Goal: Task Accomplishment & Management: Manage account settings

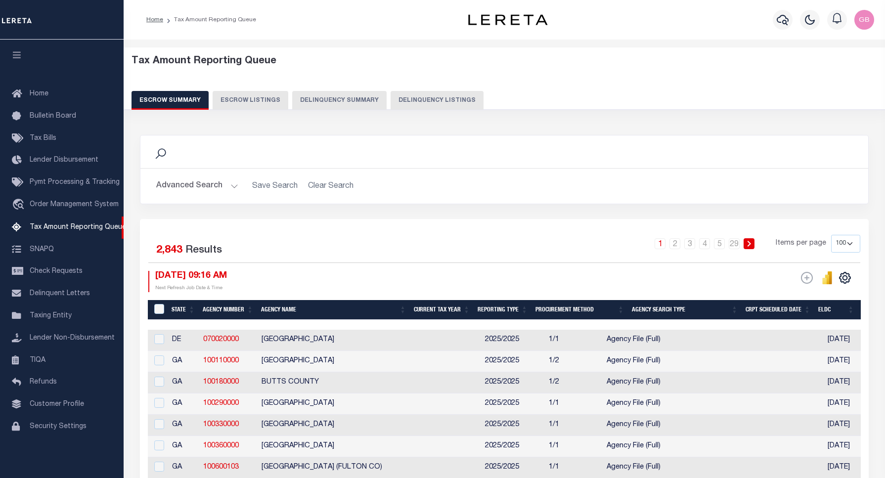
click at [410, 106] on button "Delinquency Listings" at bounding box center [437, 100] width 93 height 19
select select
select select "100"
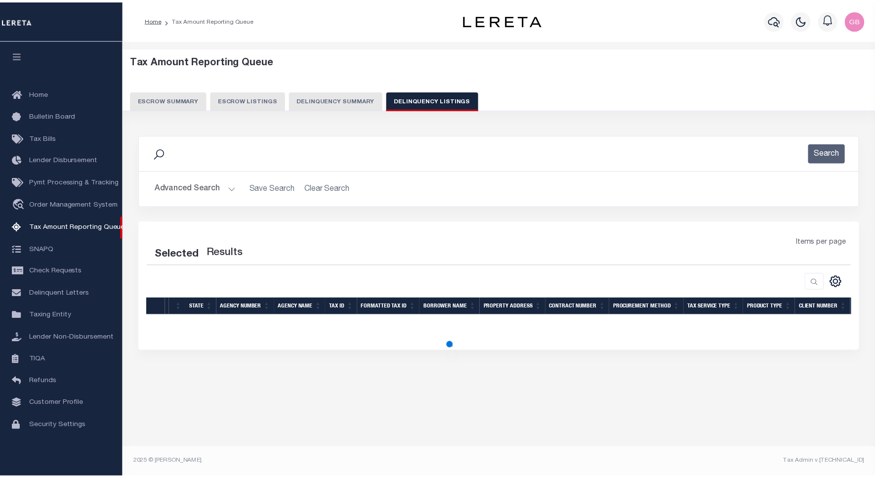
scroll to position [3, 0]
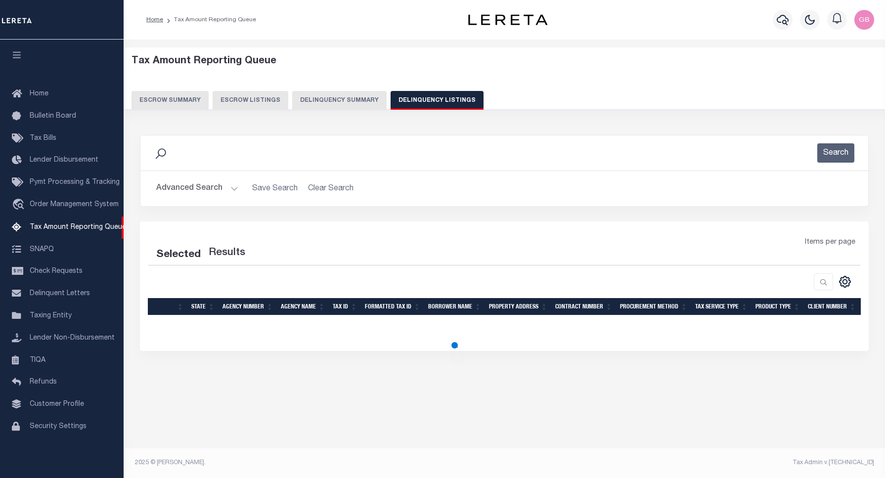
select select "100"
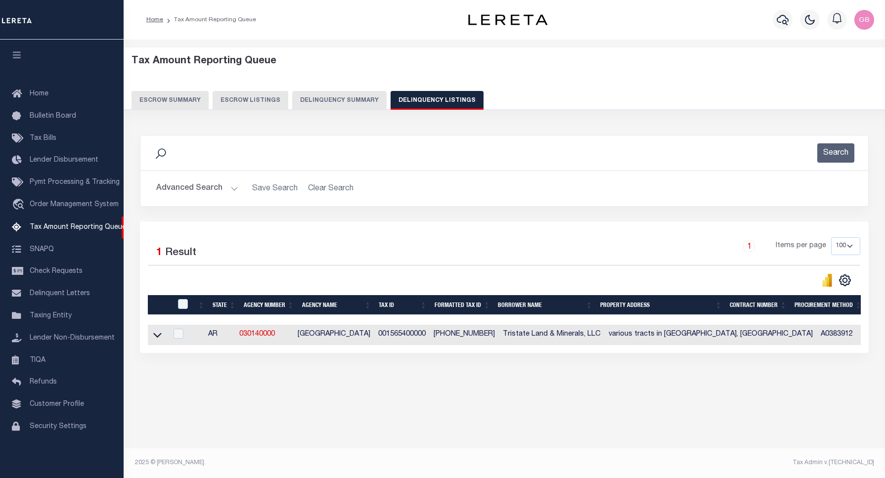
click at [236, 189] on button "Advanced Search" at bounding box center [197, 188] width 82 height 19
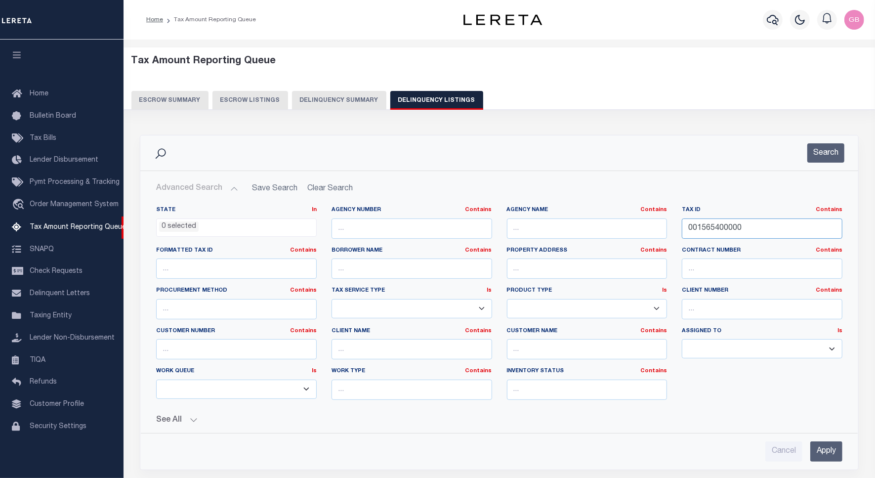
click at [718, 231] on input "001565400000" at bounding box center [762, 229] width 161 height 20
paste input "829.43"
click at [826, 159] on button "Search" at bounding box center [826, 152] width 37 height 19
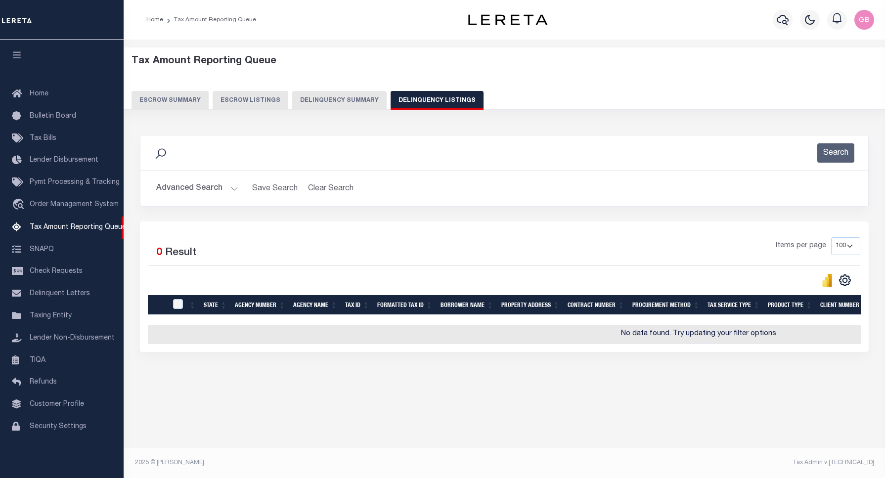
click at [705, 230] on div "Selected 0 Result Items per page 10 25 50 100 500" at bounding box center [504, 286] width 729 height 131
click at [235, 189] on button "Advanced Search" at bounding box center [197, 188] width 82 height 19
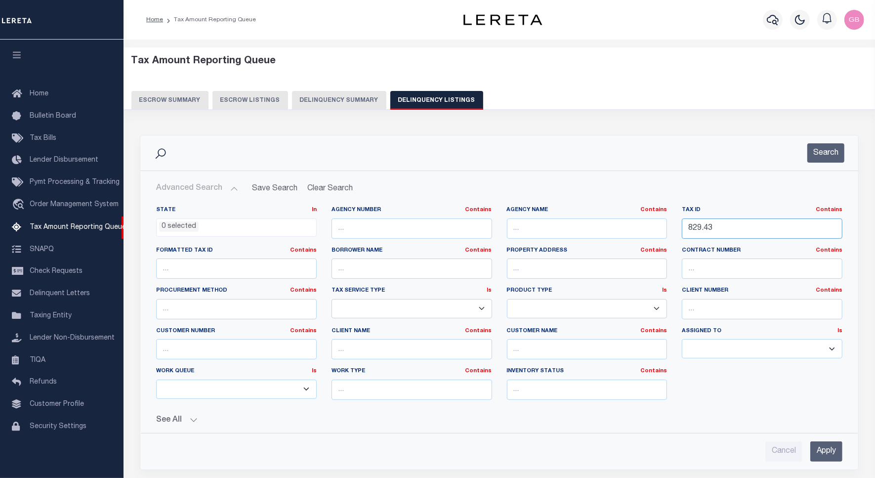
click at [688, 233] on input "829.43" at bounding box center [762, 229] width 161 height 20
paste input "001-08820-000"
type input "001-08820-000"
click at [820, 147] on button "Search" at bounding box center [826, 152] width 37 height 19
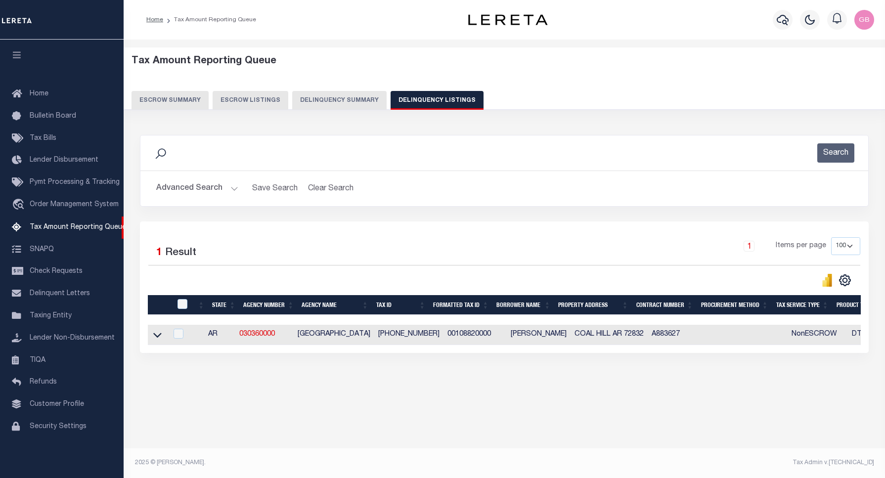
click at [230, 193] on button "Advanced Search" at bounding box center [197, 188] width 82 height 19
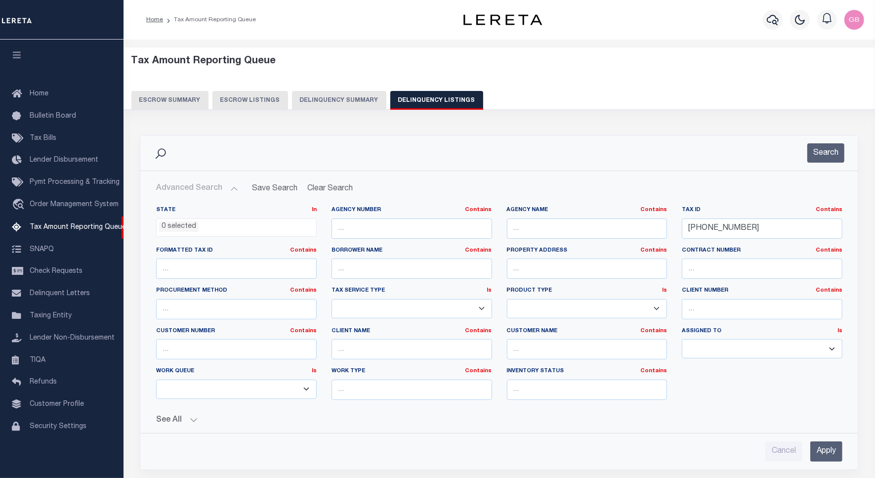
click at [230, 189] on button "Advanced Search" at bounding box center [197, 188] width 82 height 19
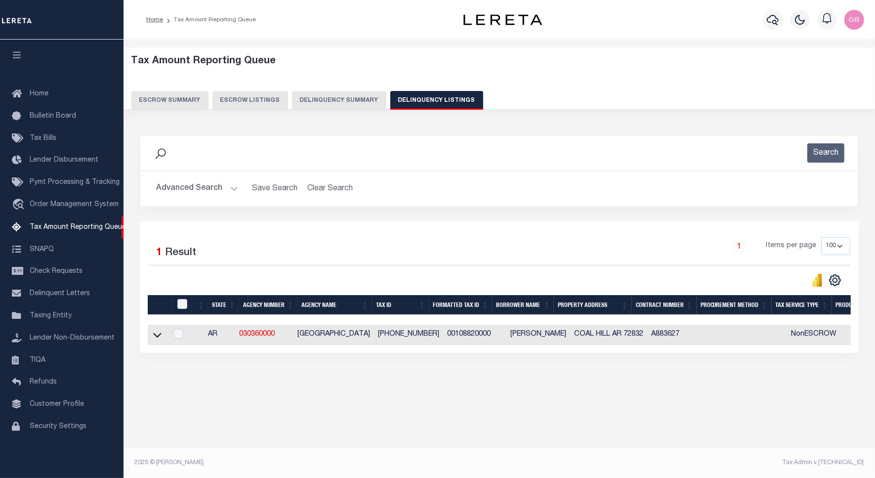
scroll to position [0, 0]
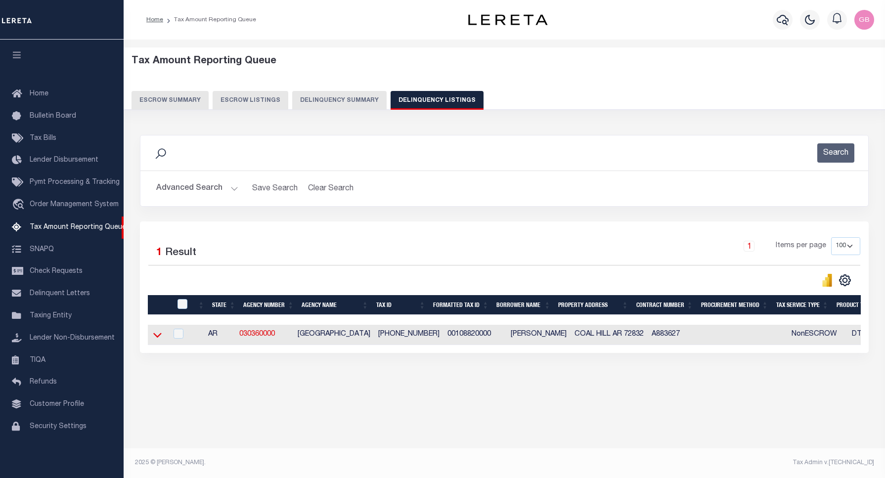
click at [159, 340] on icon at bounding box center [157, 335] width 8 height 10
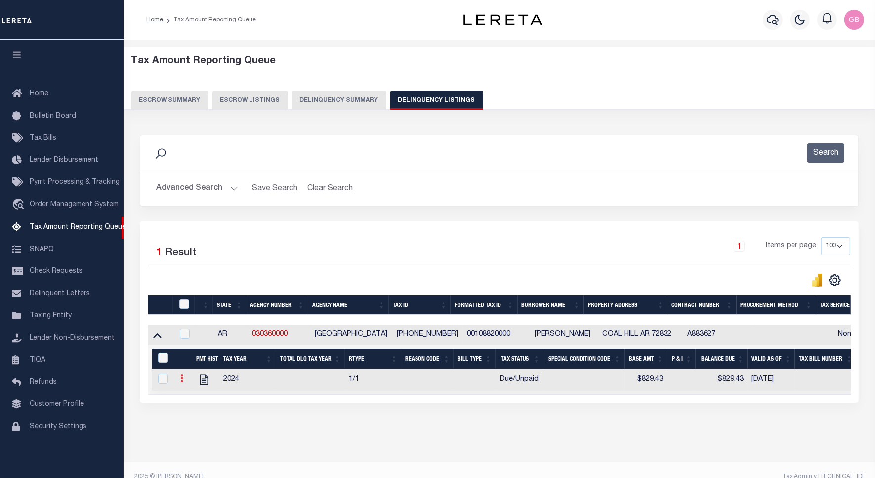
click at [180, 378] on link at bounding box center [181, 380] width 11 height 8
click at [196, 396] on img "" at bounding box center [194, 395] width 10 height 10
checkbox input "true"
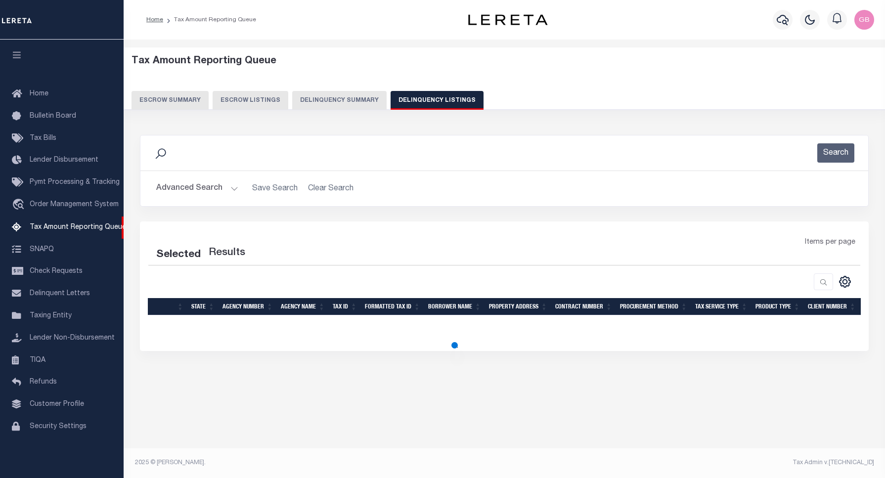
select select
select select "100"
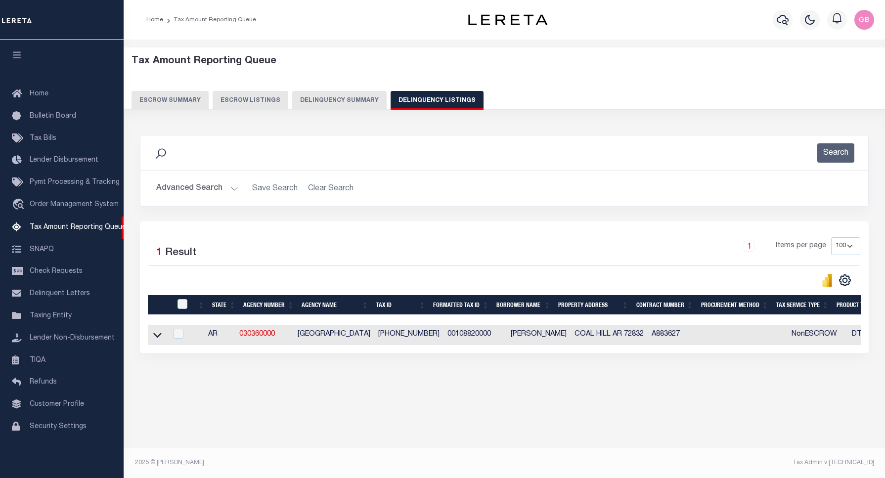
click at [237, 191] on h2 "Advanced Search Save Search Clear Search tblassign_wrapper_dynamictable_____Def…" at bounding box center [504, 188] width 712 height 19
click at [230, 188] on button "Advanced Search" at bounding box center [197, 188] width 82 height 19
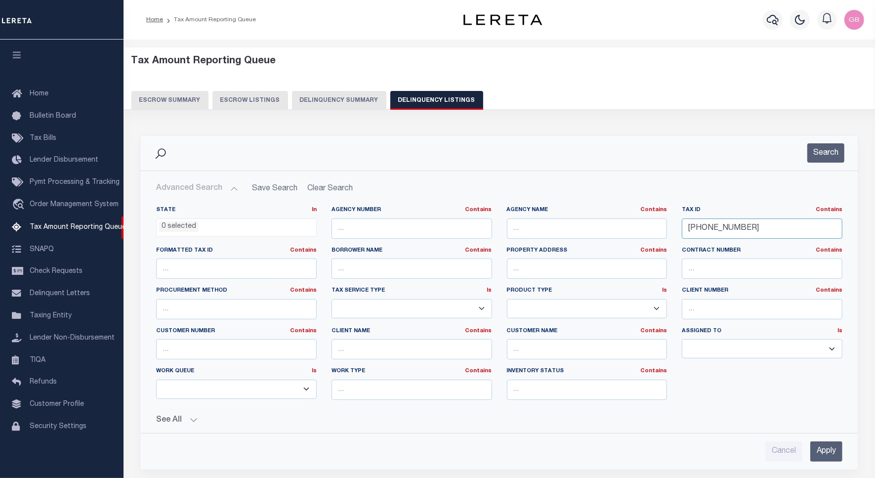
click at [710, 233] on input "[PHONE_NUMBER]" at bounding box center [762, 229] width 161 height 20
click at [838, 152] on button "Search" at bounding box center [826, 152] width 37 height 19
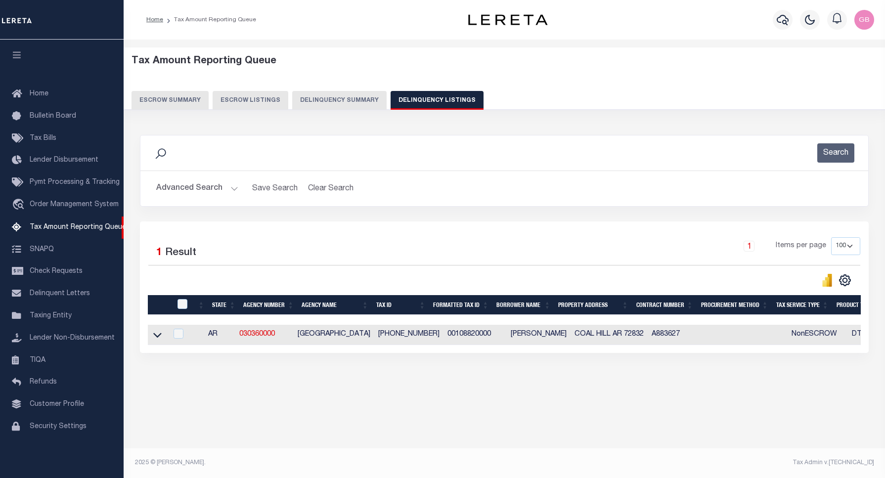
drag, startPoint x: 159, startPoint y: 337, endPoint x: 156, endPoint y: 232, distance: 104.9
click at [159, 337] on icon at bounding box center [157, 335] width 8 height 10
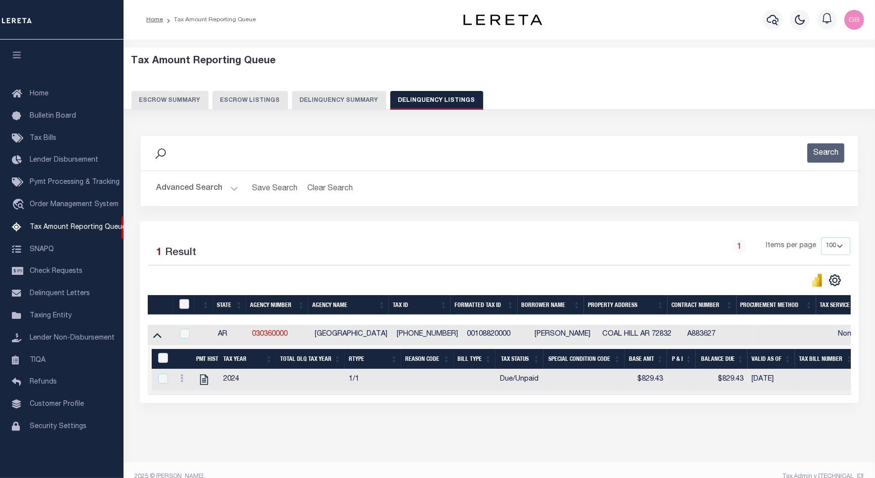
click at [187, 303] on input "checkbox" at bounding box center [184, 304] width 10 height 10
checkbox input "true"
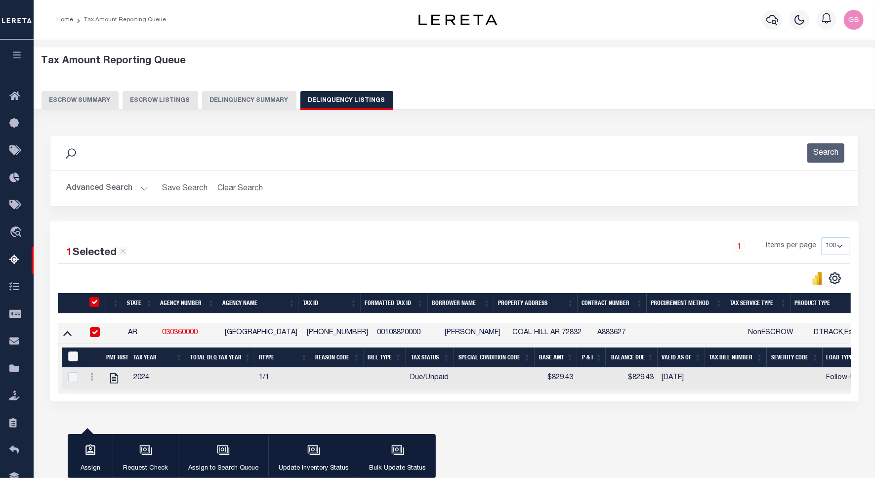
click at [161, 357] on th "Tax Year" at bounding box center [158, 358] width 57 height 20
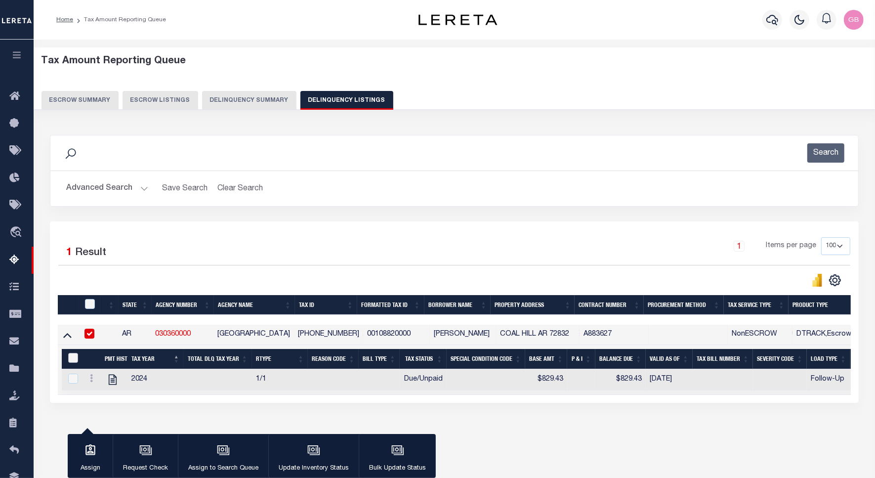
click at [68, 362] on input "&nbsp;" at bounding box center [73, 358] width 10 height 10
checkbox input "true"
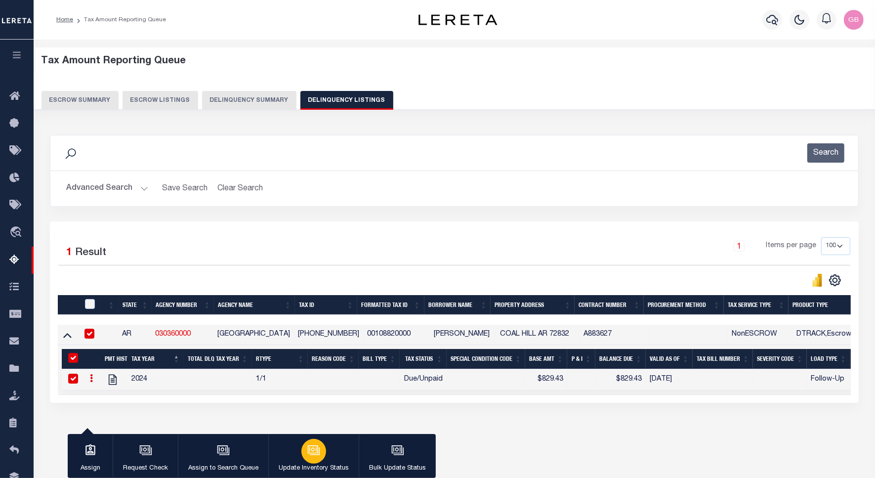
click at [299, 443] on button "Update Inventory Status" at bounding box center [313, 456] width 90 height 44
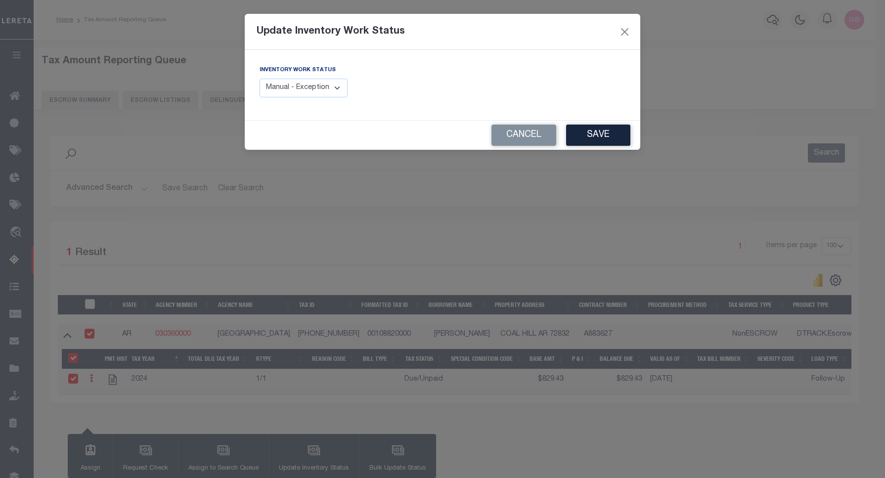
drag, startPoint x: 315, startPoint y: 93, endPoint x: 315, endPoint y: 100, distance: 6.9
click at [315, 93] on select "Manual - Exception Pended - Awaiting Search Late Add Exception Completed" at bounding box center [304, 88] width 88 height 19
select select "4"
click at [260, 79] on select "Manual - Exception Pended - Awaiting Search Late Add Exception Completed" at bounding box center [304, 88] width 88 height 19
click at [586, 139] on button "Save" at bounding box center [598, 135] width 64 height 21
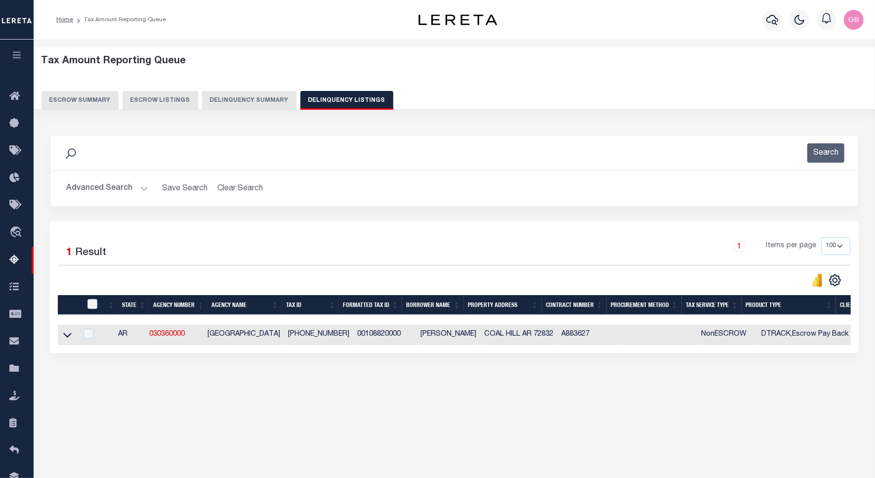
click at [144, 186] on button "Advanced Search" at bounding box center [107, 188] width 82 height 19
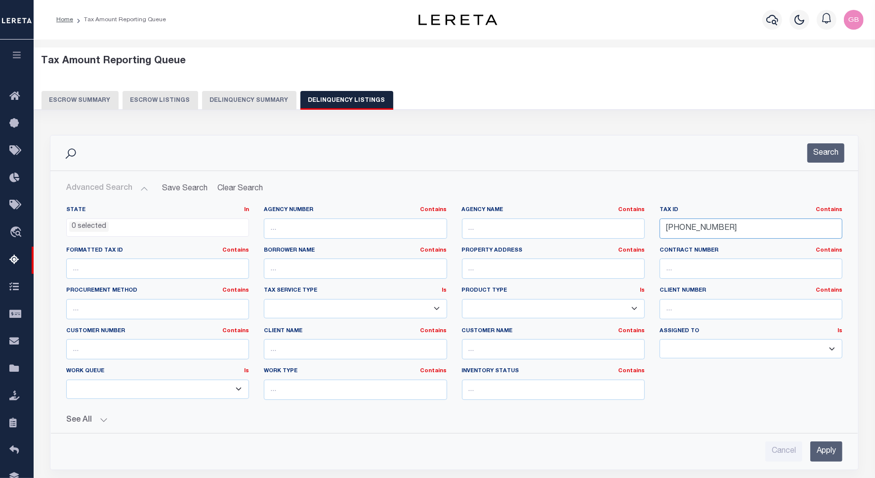
click at [683, 230] on input "001-08820-000" at bounding box center [751, 229] width 183 height 20
paste input "10928"
type input "001-10928-000"
click at [824, 156] on button "Search" at bounding box center [826, 152] width 37 height 19
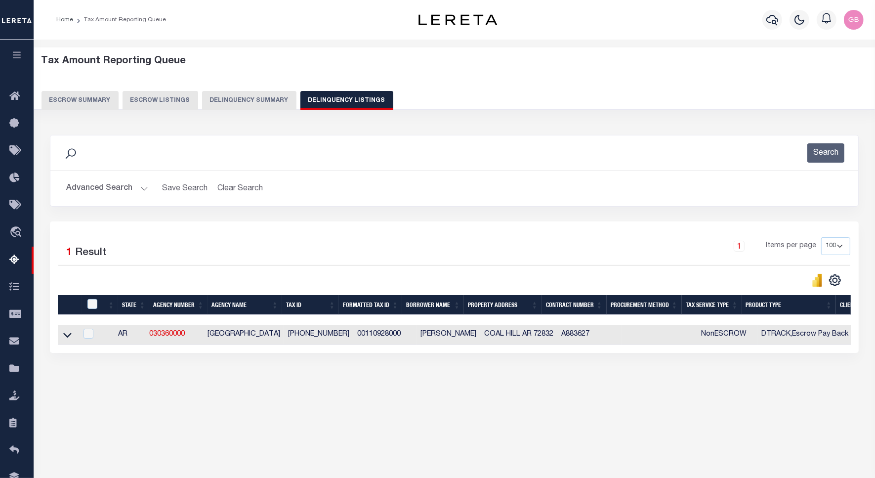
click at [67, 338] on icon at bounding box center [67, 335] width 8 height 10
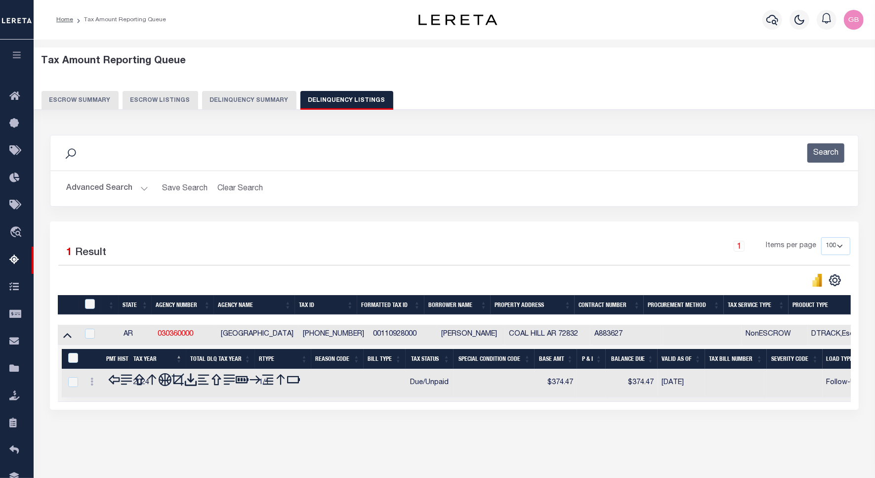
scroll to position [45, 0]
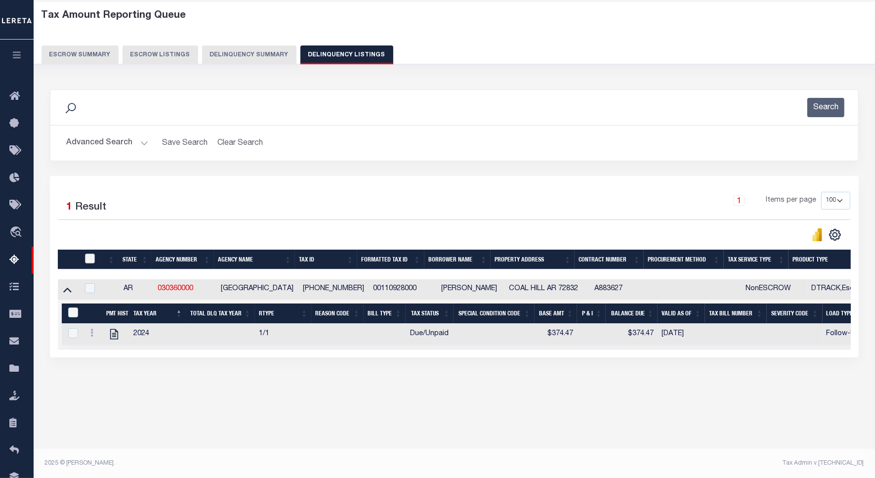
click at [87, 258] on input "checkbox" at bounding box center [90, 259] width 10 height 10
checkbox input "true"
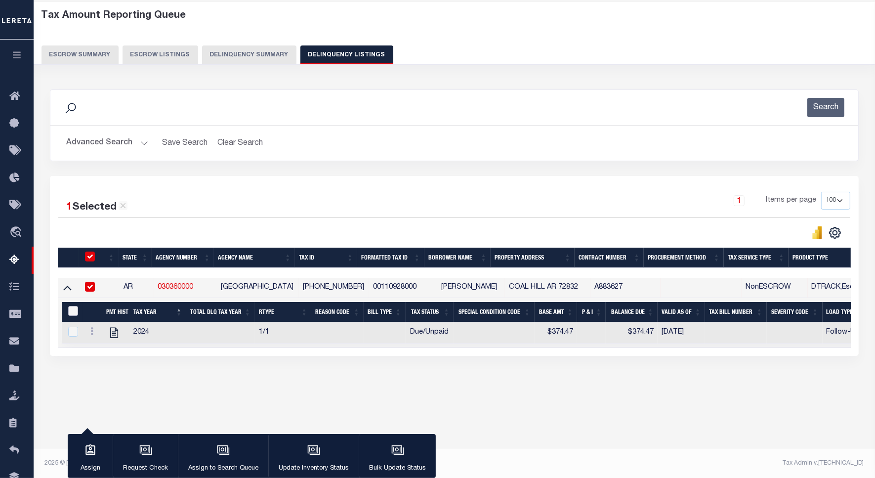
click at [75, 315] on input "&nbsp;" at bounding box center [73, 311] width 10 height 10
checkbox input "true"
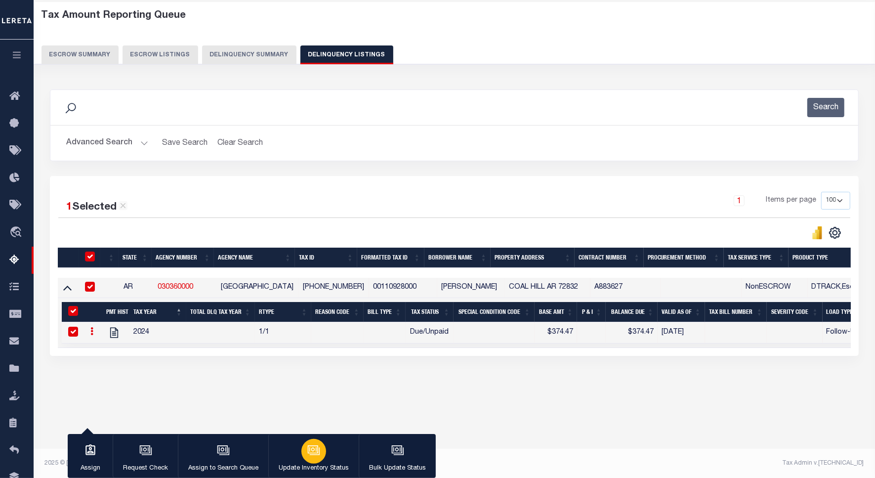
click at [323, 448] on div "button" at bounding box center [314, 451] width 25 height 25
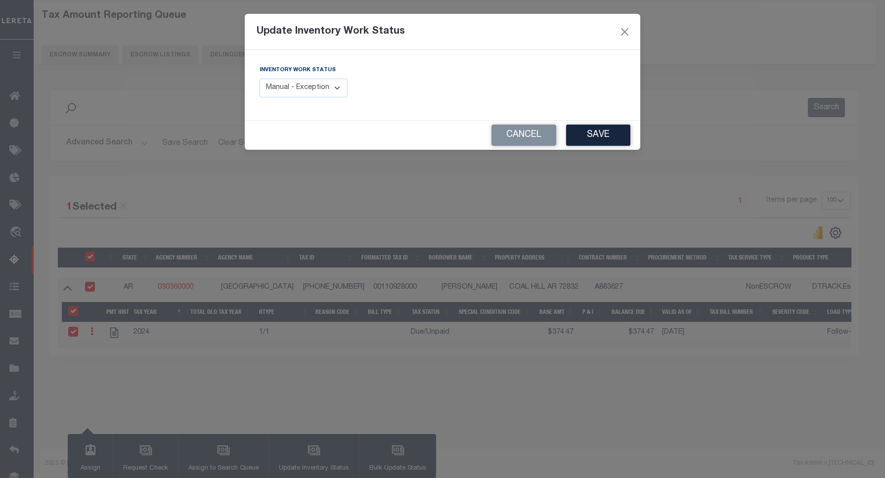
click at [310, 96] on select "Manual - Exception Pended - Awaiting Search Late Add Exception Completed" at bounding box center [304, 88] width 88 height 19
select select "4"
click at [260, 79] on select "Manual - Exception Pended - Awaiting Search Late Add Exception Completed" at bounding box center [304, 88] width 88 height 19
click at [588, 129] on button "Save" at bounding box center [598, 135] width 64 height 21
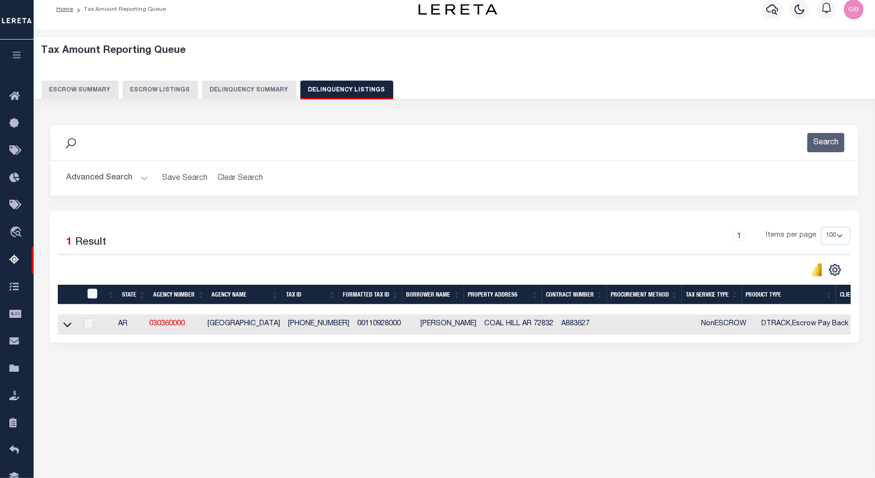
scroll to position [0, 0]
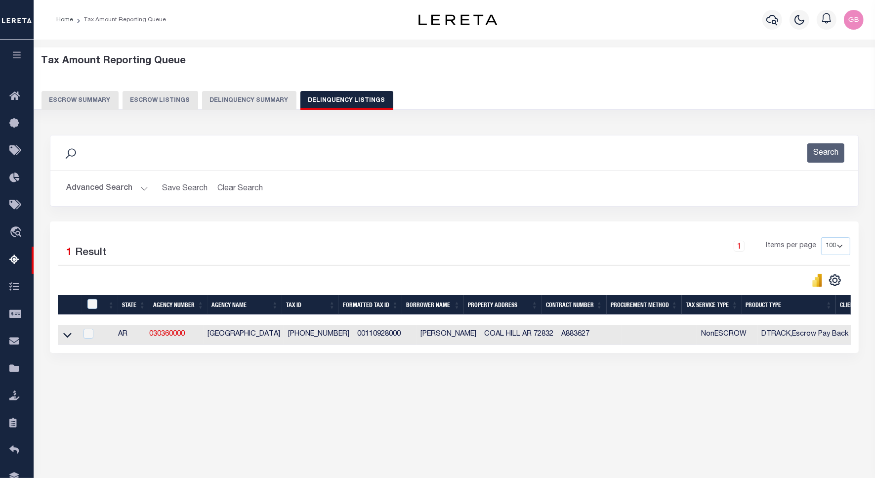
click at [137, 186] on button "Advanced Search" at bounding box center [107, 188] width 82 height 19
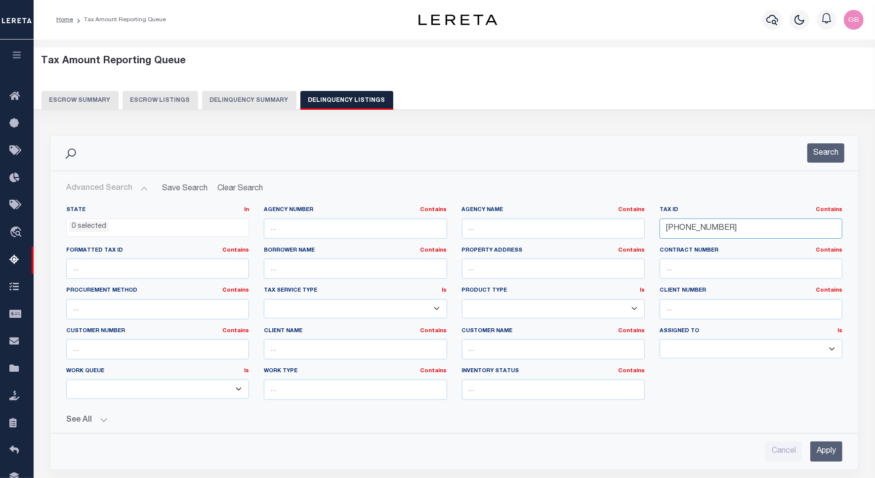
click at [687, 228] on input "001-10928-000" at bounding box center [751, 229] width 183 height 20
paste input "41"
type input "001-10941-000"
click at [816, 157] on button "Search" at bounding box center [826, 152] width 37 height 19
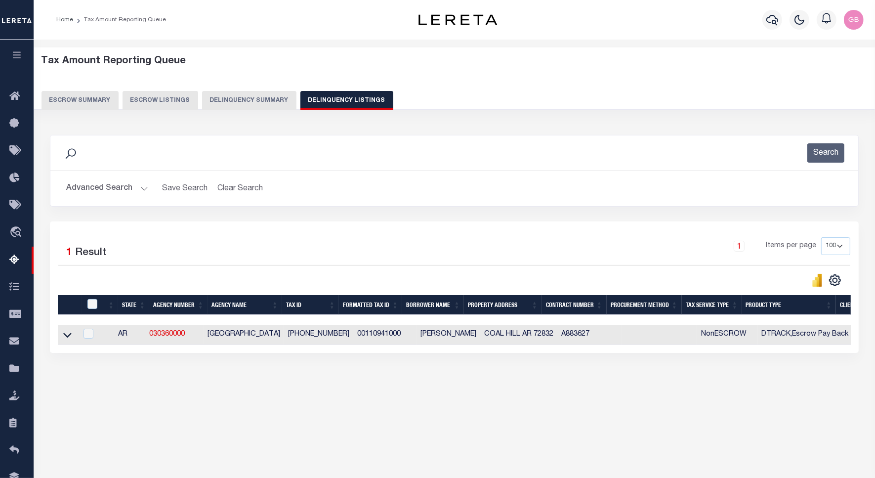
click at [70, 336] on icon at bounding box center [67, 335] width 8 height 10
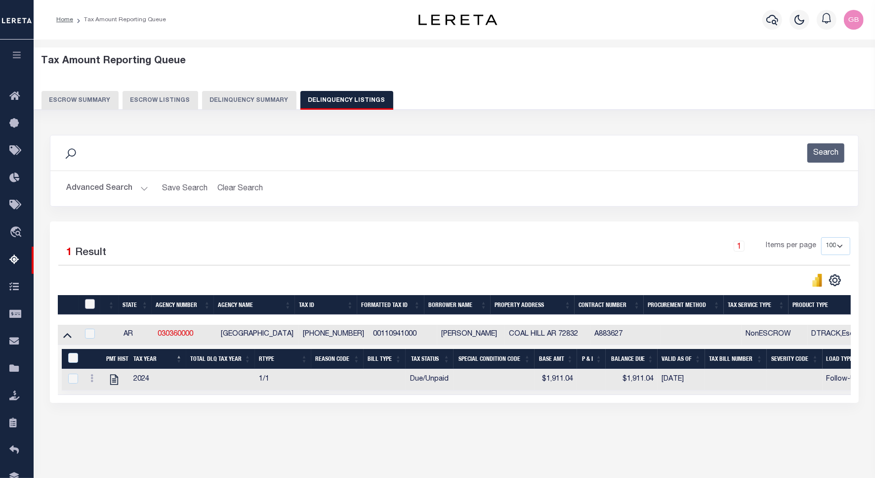
click at [92, 303] on input "checkbox" at bounding box center [90, 304] width 10 height 10
checkbox input "true"
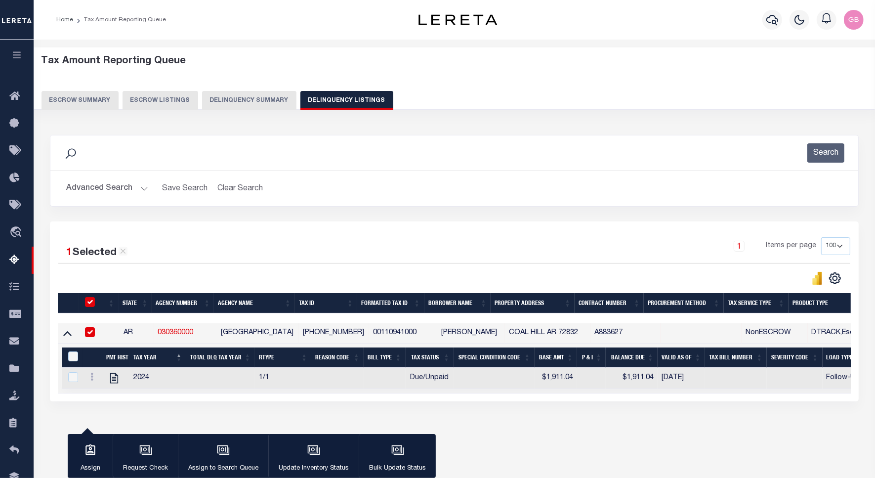
click at [70, 357] on input "&nbsp;" at bounding box center [73, 356] width 10 height 10
checkbox input "true"
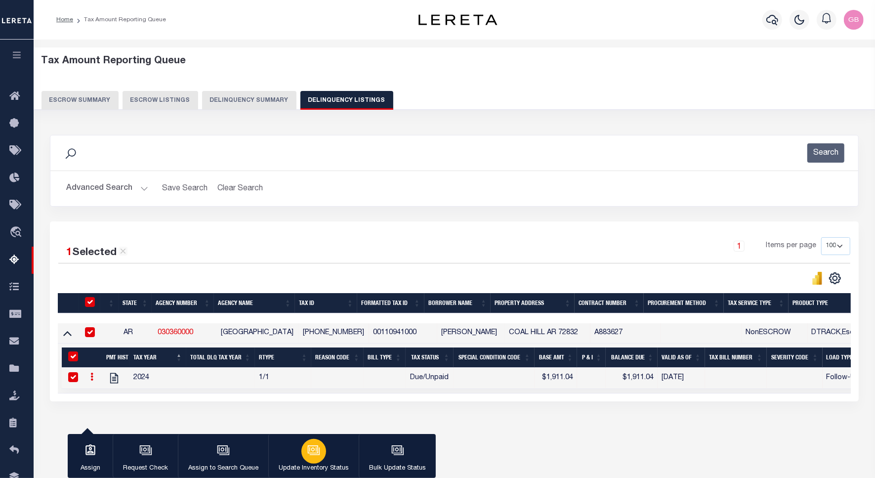
click at [320, 450] on div "button" at bounding box center [314, 451] width 25 height 25
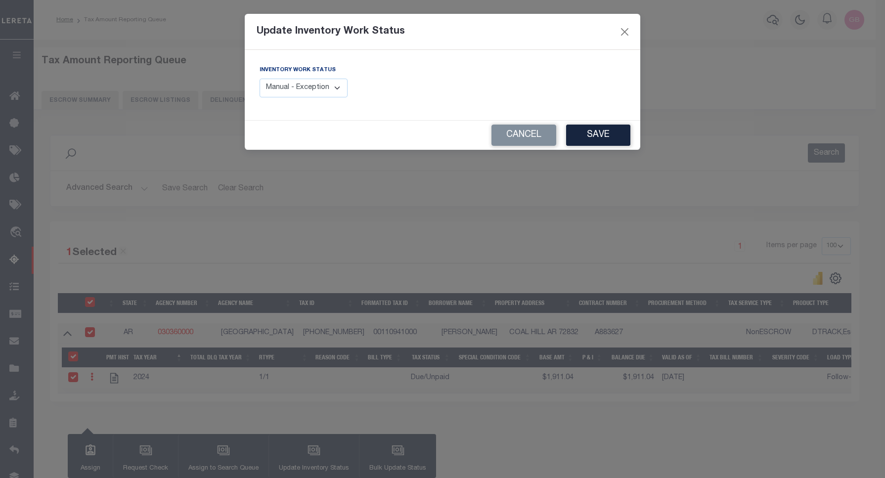
click at [329, 92] on select "Manual - Exception Pended - Awaiting Search Late Add Exception Completed" at bounding box center [304, 88] width 88 height 19
select select "4"
click at [260, 79] on select "Manual - Exception Pended - Awaiting Search Late Add Exception Completed" at bounding box center [304, 88] width 88 height 19
click at [589, 141] on button "Save" at bounding box center [598, 135] width 64 height 21
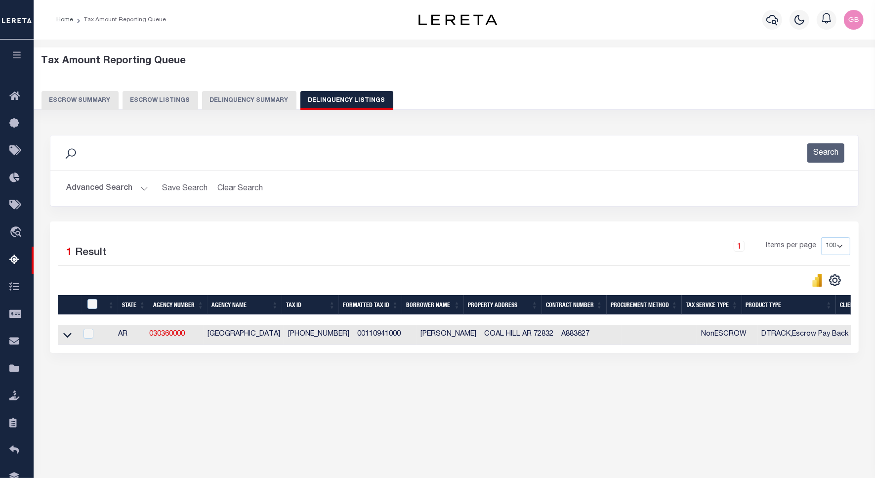
click at [141, 187] on button "Advanced Search" at bounding box center [107, 188] width 82 height 19
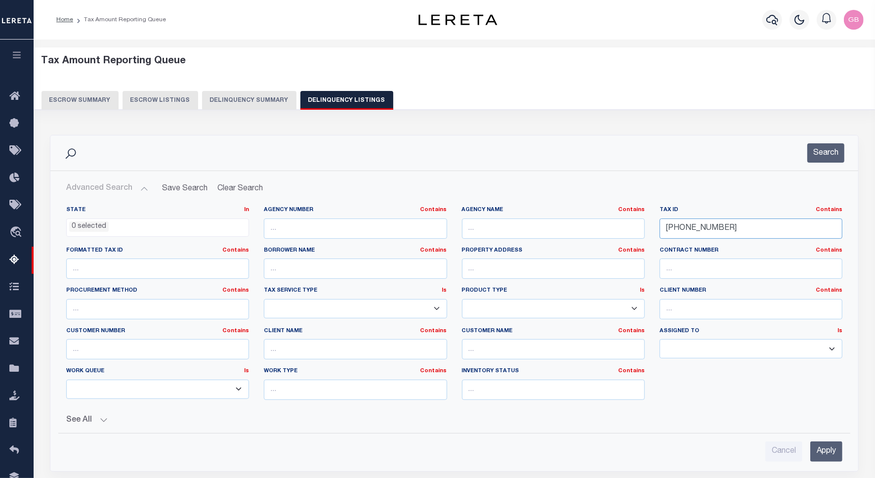
click at [698, 230] on input "001-10941-000" at bounding box center [751, 229] width 183 height 20
paste input "76"
type input "001-10976-000"
click at [821, 165] on div "Search" at bounding box center [454, 152] width 808 height 35
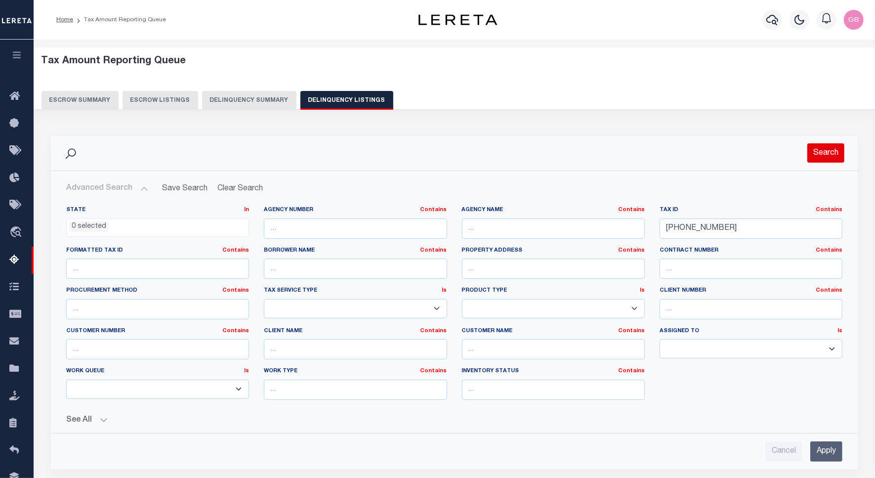
click at [819, 160] on button "Search" at bounding box center [826, 152] width 37 height 19
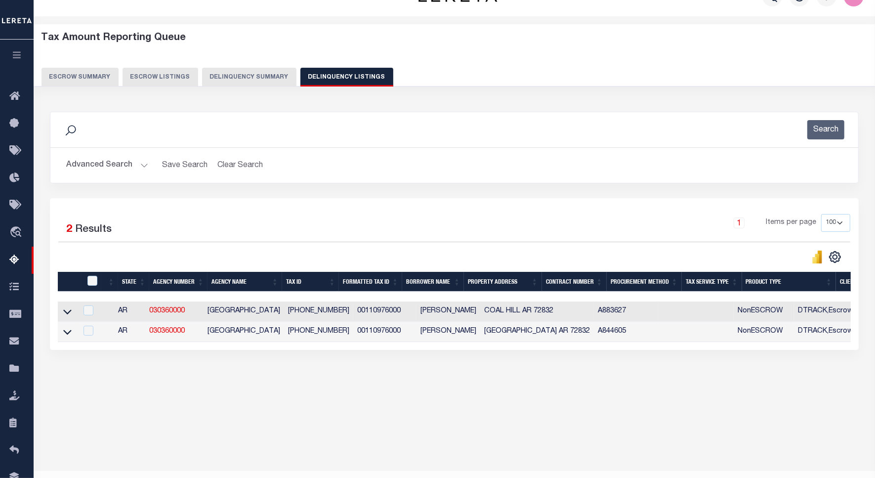
scroll to position [45, 0]
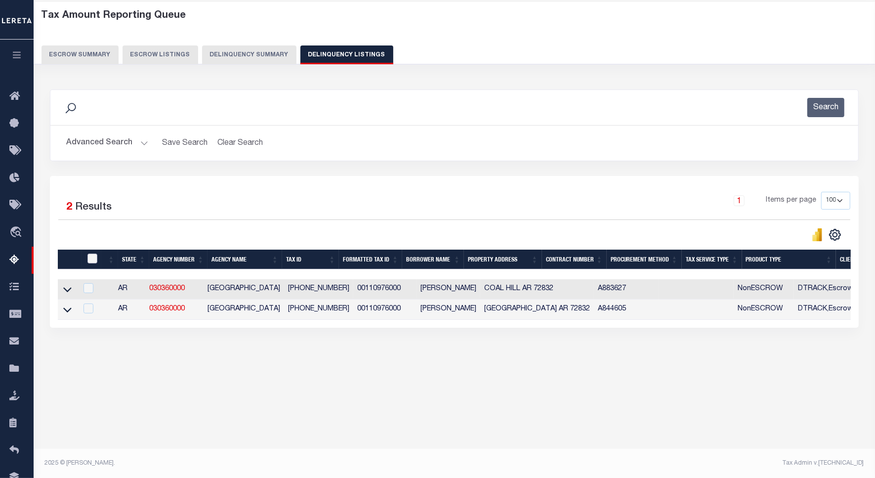
click at [91, 256] on input "checkbox" at bounding box center [92, 259] width 10 height 10
checkbox input "true"
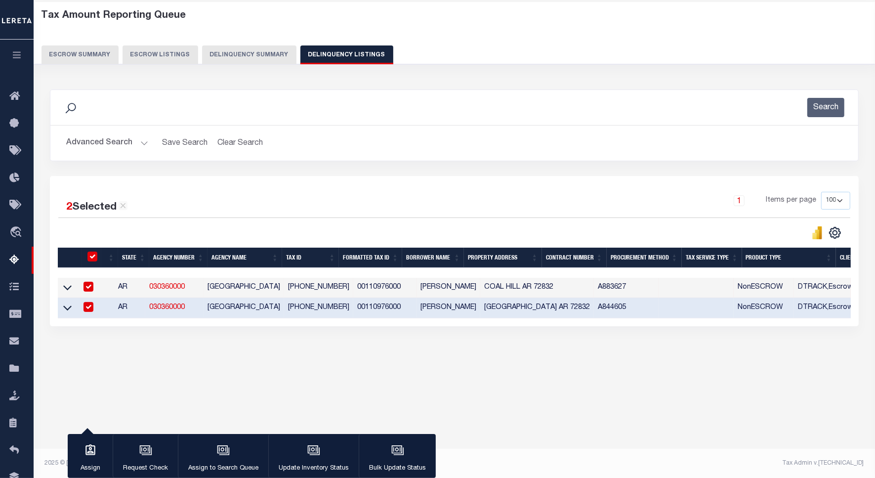
click at [58, 285] on td at bounding box center [67, 288] width 19 height 20
checkbox input "false"
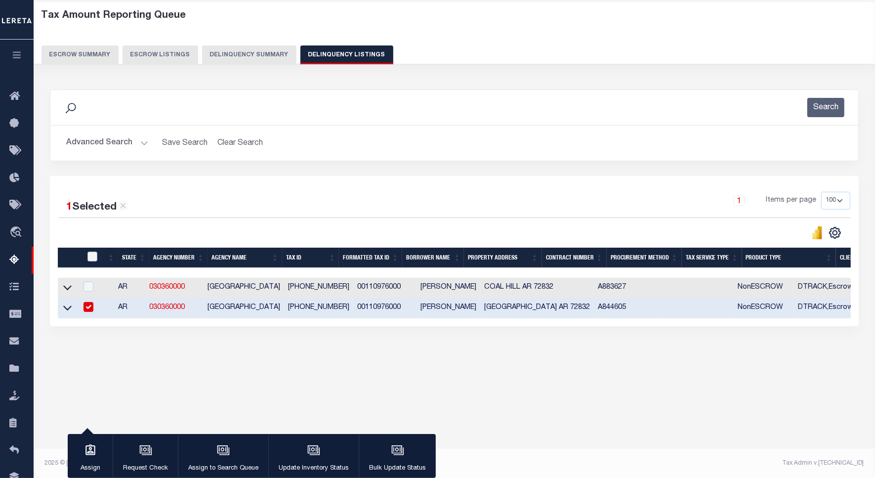
click at [95, 254] on input "checkbox" at bounding box center [92, 257] width 10 height 10
checkbox input "true"
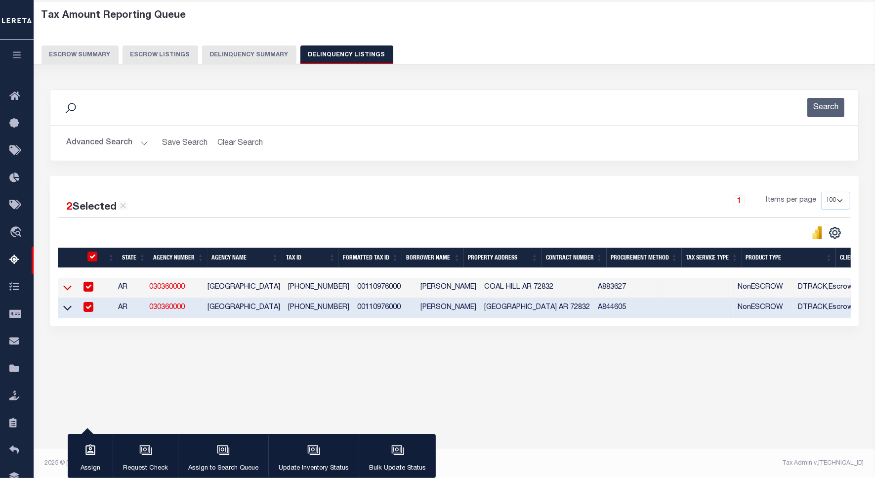
click at [68, 289] on icon at bounding box center [67, 287] width 8 height 10
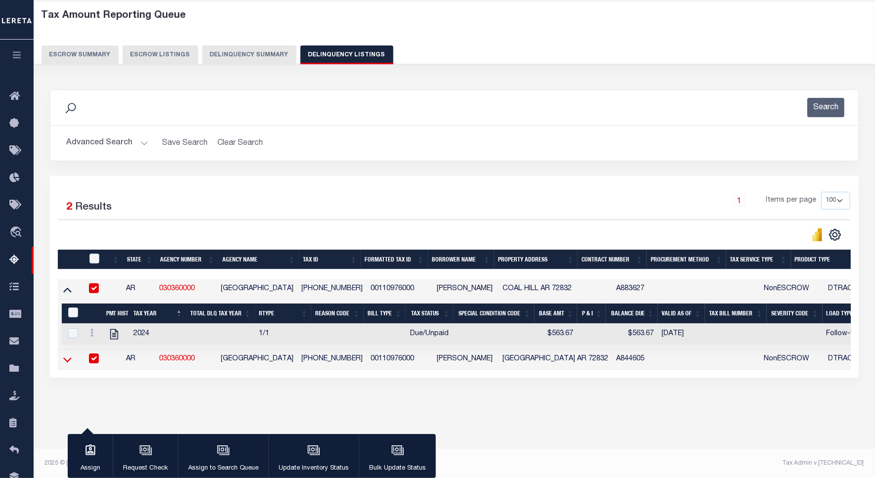
click at [65, 362] on icon at bounding box center [67, 359] width 8 height 10
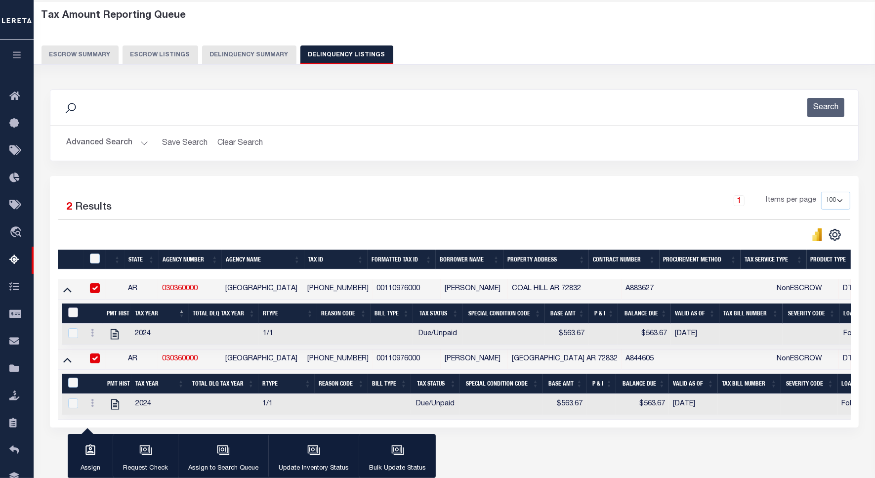
click at [69, 314] on input "&nbsp;" at bounding box center [73, 312] width 10 height 10
checkbox input "true"
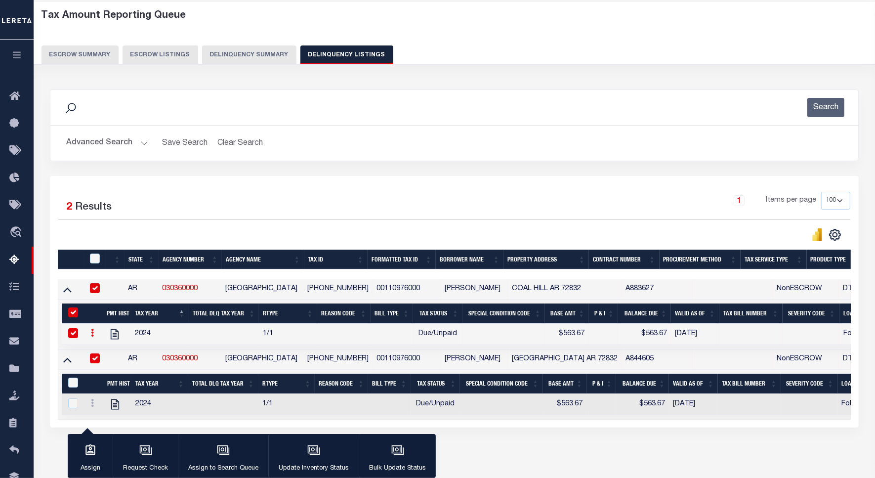
checkbox input "true"
click at [75, 386] on input "&nbsp;" at bounding box center [73, 383] width 10 height 10
checkbox input "true"
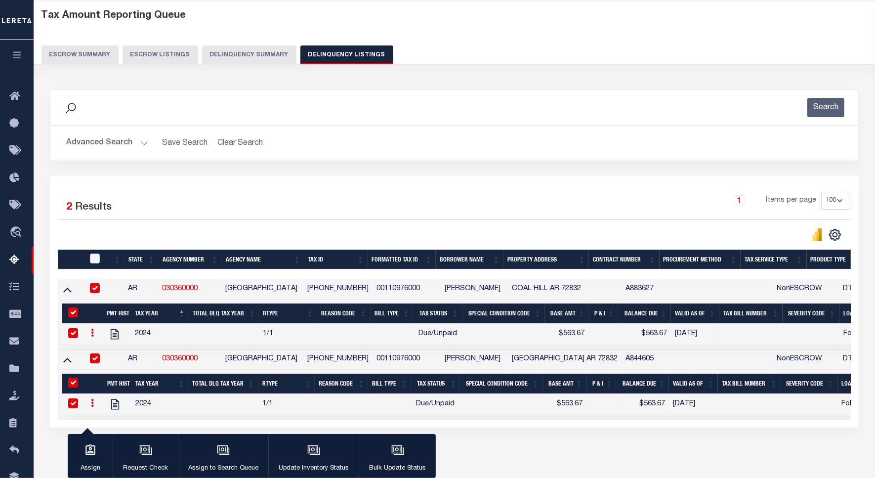
scroll to position [95, 0]
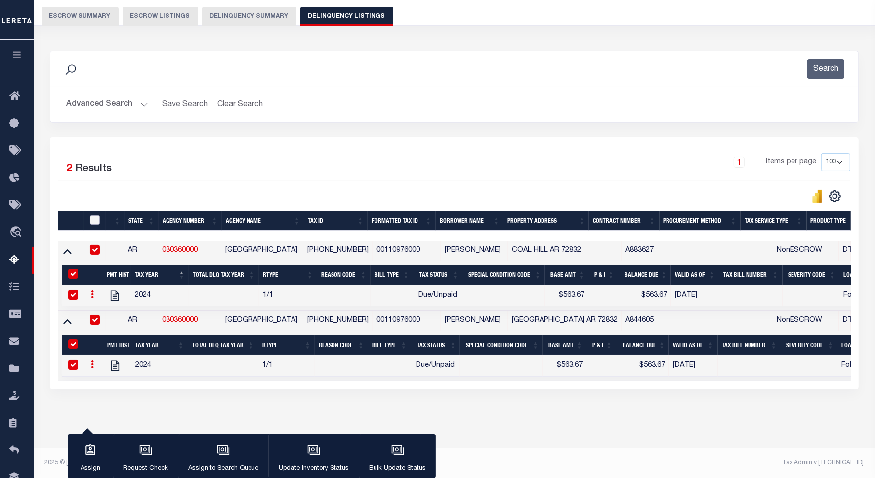
click at [91, 215] on input "checkbox" at bounding box center [95, 220] width 10 height 10
checkbox input "true"
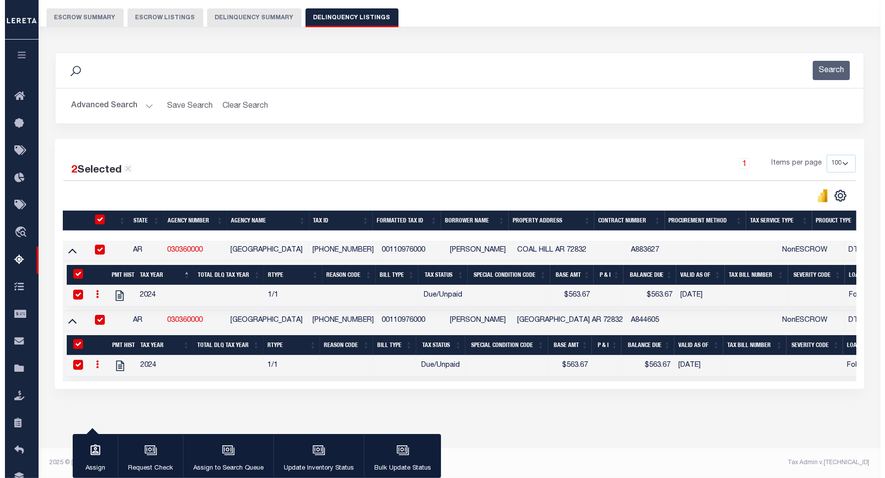
scroll to position [94, 0]
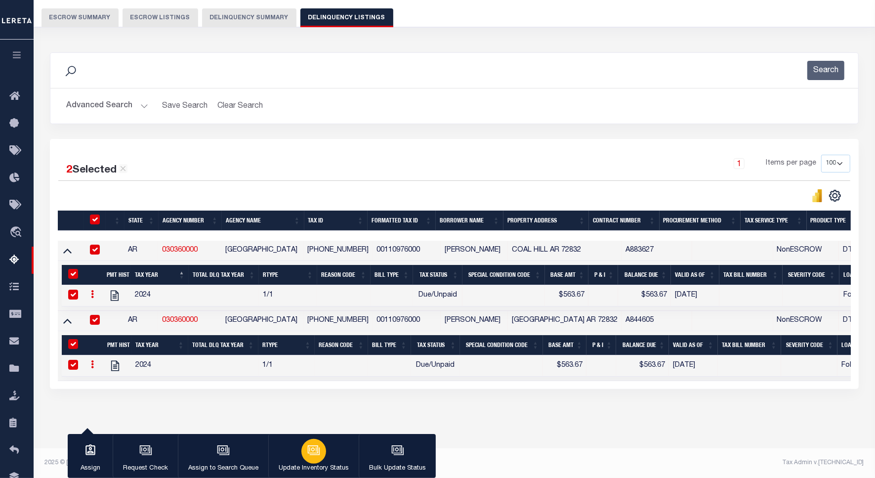
click at [308, 448] on icon "button" at bounding box center [313, 449] width 10 height 8
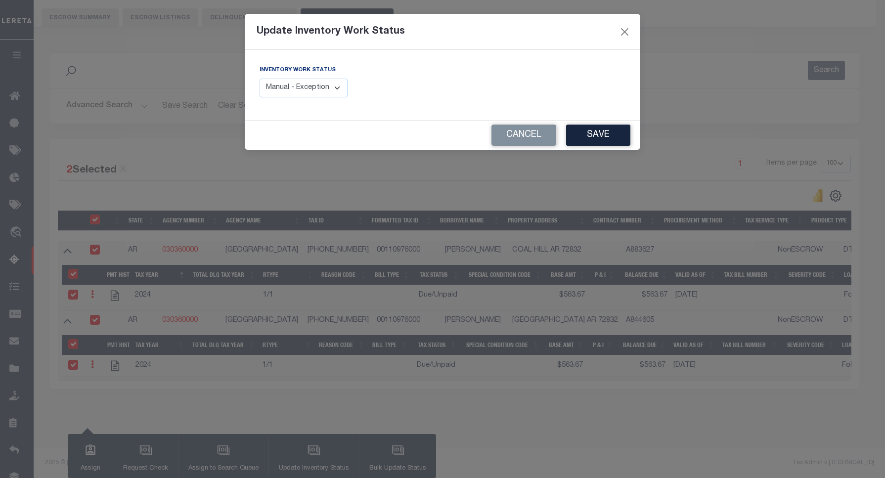
click at [326, 91] on select "Manual - Exception Pended - Awaiting Search Late Add Exception Completed" at bounding box center [304, 88] width 88 height 19
select select "4"
click at [260, 79] on select "Manual - Exception Pended - Awaiting Search Late Add Exception Completed" at bounding box center [304, 88] width 88 height 19
click at [584, 138] on button "Save" at bounding box center [598, 135] width 64 height 21
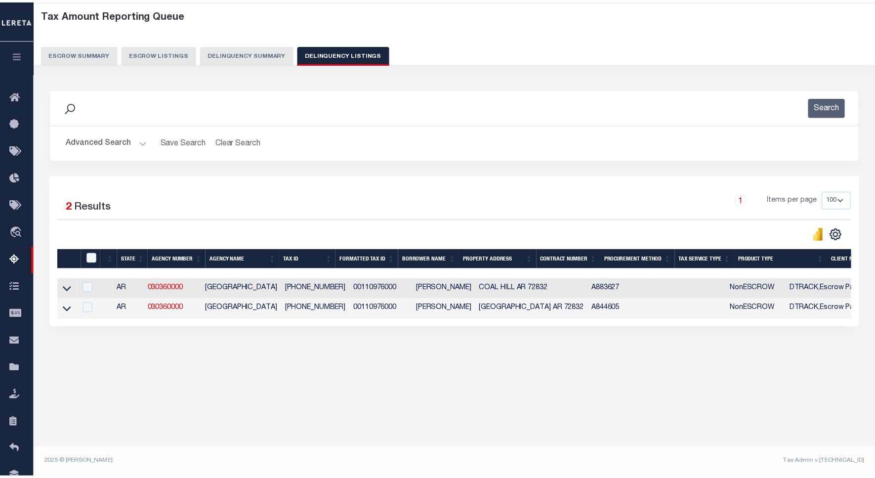
scroll to position [45, 0]
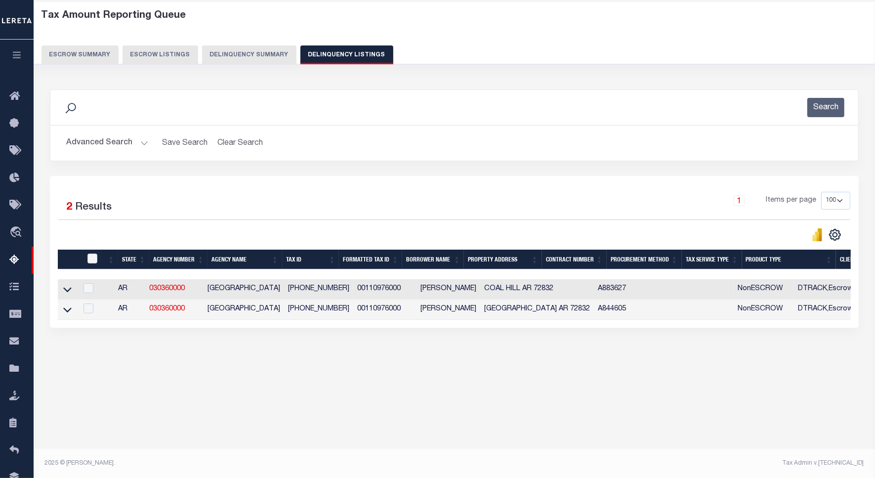
click at [142, 143] on button "Advanced Search" at bounding box center [107, 142] width 82 height 19
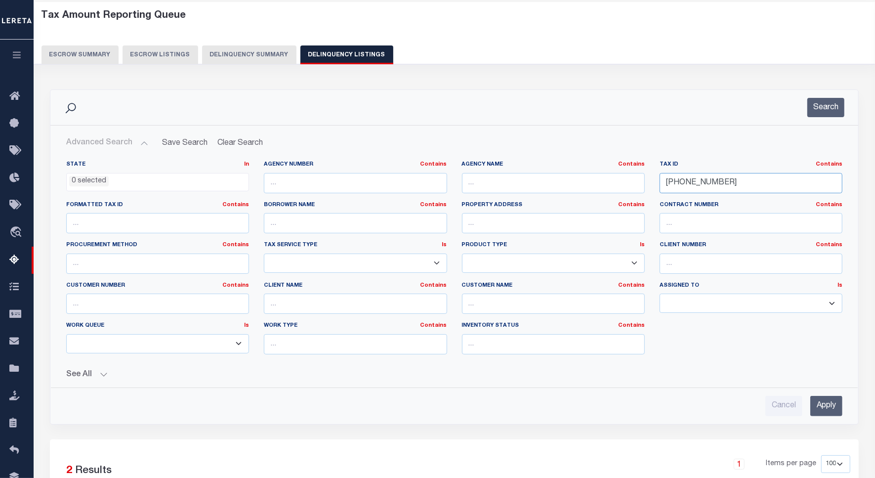
click at [687, 177] on input "001-10976-000" at bounding box center [751, 183] width 183 height 20
paste input "1133"
type input "001-11133-000"
click at [824, 105] on button "Search" at bounding box center [826, 107] width 37 height 19
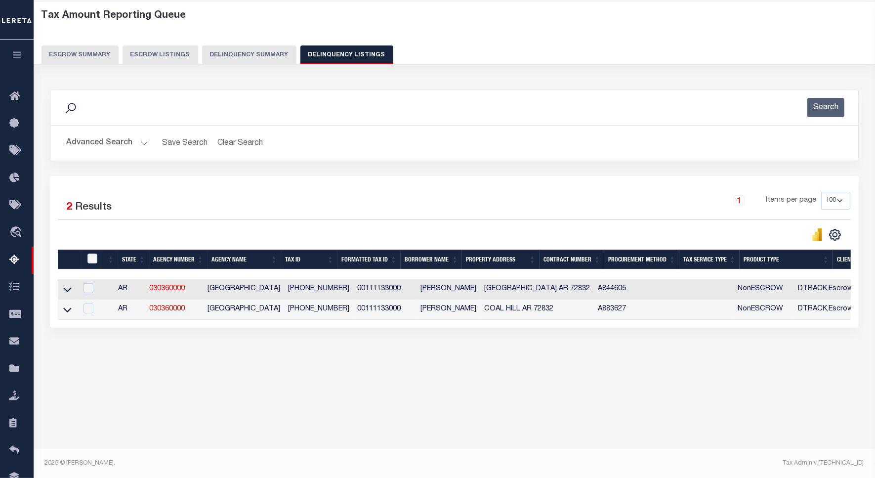
click at [68, 287] on link at bounding box center [67, 288] width 11 height 7
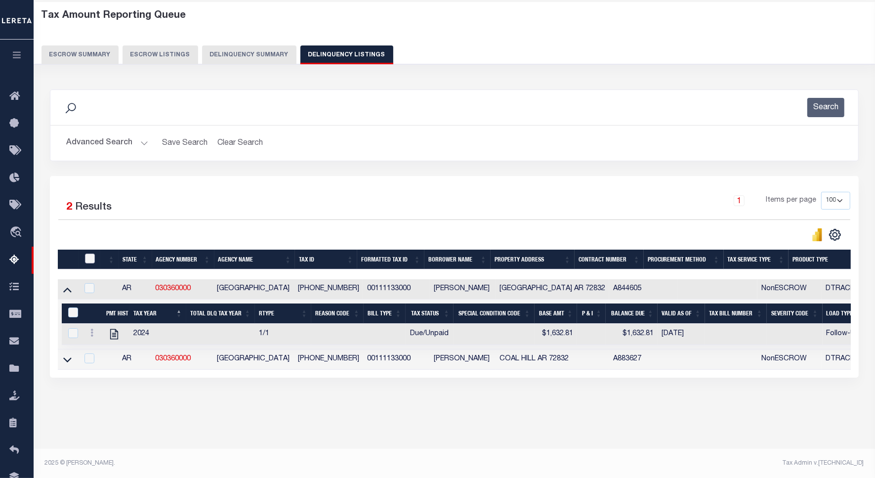
click at [92, 258] on input "checkbox" at bounding box center [90, 259] width 10 height 10
checkbox input "true"
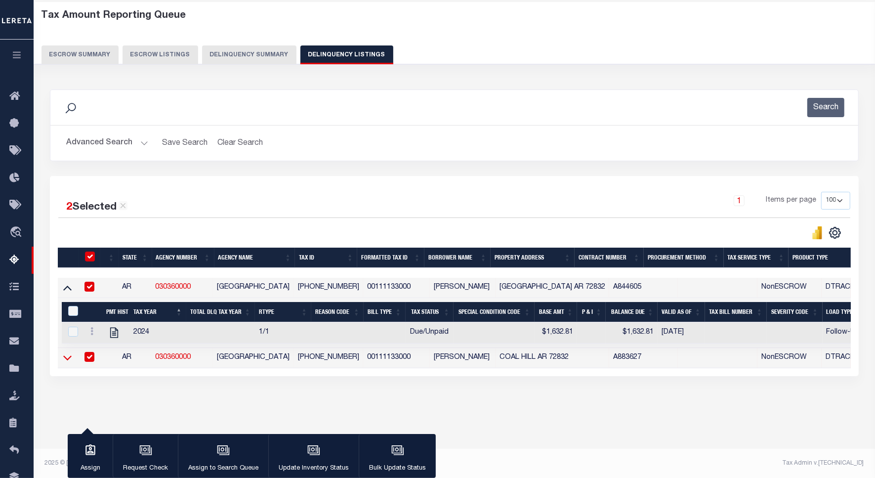
click at [67, 362] on icon at bounding box center [67, 357] width 8 height 10
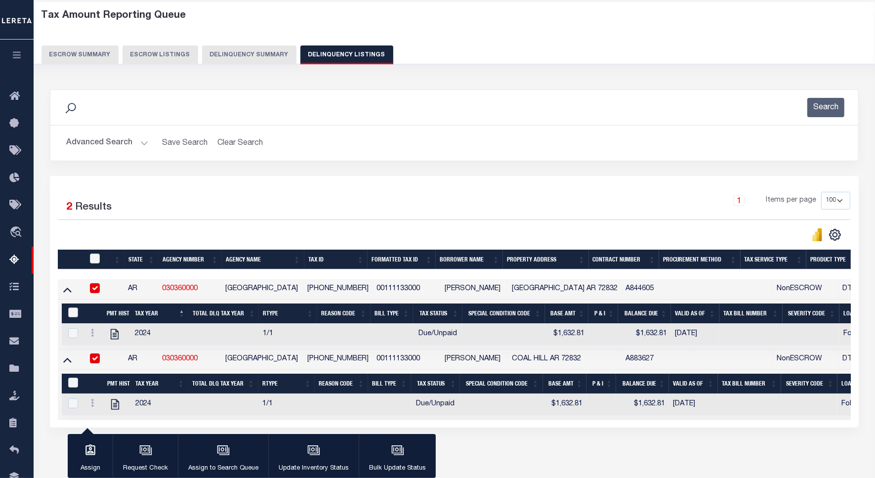
click at [74, 316] on input "&nbsp;" at bounding box center [73, 312] width 10 height 10
checkbox input "true"
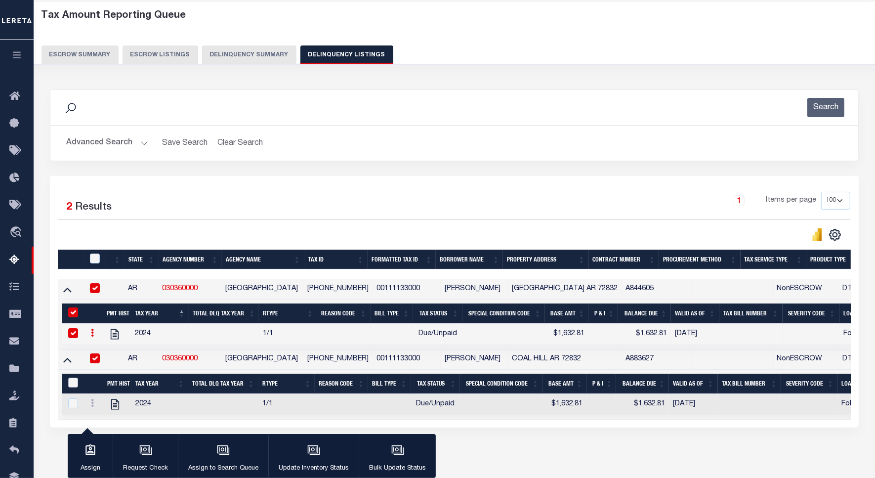
click at [74, 388] on input "&nbsp;" at bounding box center [73, 383] width 10 height 10
checkbox input "true"
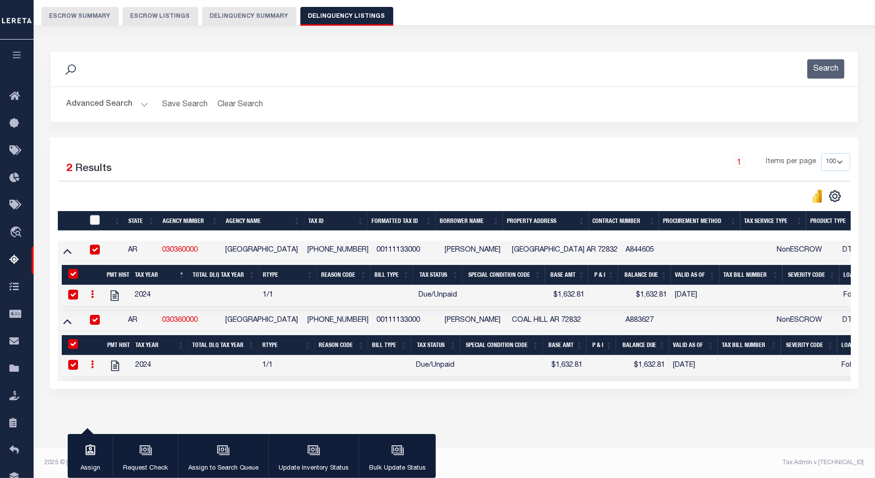
click at [94, 215] on input "checkbox" at bounding box center [95, 220] width 10 height 10
checkbox input "true"
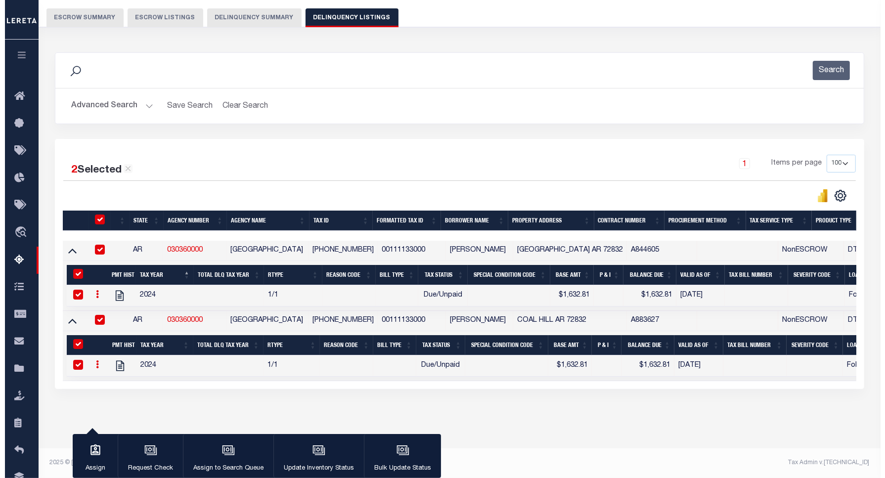
scroll to position [94, 0]
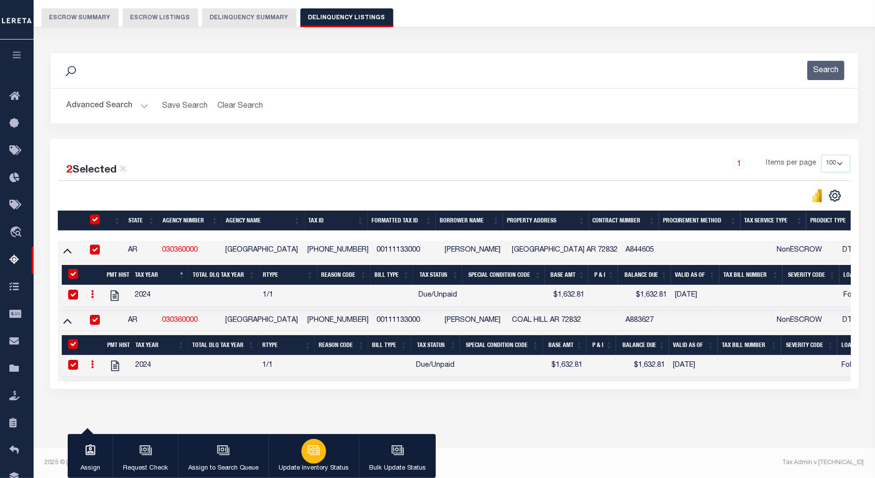
click at [295, 459] on button "Update Inventory Status" at bounding box center [313, 456] width 90 height 44
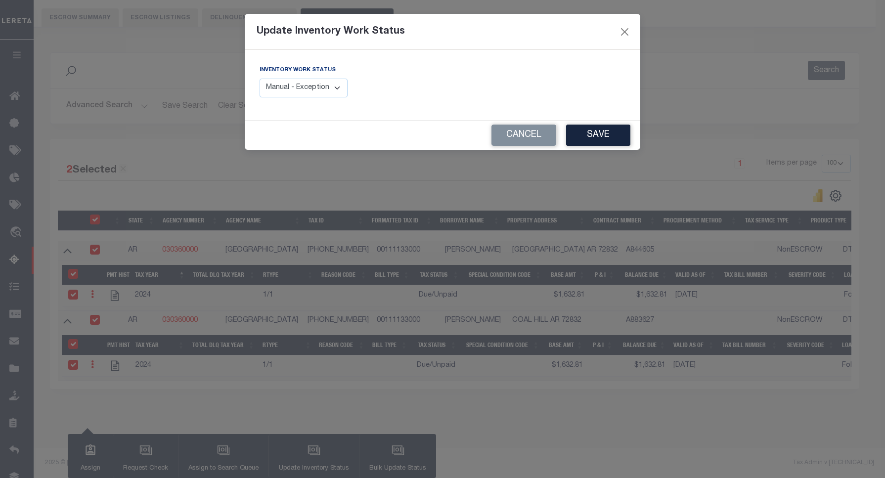
click at [325, 83] on select "Manual - Exception Pended - Awaiting Search Late Add Exception Completed" at bounding box center [304, 88] width 88 height 19
select select "4"
click at [260, 79] on select "Manual - Exception Pended - Awaiting Search Late Add Exception Completed" at bounding box center [304, 88] width 88 height 19
click at [599, 141] on button "Save" at bounding box center [598, 135] width 64 height 21
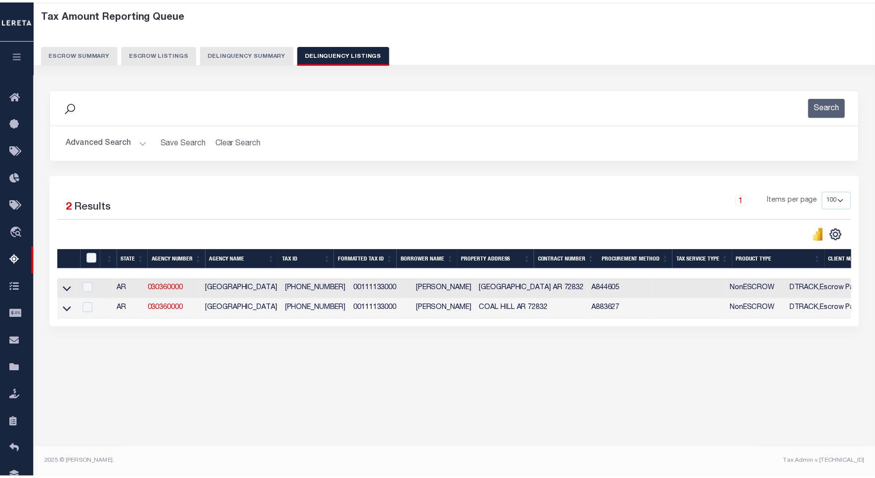
scroll to position [45, 0]
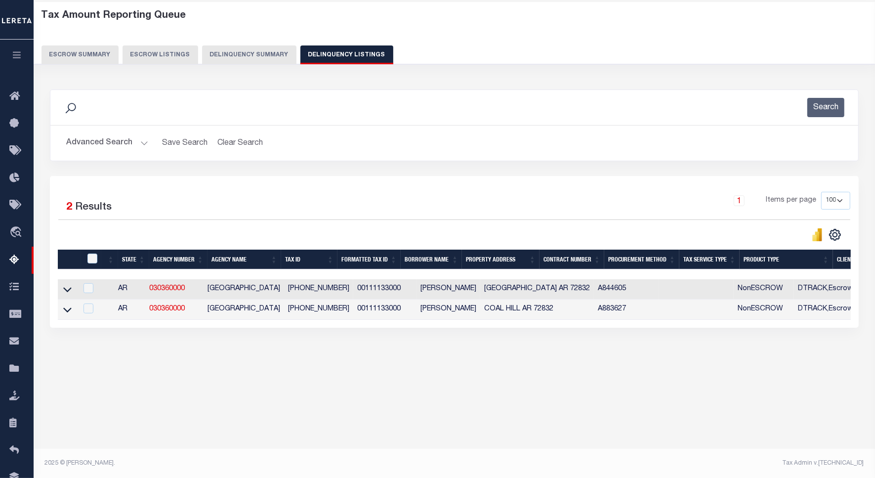
click at [138, 144] on button "Advanced Search" at bounding box center [107, 142] width 82 height 19
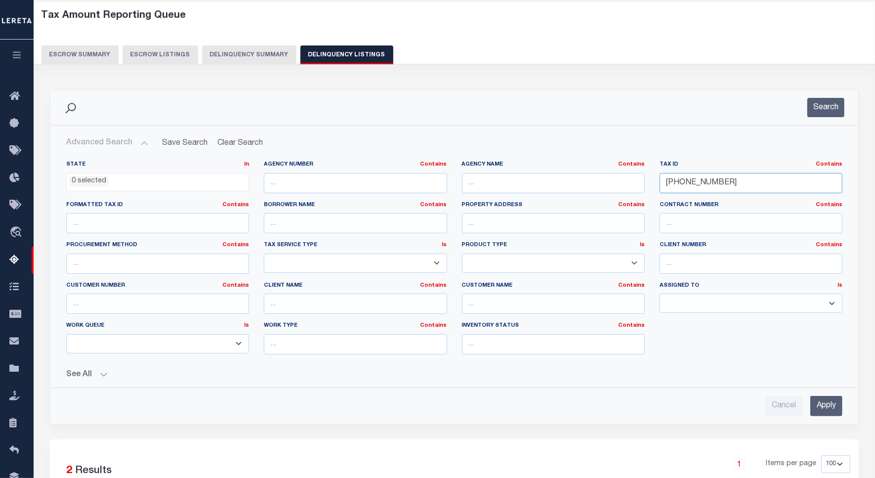
click at [688, 187] on input "001-11133-000" at bounding box center [751, 183] width 183 height 20
paste input "12513"
click at [826, 104] on button "Search" at bounding box center [826, 107] width 37 height 19
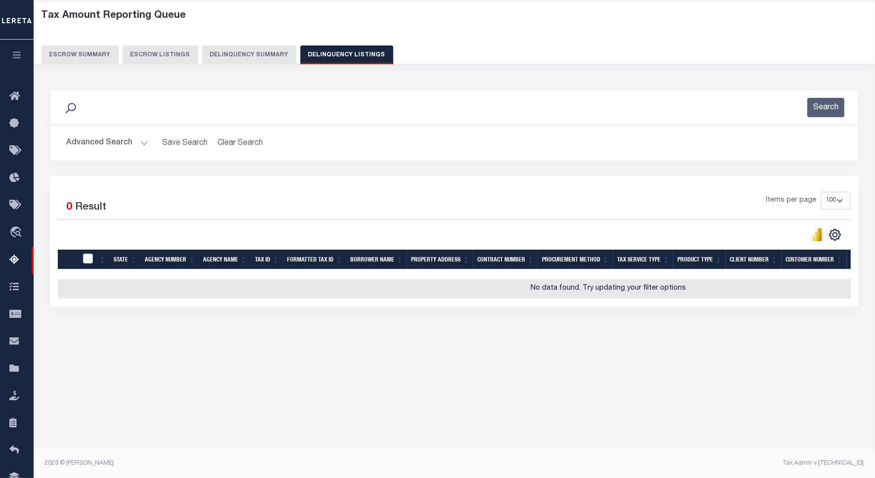
scroll to position [0, 0]
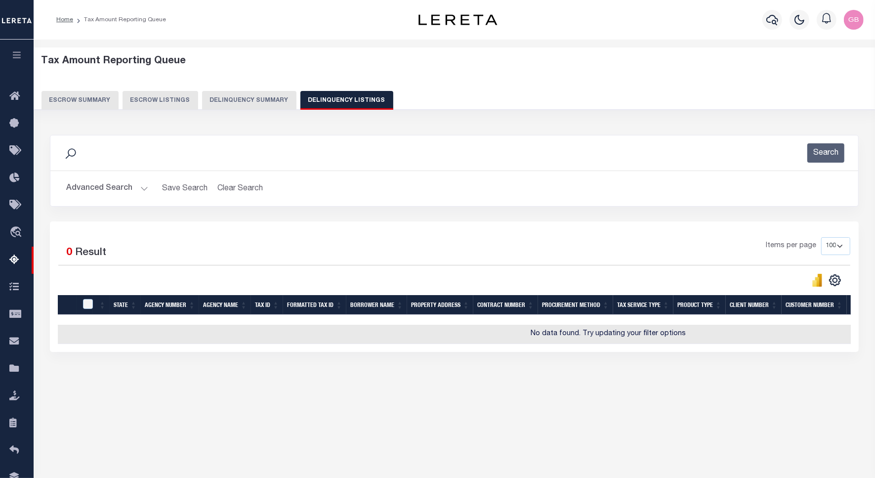
click at [138, 191] on button "Advanced Search" at bounding box center [107, 188] width 82 height 19
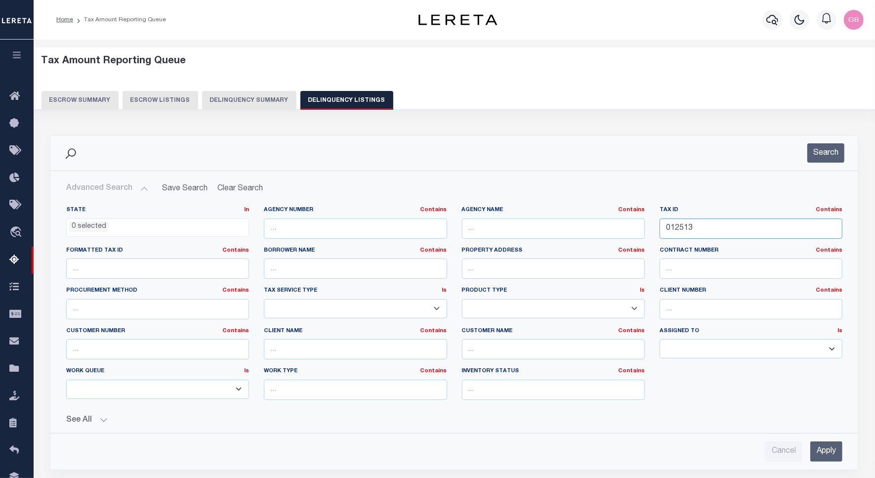
click at [708, 232] on input "012513" at bounding box center [751, 229] width 183 height 20
type input "012513"
click at [543, 233] on input "text" at bounding box center [553, 229] width 183 height 20
type input "milford"
click at [809, 156] on button "Search" at bounding box center [826, 152] width 37 height 19
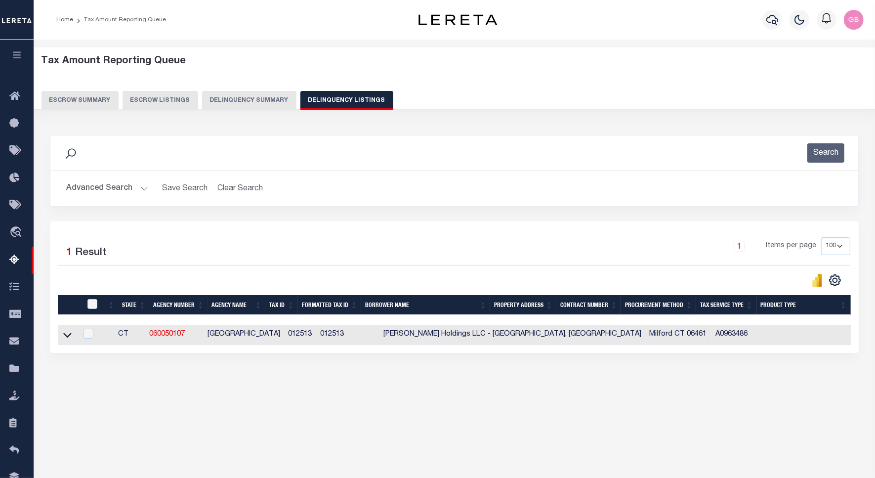
scroll to position [45, 0]
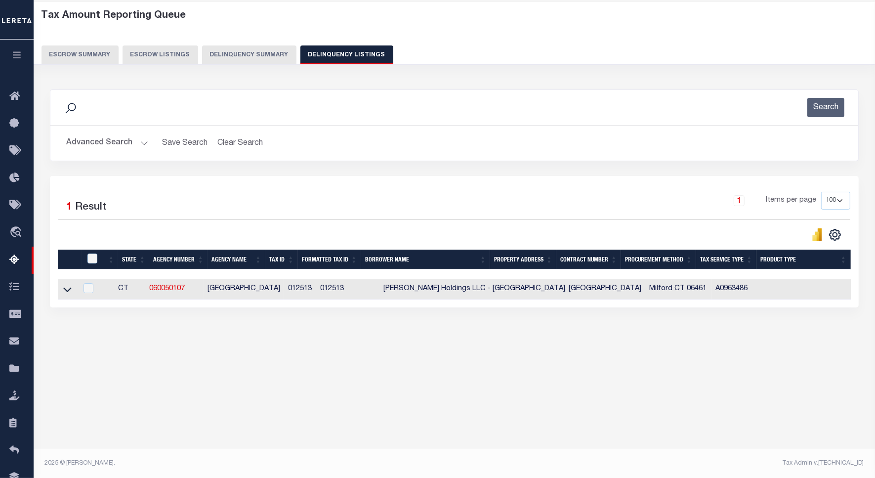
drag, startPoint x: 66, startPoint y: 292, endPoint x: 95, endPoint y: 259, distance: 44.8
click at [66, 292] on icon at bounding box center [67, 289] width 8 height 10
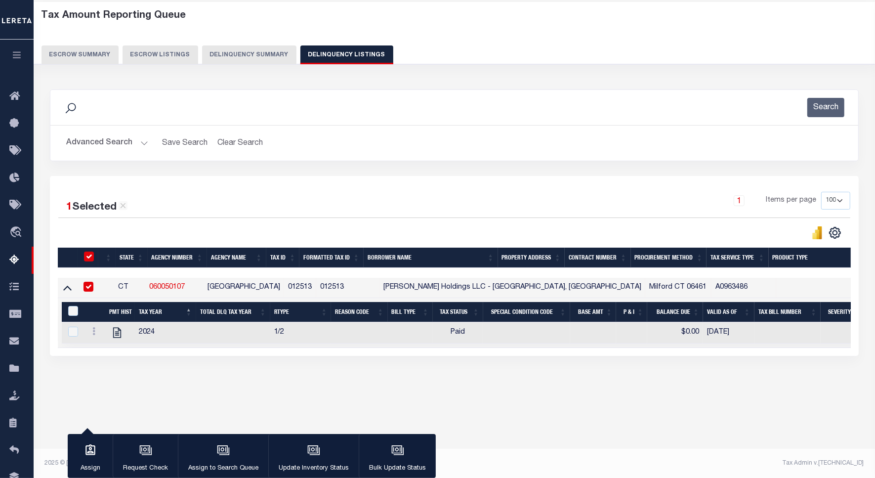
checkbox input "true"
click at [72, 316] on input "&nbsp;" at bounding box center [73, 311] width 10 height 10
checkbox input "true"
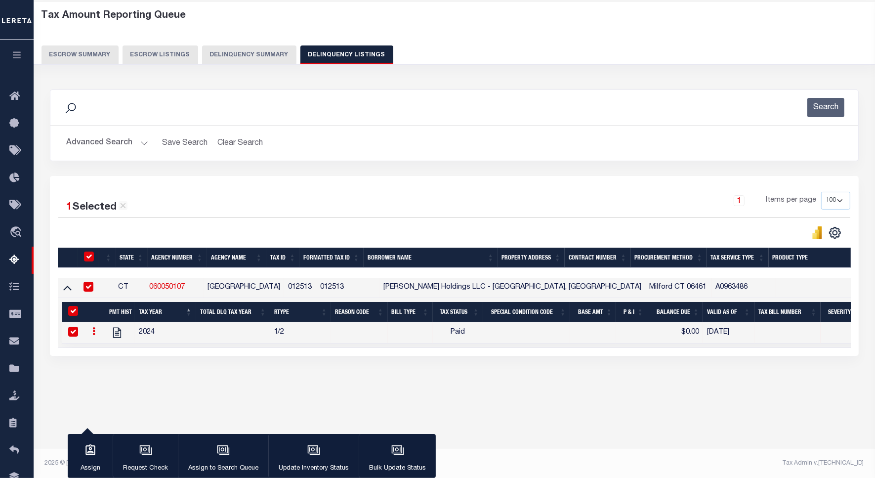
checkbox input "true"
click at [308, 445] on icon "button" at bounding box center [313, 450] width 13 height 13
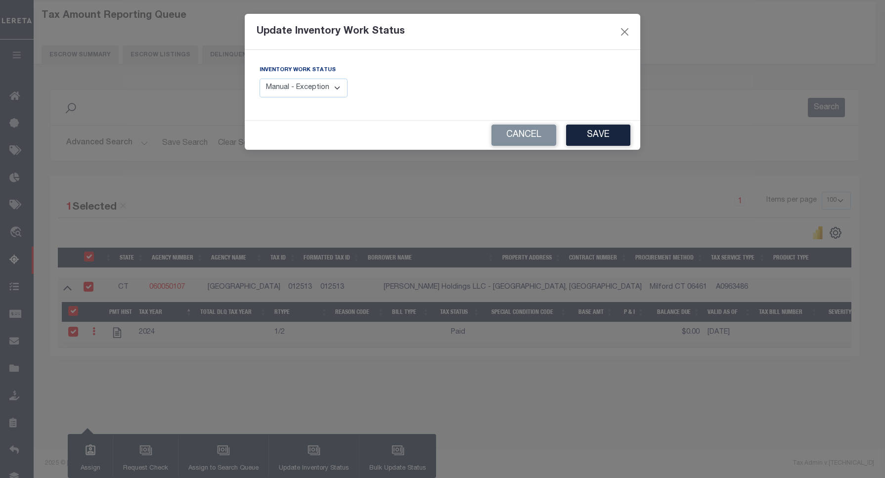
click at [307, 85] on select "Manual - Exception Pended - Awaiting Search Late Add Exception Completed" at bounding box center [304, 88] width 88 height 19
select select "4"
click at [260, 79] on select "Manual - Exception Pended - Awaiting Search Late Add Exception Completed" at bounding box center [304, 88] width 88 height 19
click at [607, 134] on button "Save" at bounding box center [598, 135] width 64 height 21
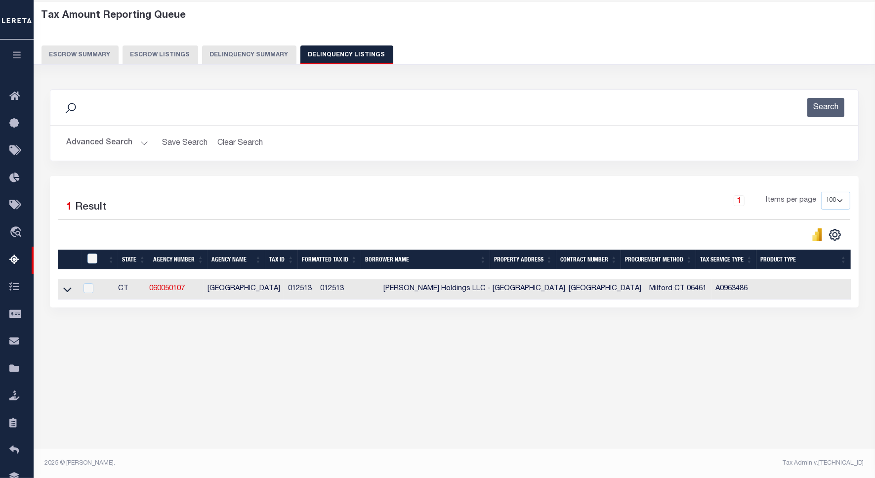
scroll to position [0, 0]
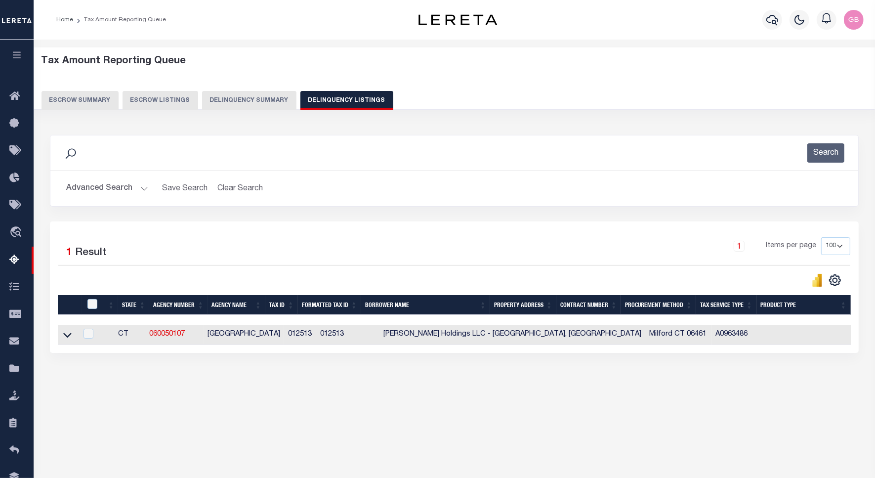
click at [68, 335] on icon at bounding box center [67, 335] width 8 height 10
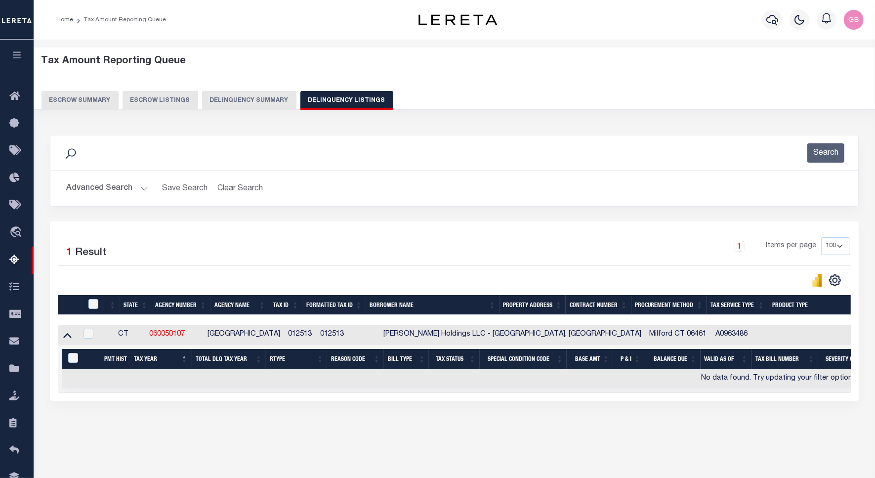
scroll to position [45, 0]
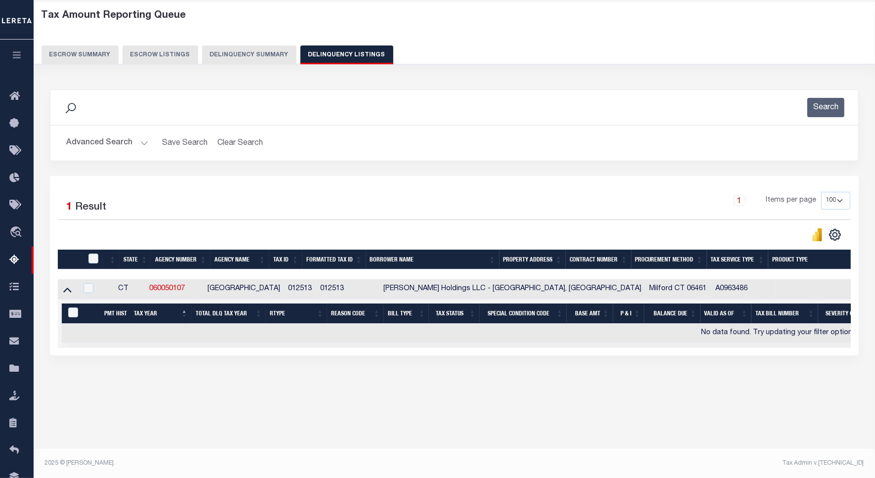
click at [141, 139] on button "Advanced Search" at bounding box center [107, 142] width 82 height 19
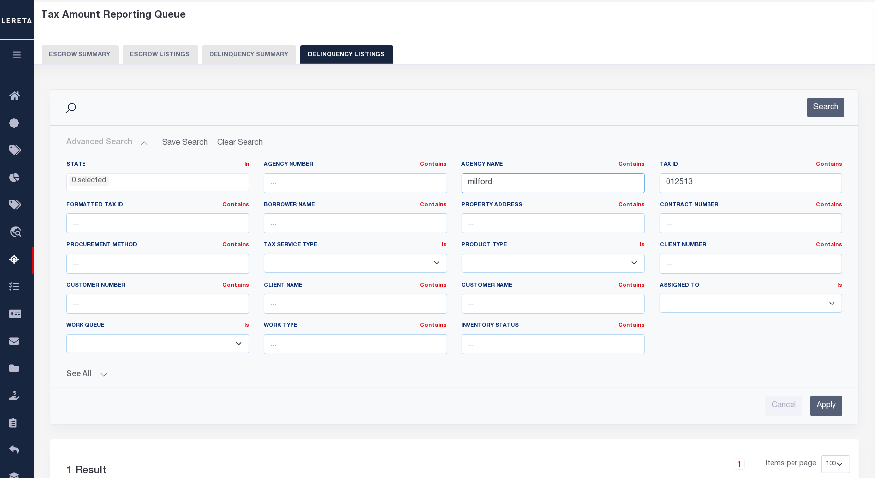
click at [477, 182] on input "milford" at bounding box center [553, 183] width 183 height 20
click at [677, 188] on input "012513" at bounding box center [751, 183] width 183 height 20
paste input "15-01-17-200-016.001-018"
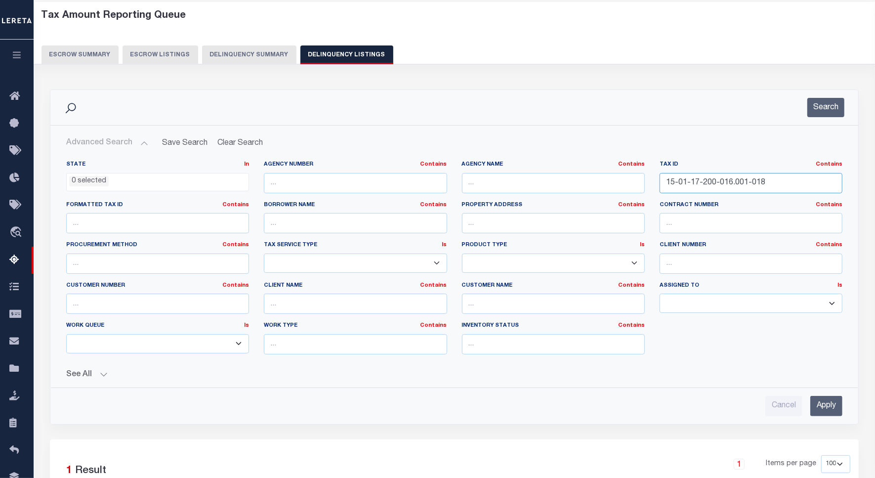
type input "15-01-17-200-016.001-018"
click at [826, 107] on button "Search" at bounding box center [826, 107] width 37 height 19
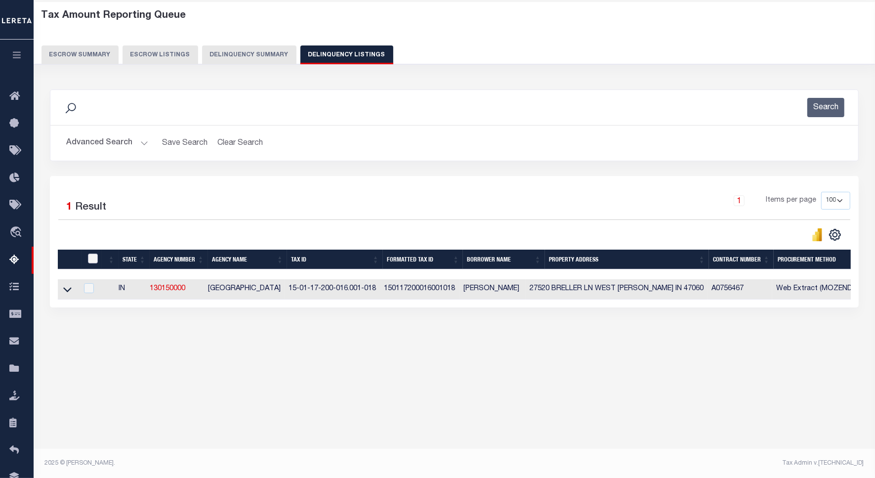
click at [90, 256] on input "checkbox" at bounding box center [93, 259] width 10 height 10
checkbox input "true"
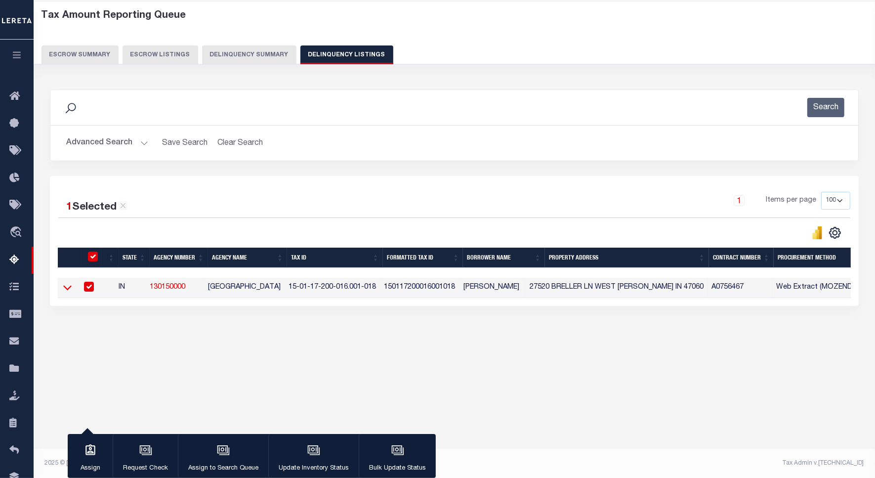
click at [67, 291] on icon at bounding box center [67, 288] width 8 height 5
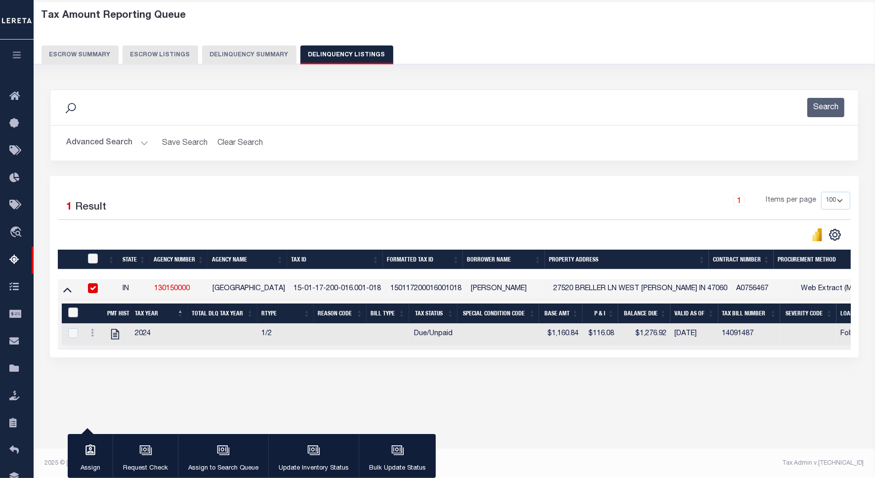
click at [73, 317] on input "&nbsp;" at bounding box center [73, 312] width 10 height 10
checkbox input "true"
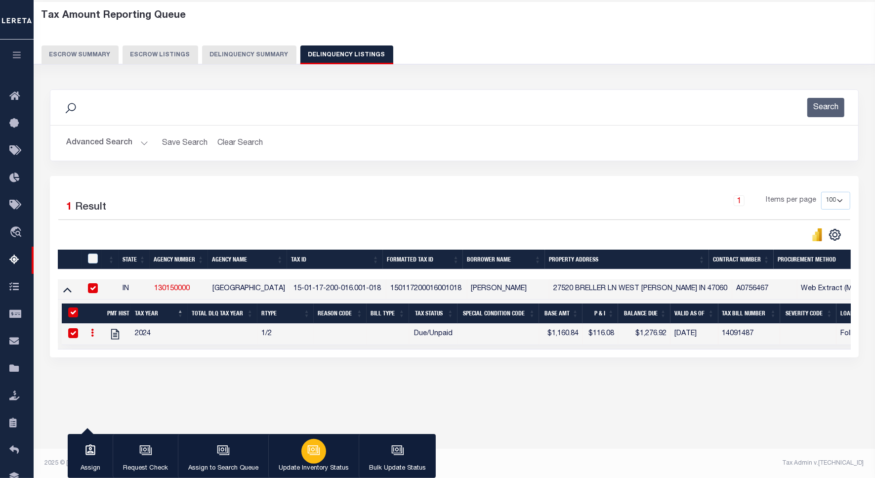
click at [310, 455] on icon "button" at bounding box center [315, 450] width 10 height 7
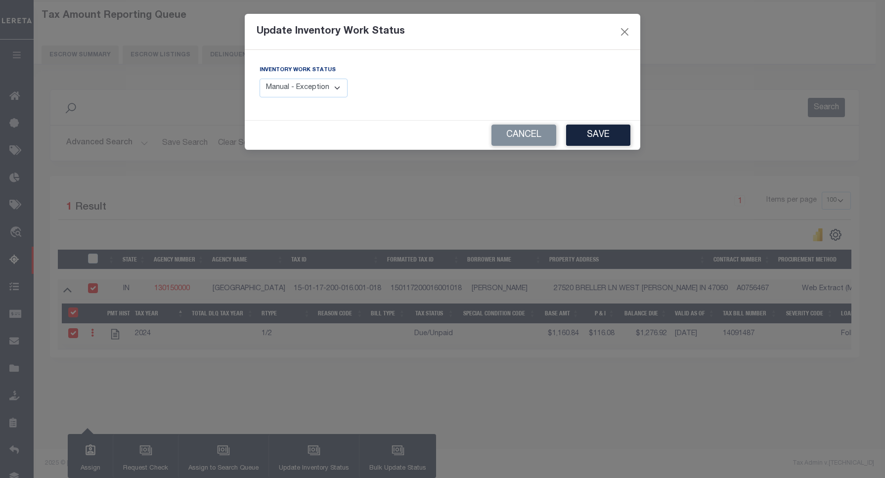
click at [307, 100] on div "Inventory Work Status Manual - Exception Pended - Awaiting Search Late Add Exce…" at bounding box center [347, 85] width 190 height 41
click at [305, 95] on select "Manual - Exception Pended - Awaiting Search Late Add Exception Completed" at bounding box center [304, 88] width 88 height 19
select select "4"
click at [260, 79] on select "Manual - Exception Pended - Awaiting Search Late Add Exception Completed" at bounding box center [304, 88] width 88 height 19
click at [589, 141] on button "Save" at bounding box center [598, 135] width 64 height 21
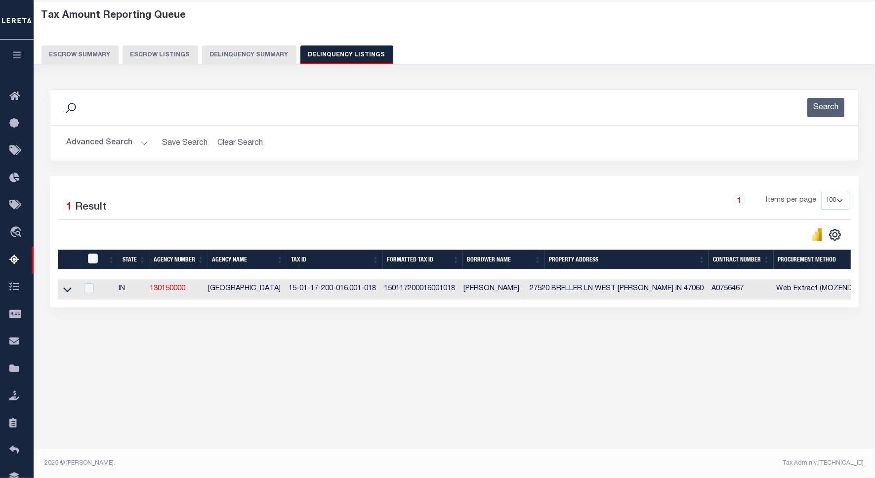
click at [139, 143] on button "Advanced Search" at bounding box center [107, 142] width 82 height 19
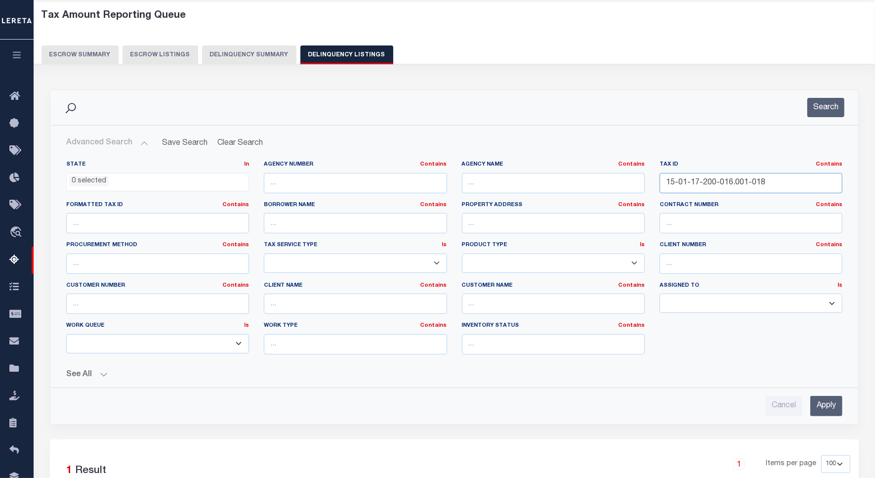
click at [695, 189] on input "15-01-17-200-016.001-018" at bounding box center [751, 183] width 183 height 20
paste input "30-100-008.000"
type input "15-01-30-100-008.000-018"
click at [835, 106] on button "Search" at bounding box center [826, 107] width 37 height 19
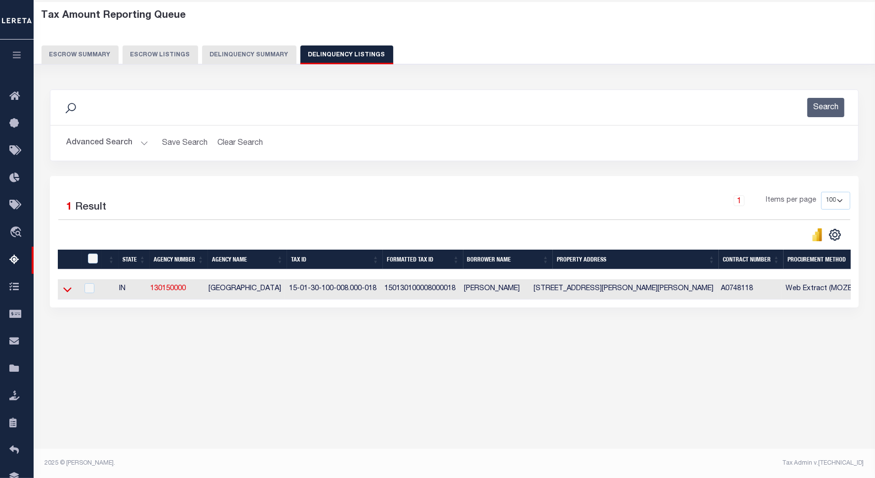
click at [67, 295] on icon at bounding box center [67, 289] width 8 height 10
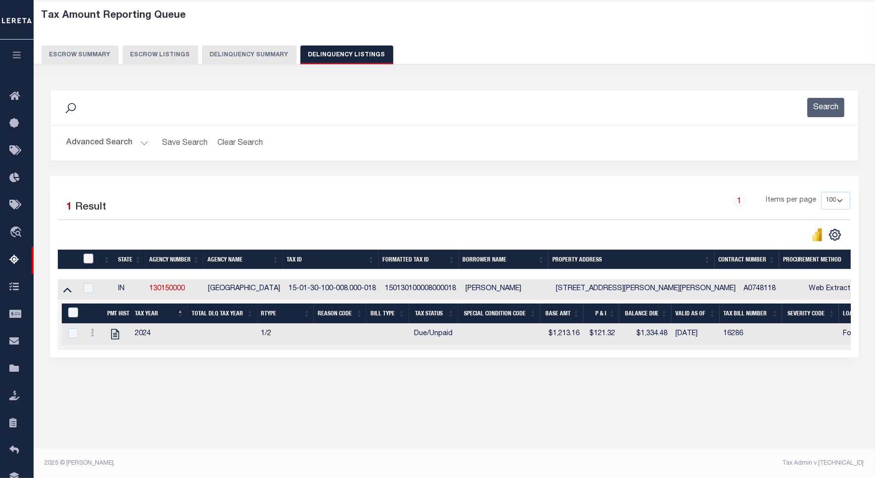
click at [89, 262] on input "checkbox" at bounding box center [89, 259] width 10 height 10
checkbox input "true"
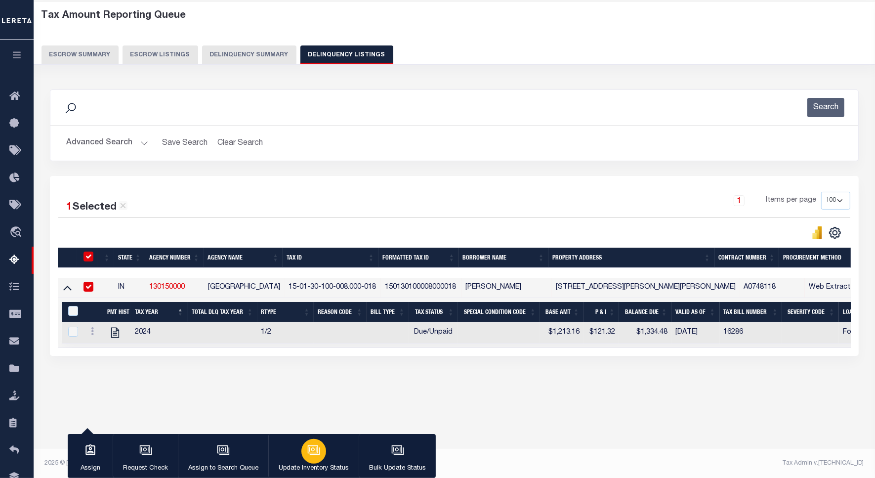
click at [302, 449] on div "button" at bounding box center [314, 451] width 25 height 25
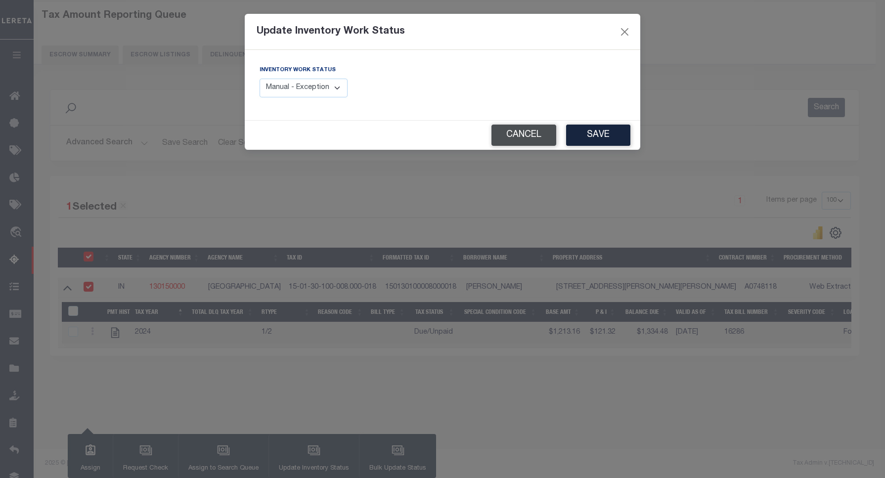
click at [530, 136] on button "Cancel" at bounding box center [523, 135] width 65 height 21
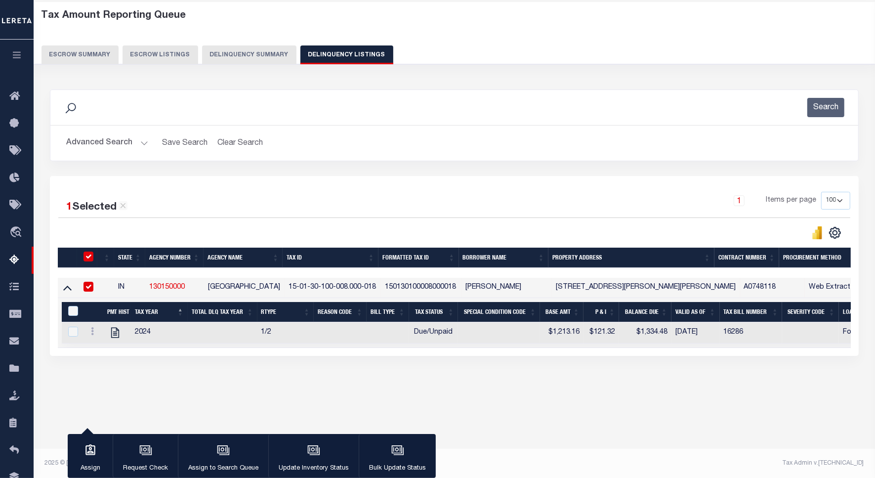
click at [66, 320] on th "&nbsp;" at bounding box center [72, 312] width 21 height 20
click at [72, 316] on input "&nbsp;" at bounding box center [73, 311] width 10 height 10
checkbox input "true"
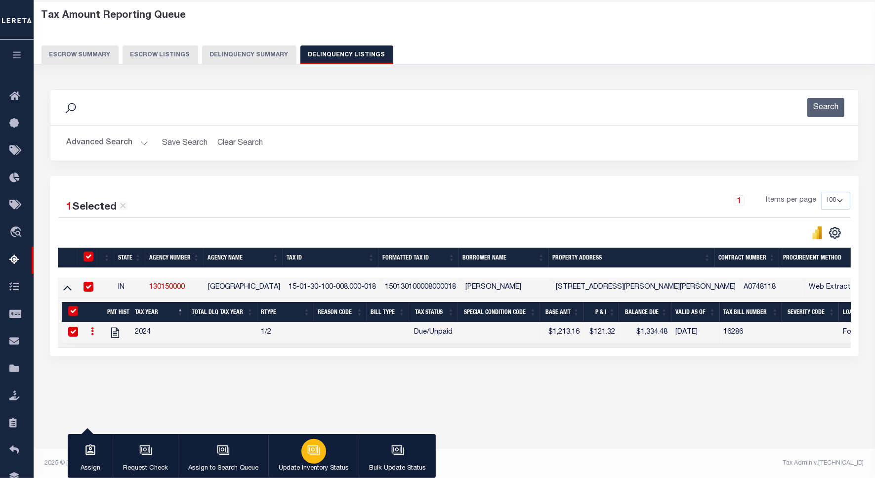
click at [305, 453] on div "button" at bounding box center [314, 451] width 25 height 25
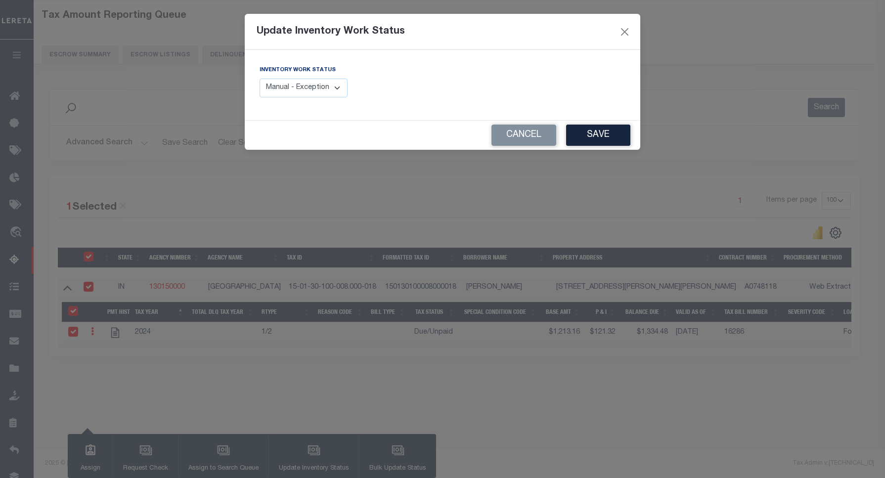
click at [335, 85] on select "Manual - Exception Pended - Awaiting Search Late Add Exception Completed" at bounding box center [304, 88] width 88 height 19
select select "4"
click at [260, 79] on select "Manual - Exception Pended - Awaiting Search Late Add Exception Completed" at bounding box center [304, 88] width 88 height 19
click at [596, 135] on button "Save" at bounding box center [598, 135] width 64 height 21
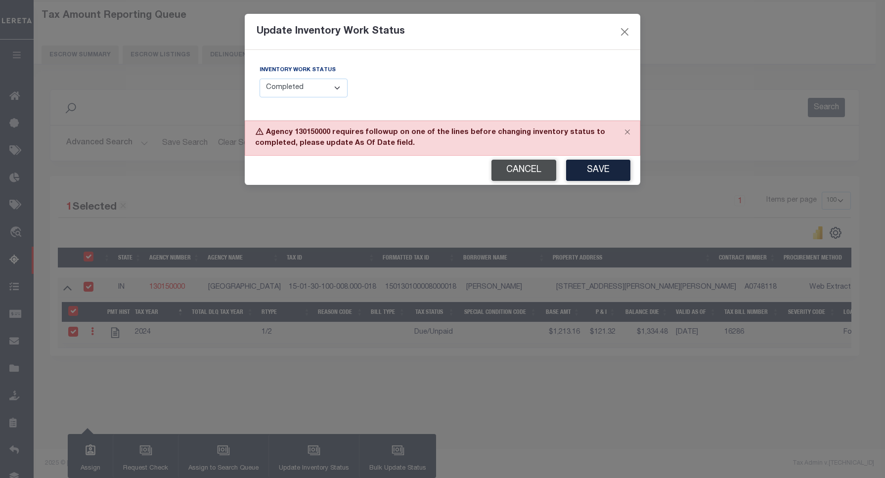
click at [513, 174] on button "Cancel" at bounding box center [523, 170] width 65 height 21
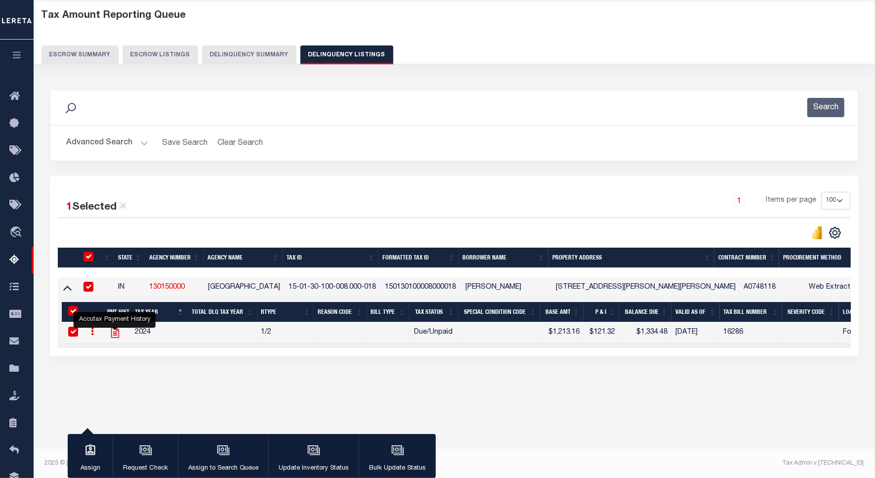
click at [116, 333] on icon "" at bounding box center [115, 332] width 8 height 10
checkbox input "false"
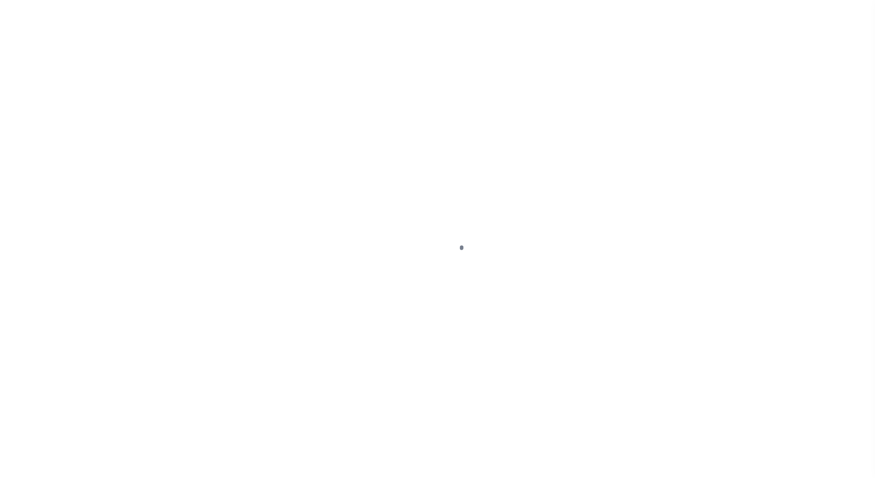
select select "DUE"
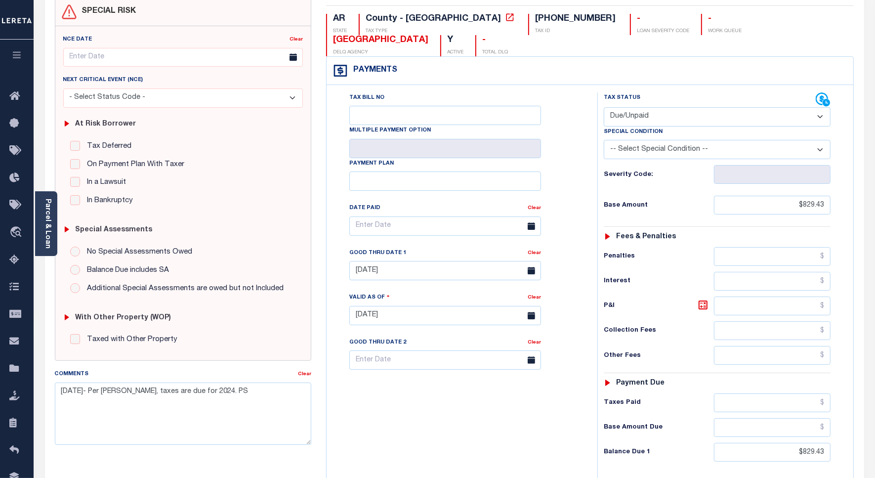
scroll to position [124, 0]
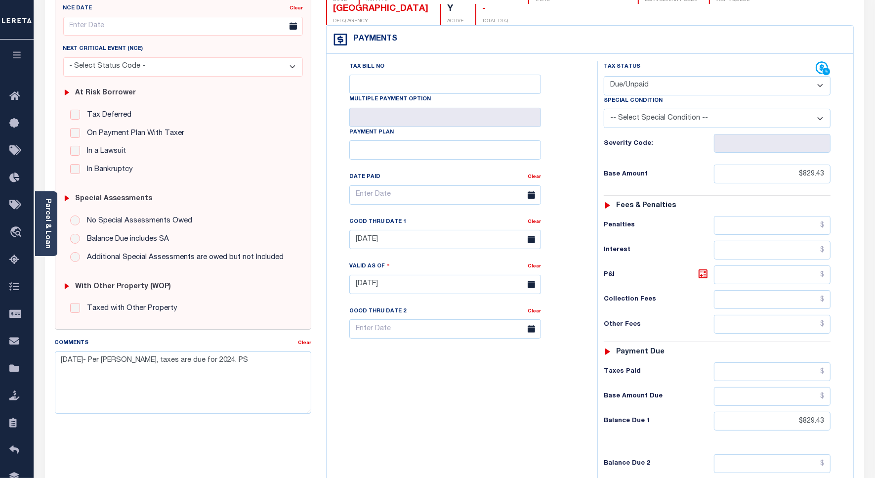
click at [732, 202] on div "Fees & Penalties" at bounding box center [717, 206] width 227 height 8
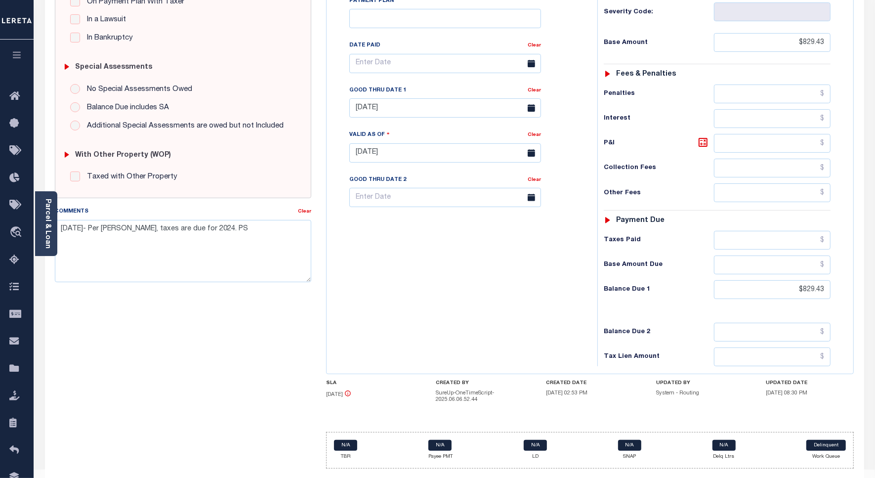
scroll to position [261, 0]
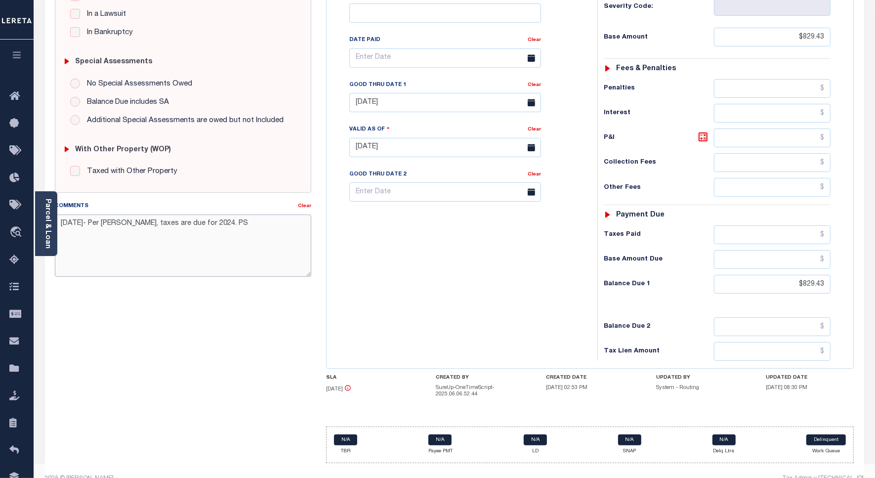
click at [230, 223] on textarea "8/14/2025- Per Charlsie, taxes are due for 2024. PS" at bounding box center [183, 246] width 257 height 62
click at [125, 223] on textarea "8/14/2025- Per Charlsie, taxes are due for 2024. GB" at bounding box center [183, 246] width 257 height 62
drag, startPoint x: 61, startPoint y: 223, endPoint x: 96, endPoint y: 223, distance: 35.6
click at [96, 223] on textarea "8/14/2025- Per Website, taxes are due for 2024. GB" at bounding box center [183, 246] width 257 height 62
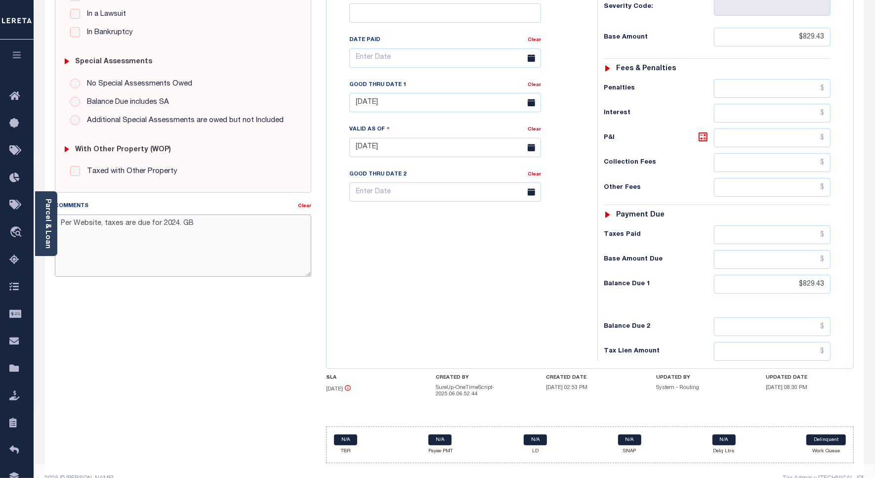
click at [199, 227] on textarea "Per Website, taxes are due for 2024. GB" at bounding box center [183, 246] width 257 height 62
type textarea "Per Website, taxes are due for 2024. GB"
type input "[DATE]"
click at [392, 90] on body "Home Tax Amount Reporting Queue Tax Line Detail" at bounding box center [437, 116] width 875 height 754
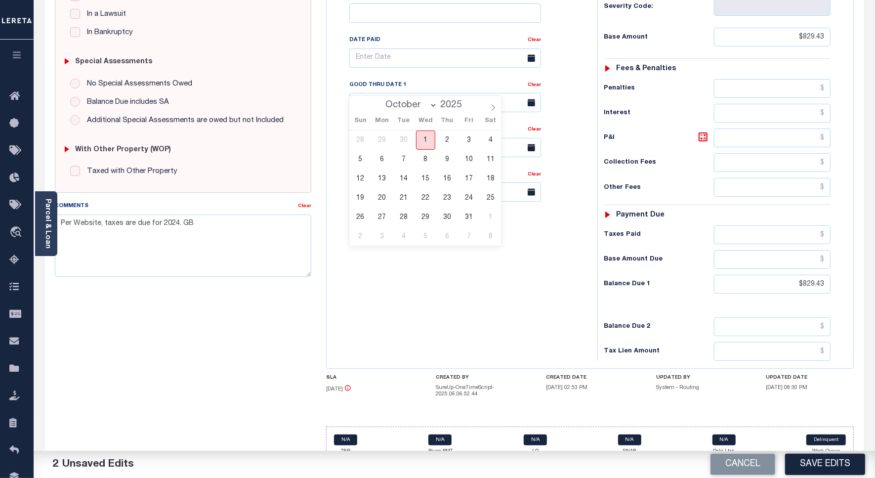
click at [419, 139] on span "1" at bounding box center [425, 140] width 19 height 19
type input "[DATE]"
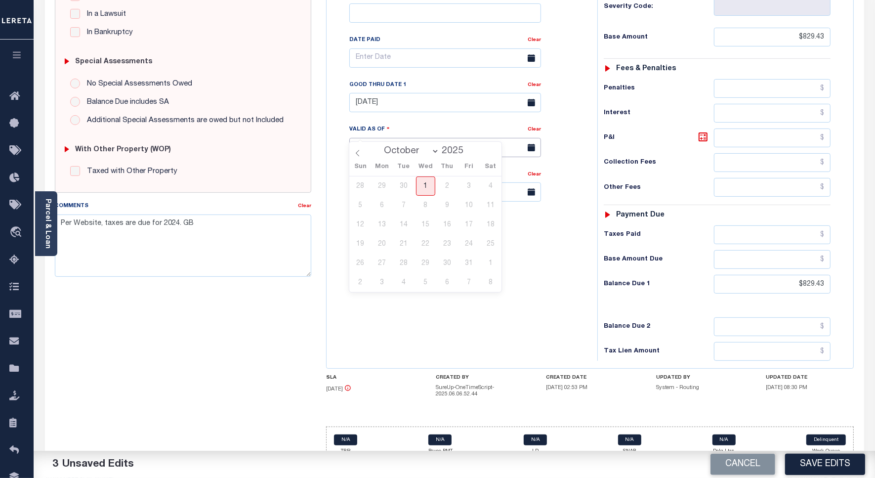
click at [361, 138] on input "[DATE]" at bounding box center [446, 147] width 192 height 19
click at [275, 343] on div "SPECIAL RISK NCE Date Clear - Select Status Code -" at bounding box center [182, 150] width 271 height 642
click at [823, 466] on button "Save Edits" at bounding box center [826, 464] width 80 height 21
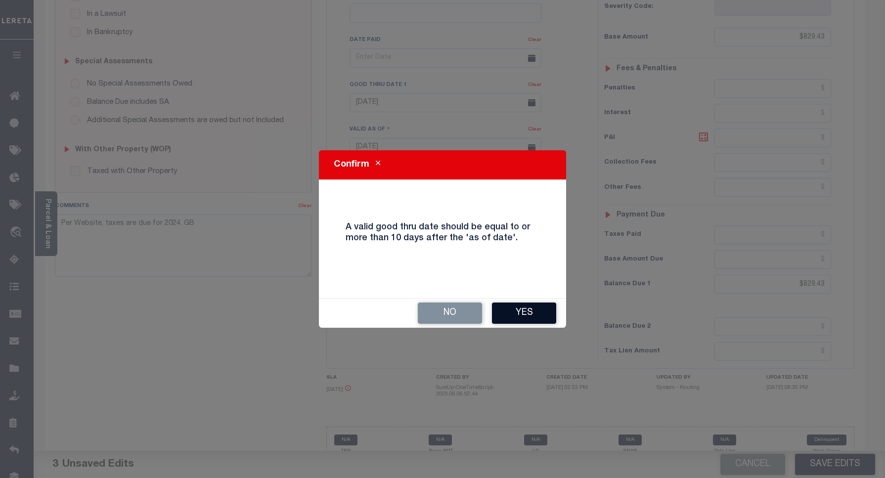
click at [515, 310] on button "Yes" at bounding box center [524, 313] width 64 height 21
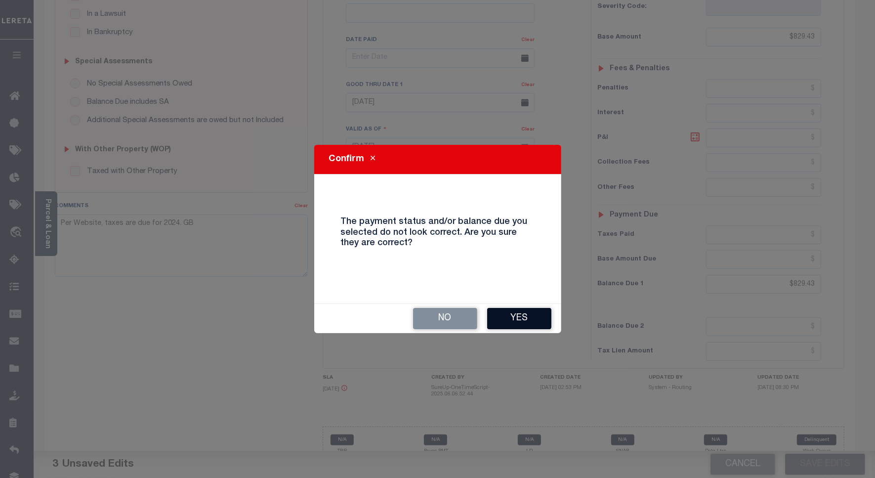
click at [510, 322] on button "Yes" at bounding box center [519, 318] width 64 height 21
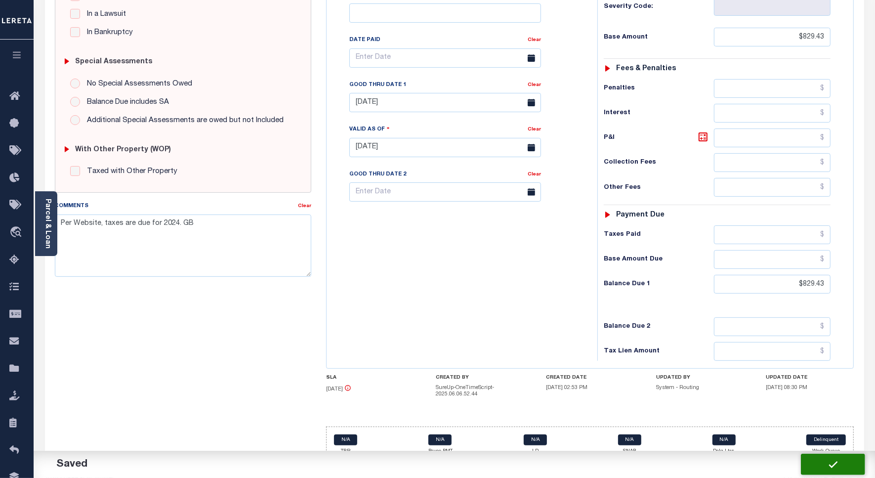
checkbox input "false"
type input "$829.43"
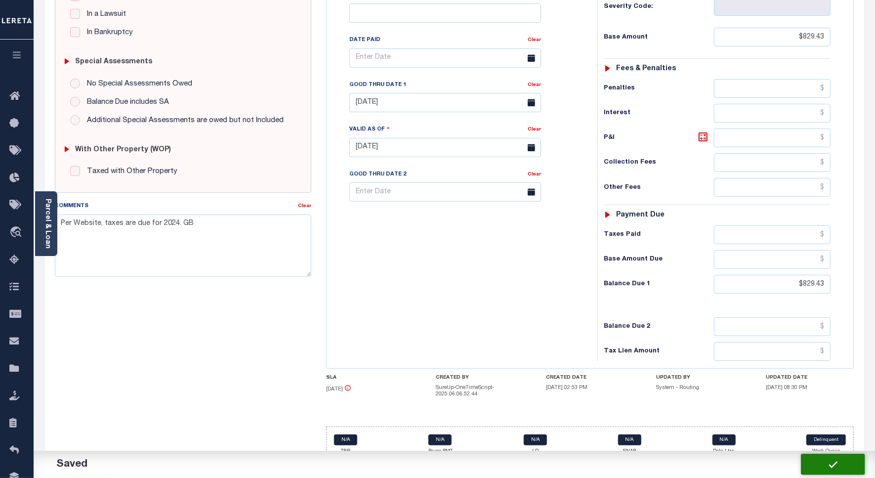
type input "$829.43"
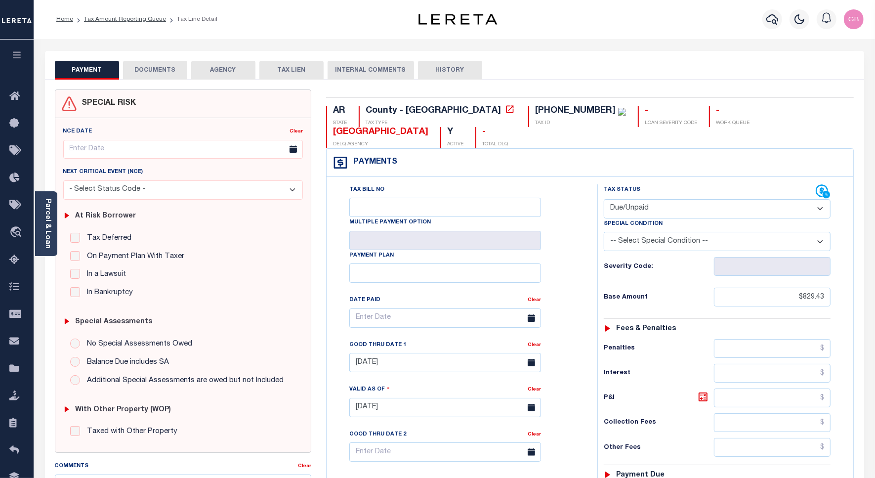
scroll to position [0, 0]
click at [125, 19] on link "Tax Amount Reporting Queue" at bounding box center [125, 20] width 82 height 6
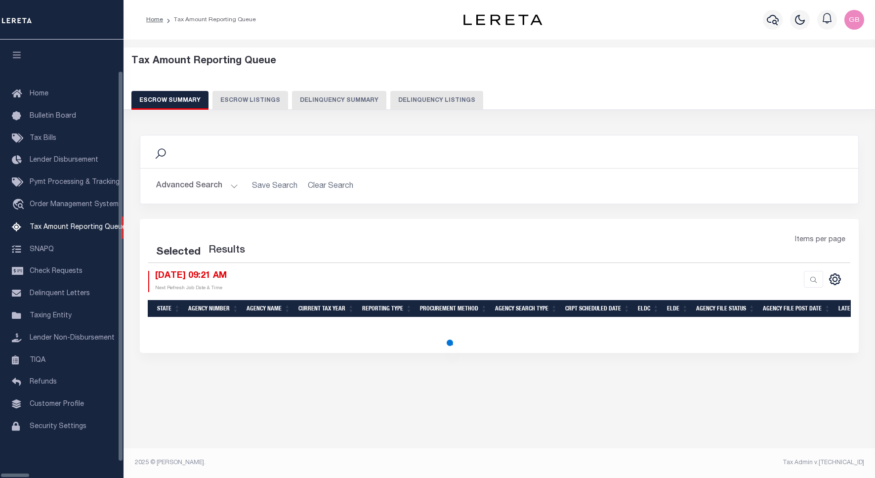
select select "100"
click at [363, 99] on div "Escrow Summary Escrow Listings Delinquency Summary Delinquency Listings" at bounding box center [499, 100] width 737 height 18
select select "100"
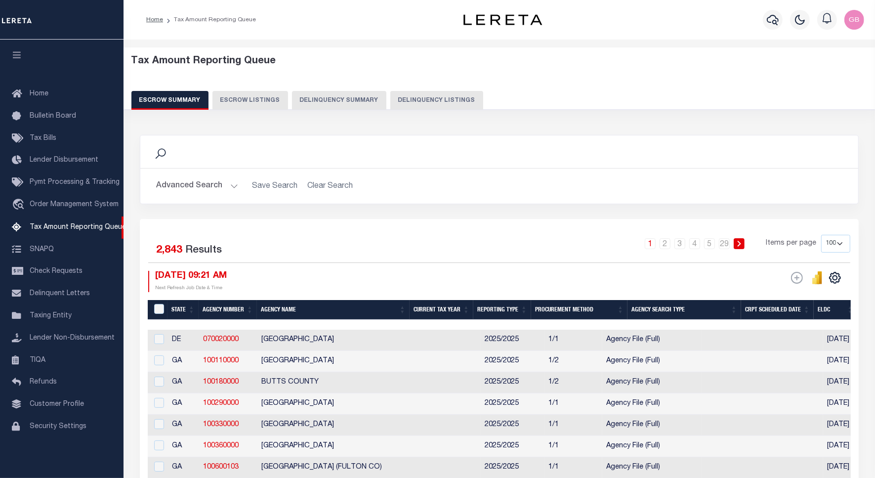
click at [402, 99] on button "Delinquency Listings" at bounding box center [437, 100] width 93 height 19
select select "100"
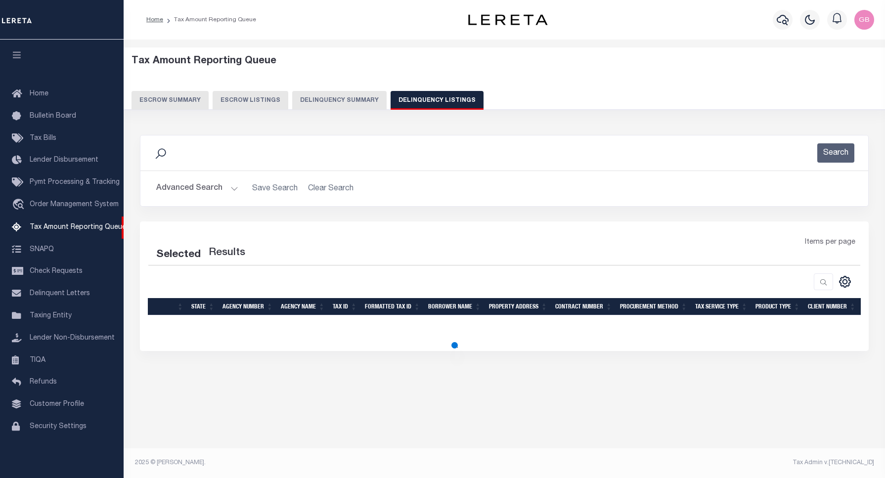
click at [235, 185] on button "Advanced Search" at bounding box center [197, 188] width 82 height 19
select select "100"
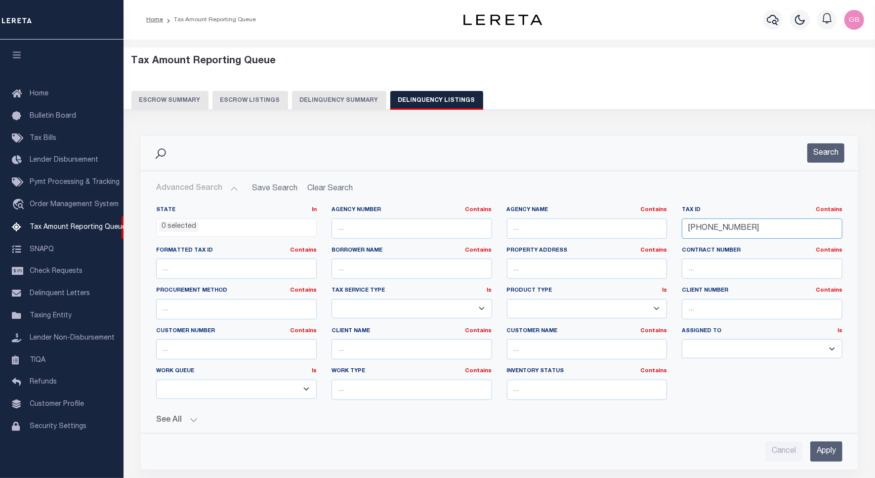
click at [717, 231] on input "001-08820-000" at bounding box center [762, 229] width 161 height 20
paste input "10928"
type input "[PHONE_NUMBER]"
click at [839, 153] on button "Search" at bounding box center [826, 152] width 37 height 19
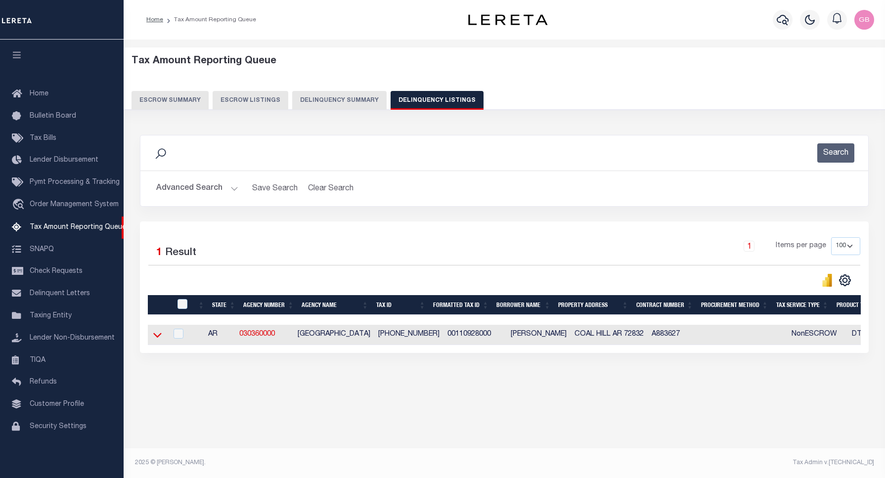
click at [157, 337] on icon at bounding box center [157, 335] width 8 height 10
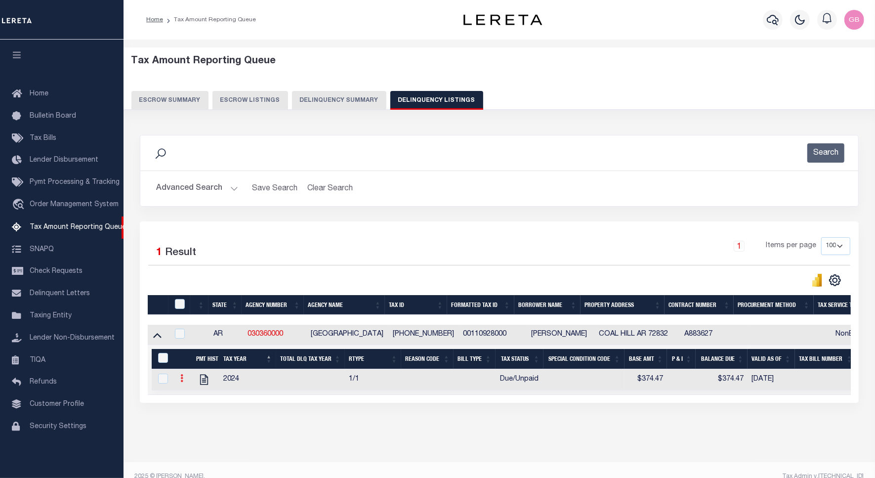
click at [183, 379] on icon at bounding box center [181, 378] width 3 height 8
click at [193, 399] on img "" at bounding box center [194, 395] width 10 height 10
checkbox input "true"
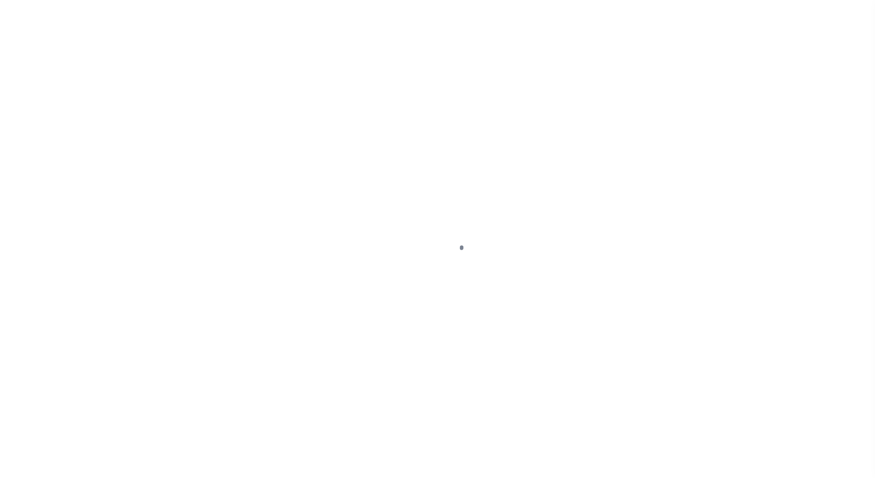
select select "DUE"
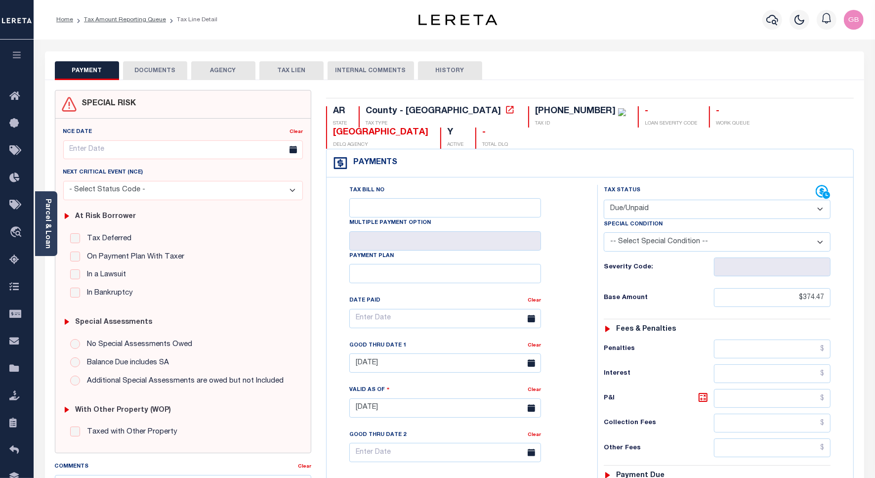
click at [647, 200] on select "- Select Status Code - Open Due/Unpaid Paid Incomplete No Tax Due Internal Refu…" at bounding box center [717, 209] width 227 height 19
click at [553, 199] on div "Tax Bill No Multiple Payment Option Payment Plan Clear" at bounding box center [460, 323] width 246 height 277
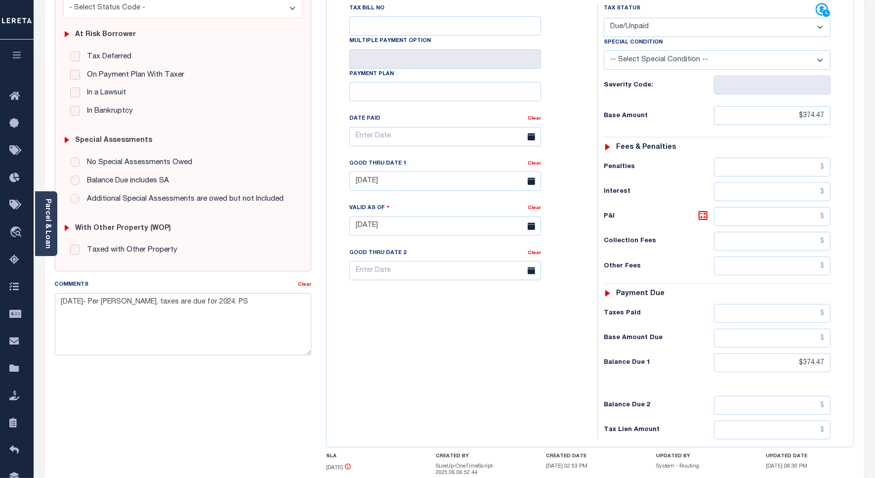
scroll to position [185, 0]
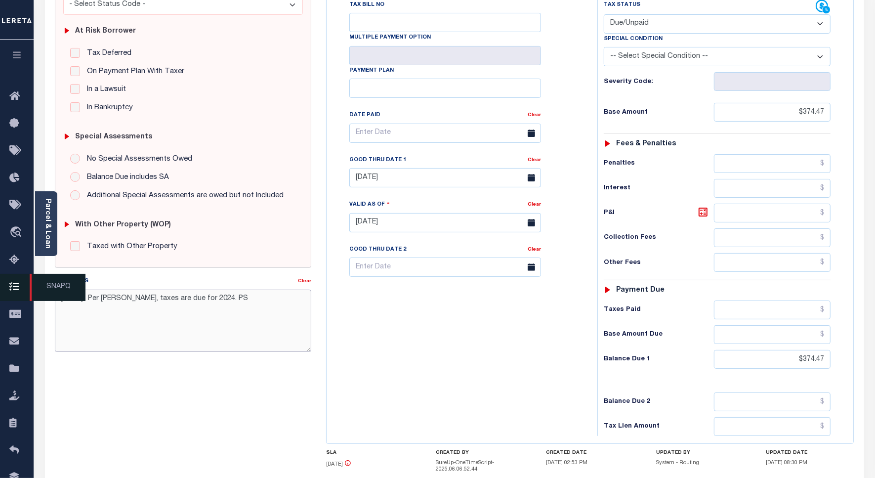
drag, startPoint x: 102, startPoint y: 300, endPoint x: 11, endPoint y: 300, distance: 91.0
click at [11, 300] on div "Home Tax Amount Reporting Queue Tax Line Detail Profile" at bounding box center [437, 192] width 875 height 754
click at [92, 300] on textarea "Per [PERSON_NAME], taxes are due for 2024. PS" at bounding box center [183, 321] width 257 height 62
click at [193, 298] on textarea "Per Website, taxes are due for 2024. PS" at bounding box center [183, 321] width 257 height 62
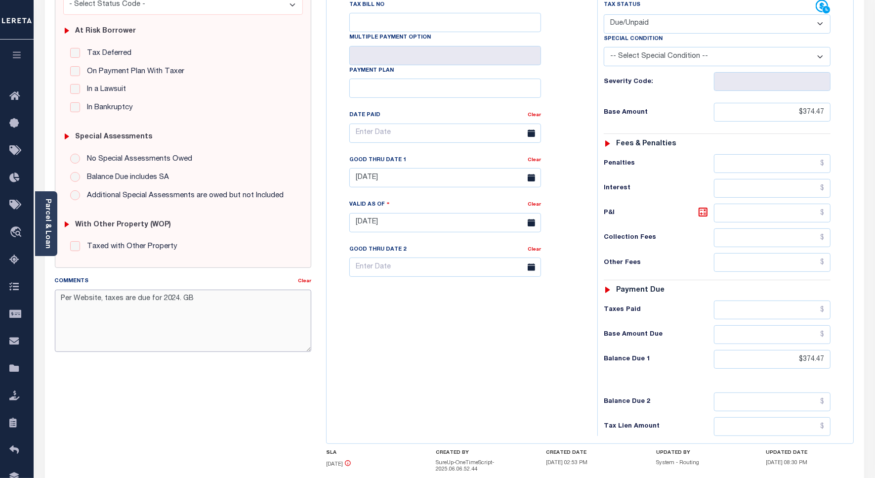
type textarea "Per Website, taxes are due for 2024. GB"
type input "[DATE]"
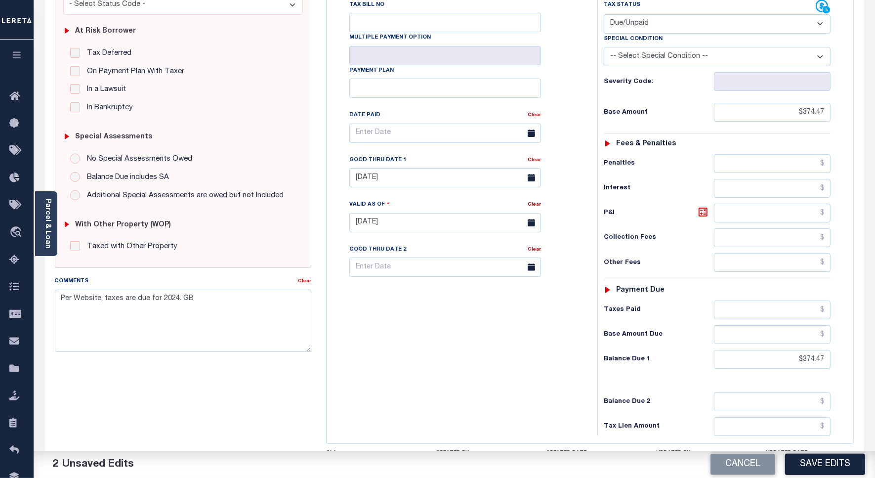
click at [488, 321] on div "Tax Bill No Multiple Payment Option Payment Plan Clear" at bounding box center [459, 218] width 261 height 437
click at [815, 460] on button "Save Edits" at bounding box center [826, 464] width 80 height 21
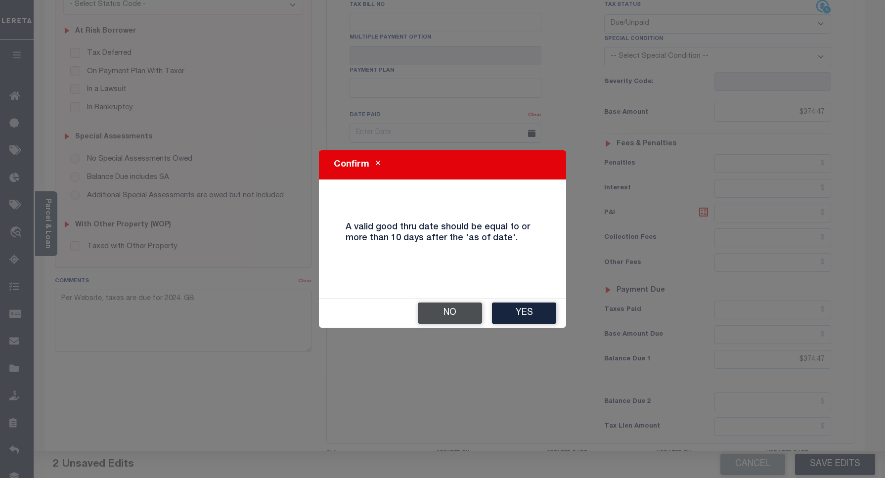
click at [448, 306] on button "No" at bounding box center [450, 313] width 64 height 21
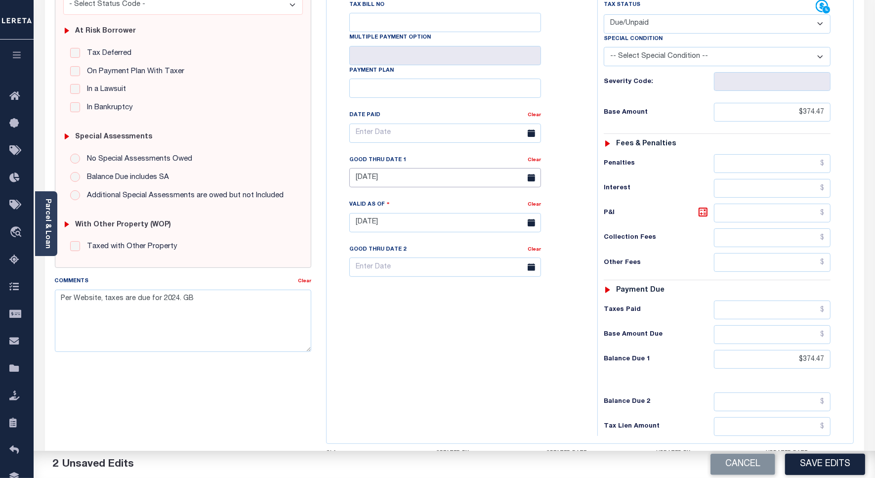
click at [374, 168] on input "[DATE]" at bounding box center [446, 177] width 192 height 19
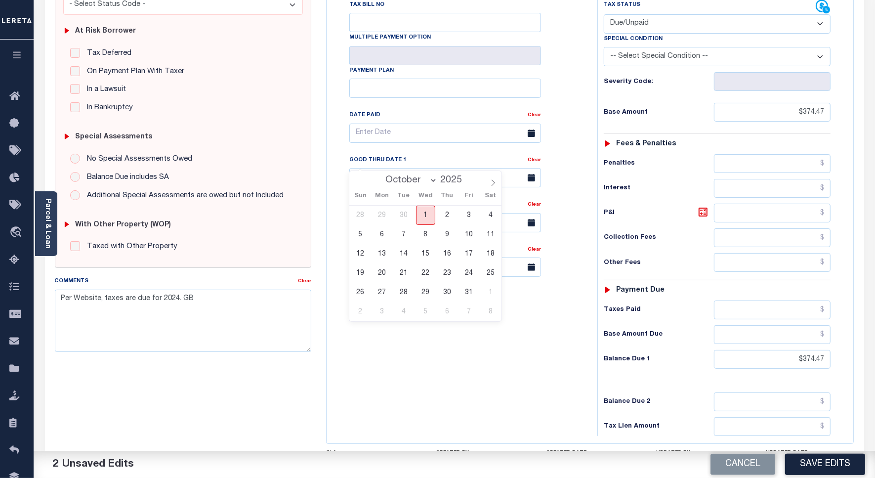
click at [424, 218] on span "1" at bounding box center [425, 215] width 19 height 19
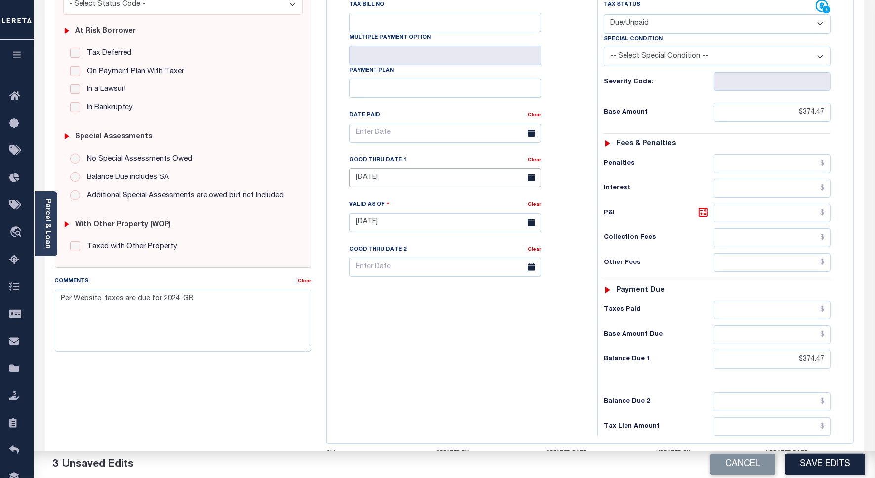
click at [427, 168] on input "[DATE]" at bounding box center [446, 177] width 192 height 19
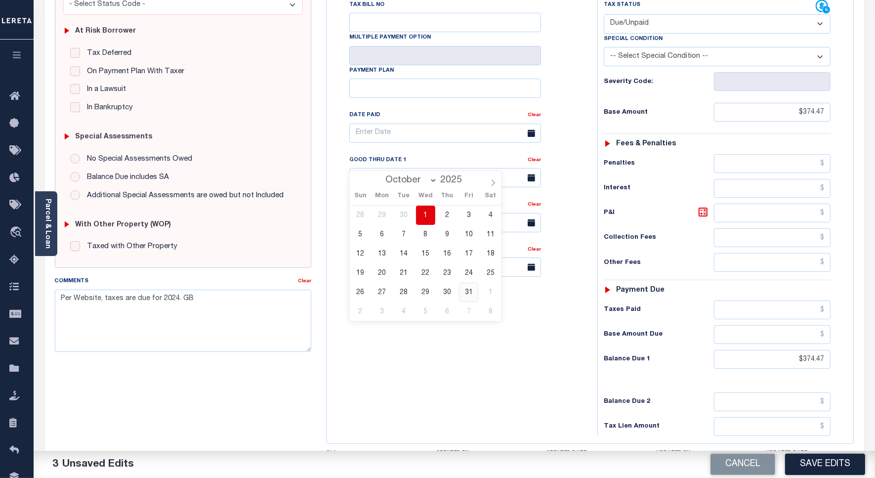
click at [470, 291] on span "31" at bounding box center [468, 292] width 19 height 19
type input "[DATE]"
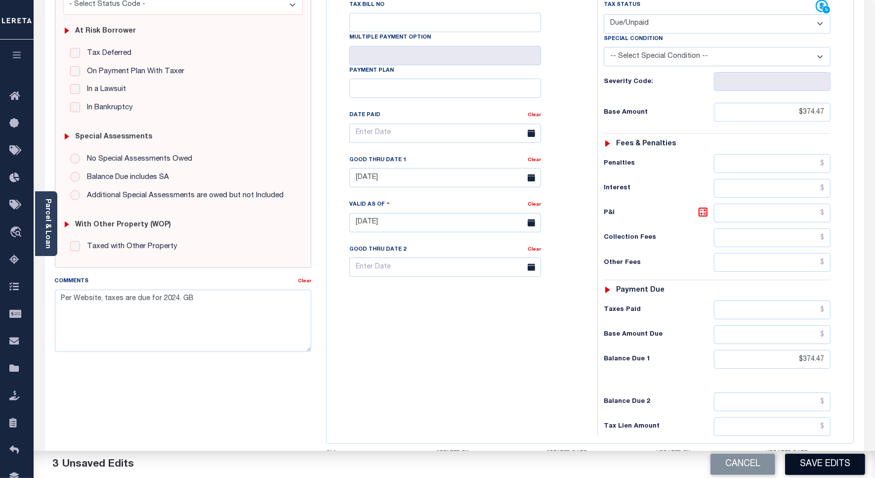
click at [816, 458] on button "Save Edits" at bounding box center [826, 464] width 80 height 21
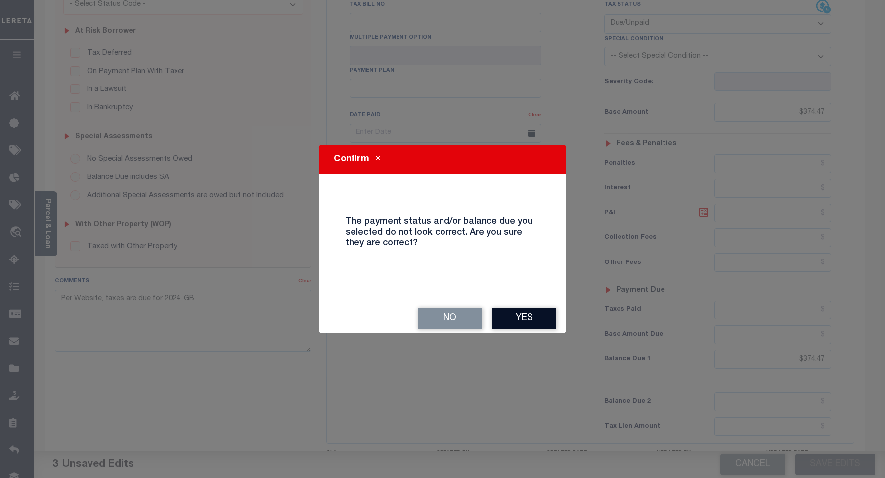
click at [512, 317] on button "Yes" at bounding box center [524, 318] width 64 height 21
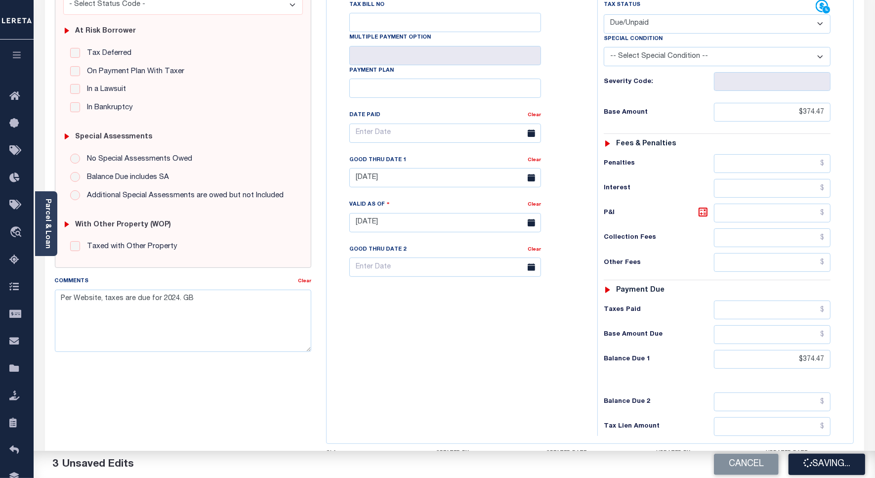
checkbox input "false"
type textarea "Per Website, taxes are due for 2024. GB"
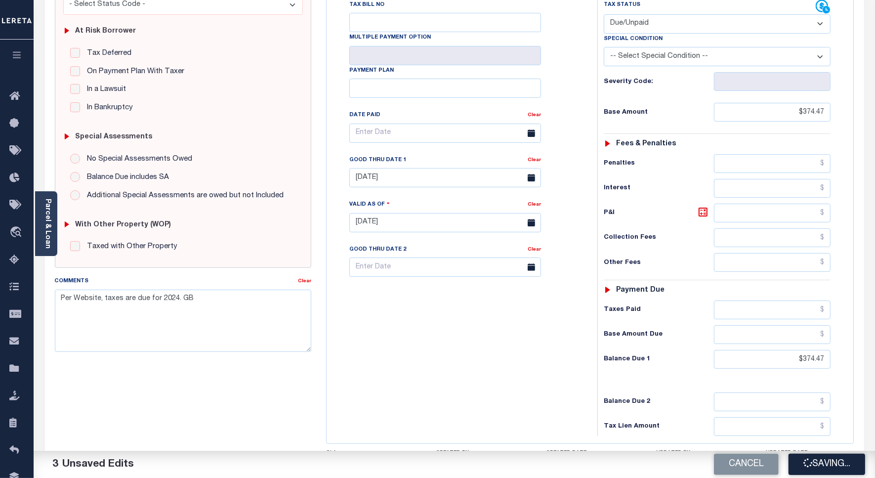
type input "$374.47"
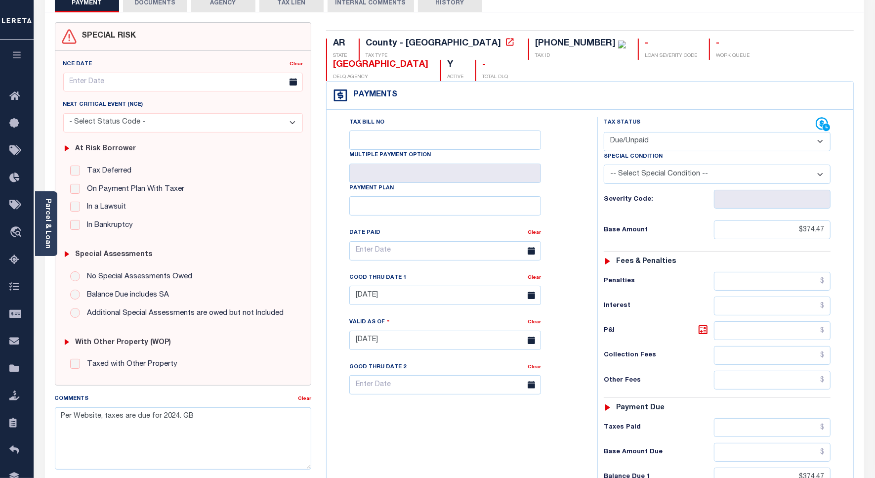
scroll to position [0, 0]
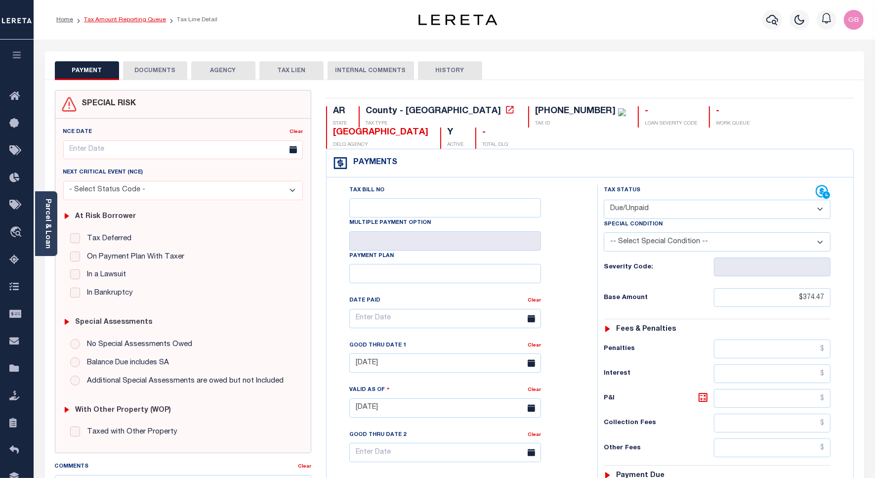
click at [125, 17] on link "Tax Amount Reporting Queue" at bounding box center [125, 20] width 82 height 6
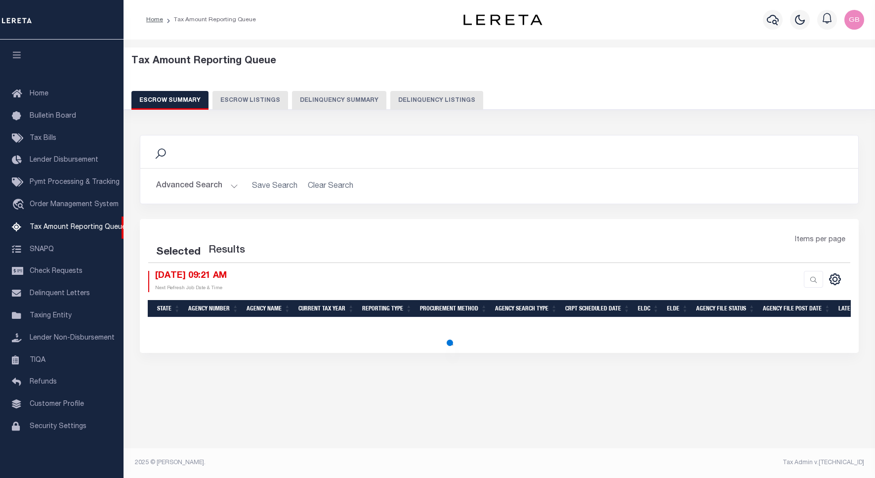
click at [411, 102] on button "Delinquency Listings" at bounding box center [437, 100] width 93 height 19
select select
select select "100"
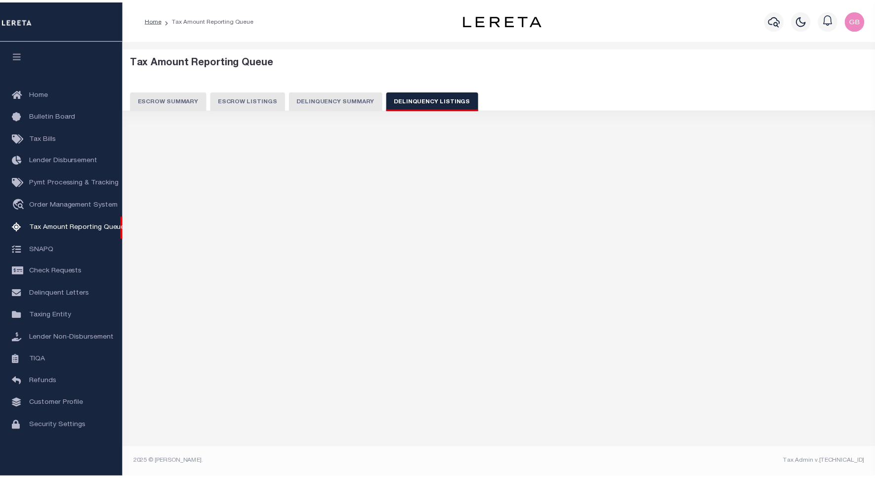
scroll to position [3, 0]
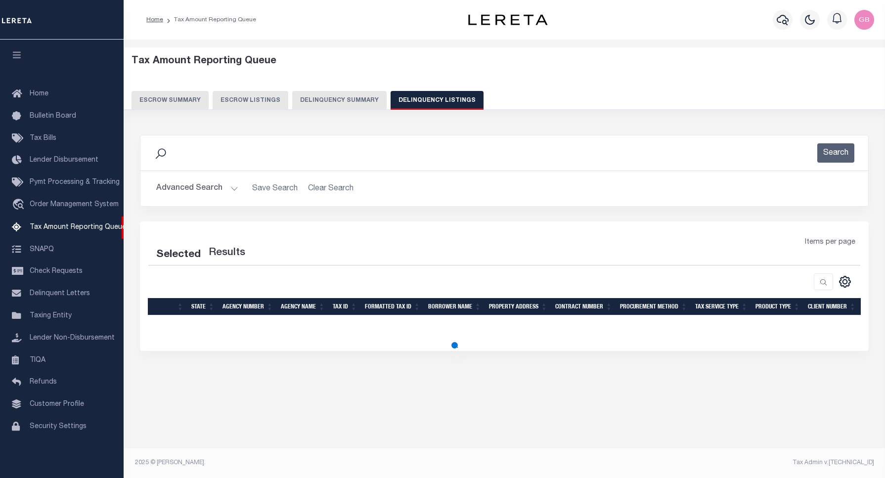
select select "100"
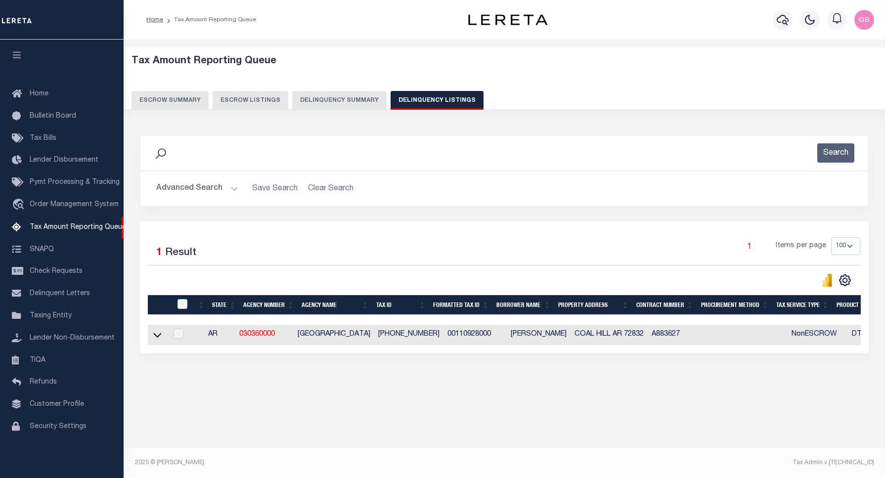
click at [232, 184] on button "Advanced Search" at bounding box center [197, 188] width 82 height 19
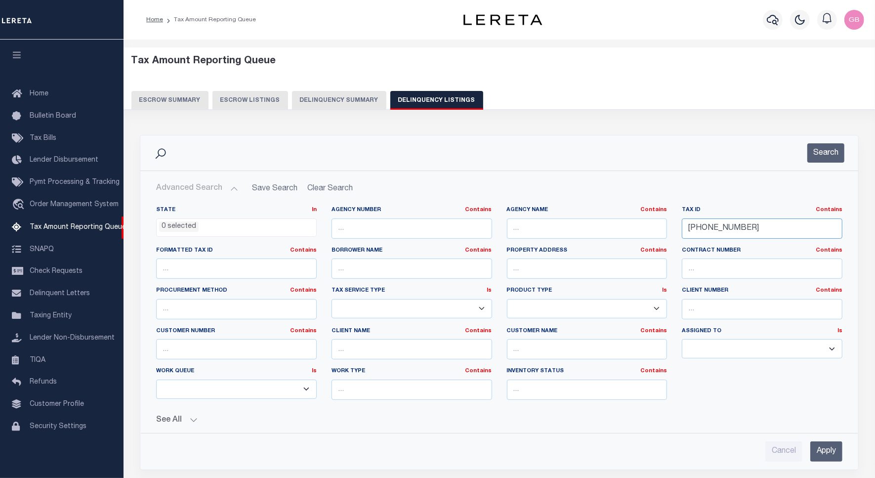
click at [698, 225] on input "001-10928-000" at bounding box center [762, 229] width 161 height 20
paste input "41"
type input "[PHONE_NUMBER]"
click at [821, 148] on button "Search" at bounding box center [826, 152] width 37 height 19
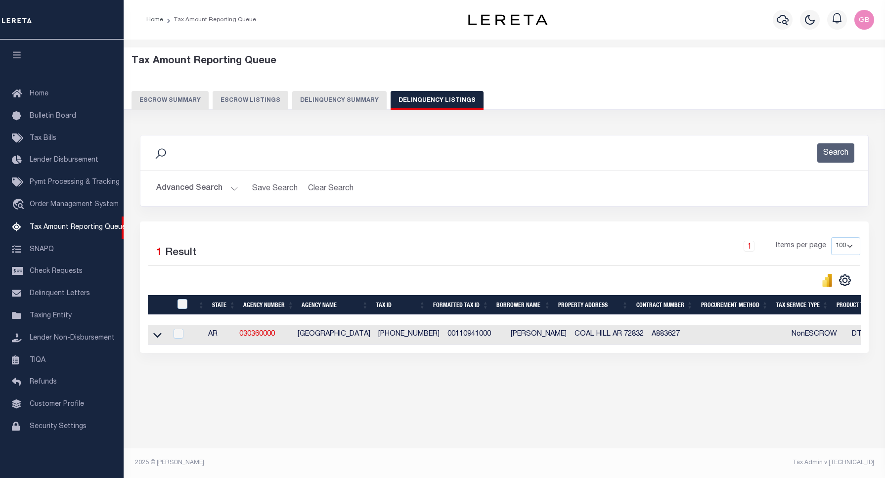
drag, startPoint x: 155, startPoint y: 333, endPoint x: 218, endPoint y: 252, distance: 102.1
click at [155, 333] on icon at bounding box center [157, 335] width 8 height 10
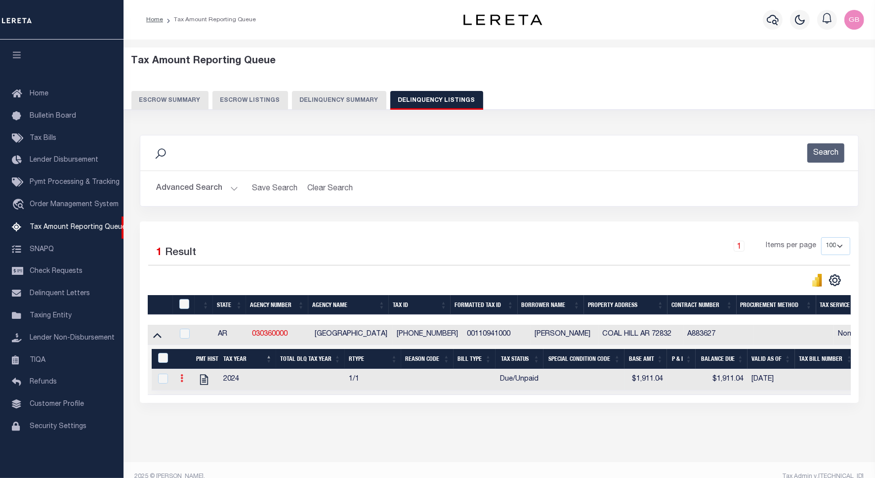
click at [181, 382] on icon at bounding box center [181, 378] width 3 height 8
click at [191, 399] on img "" at bounding box center [194, 395] width 10 height 10
checkbox input "true"
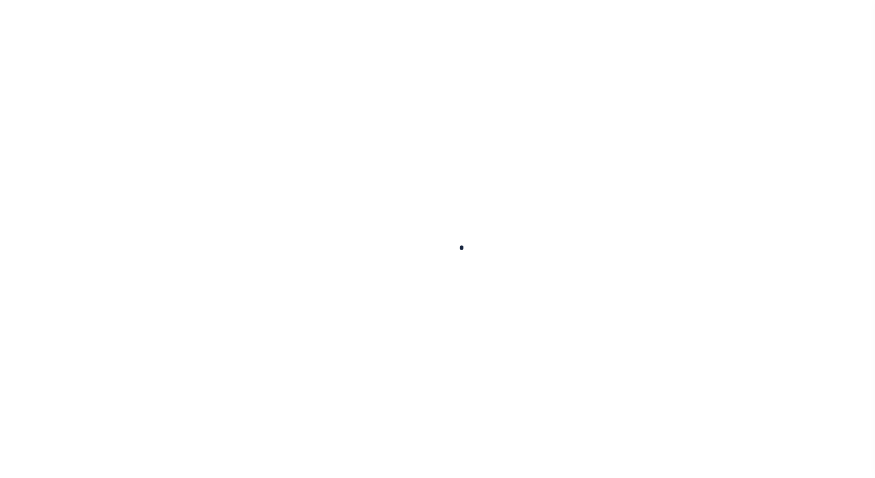
select select "DUE"
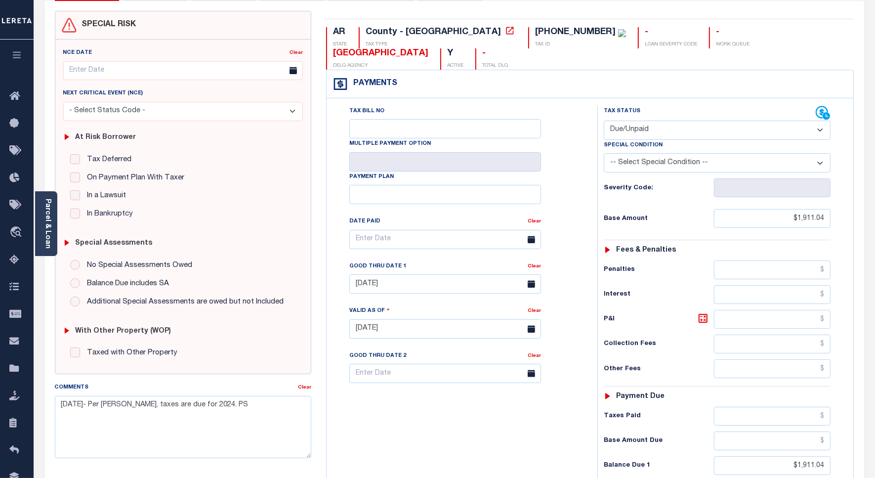
scroll to position [124, 0]
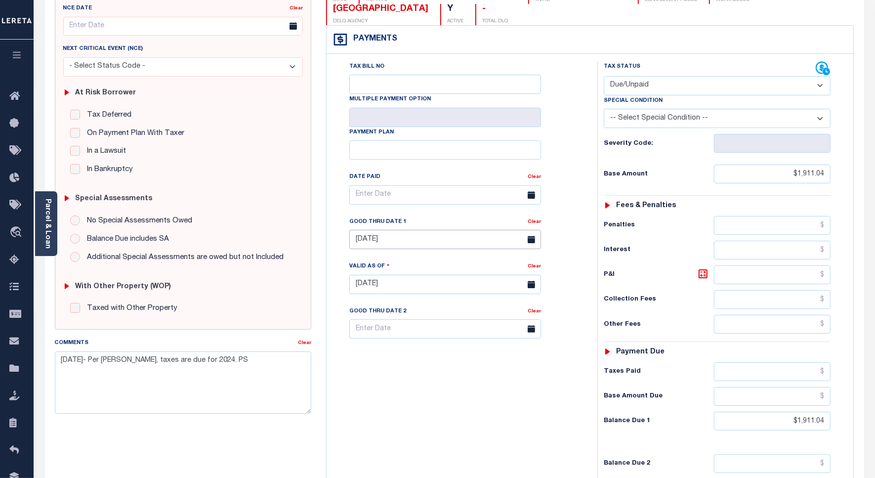
click at [367, 230] on input "[DATE]" at bounding box center [446, 239] width 192 height 19
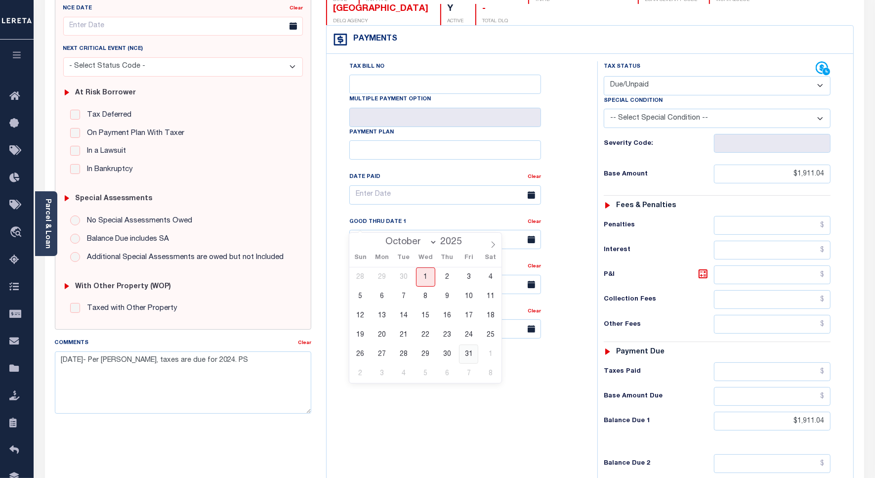
click at [465, 354] on span "31" at bounding box center [468, 354] width 19 height 19
type input "[DATE]"
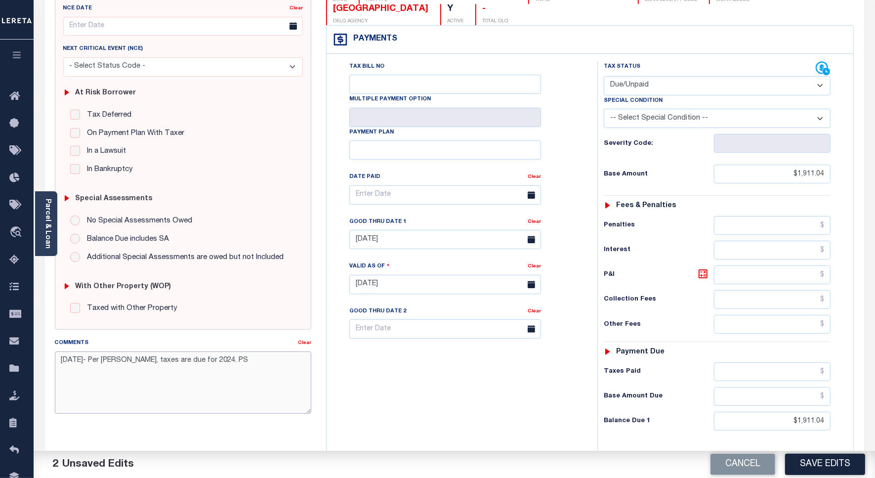
click at [161, 369] on textarea "[DATE]- Per [PERSON_NAME], taxes are due for 2024. PS" at bounding box center [183, 382] width 257 height 62
paste textarea "Per Website, taxes are due for 2024. GB"
type textarea "Per Website, taxes are due for 2024. GB"
click at [411, 375] on div "Tax Bill No Multiple Payment Option Payment Plan Clear" at bounding box center [459, 279] width 261 height 437
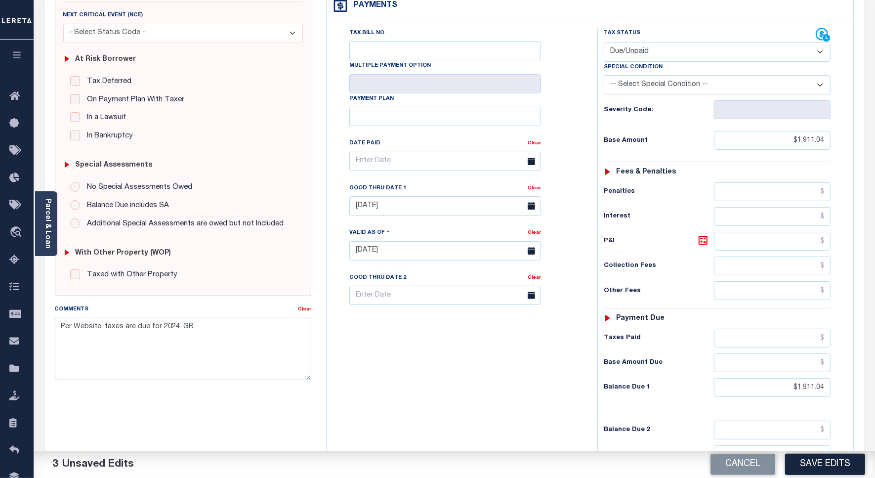
scroll to position [247, 0]
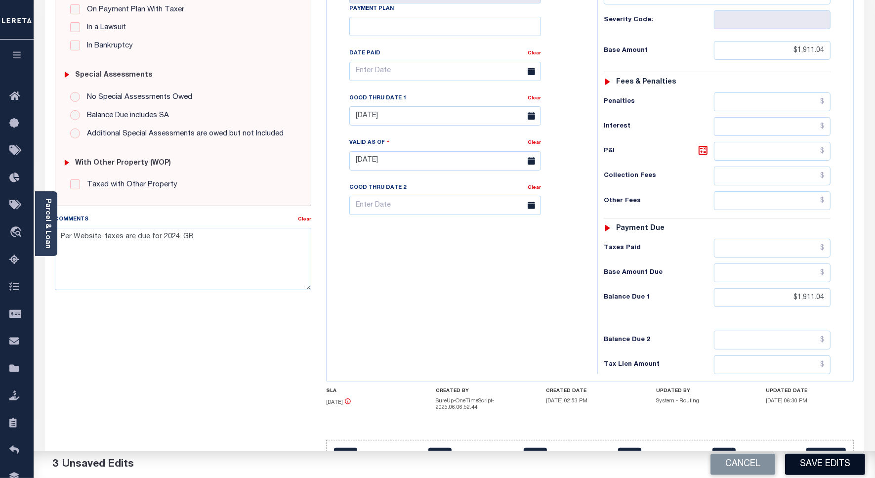
click at [829, 464] on button "Save Edits" at bounding box center [826, 464] width 80 height 21
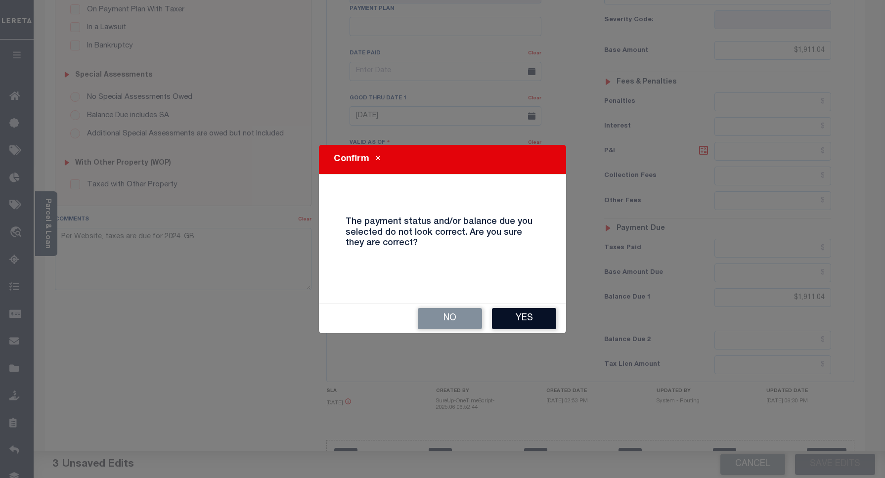
click at [527, 315] on button "Yes" at bounding box center [524, 318] width 64 height 21
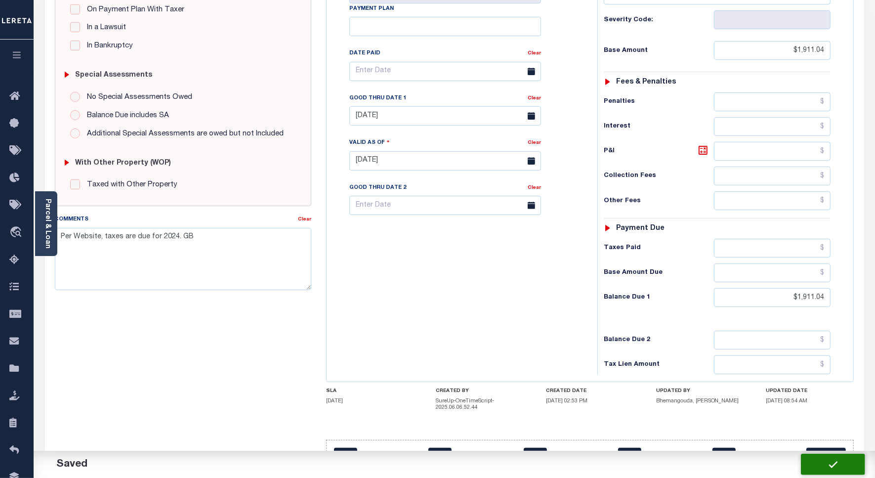
checkbox input "false"
type textarea "Per Website, taxes are due for 2024. GB"
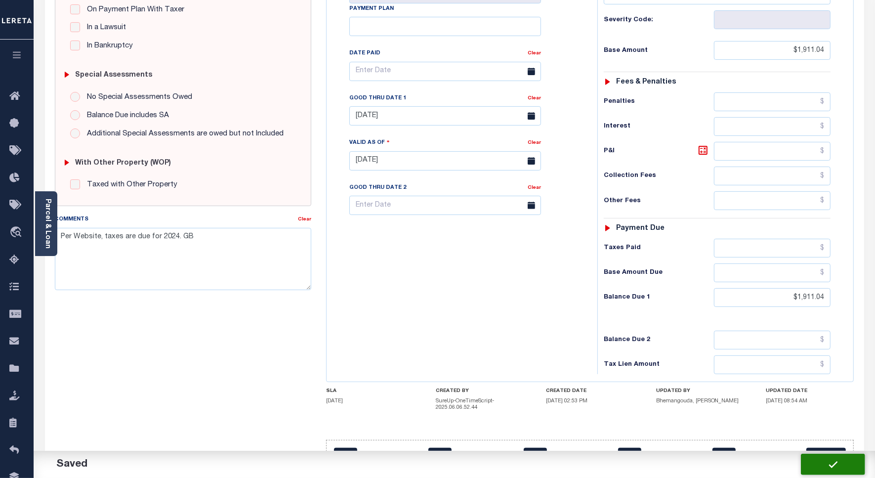
type input "$1,911.04"
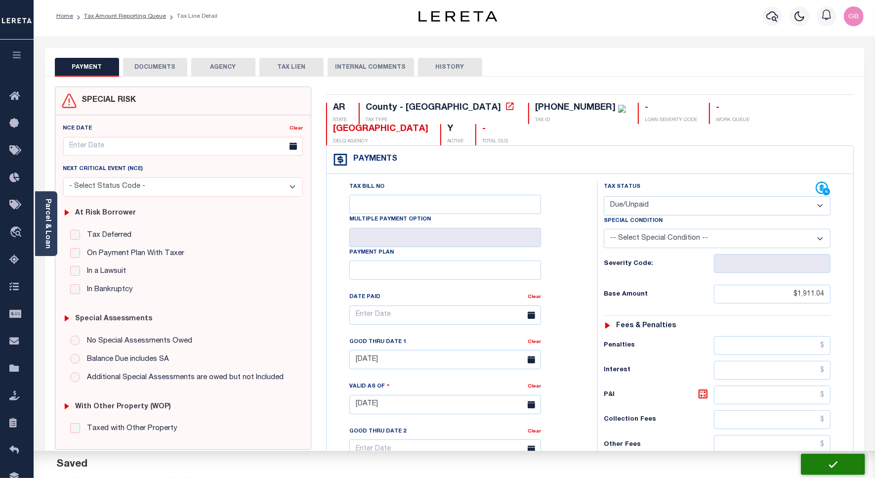
scroll to position [0, 0]
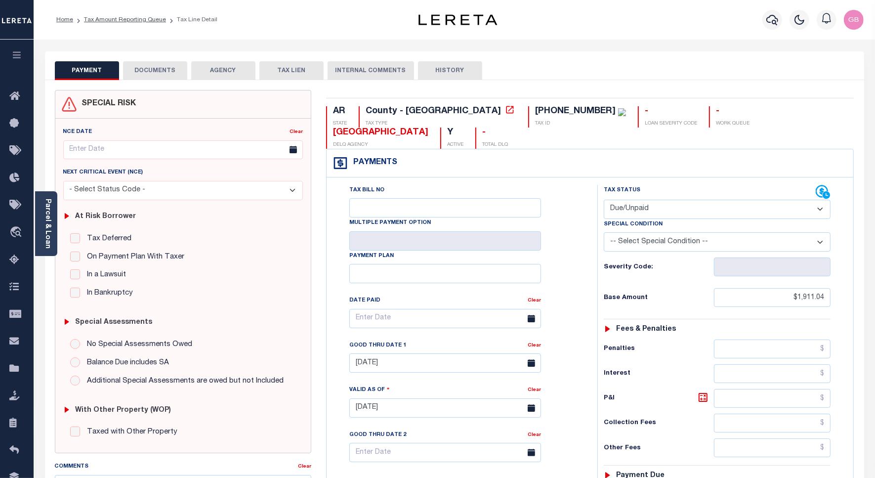
click at [535, 116] on div "[PHONE_NUMBER]" at bounding box center [575, 111] width 81 height 9
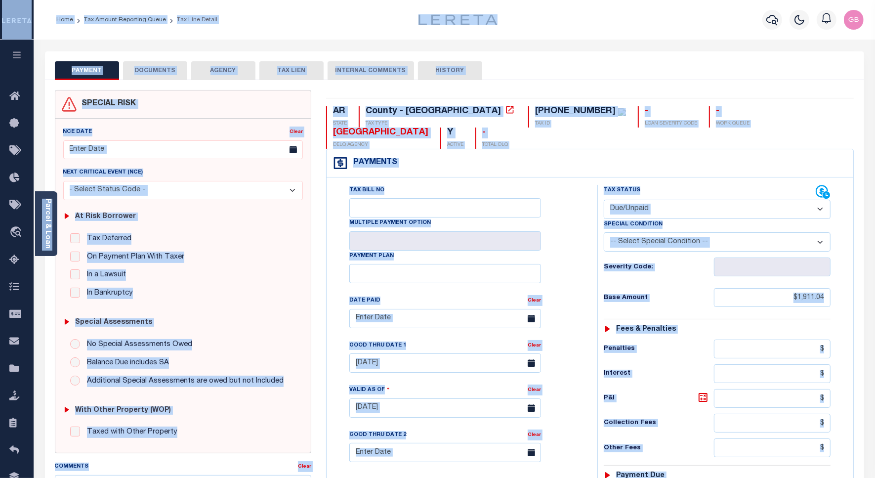
click at [535, 110] on div "[PHONE_NUMBER]" at bounding box center [575, 111] width 81 height 9
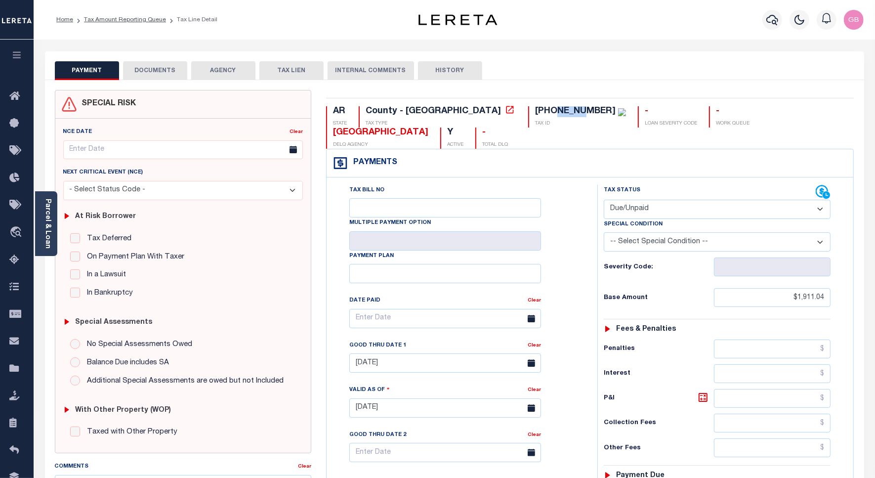
click at [535, 110] on div "[PHONE_NUMBER]" at bounding box center [575, 111] width 81 height 9
click at [535, 112] on div "[PHONE_NUMBER]" at bounding box center [580, 111] width 91 height 11
drag, startPoint x: 513, startPoint y: 112, endPoint x: 453, endPoint y: 114, distance: 59.9
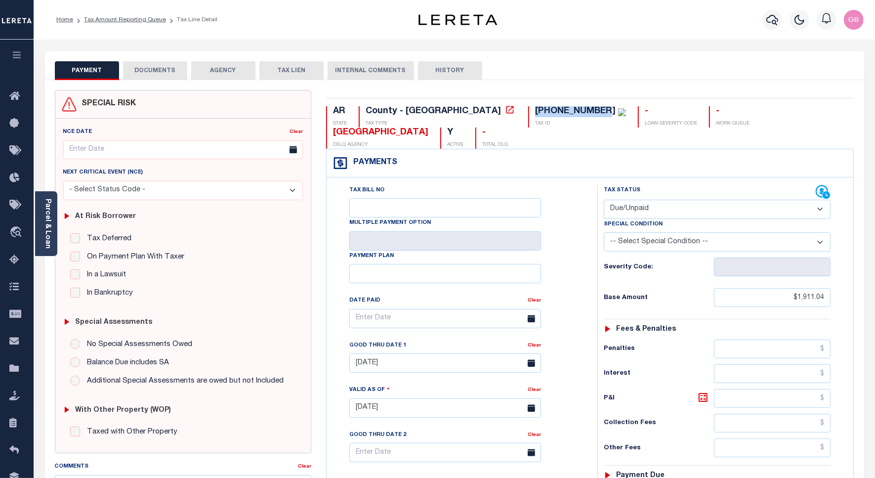
click at [535, 114] on div "[PHONE_NUMBER]" at bounding box center [580, 111] width 91 height 11
copy div "[PHONE_NUMBER]"
click at [132, 18] on link "Tax Amount Reporting Queue" at bounding box center [125, 20] width 82 height 6
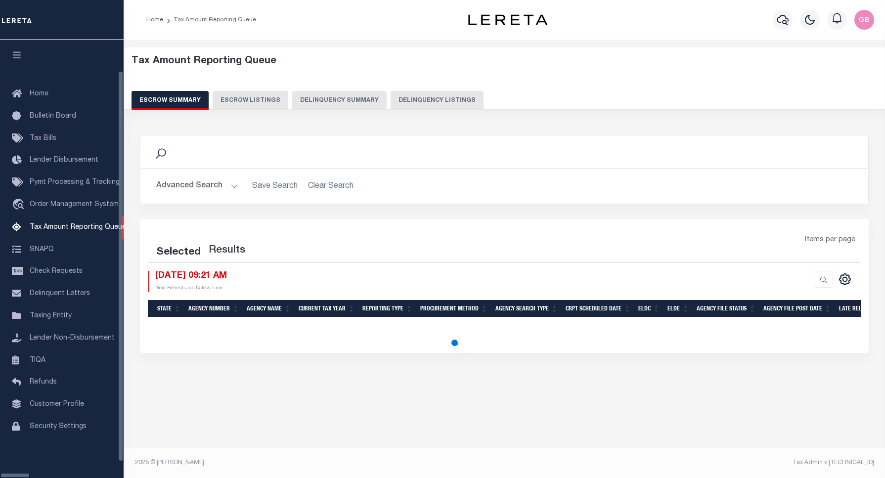
click at [391, 93] on button "Delinquency Listings" at bounding box center [437, 100] width 93 height 19
select select "100"
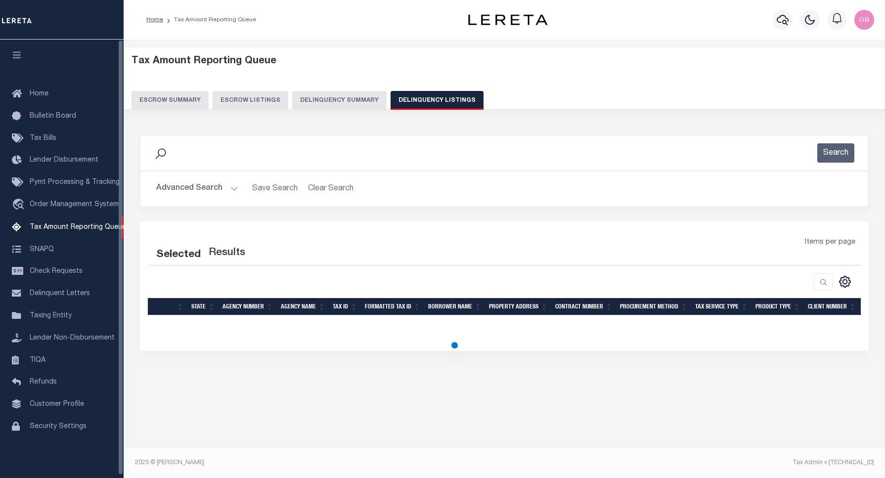
select select "100"
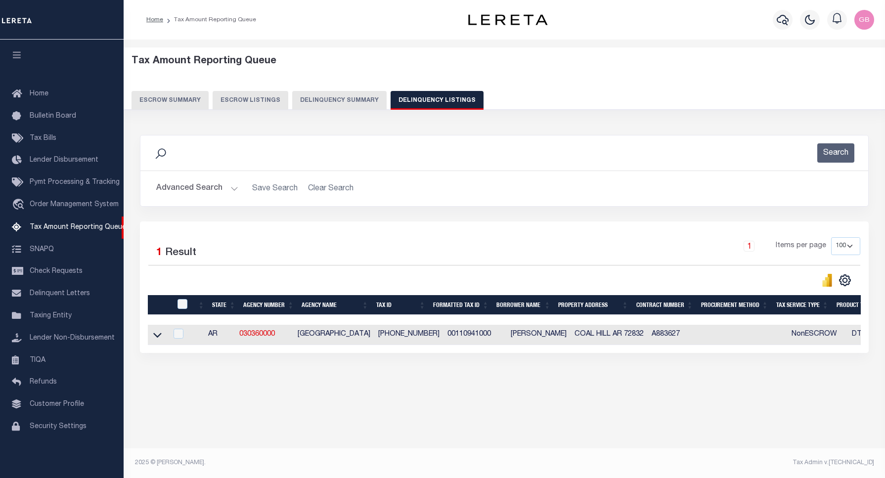
click at [233, 189] on button "Advanced Search" at bounding box center [197, 188] width 82 height 19
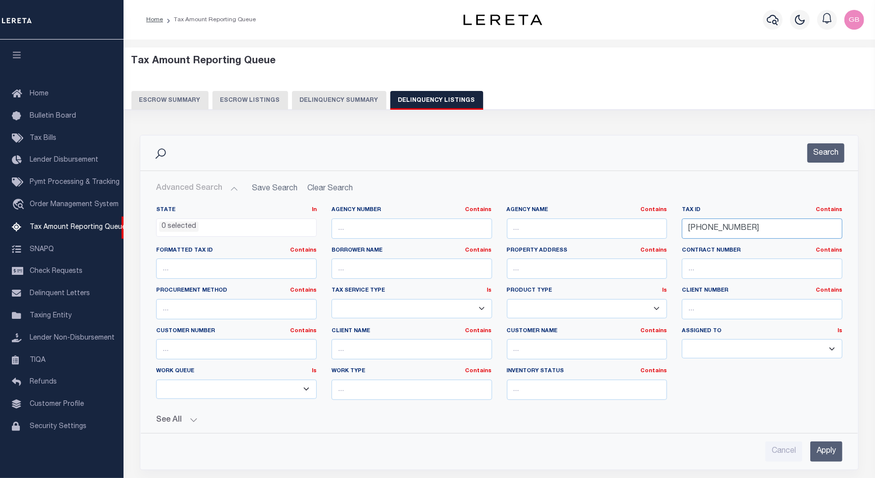
click at [710, 231] on input "001-10941-000" at bounding box center [762, 229] width 161 height 20
paste input "76"
type input "[PHONE_NUMBER]"
click at [827, 156] on button "Search" at bounding box center [826, 152] width 37 height 19
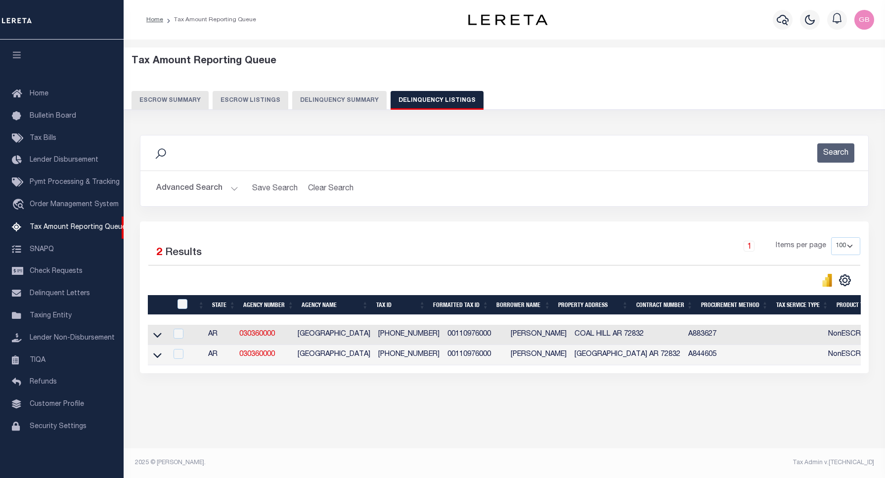
drag, startPoint x: 159, startPoint y: 340, endPoint x: 240, endPoint y: 309, distance: 86.8
click at [159, 340] on icon at bounding box center [157, 335] width 8 height 10
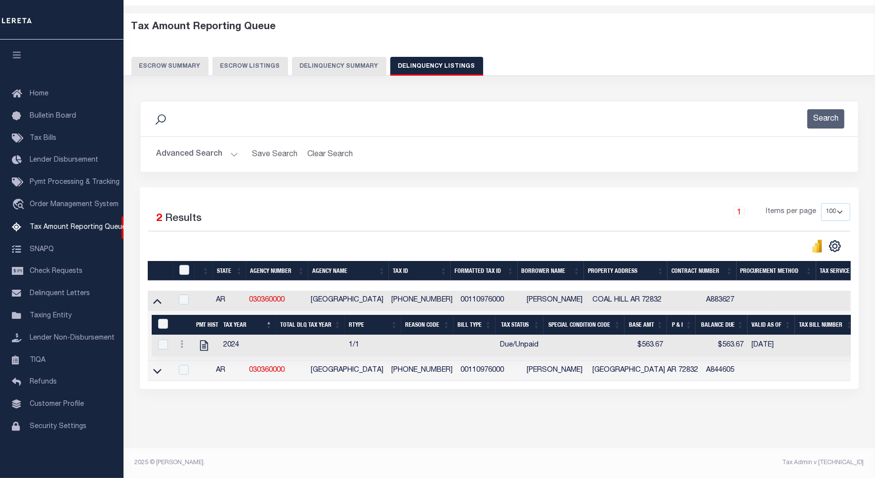
scroll to position [44, 0]
click at [184, 342] on link at bounding box center [181, 346] width 11 height 8
click at [190, 362] on img "" at bounding box center [194, 360] width 10 height 10
checkbox input "true"
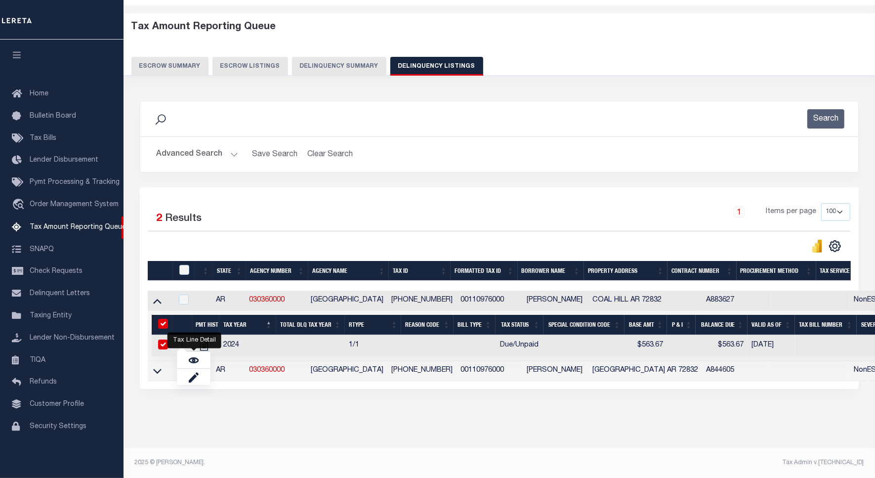
checkbox input "true"
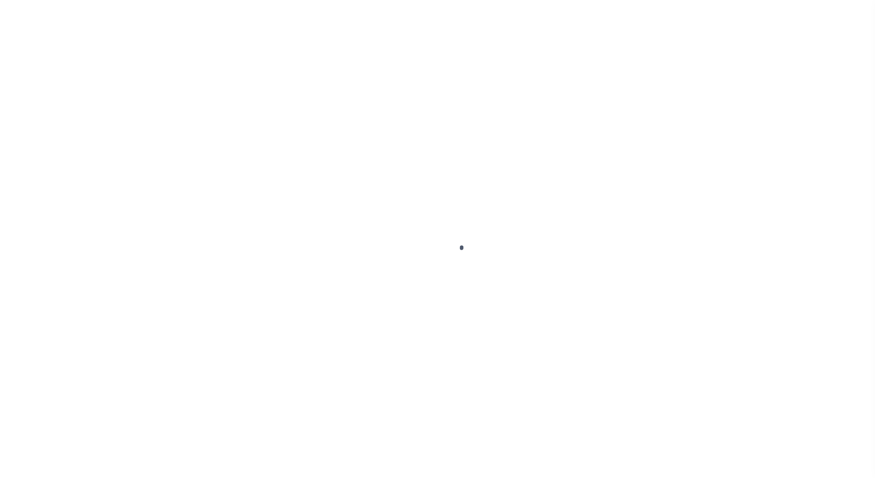
select select "DUE"
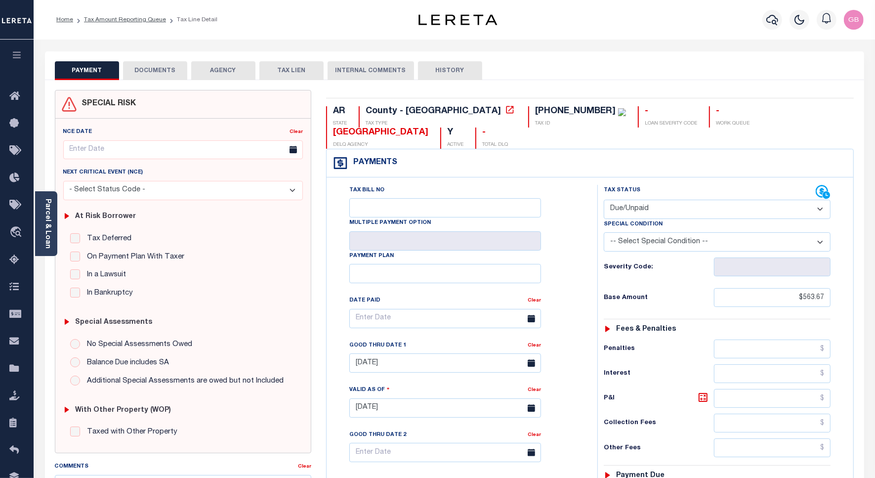
drag, startPoint x: 595, startPoint y: 150, endPoint x: 603, endPoint y: 184, distance: 35.6
click at [595, 150] on div "Payments Warning! Search Status is not "Completed", amounts can not be keyed." at bounding box center [590, 163] width 527 height 28
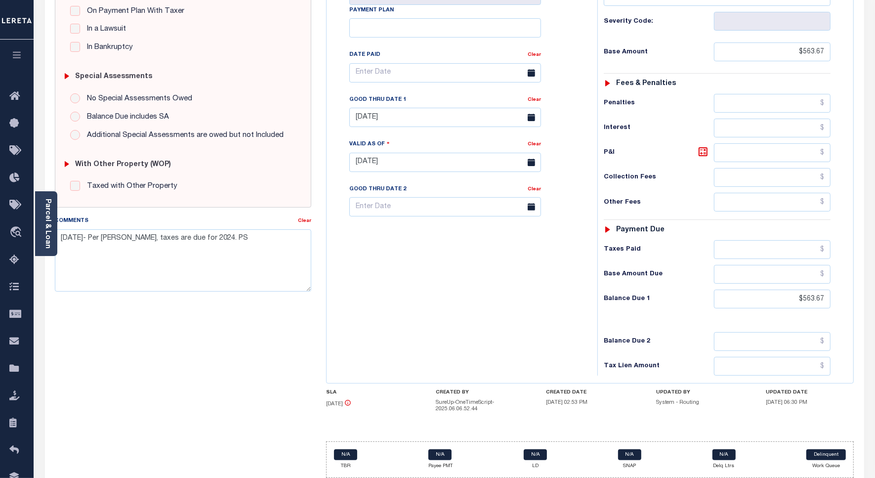
scroll to position [247, 0]
click at [147, 241] on textarea "[DATE]- Per [PERSON_NAME], taxes are due for 2024. PS" at bounding box center [183, 259] width 257 height 62
paste textarea "Per Website, taxes are due for 2024. GB"
click at [208, 243] on textarea "Per Website, taxes are due for 2024. GB" at bounding box center [183, 259] width 257 height 62
type textarea "Per Website, taxes are due for 2024. GB"
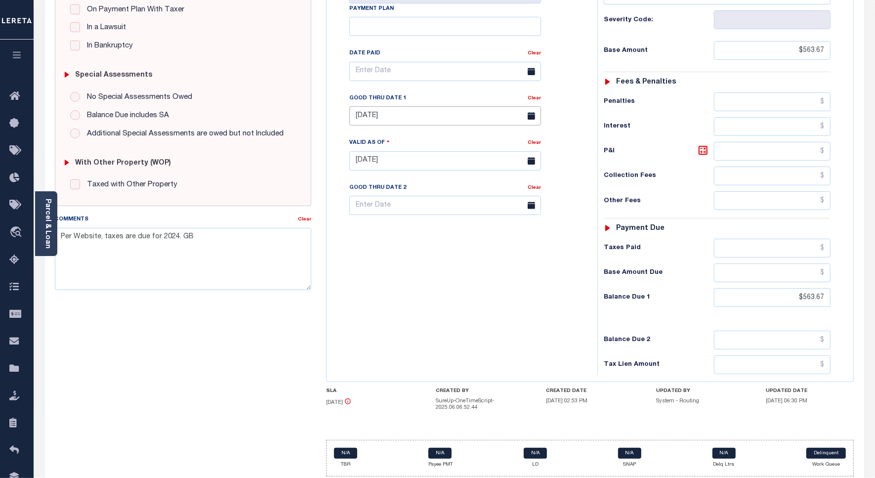
click at [383, 99] on body "Home Tax Amount Reporting Queue Tax Line Detail" at bounding box center [437, 130] width 875 height 754
type input "[DATE]"
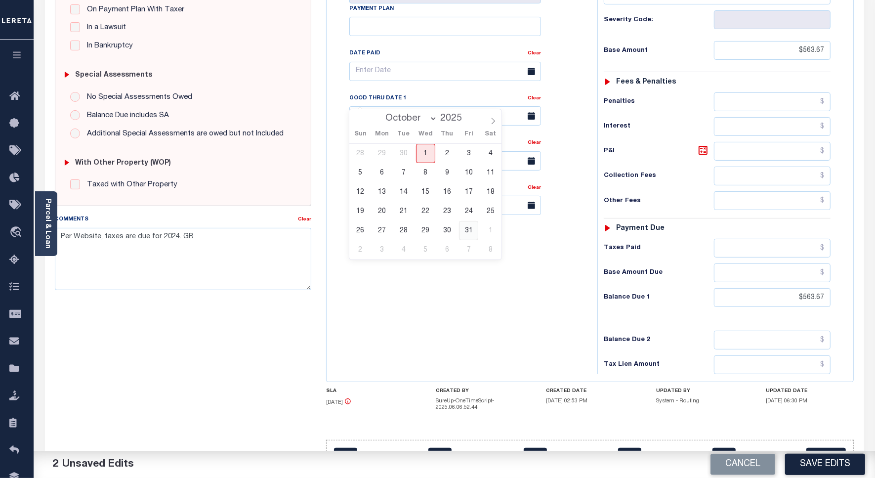
click at [468, 227] on span "31" at bounding box center [468, 230] width 19 height 19
type input "[DATE]"
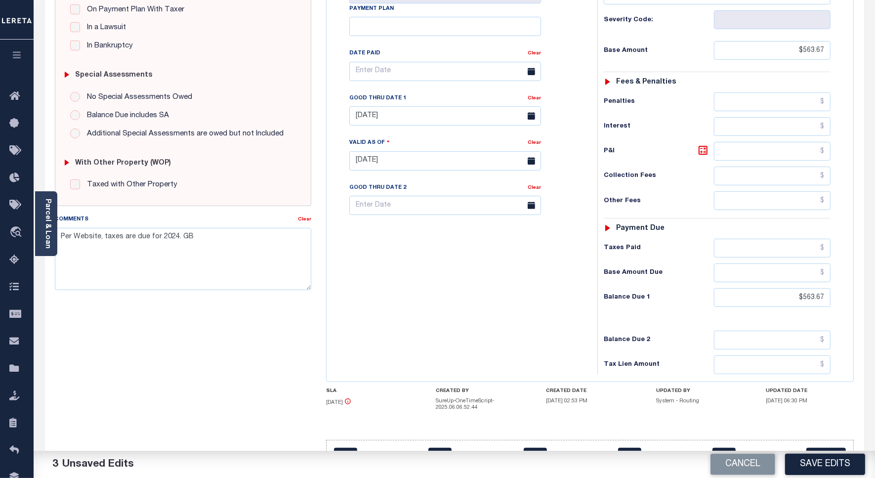
click at [424, 273] on div "Tax Bill No Multiple Payment Option Payment Plan Clear" at bounding box center [459, 156] width 261 height 437
click at [807, 463] on button "Save Edits" at bounding box center [826, 464] width 80 height 21
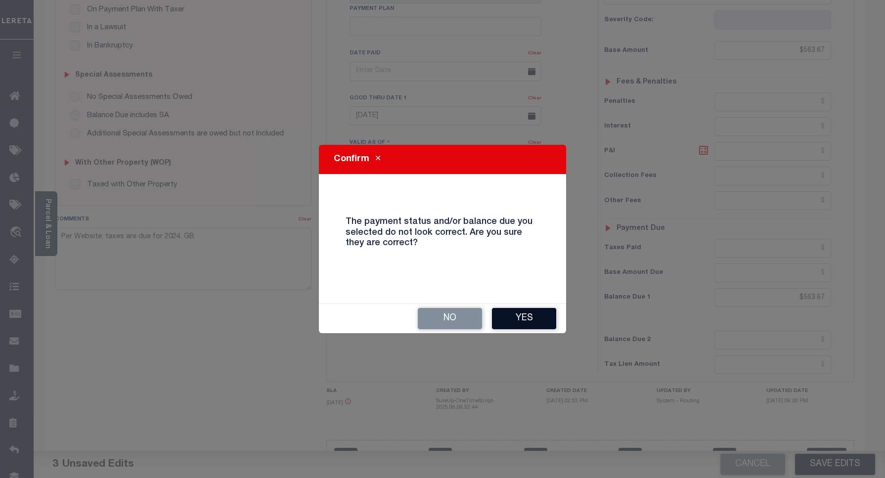
click at [523, 320] on button "Yes" at bounding box center [524, 318] width 64 height 21
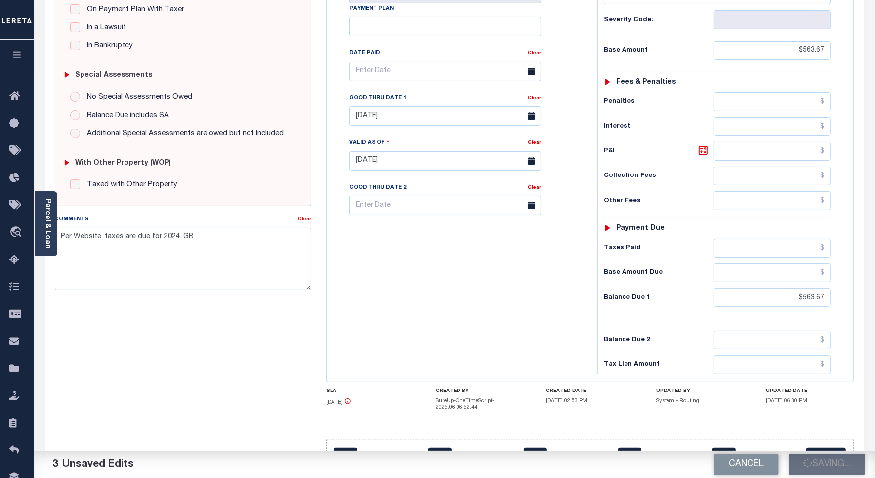
checkbox input "false"
type textarea "Per Website, taxes are due for 2024. GB"
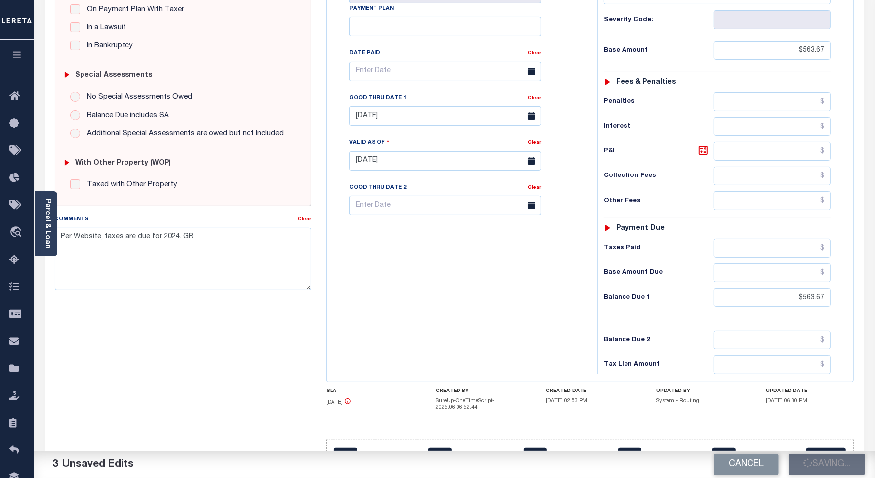
type input "$563.67"
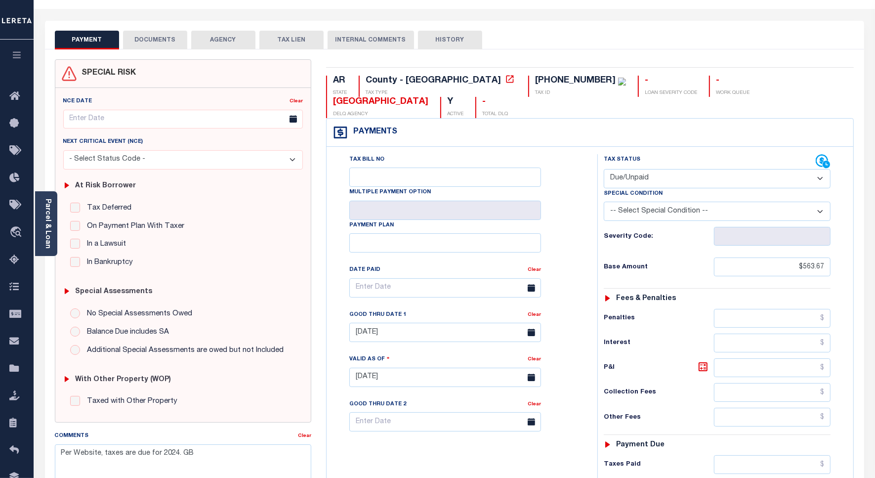
scroll to position [0, 0]
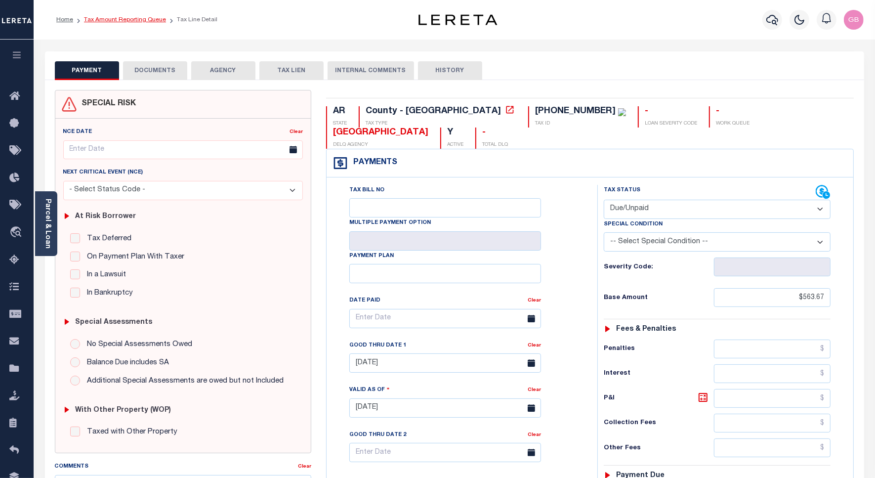
click at [140, 20] on link "Tax Amount Reporting Queue" at bounding box center [125, 20] width 82 height 6
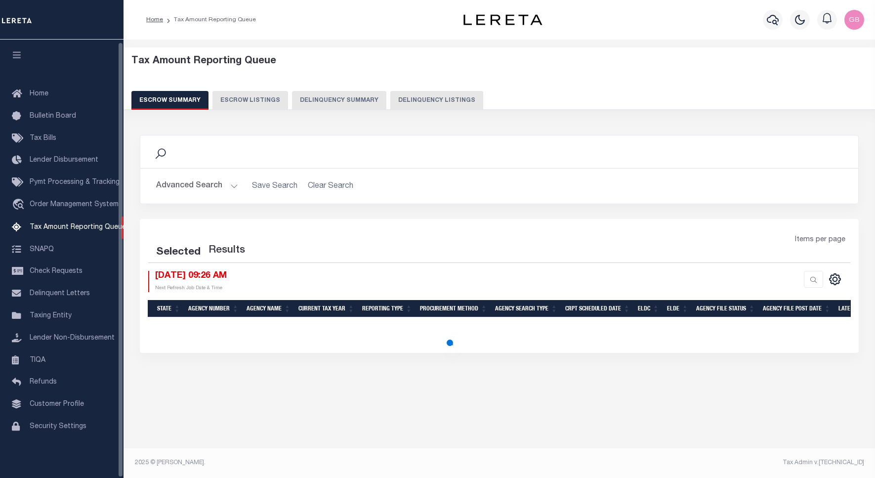
click at [456, 98] on button "Delinquency Listings" at bounding box center [437, 100] width 93 height 19
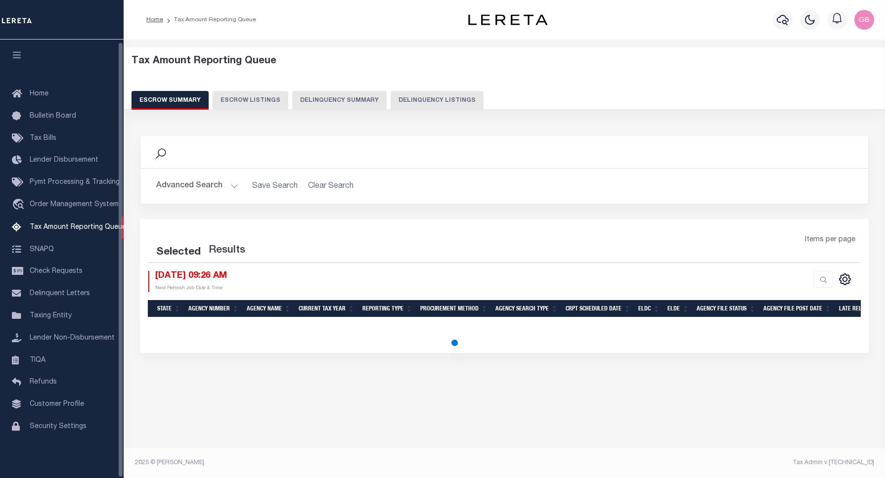
select select "100"
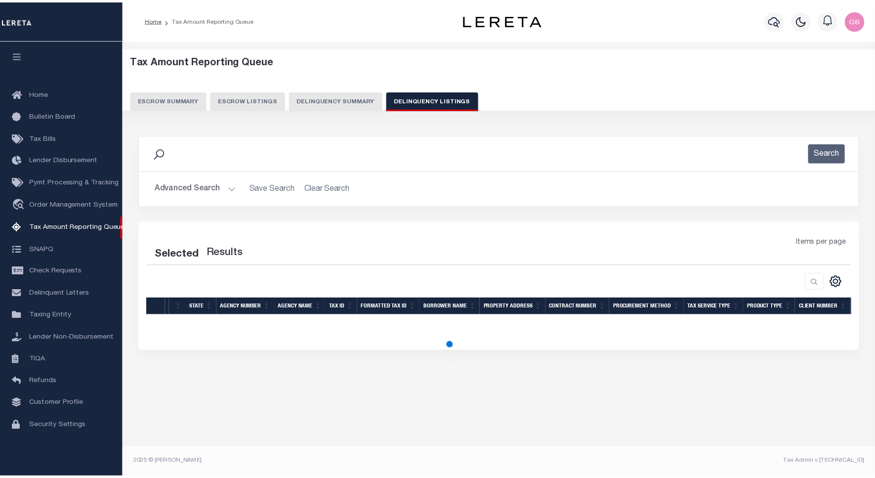
scroll to position [3, 0]
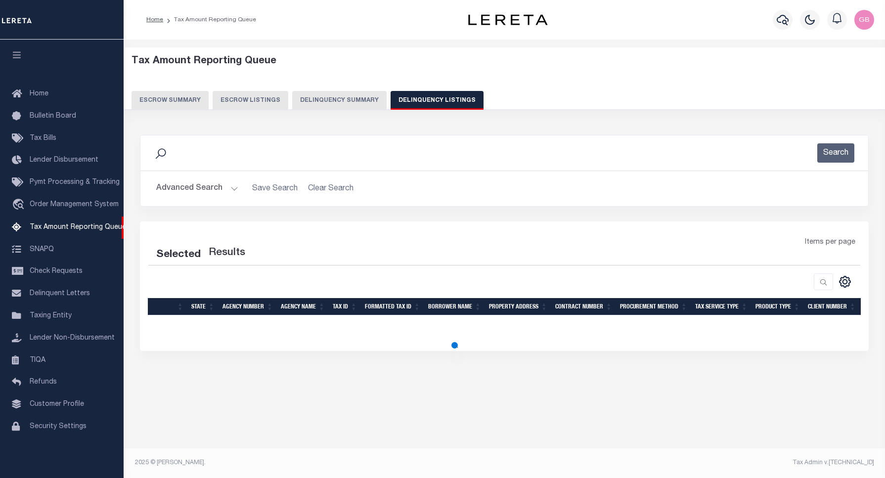
select select "100"
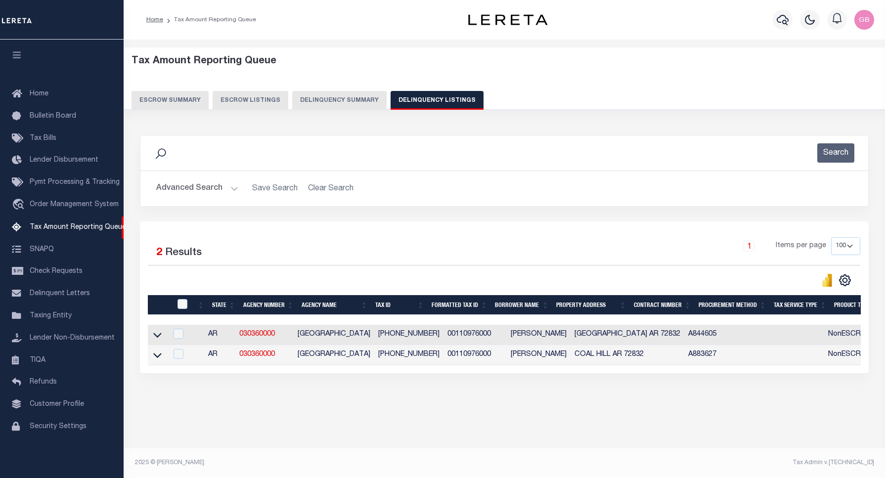
click at [230, 189] on button "Advanced Search" at bounding box center [197, 188] width 82 height 19
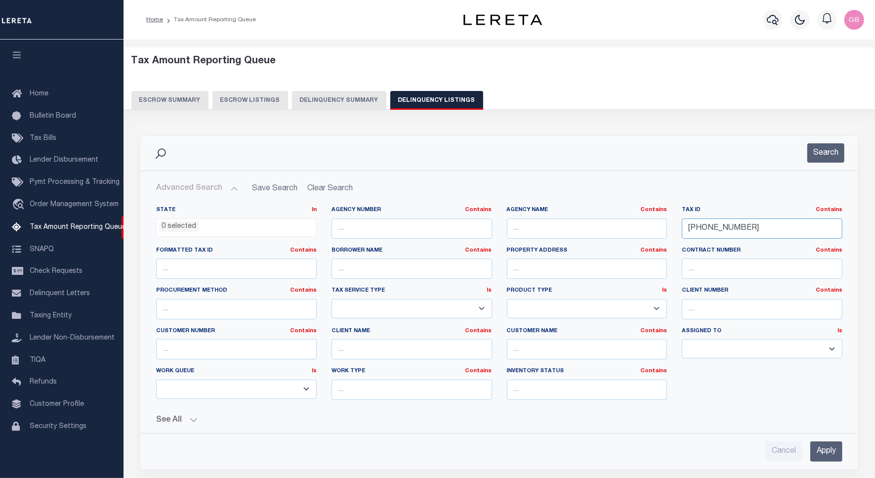
click at [716, 230] on input "001-10976-000" at bounding box center [762, 229] width 161 height 20
click at [834, 146] on button "Search" at bounding box center [826, 152] width 37 height 19
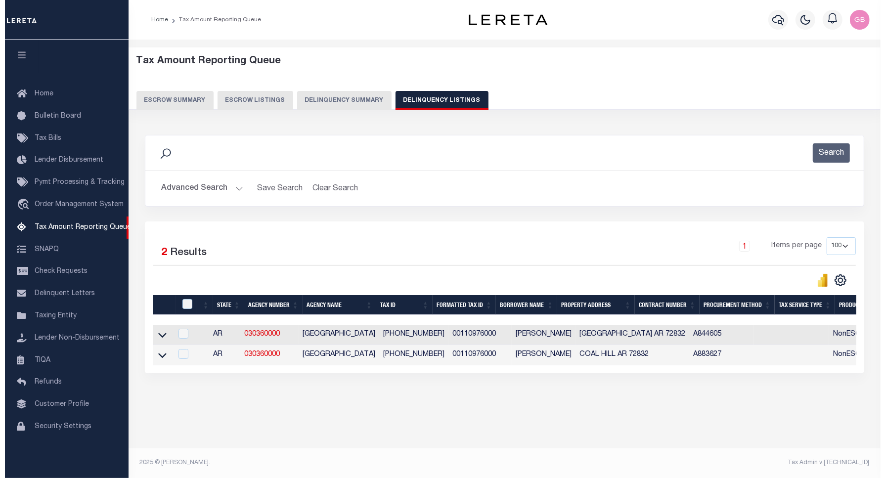
scroll to position [0, 0]
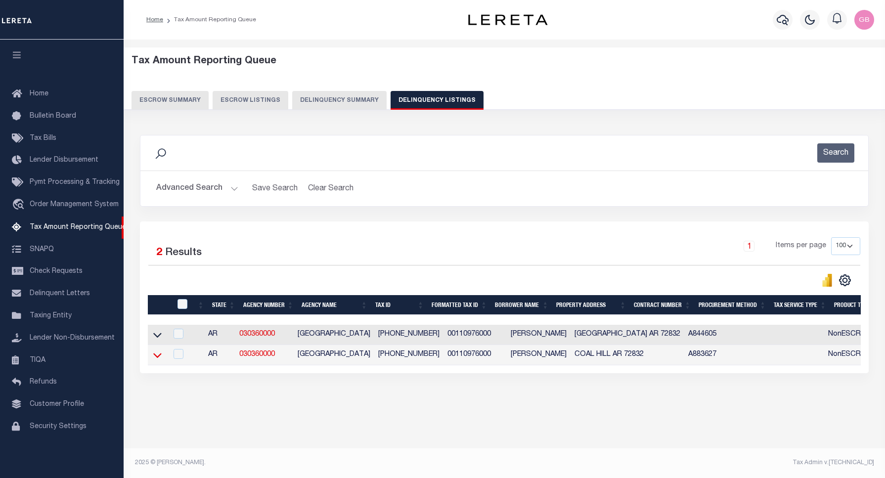
click at [155, 356] on icon at bounding box center [157, 355] width 8 height 10
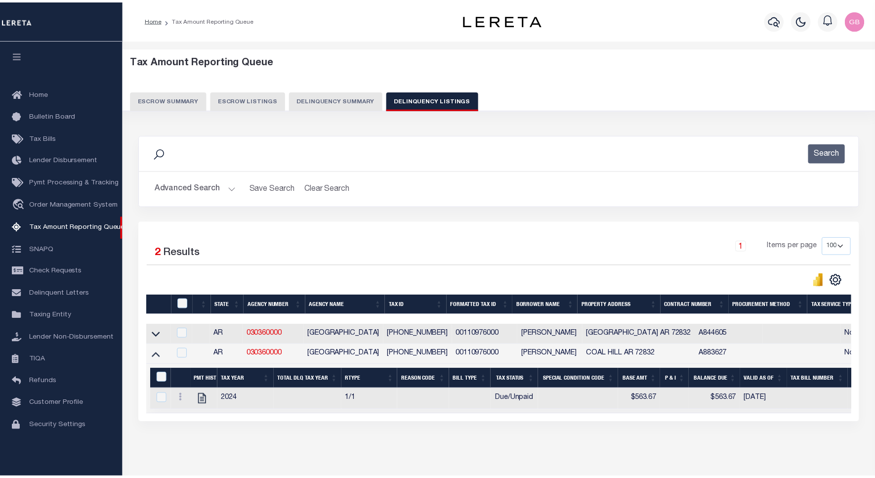
scroll to position [44, 0]
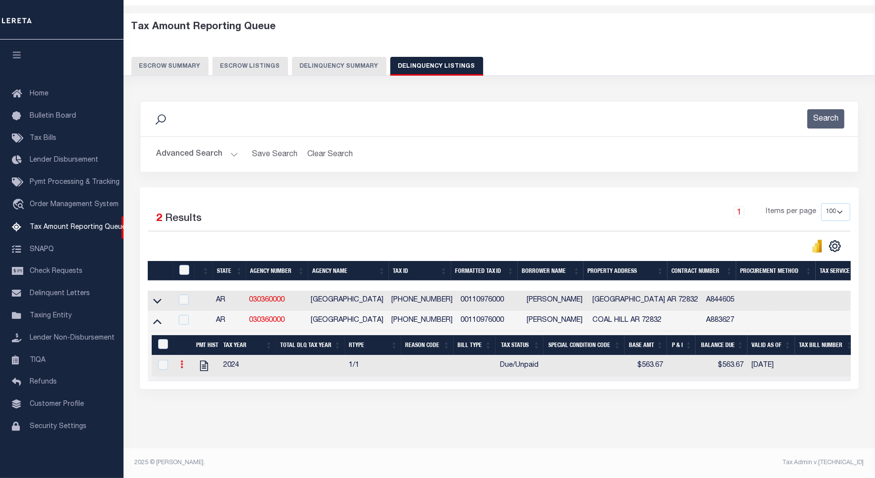
click at [183, 360] on icon at bounding box center [181, 364] width 3 height 8
click at [200, 381] on link "" at bounding box center [194, 380] width 34 height 16
checkbox input "true"
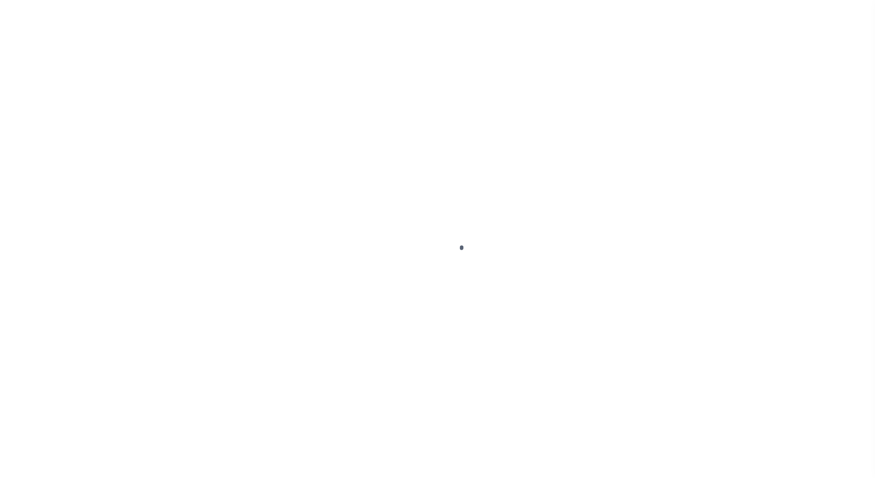
select select "DUE"
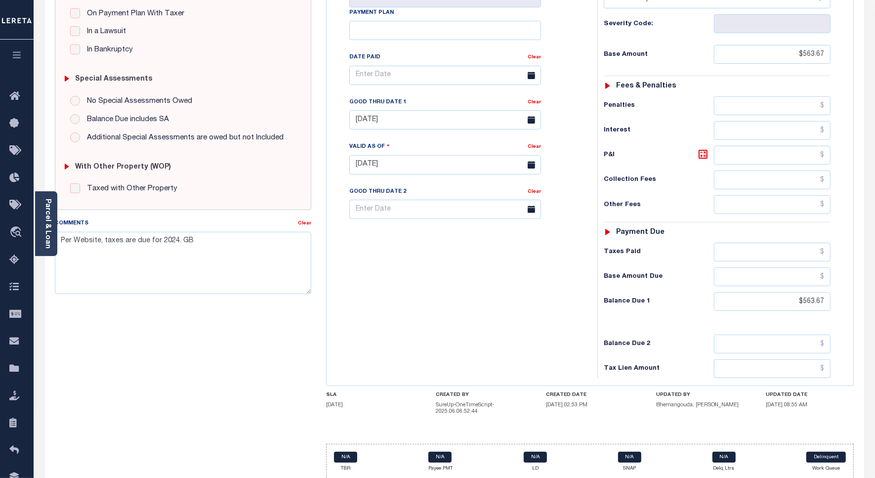
scroll to position [261, 0]
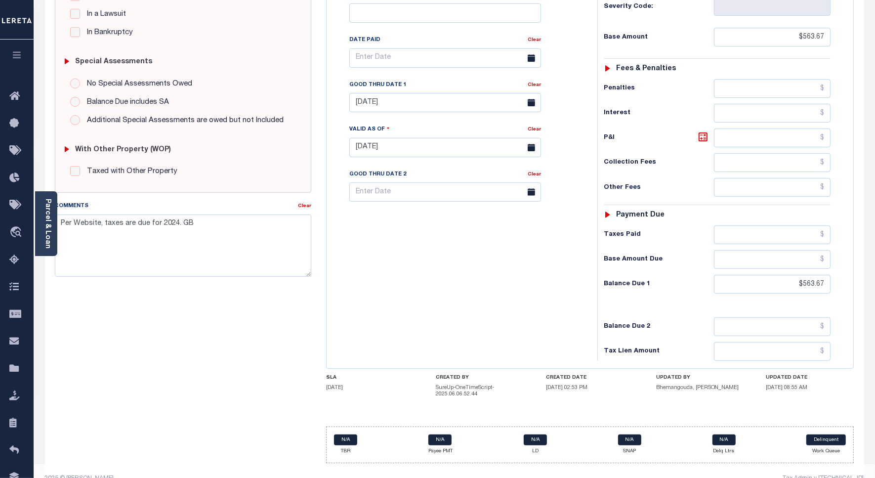
click at [505, 290] on div "Tax Bill No Multiple Payment Option Payment Plan Clear" at bounding box center [459, 142] width 261 height 437
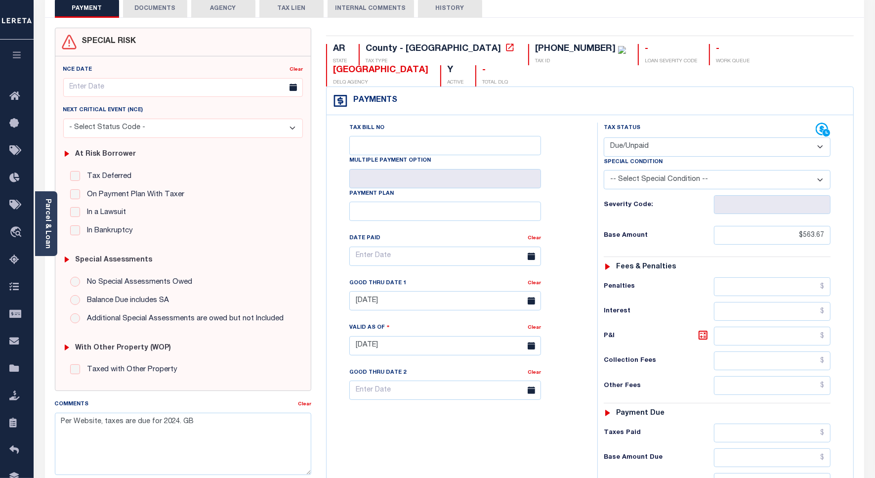
scroll to position [0, 0]
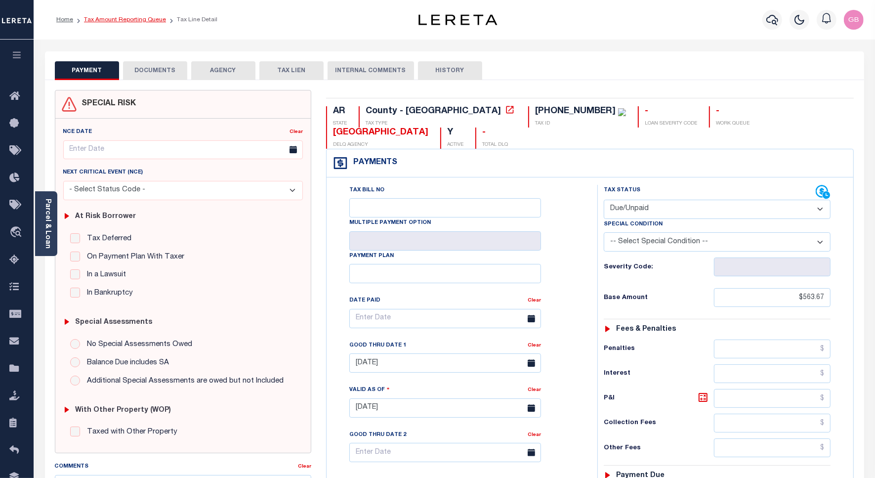
click at [149, 21] on link "Tax Amount Reporting Queue" at bounding box center [125, 20] width 82 height 6
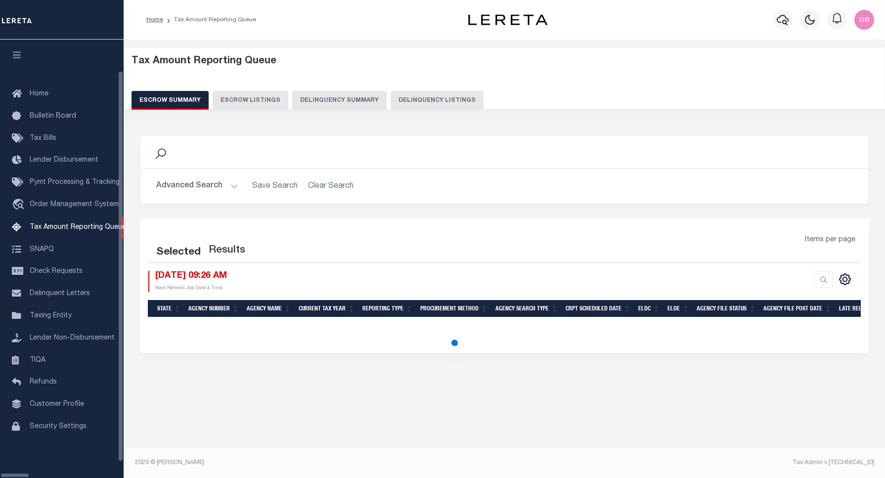
click at [391, 98] on button "Delinquency Listings" at bounding box center [437, 100] width 93 height 19
select select "100"
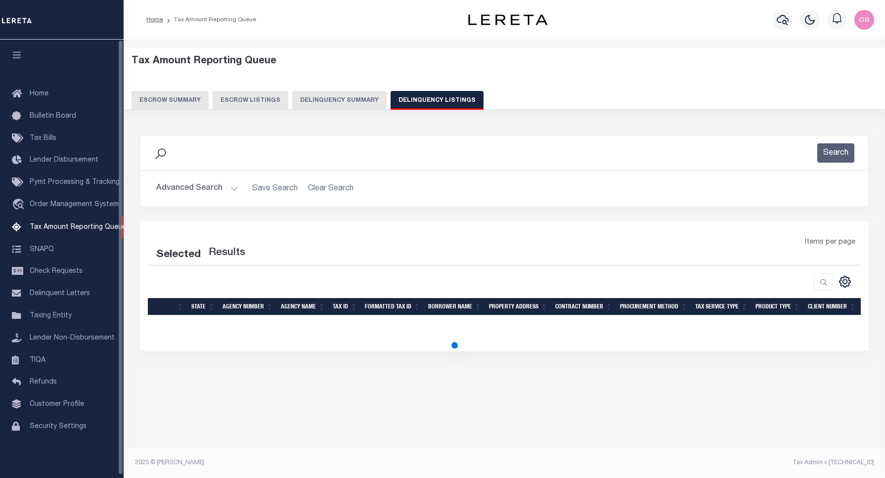
select select "100"
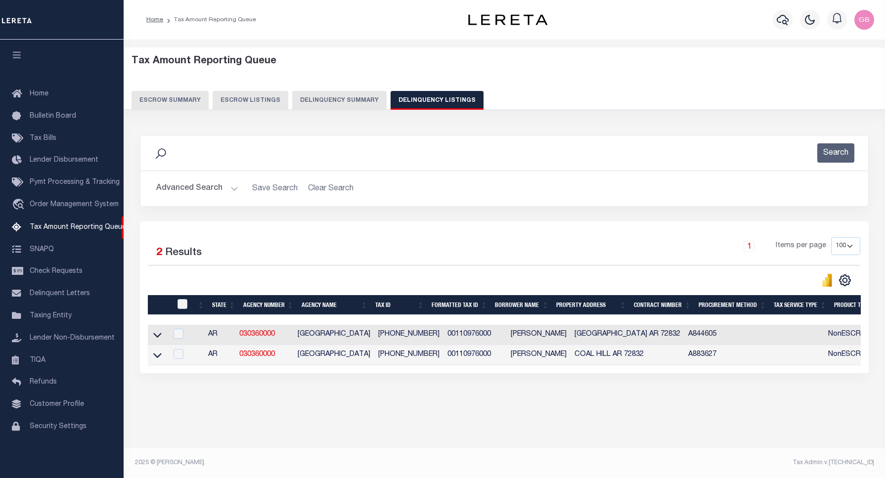
click at [231, 187] on button "Advanced Search" at bounding box center [197, 188] width 82 height 19
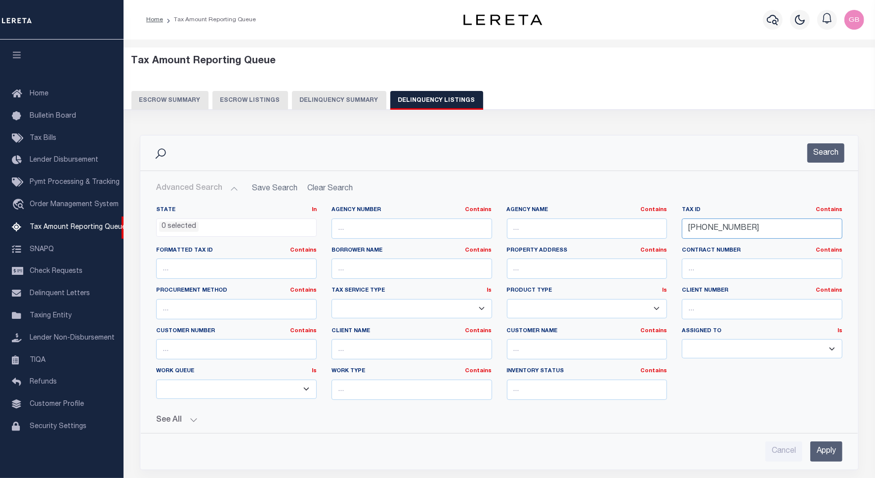
click at [709, 230] on input "001-10976-000" at bounding box center [762, 229] width 161 height 20
paste input "1133"
type input "[PHONE_NUMBER]"
click at [832, 156] on button "Search" at bounding box center [826, 152] width 37 height 19
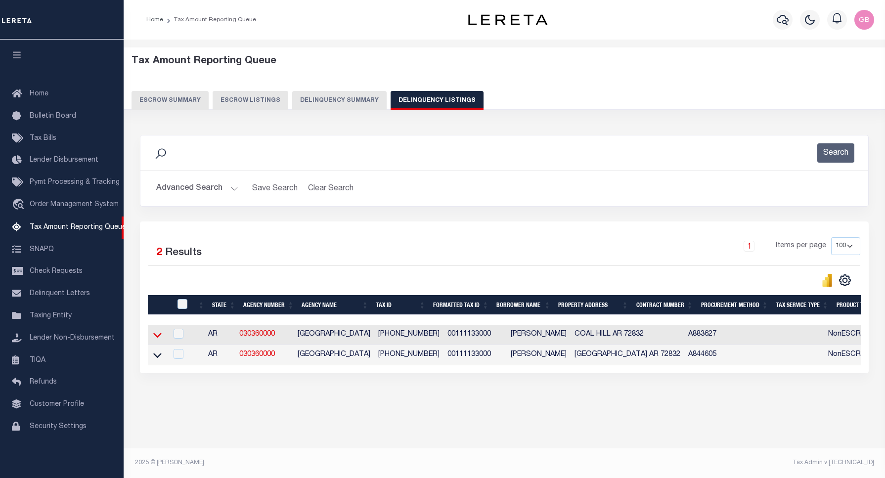
click at [158, 338] on icon at bounding box center [157, 335] width 8 height 5
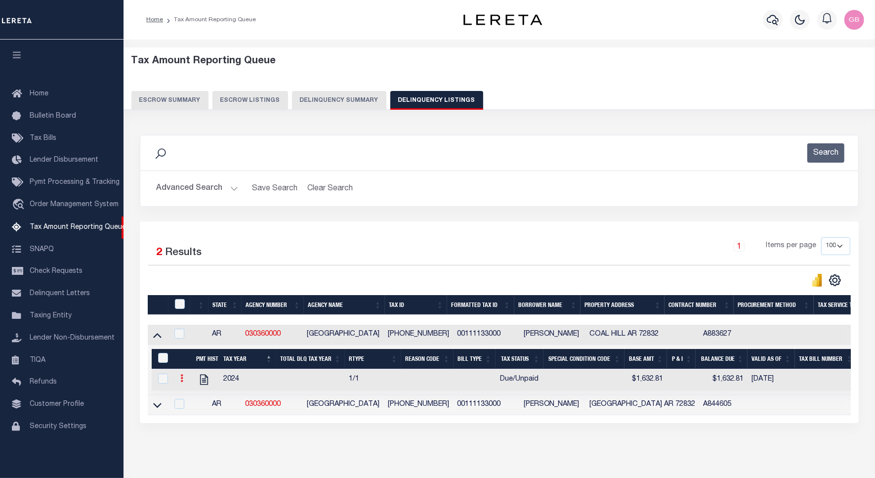
click at [182, 382] on icon at bounding box center [181, 378] width 3 height 8
click at [197, 399] on img "" at bounding box center [194, 395] width 10 height 10
checkbox input "true"
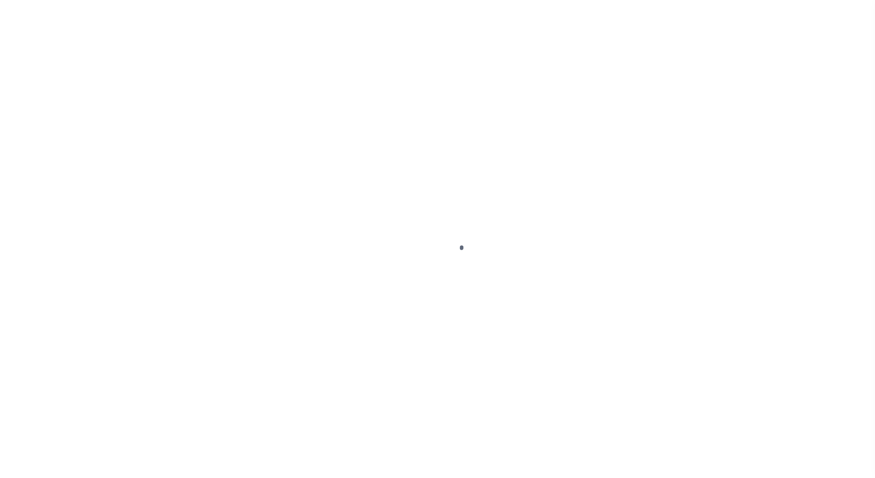
select select "DUE"
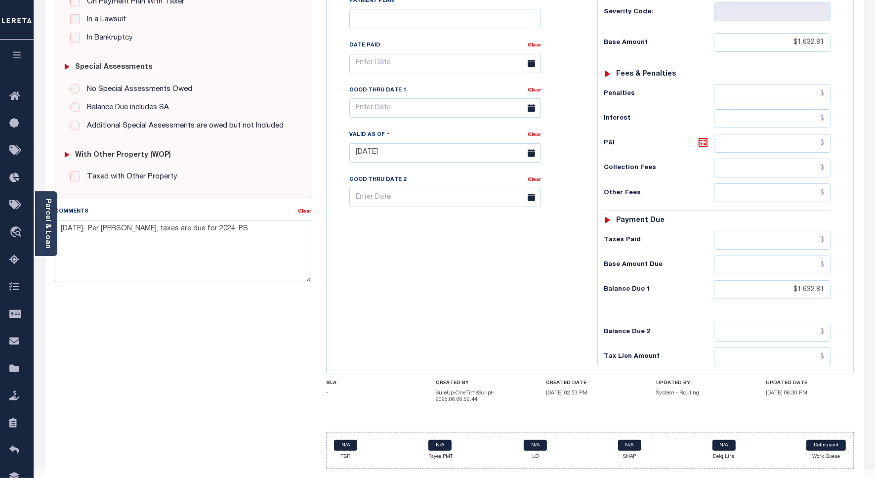
scroll to position [261, 0]
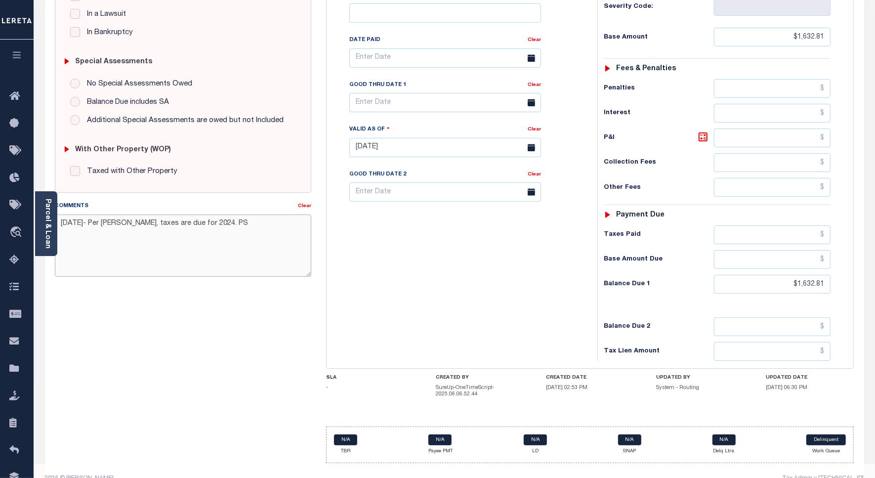
click at [146, 228] on textarea "[DATE]- Per [PERSON_NAME], taxes are due for 2024. PS" at bounding box center [183, 246] width 257 height 62
paste textarea "Per Website, taxes are due for 2024. GB"
type textarea "Per Website, taxes are due for 2024. GB"
type input "[DATE]"
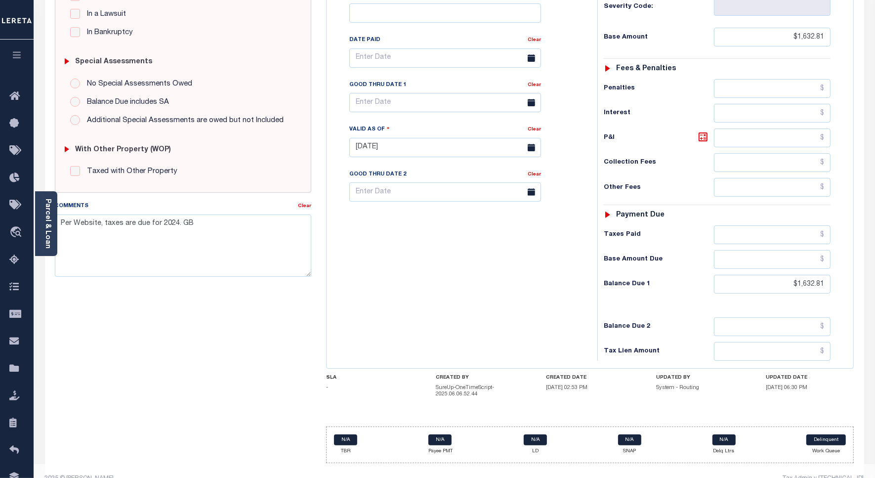
click at [483, 273] on div "Tax Bill No Multiple Payment Option Payment Plan Clear" at bounding box center [459, 142] width 261 height 437
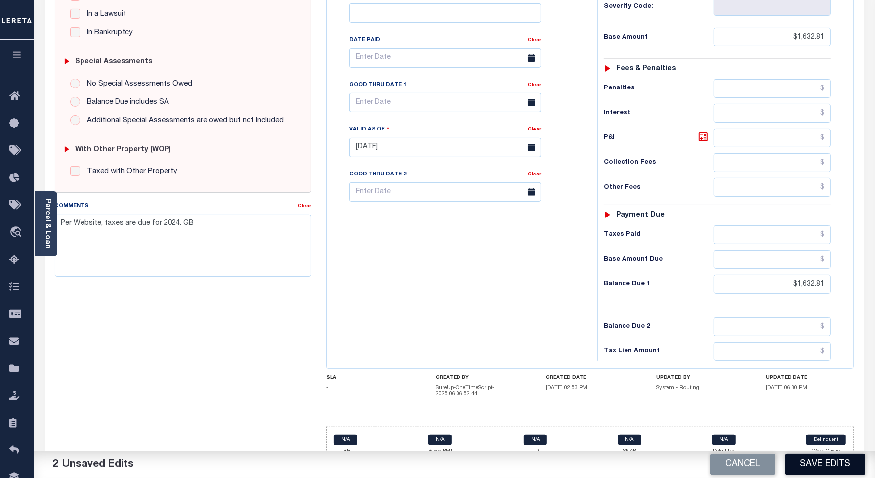
click at [836, 461] on button "Save Edits" at bounding box center [826, 464] width 80 height 21
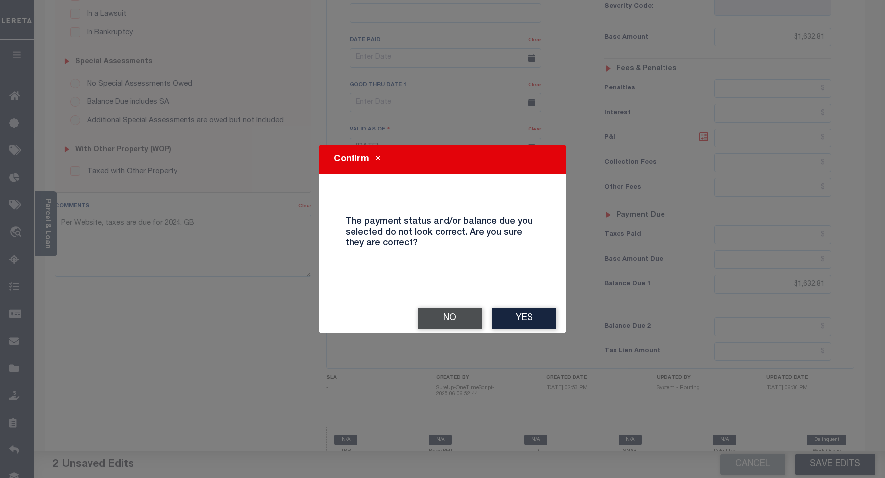
click at [480, 320] on button "No" at bounding box center [450, 318] width 64 height 21
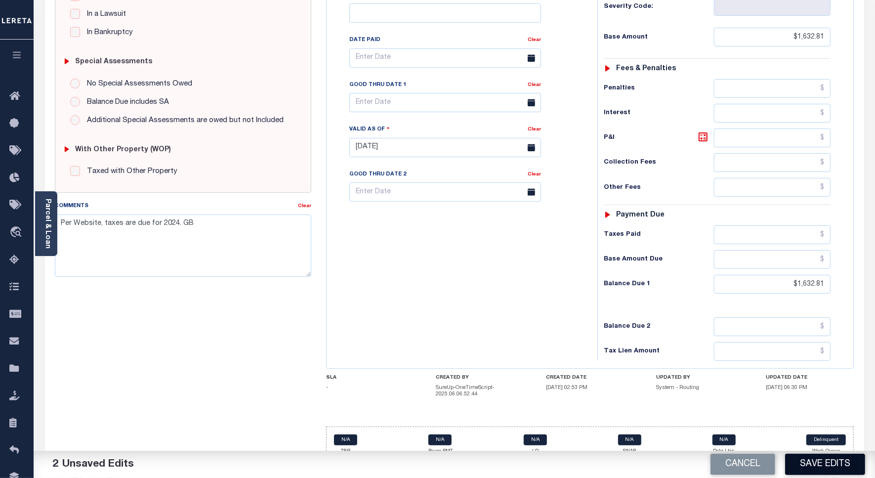
click at [843, 466] on button "Save Edits" at bounding box center [826, 464] width 80 height 21
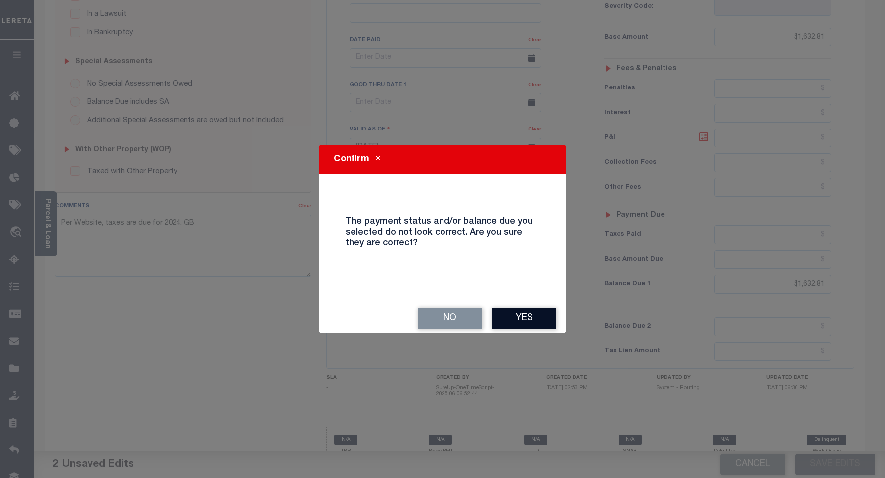
click at [525, 315] on button "Yes" at bounding box center [524, 318] width 64 height 21
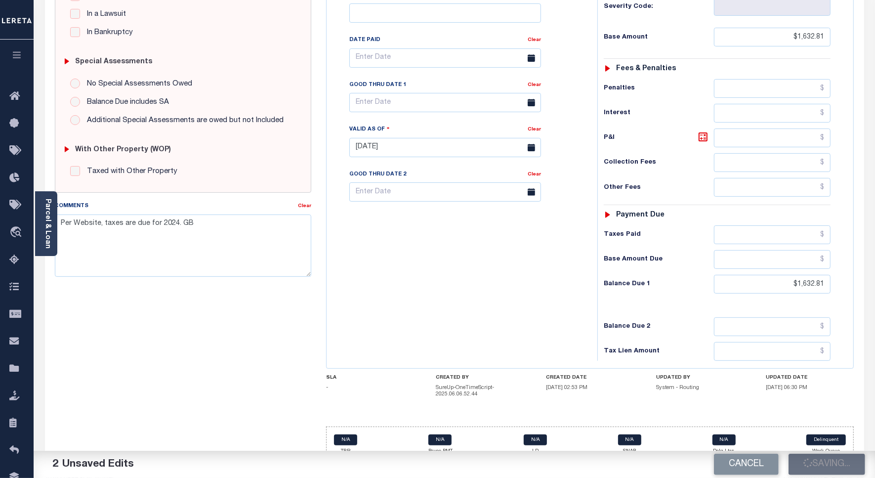
checkbox input "false"
type textarea "Per Website, taxes are due for 2024. GB"
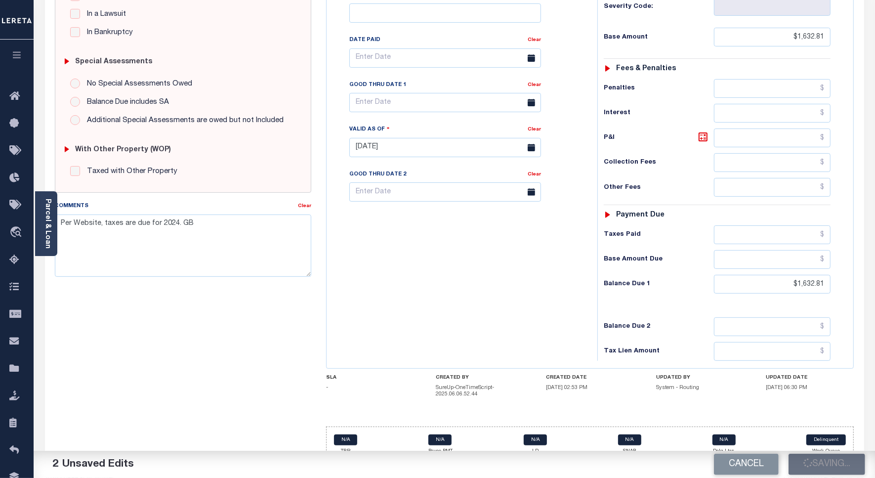
type input "$1,632.81"
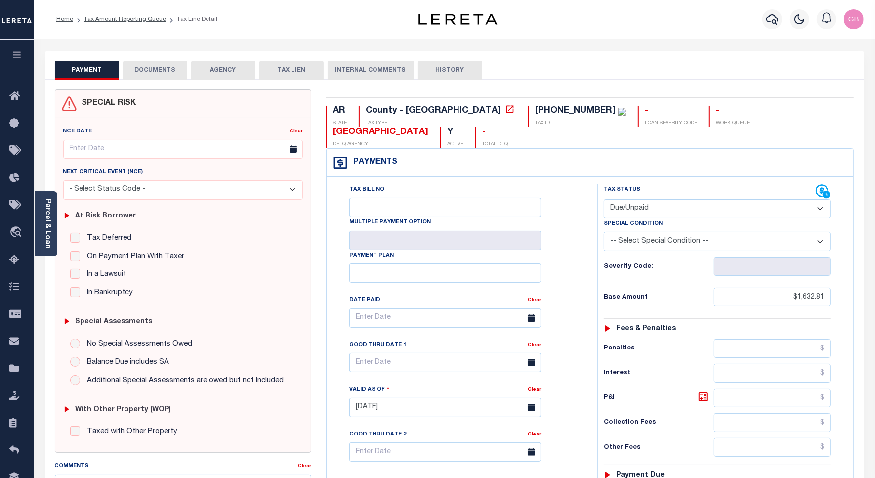
scroll to position [0, 0]
click at [118, 20] on link "Tax Amount Reporting Queue" at bounding box center [125, 20] width 82 height 6
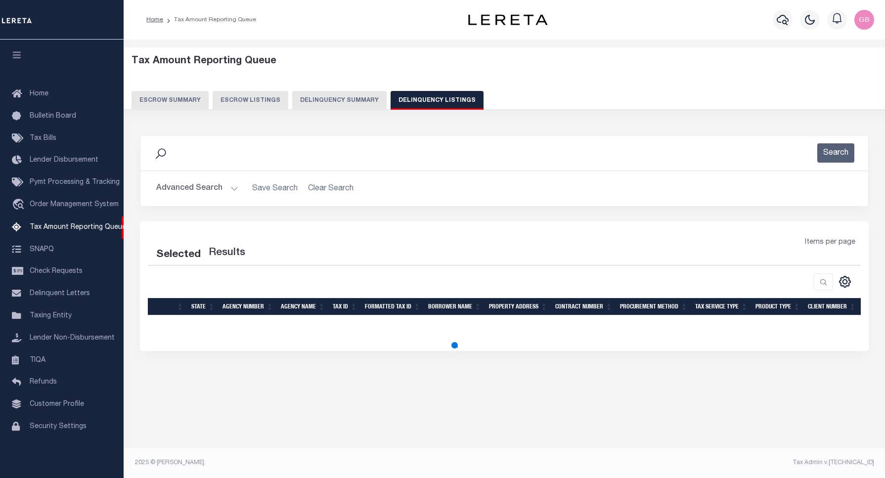
select select
select select "100"
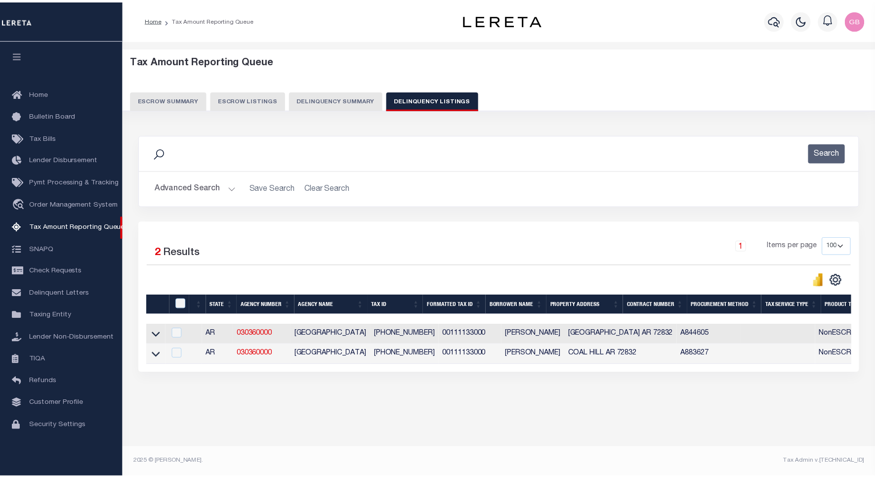
scroll to position [3, 0]
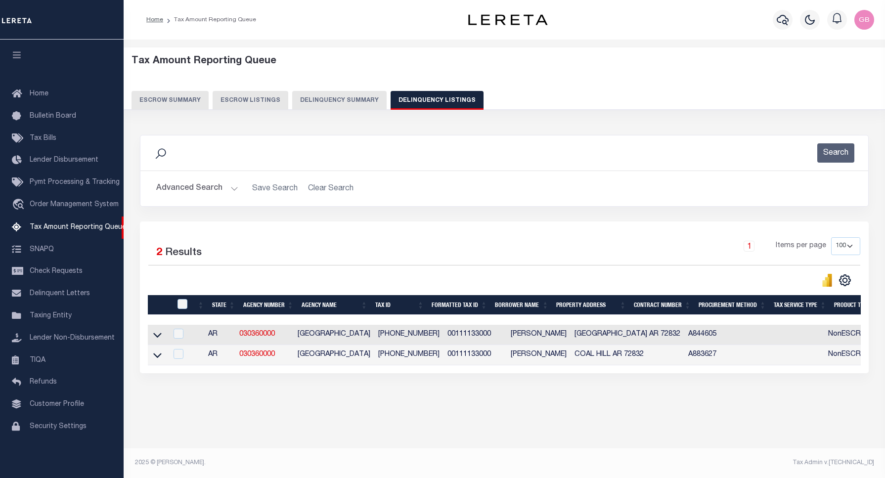
click at [233, 195] on button "Advanced Search" at bounding box center [197, 188] width 82 height 19
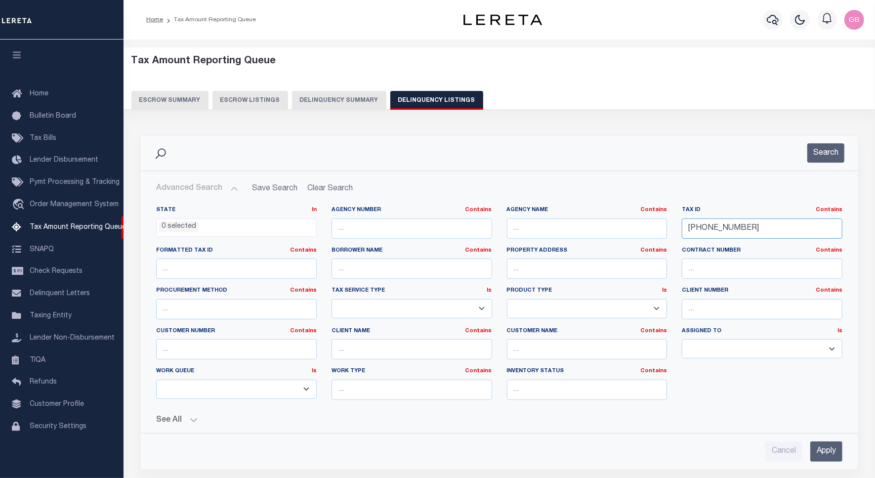
click at [727, 236] on input "[PHONE_NUMBER]" at bounding box center [762, 229] width 161 height 20
paste input "12513"
type input "012513"
click at [817, 157] on button "Search" at bounding box center [826, 152] width 37 height 19
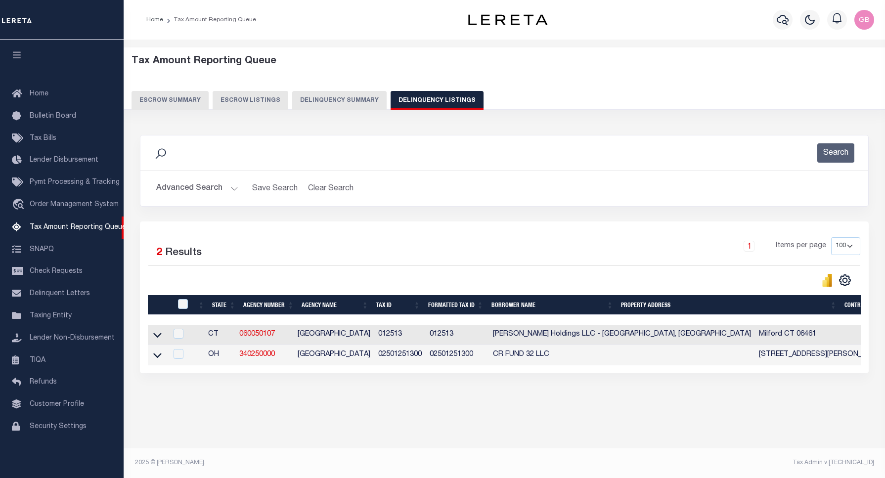
click at [233, 188] on button "Advanced Search" at bounding box center [197, 188] width 82 height 19
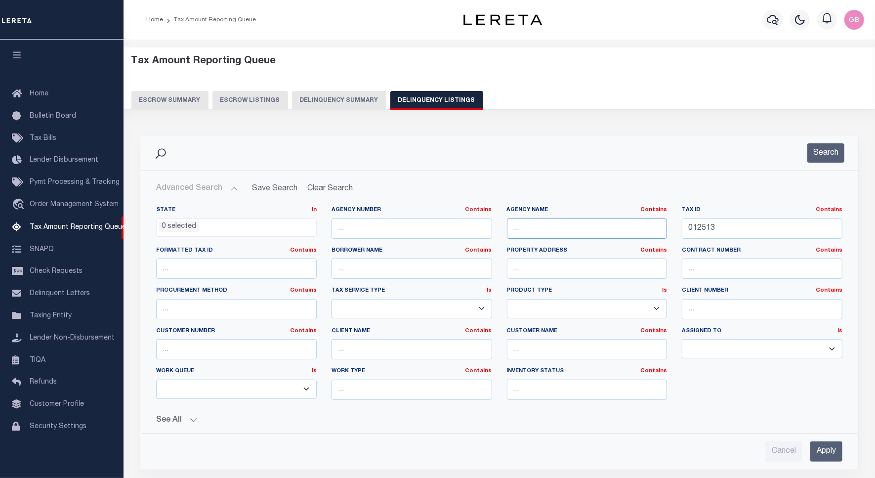
click at [535, 233] on input "text" at bounding box center [587, 229] width 161 height 20
type input "milford"
click at [826, 149] on button "Search" at bounding box center [826, 152] width 37 height 19
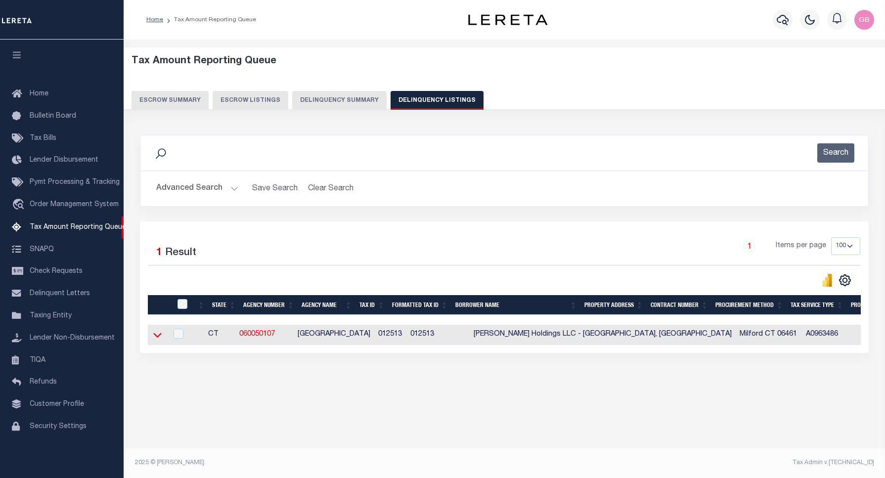
click at [160, 338] on icon at bounding box center [157, 335] width 8 height 5
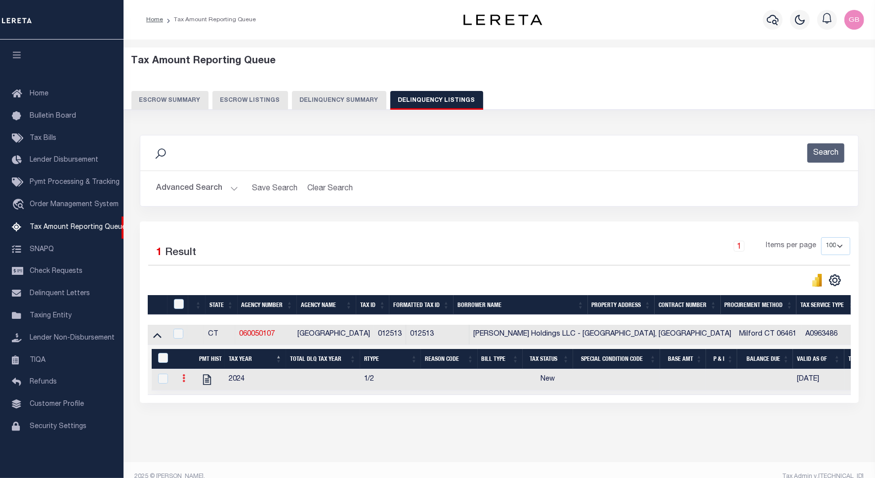
click at [178, 379] on link at bounding box center [183, 380] width 11 height 8
click at [191, 396] on img "" at bounding box center [196, 395] width 10 height 10
checkbox input "true"
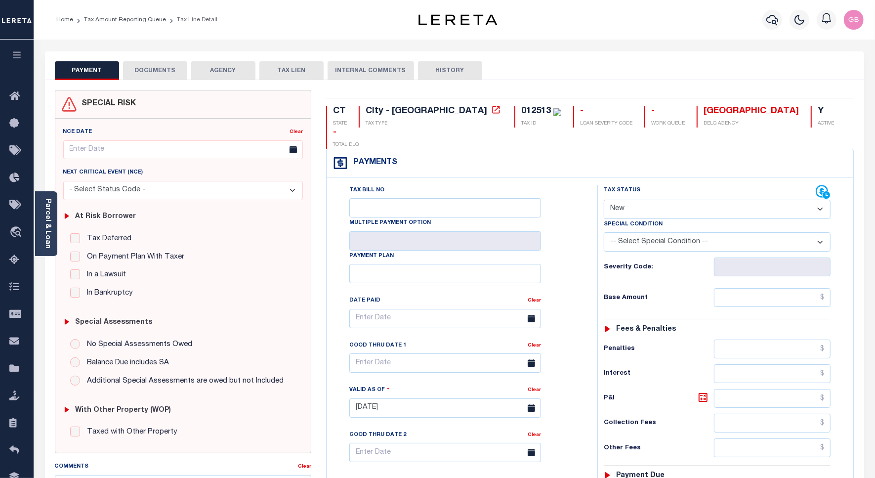
click at [628, 200] on select "- Select Status Code - Open Due/Unpaid Paid Incomplete No Tax Due Internal Refu…" at bounding box center [717, 209] width 227 height 19
drag, startPoint x: 643, startPoint y: 184, endPoint x: 631, endPoint y: 175, distance: 14.8
click at [643, 200] on select "- Select Status Code - Open Due/Unpaid Paid Incomplete No Tax Due Internal Refu…" at bounding box center [717, 209] width 227 height 19
select select "PYD"
click at [604, 200] on select "- Select Status Code - Open Due/Unpaid Paid Incomplete No Tax Due Internal Refu…" at bounding box center [717, 209] width 227 height 19
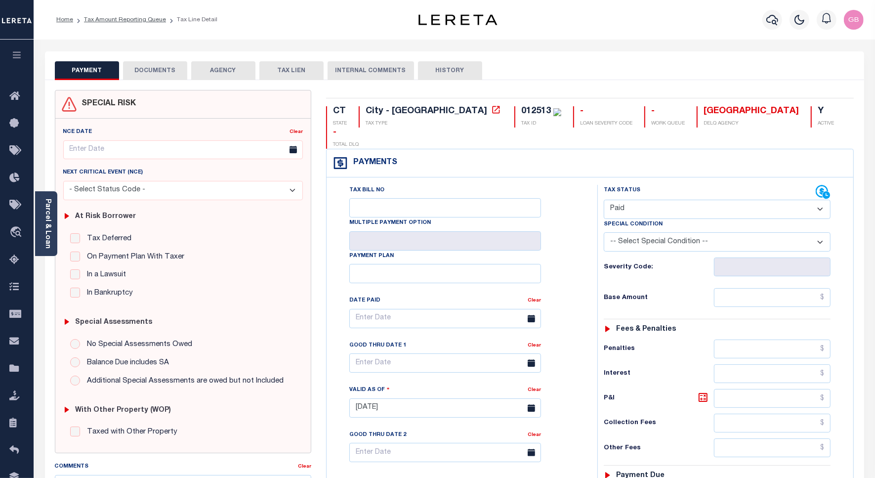
type input "[DATE]"
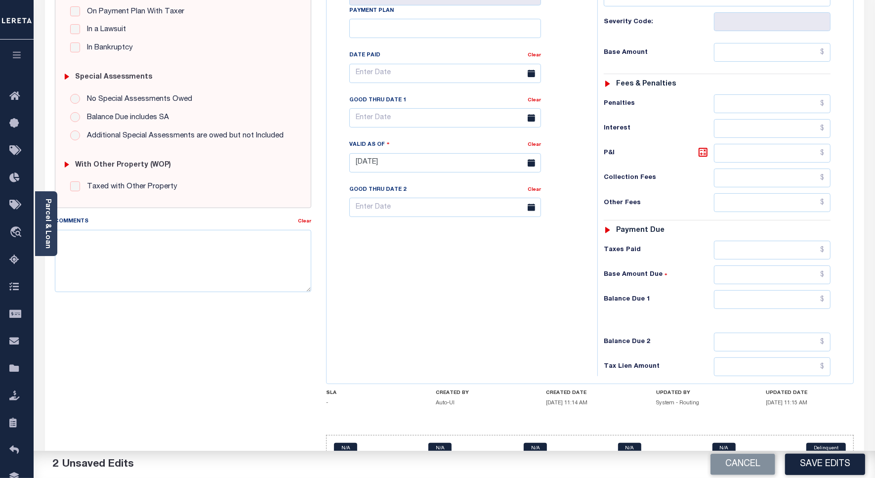
scroll to position [247, 0]
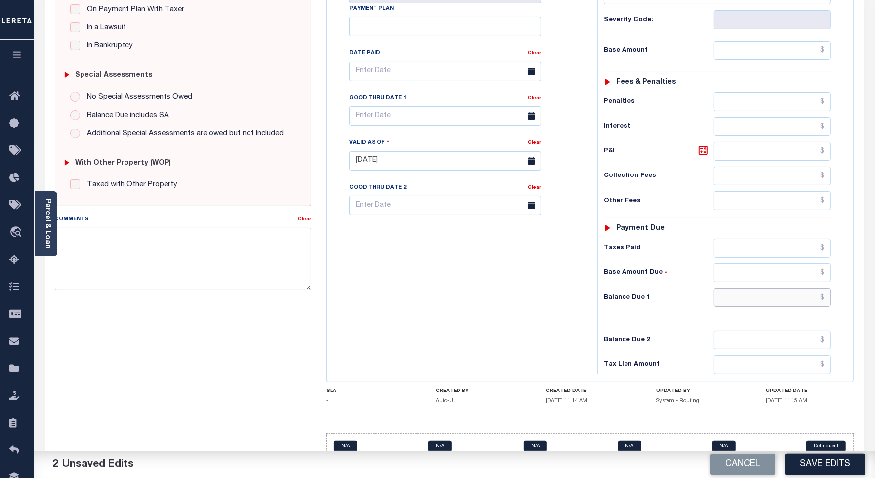
click at [826, 288] on input "text" at bounding box center [772, 297] width 117 height 19
click at [824, 239] on input "text" at bounding box center [772, 248] width 117 height 19
paste input "58073.13"
type input "$58,073.13"
click at [813, 463] on button "Save Edits" at bounding box center [826, 464] width 80 height 21
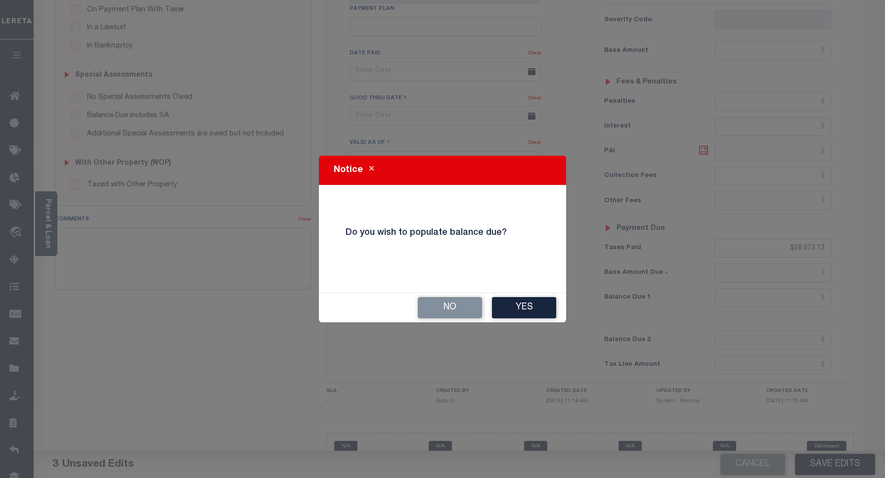
drag, startPoint x: 527, startPoint y: 303, endPoint x: 529, endPoint y: 311, distance: 9.0
click at [529, 306] on button "Yes" at bounding box center [524, 307] width 64 height 21
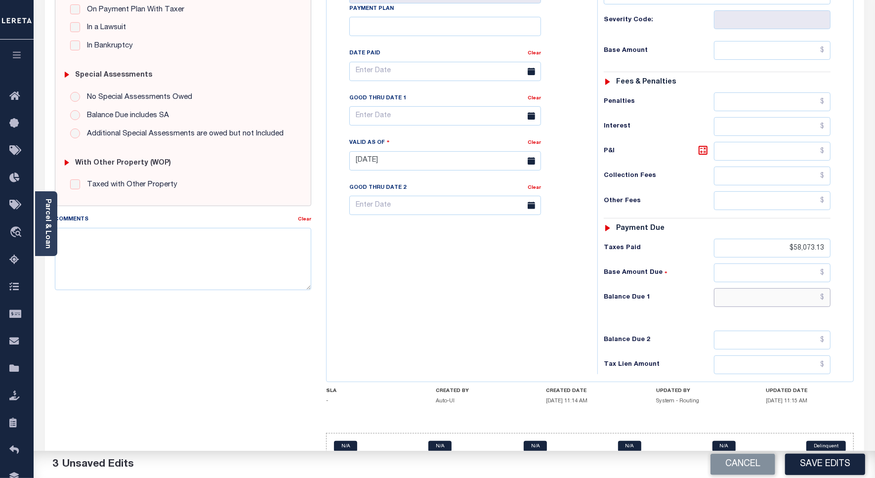
click at [824, 288] on input "text" at bounding box center [772, 297] width 117 height 19
type input "$0.00"
click at [809, 462] on button "Save Edits" at bounding box center [826, 464] width 80 height 21
checkbox input "false"
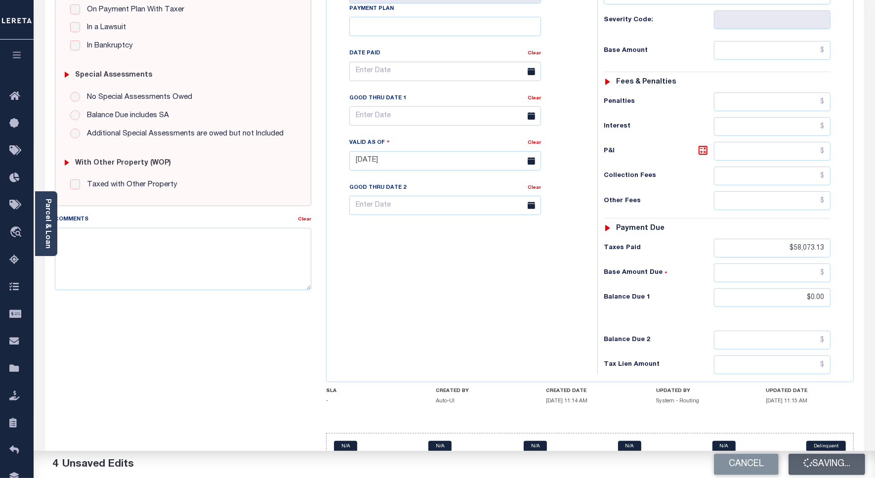
checkbox input "false"
type input "$58,073.13"
type input "$0"
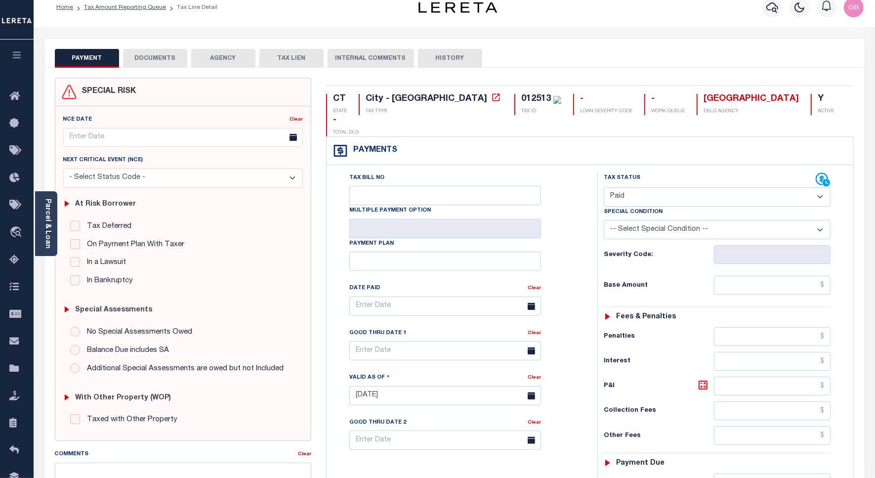
scroll to position [0, 0]
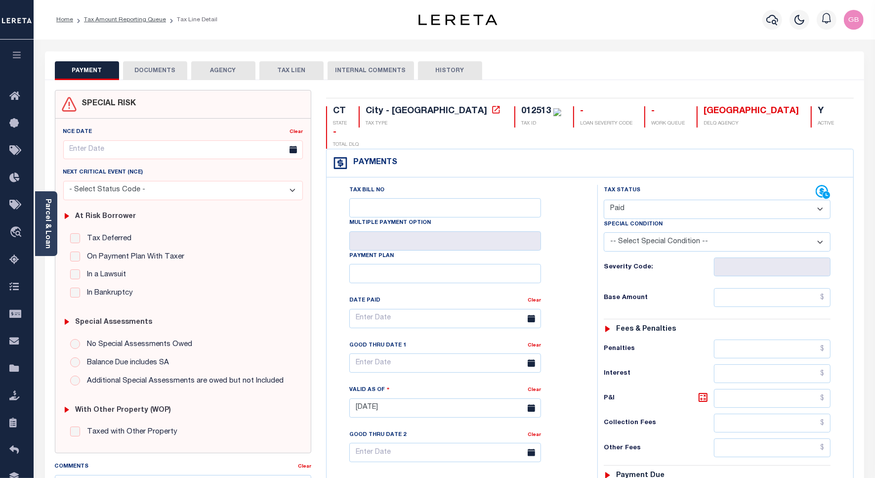
click at [522, 109] on div "012513" at bounding box center [537, 111] width 30 height 9
copy div "012513"
click at [130, 22] on link "Tax Amount Reporting Queue" at bounding box center [125, 20] width 82 height 6
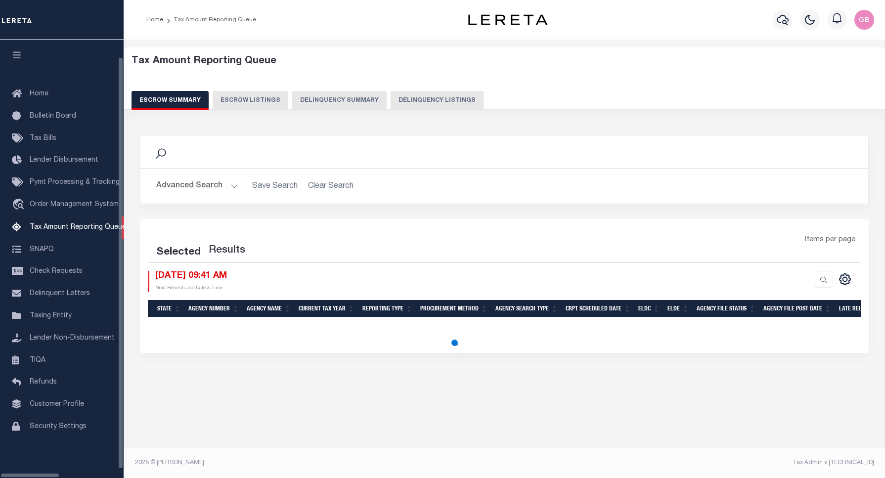
click at [399, 106] on button "Delinquency Listings" at bounding box center [437, 100] width 93 height 19
select select
select select "100"
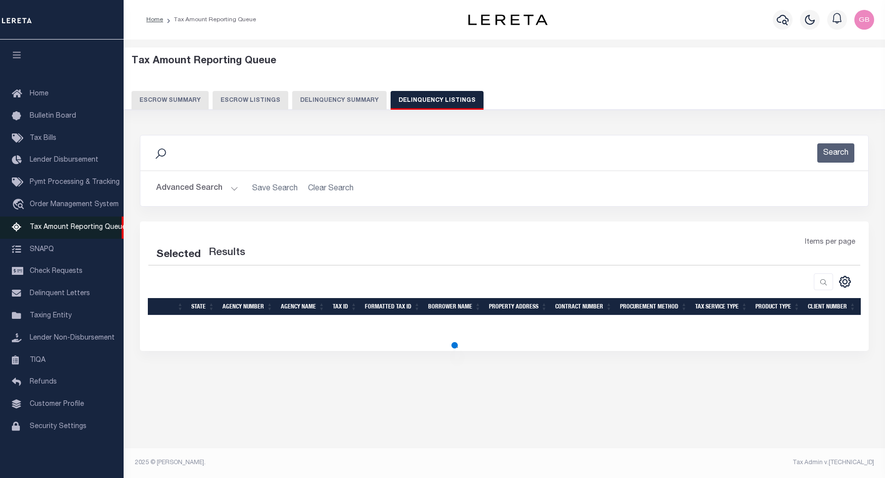
select select "100"
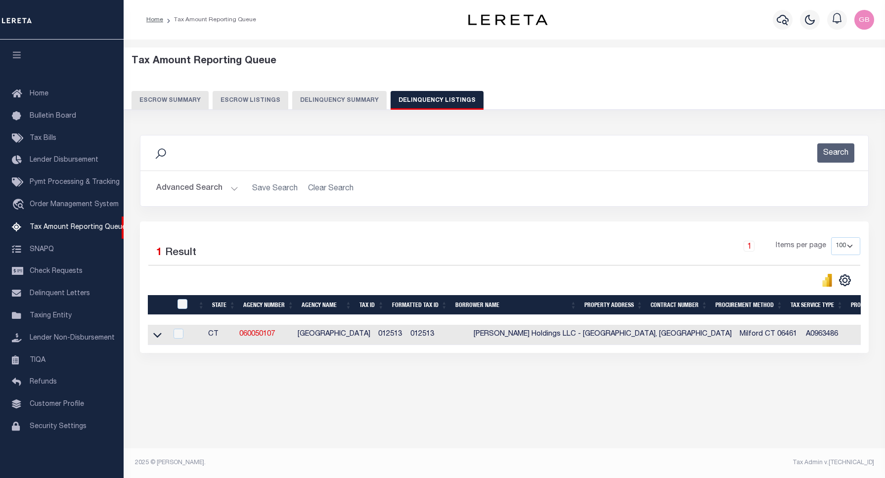
click at [233, 188] on button "Advanced Search" at bounding box center [197, 188] width 82 height 19
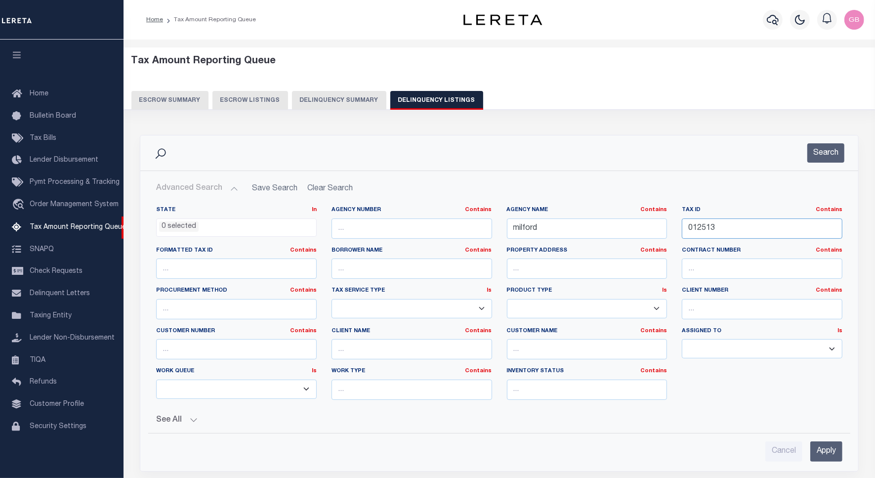
click at [696, 226] on input "012513" at bounding box center [762, 229] width 161 height 20
paste input "15-01-17-200-016.001-018"
type input "15-01-17-200-016.001-018"
click at [816, 148] on button "Search" at bounding box center [826, 152] width 37 height 19
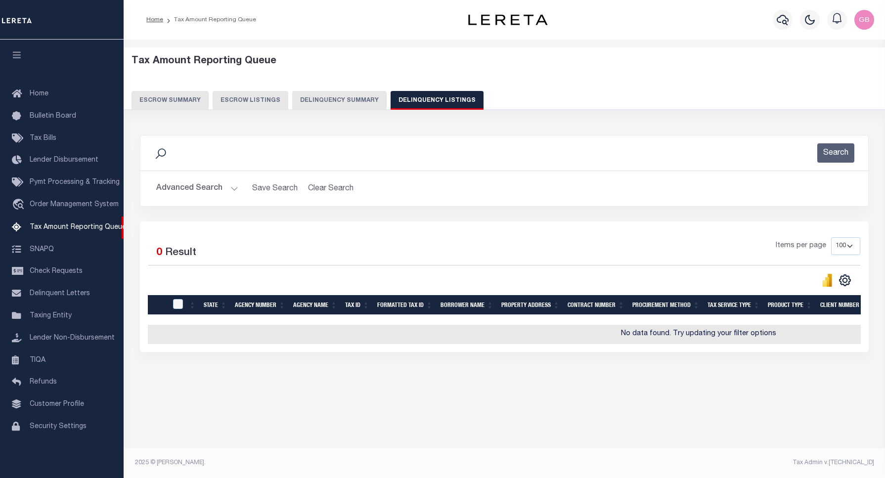
click at [231, 191] on button "Advanced Search" at bounding box center [197, 188] width 82 height 19
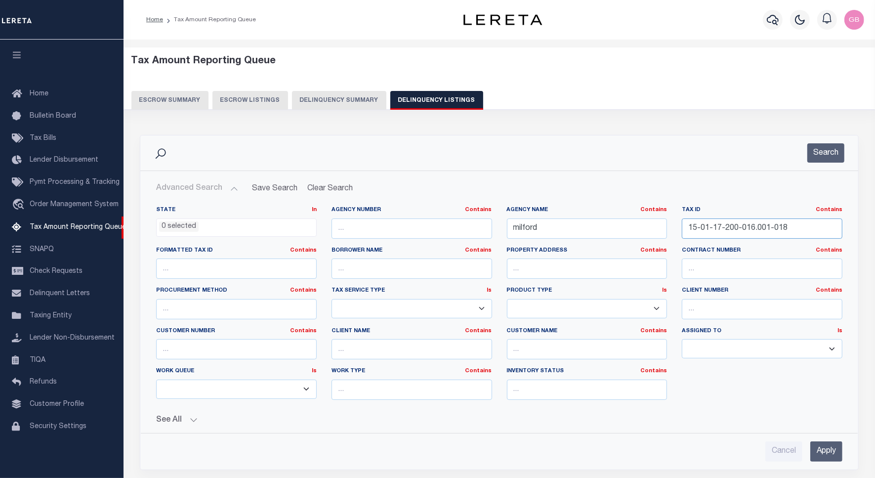
click at [798, 230] on input "15-01-17-200-016.001-018" at bounding box center [762, 229] width 161 height 20
click at [688, 233] on input "15-01-17-200-016.001-018" at bounding box center [762, 229] width 161 height 20
click at [834, 157] on button "Search" at bounding box center [826, 152] width 37 height 19
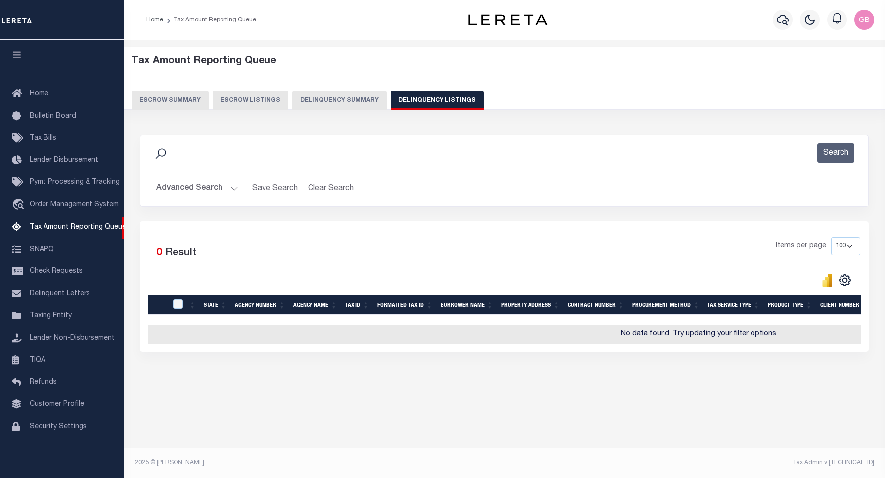
click at [233, 189] on button "Advanced Search" at bounding box center [197, 188] width 82 height 19
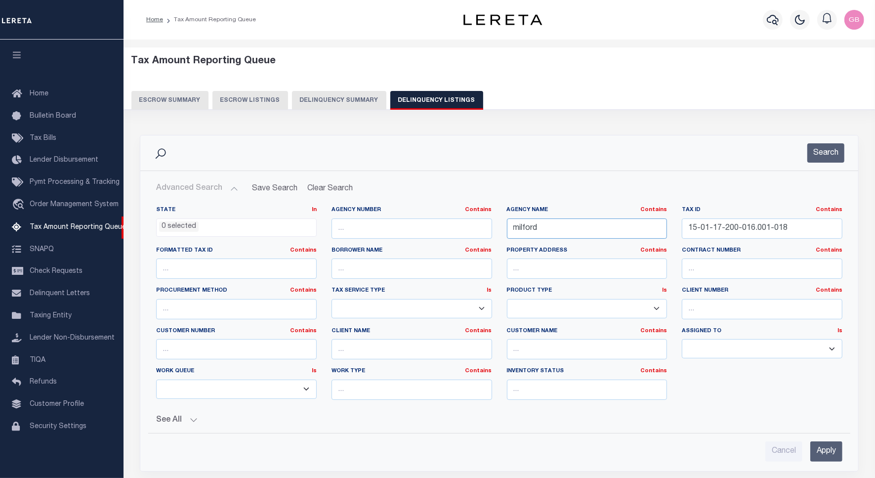
click at [512, 234] on input "milford" at bounding box center [587, 229] width 161 height 20
click at [831, 152] on button "Search" at bounding box center [826, 152] width 37 height 19
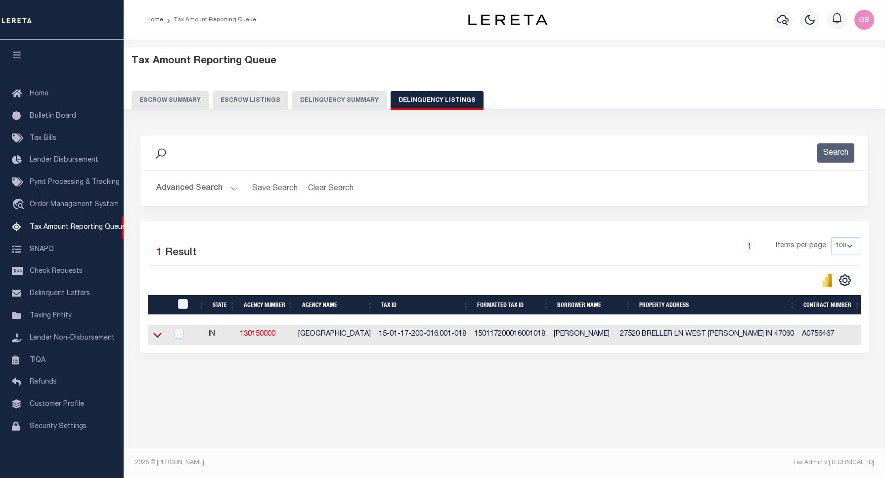
click at [156, 337] on icon at bounding box center [157, 335] width 8 height 10
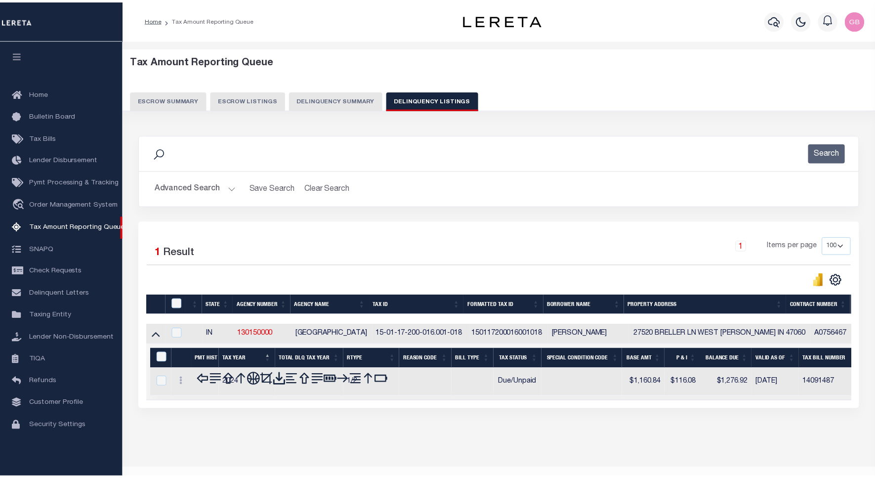
scroll to position [24, 0]
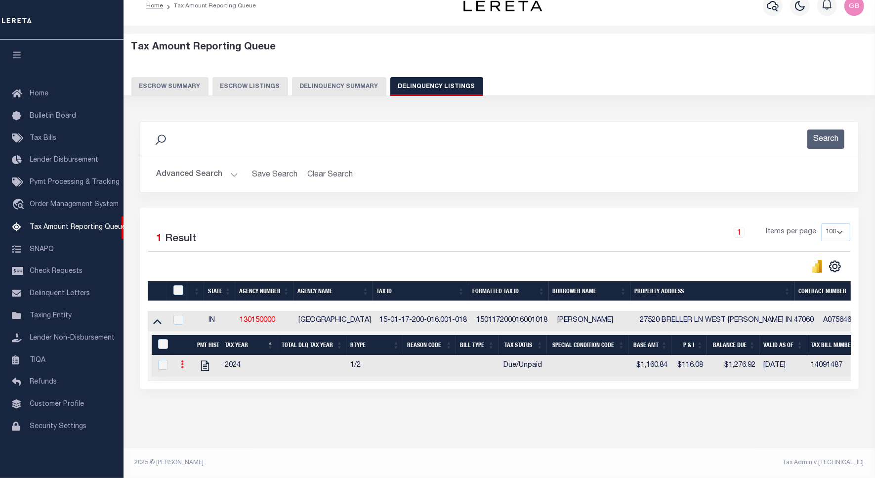
click at [186, 362] on link at bounding box center [182, 366] width 11 height 8
click at [196, 400] on img "" at bounding box center [194, 397] width 10 height 10
select select "DUE"
select select
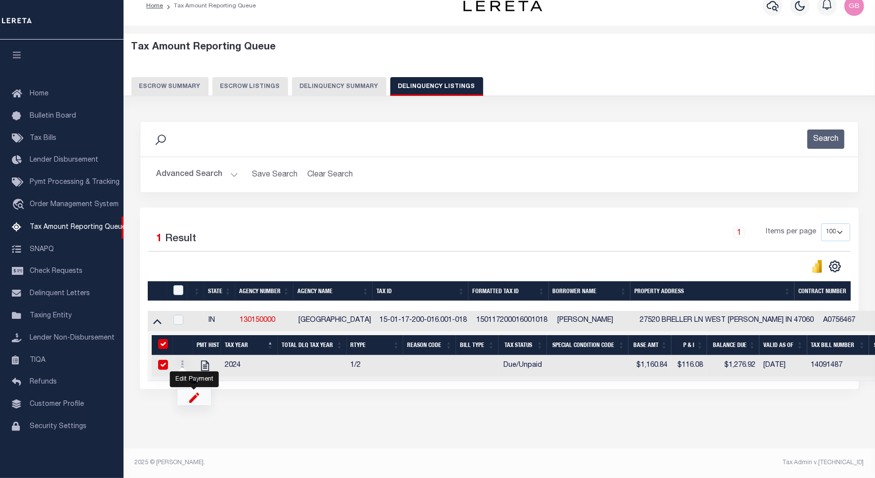
type input "$1,160.84"
type input "$1,276.92"
type input "14091487"
type input "[DATE]"
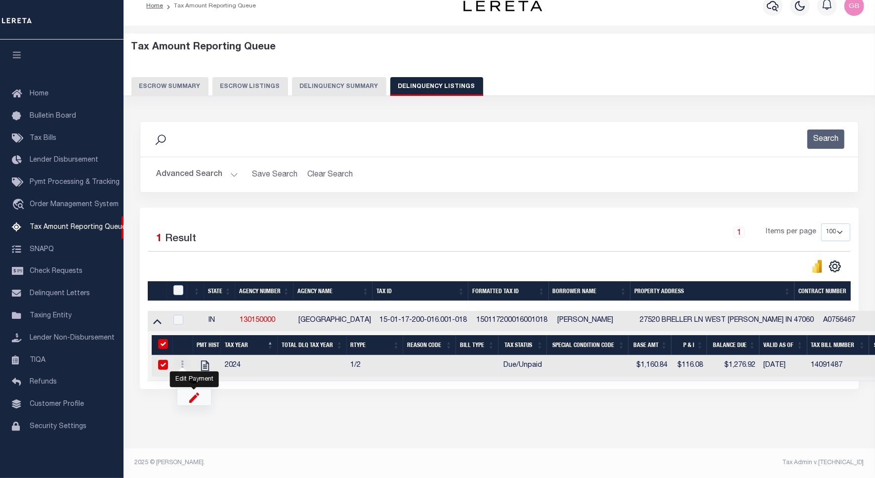
type input "$116.08"
checkbox input "true"
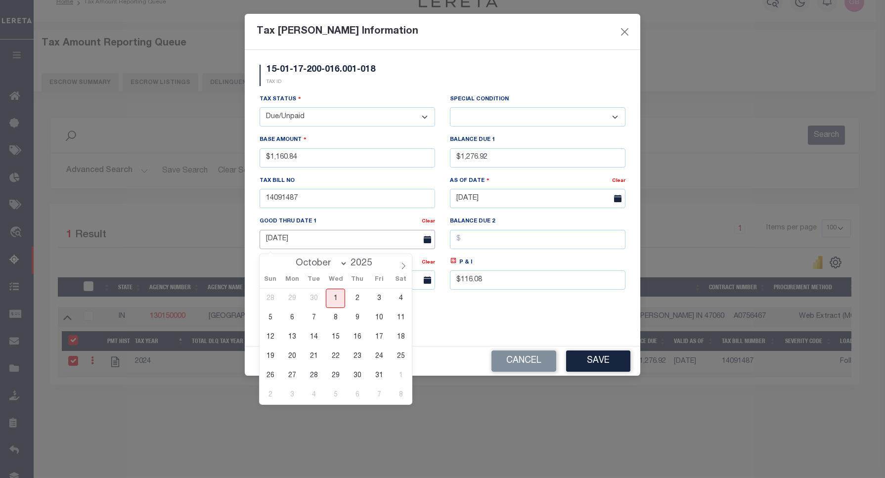
click at [293, 244] on input "[DATE]" at bounding box center [347, 239] width 175 height 19
click at [381, 376] on span "31" at bounding box center [378, 375] width 19 height 19
type input "[DATE]"
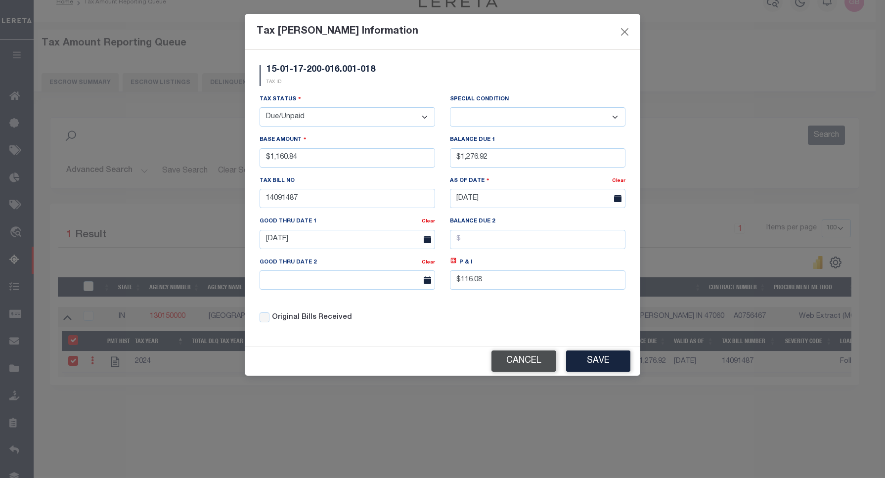
click at [539, 371] on button "Cancel" at bounding box center [523, 360] width 65 height 21
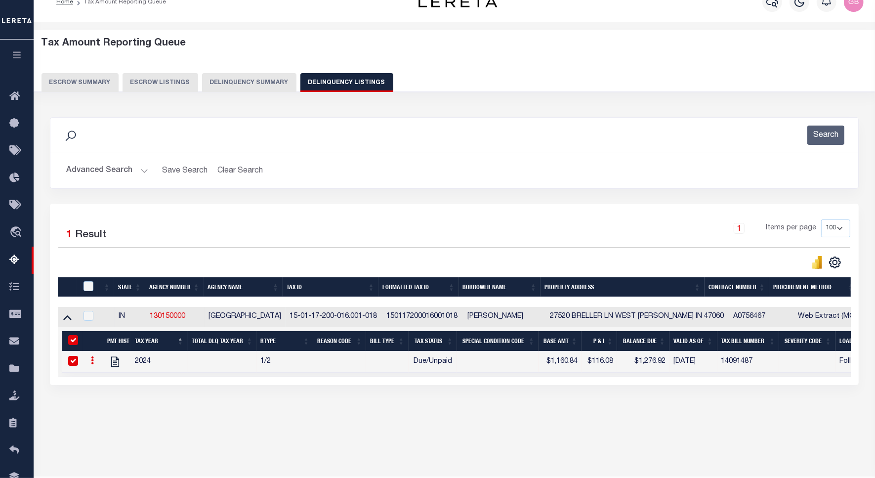
click at [91, 364] on icon at bounding box center [92, 360] width 3 height 8
click at [95, 384] on link "" at bounding box center [104, 376] width 34 height 16
checkbox input "false"
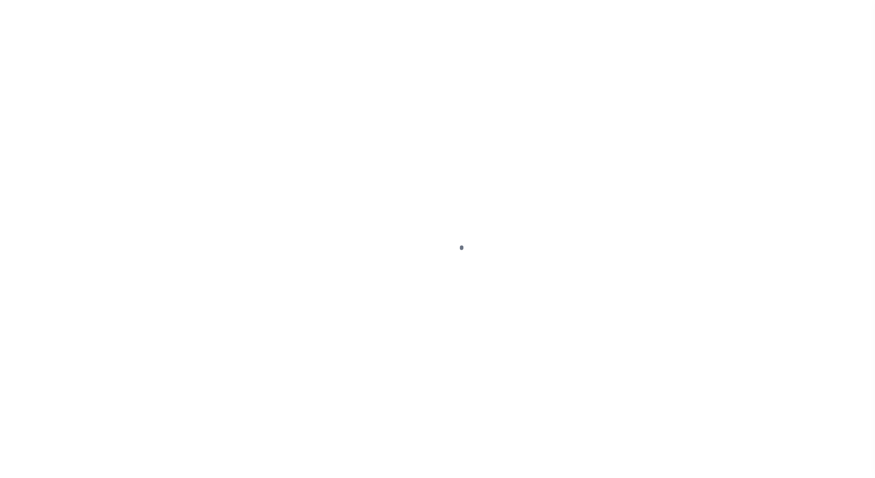
select select "DUE"
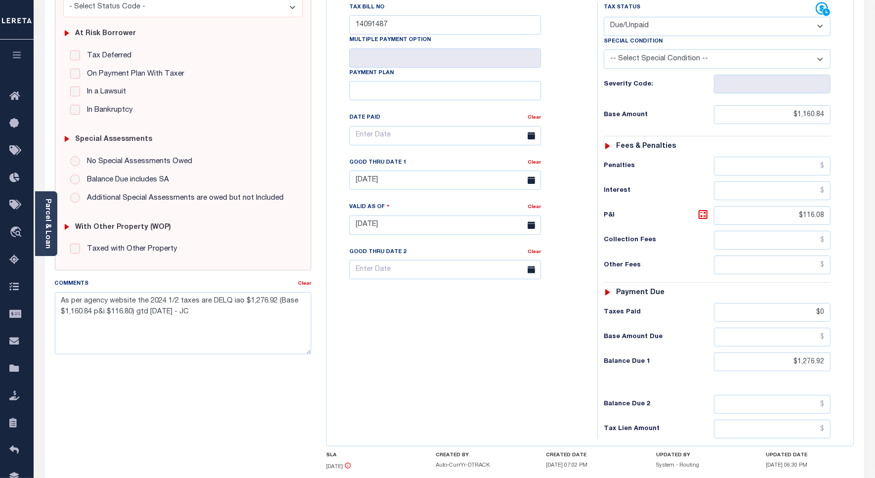
scroll to position [185, 0]
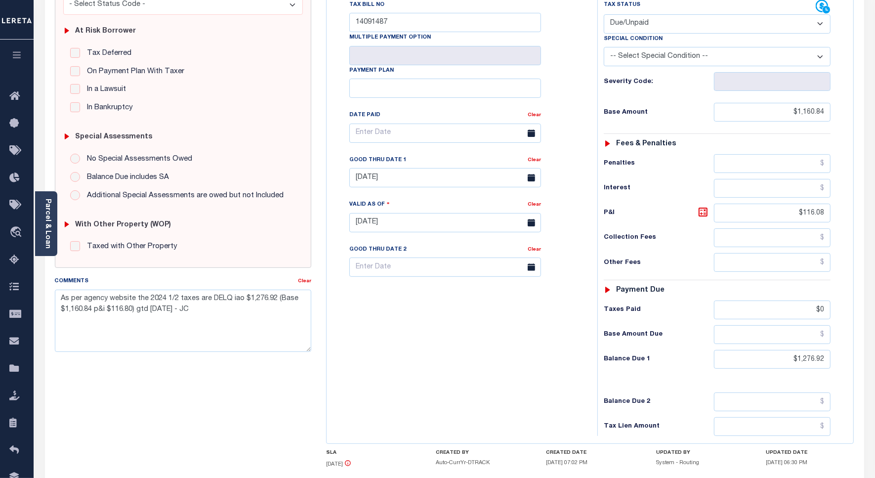
click at [415, 334] on div "Tax Bill No 14091487 Multiple Payment Option Payment Plan" at bounding box center [459, 218] width 261 height 437
click at [207, 309] on textarea "As per agency website the 2024 1/2 taxes are DELQ iao $1,276.92 (Base $1,160.84…" at bounding box center [183, 321] width 257 height 62
click at [158, 310] on textarea "As per agency website the 2024 1/2 taxes are DELQ iao $1,276.92 (Base $1,160.84…" at bounding box center [183, 321] width 257 height 62
type textarea "As per agency website the 2024 1/2 taxes are DELQ iao $1,276.92 (Base $1,160.84…"
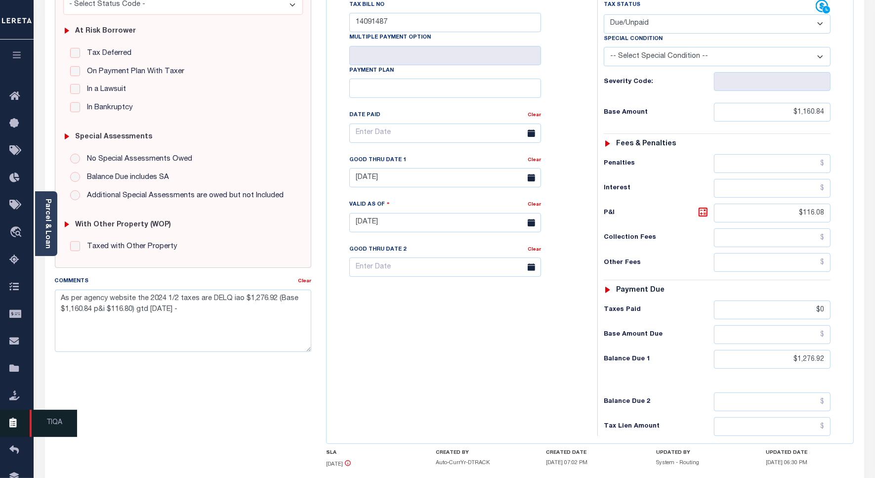
type input "[DATE]"
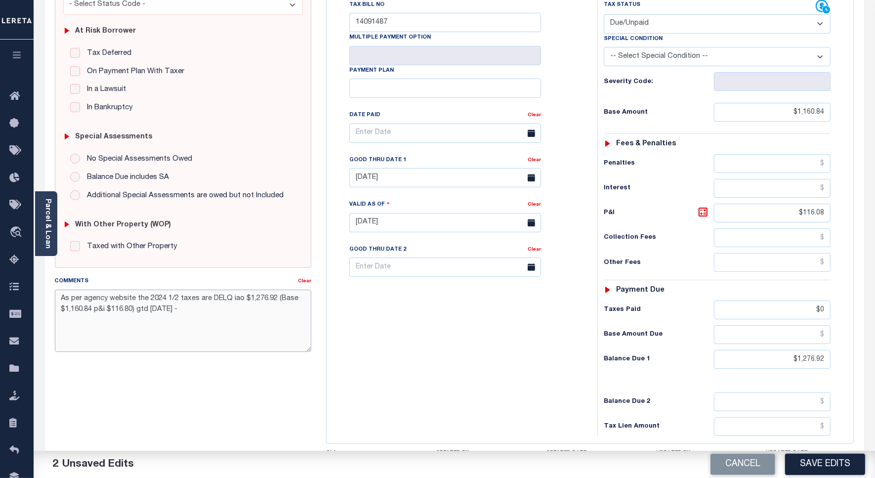
click at [186, 312] on textarea "As per agency website the 2024 1/2 taxes are DELQ iao $1,276.92 (Base $1,160.84…" at bounding box center [183, 321] width 257 height 62
click at [194, 309] on textarea "As per agency website the 2024 1/2 taxes are DELQ iao $1,276.92 (Base $1,160.84…" at bounding box center [183, 321] width 257 height 62
click at [134, 311] on textarea "As per agency website the 2024 1/2 taxes are DELQ iao $1,276.92 (Base $1,160.84…" at bounding box center [183, 321] width 257 height 62
drag, startPoint x: 65, startPoint y: 298, endPoint x: 223, endPoint y: 314, distance: 159.5
click at [223, 314] on textarea "As per agency website the 2024 1/2 taxes are DELQ iao $1,276.92 (Base $1,160.84…" at bounding box center [183, 321] width 257 height 62
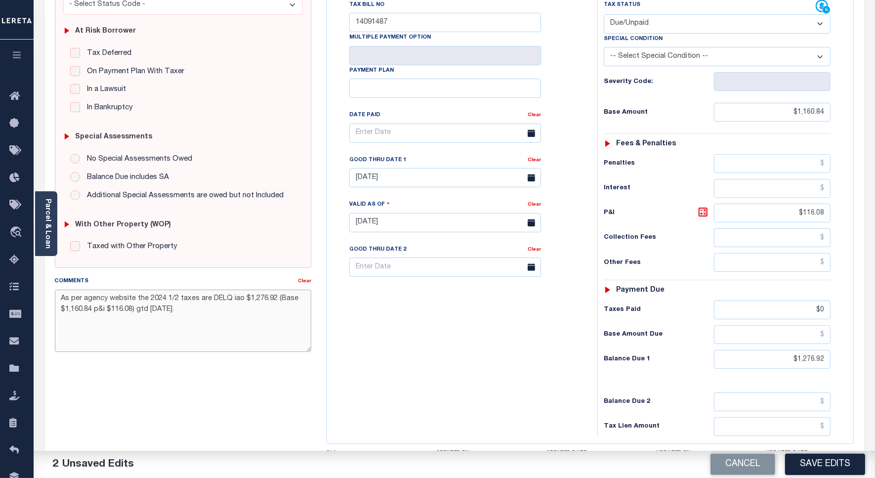
click at [191, 306] on textarea "As per agency website the 2024 1/2 taxes are DELQ iao $1,276.92 (Base $1,160.84…" at bounding box center [183, 321] width 257 height 62
click at [208, 315] on textarea "As per agency website the 2024 1/2 taxes are DELQ iao $1,276.92 (Base $1,160.84…" at bounding box center [183, 321] width 257 height 62
drag, startPoint x: 58, startPoint y: 294, endPoint x: 179, endPoint y: 315, distance: 122.9
click at [167, 314] on textarea "As per agency website the 2024 1/2 taxes are DELQ iao $1,276.92 (Base $1,160.84…" at bounding box center [183, 321] width 257 height 62
type textarea "As per agency website the 2024 1/2 taxes are DELQ iao $1,276.92 (Base $1,160.84…"
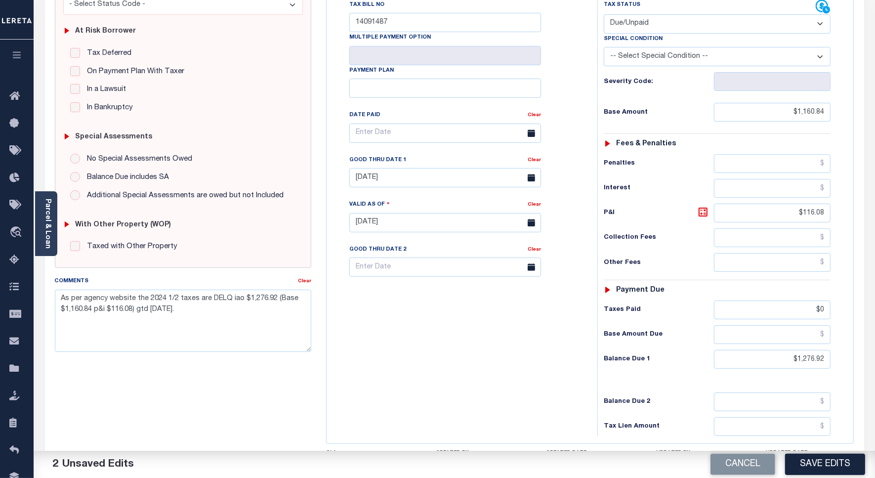
click at [407, 362] on div "Tax Bill No 14091487 Multiple Payment Option Payment Plan" at bounding box center [459, 218] width 261 height 437
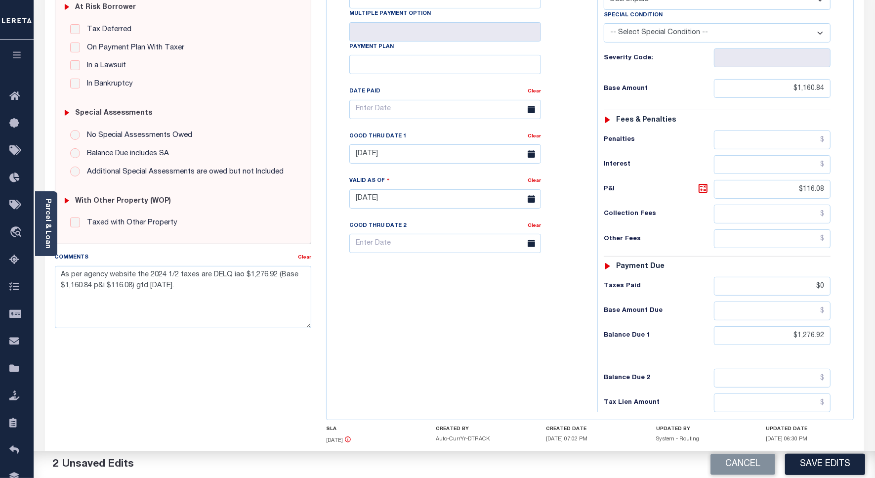
scroll to position [247, 0]
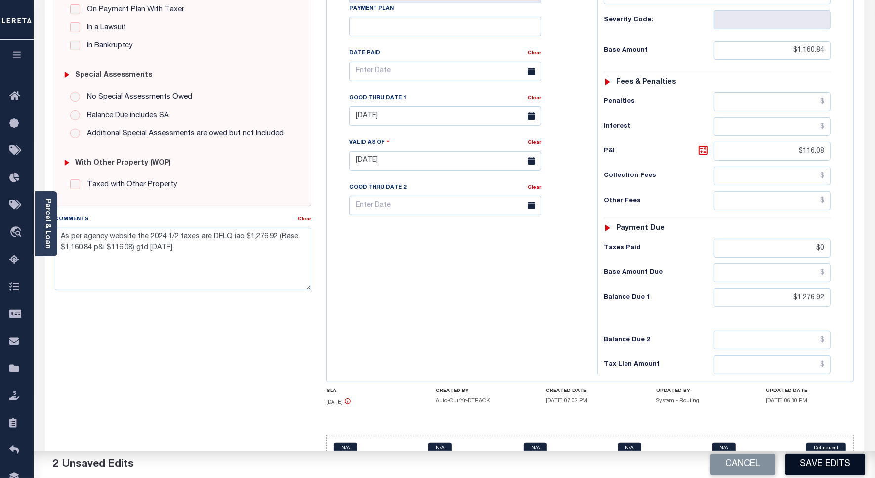
click at [821, 468] on button "Save Edits" at bounding box center [826, 464] width 80 height 21
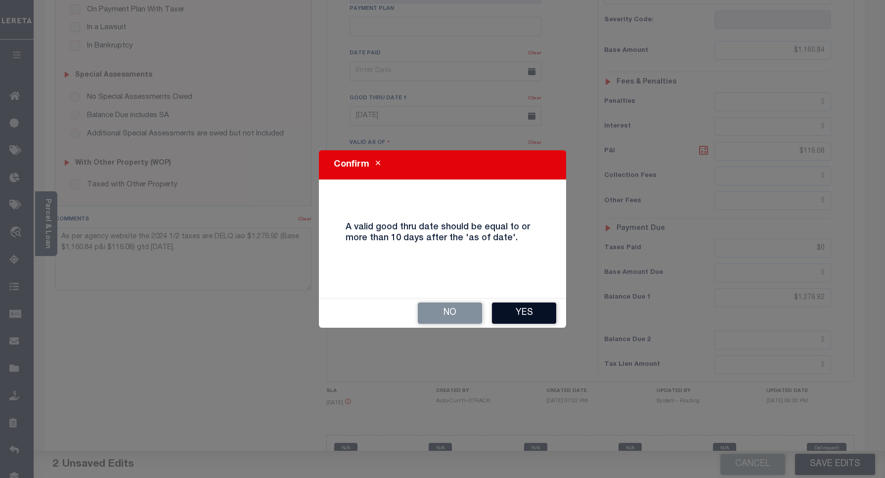
click at [516, 320] on button "Yes" at bounding box center [524, 313] width 64 height 21
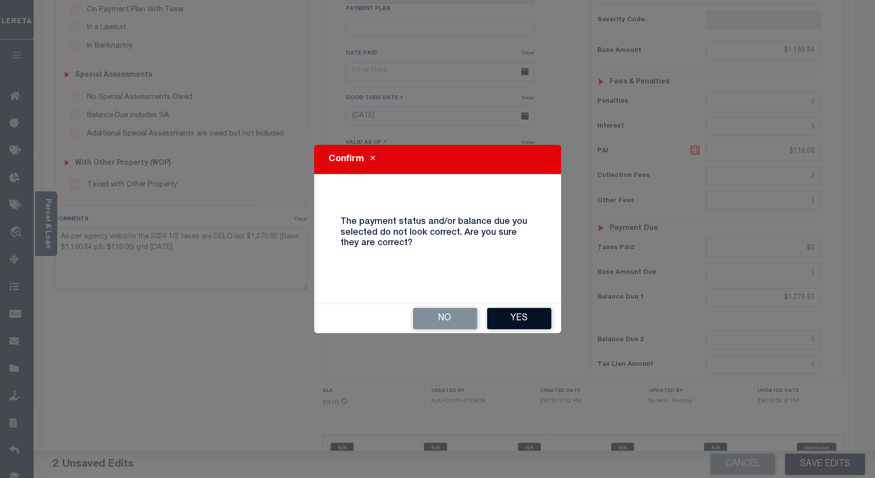
drag, startPoint x: 500, startPoint y: 312, endPoint x: 470, endPoint y: 280, distance: 43.4
click at [500, 312] on button "Yes" at bounding box center [519, 318] width 64 height 21
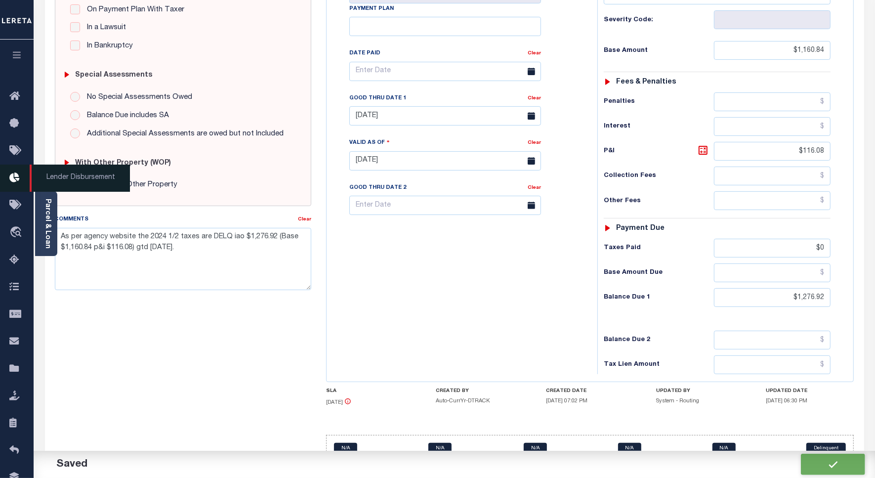
checkbox input "false"
type input "$1,160.84"
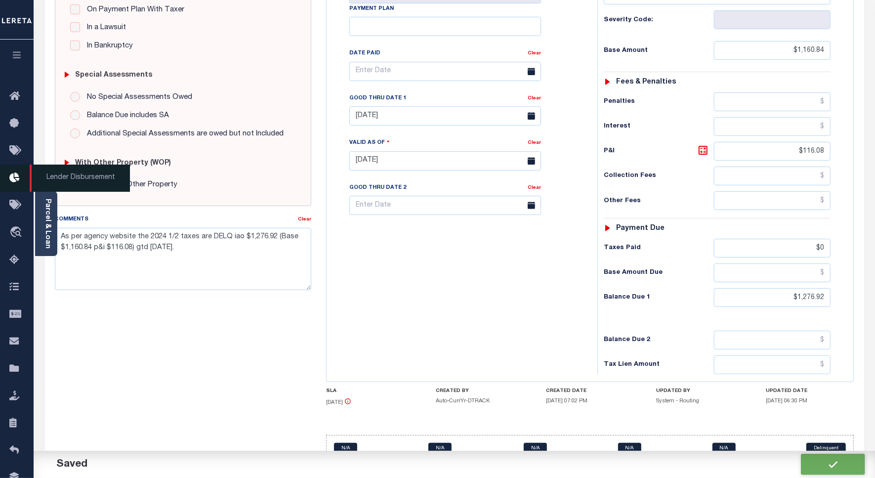
type input "$116.08"
type input "$0"
type input "$1,276.92"
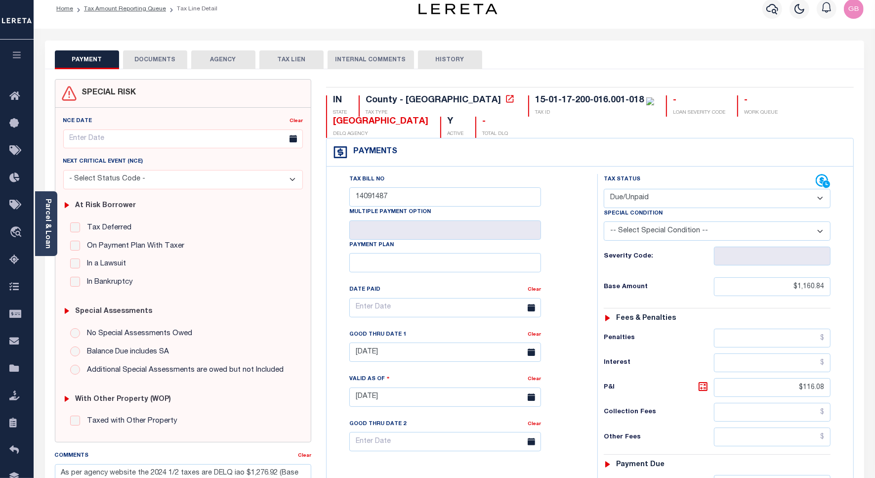
scroll to position [0, 0]
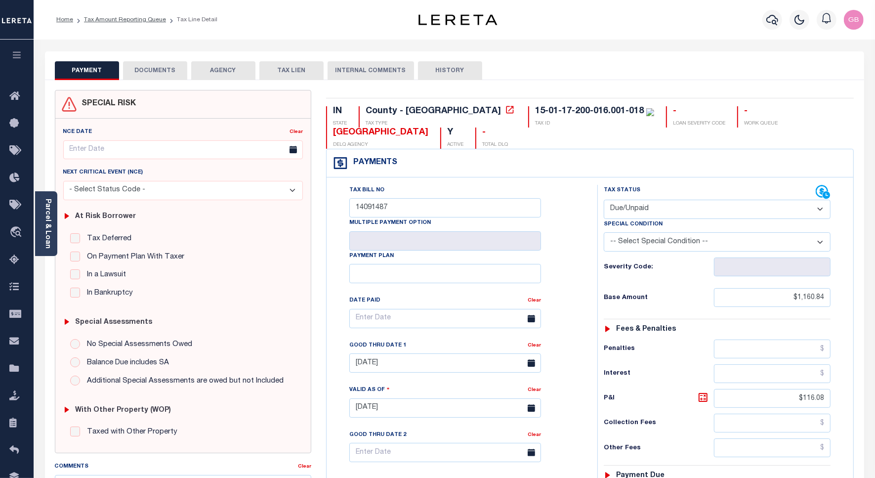
click at [162, 74] on button "DOCUMENTS" at bounding box center [155, 70] width 64 height 19
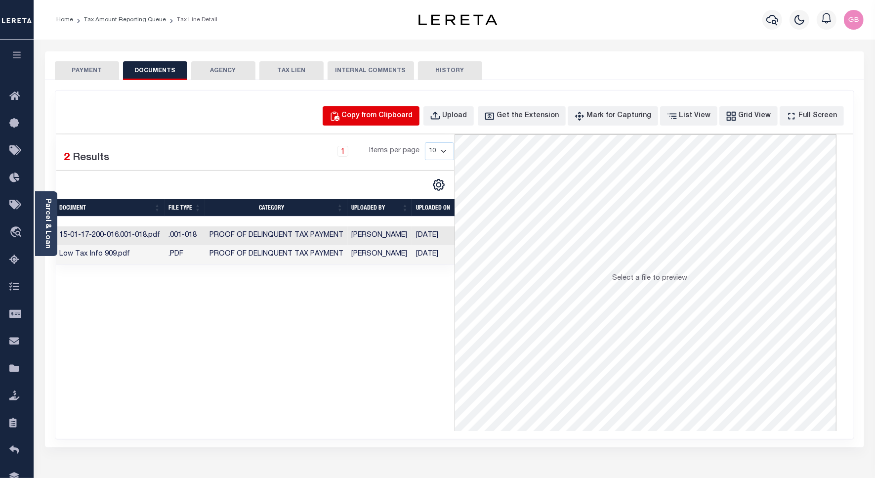
click at [392, 114] on div "Copy from Clipboard" at bounding box center [377, 116] width 71 height 11
select select "POP"
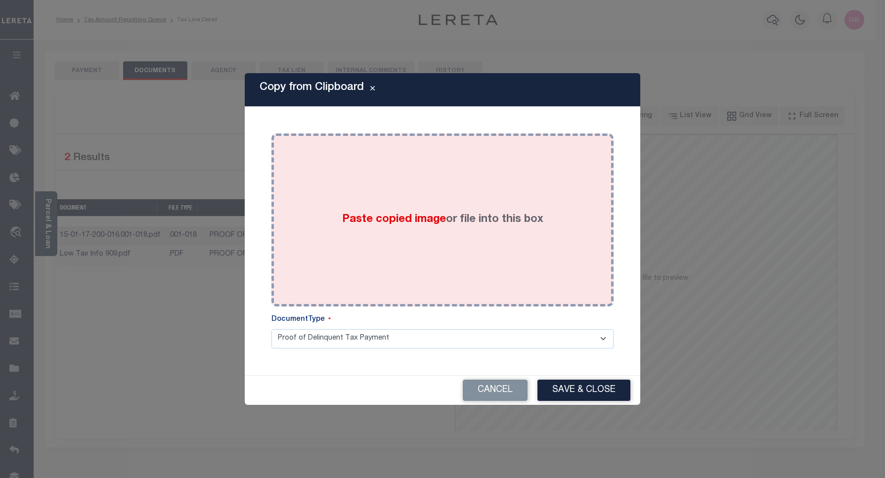
click at [392, 189] on div "Paste copied image or file into this box" at bounding box center [442, 220] width 327 height 158
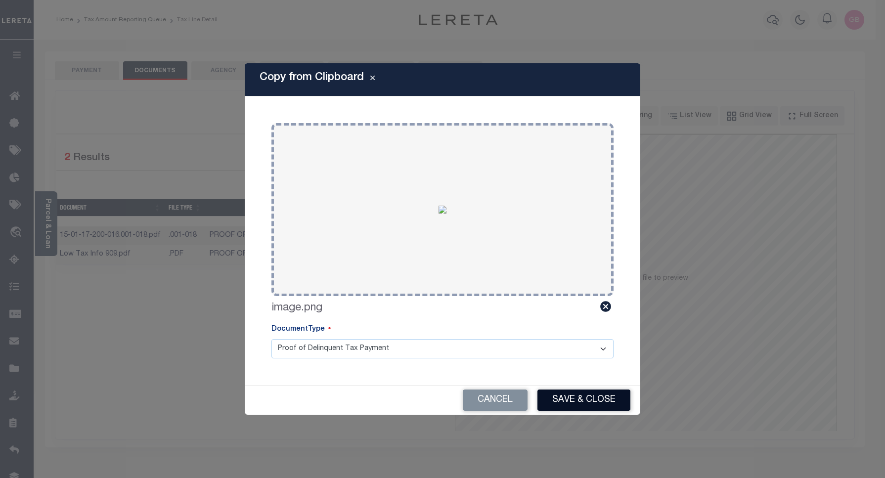
click at [577, 392] on button "Save & Close" at bounding box center [583, 400] width 93 height 21
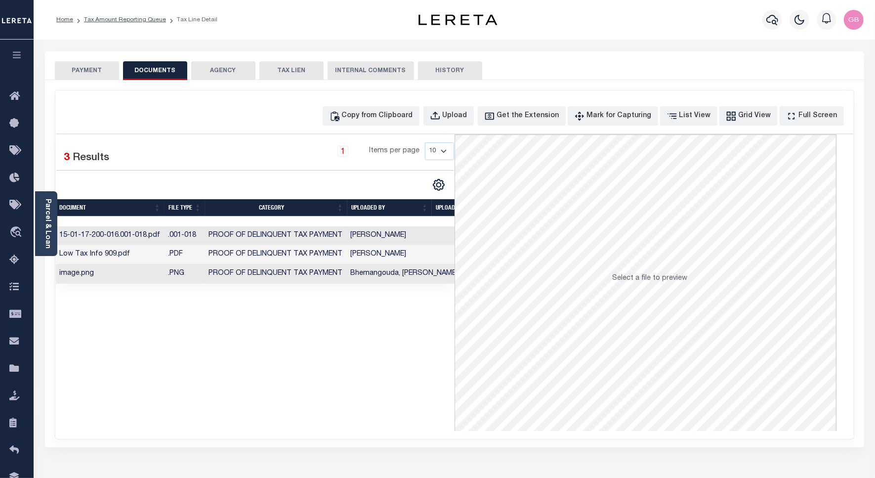
click at [89, 70] on button "PAYMENT" at bounding box center [87, 70] width 64 height 19
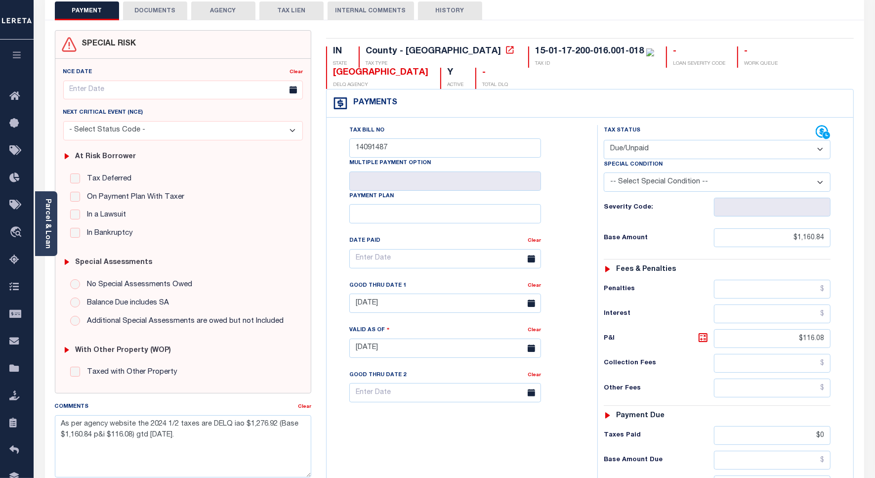
scroll to position [272, 0]
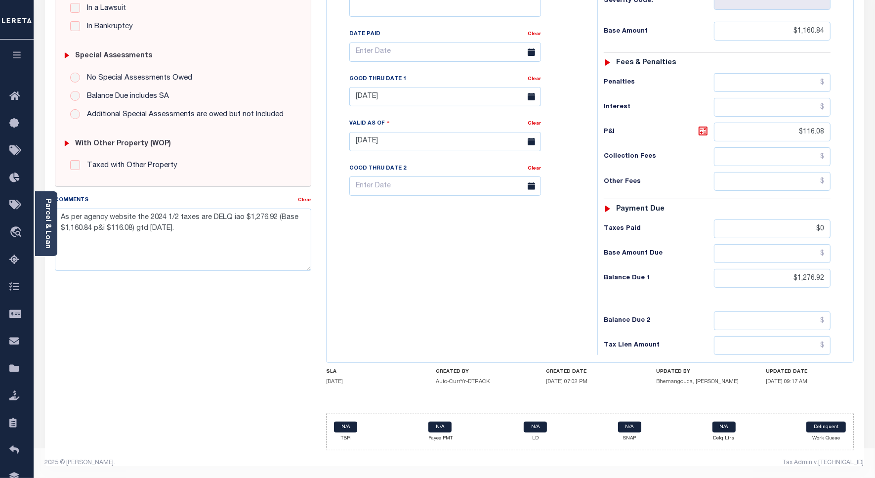
click at [488, 272] on div "Tax Bill No 14091487 Multiple Payment Option Payment Plan" at bounding box center [459, 136] width 261 height 437
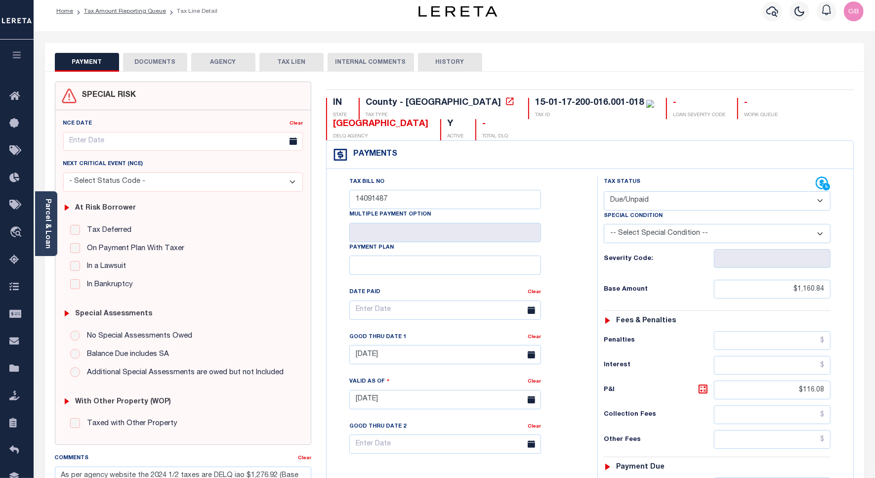
scroll to position [0, 0]
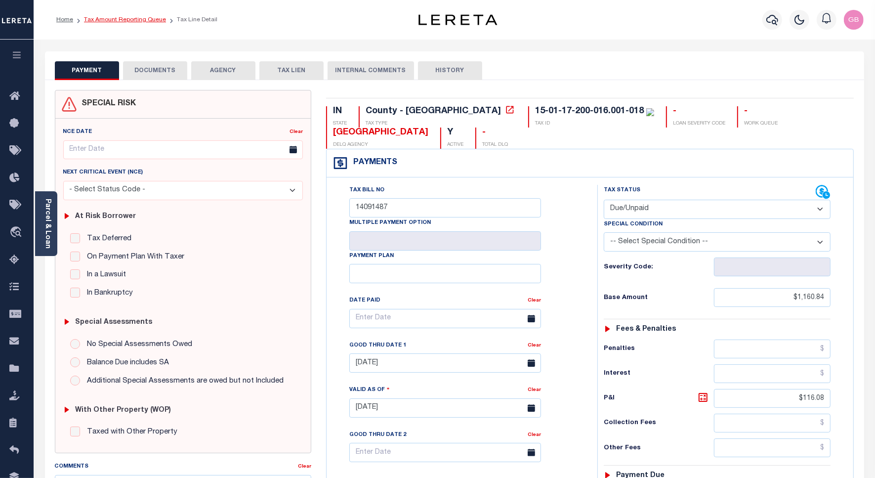
click at [127, 18] on link "Tax Amount Reporting Queue" at bounding box center [125, 20] width 82 height 6
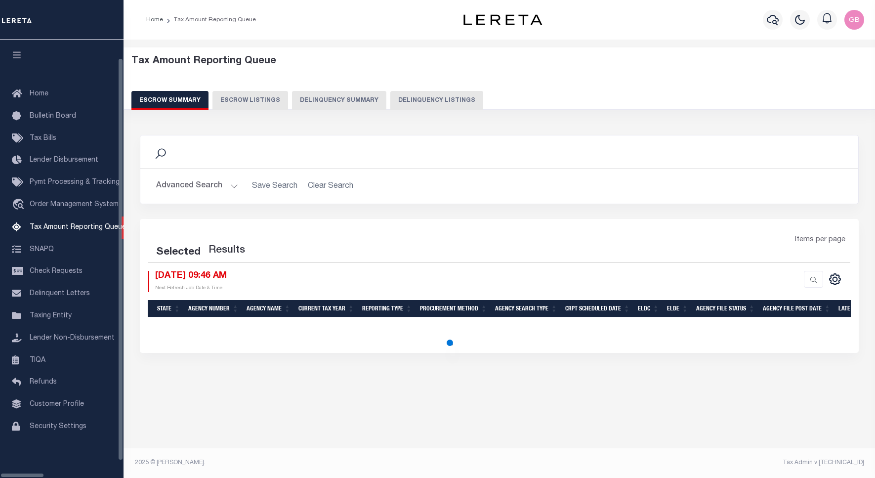
click at [402, 102] on button "Delinquency Listings" at bounding box center [437, 100] width 93 height 19
select select "100"
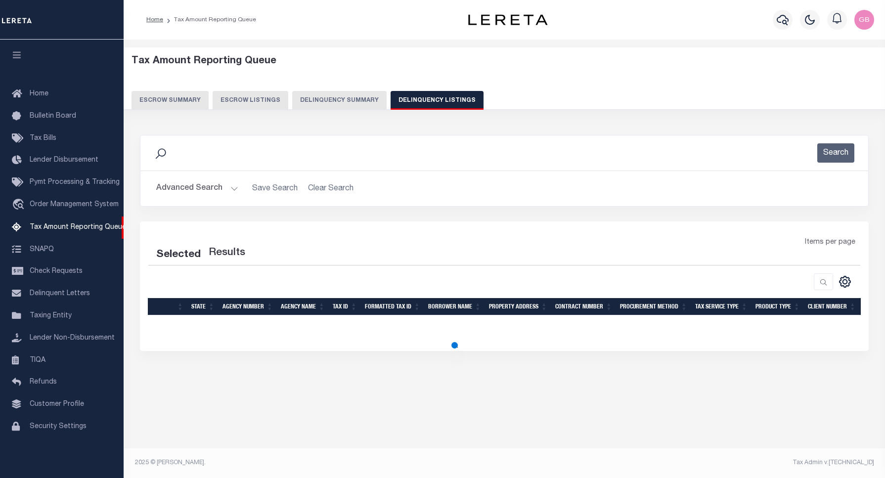
select select "100"
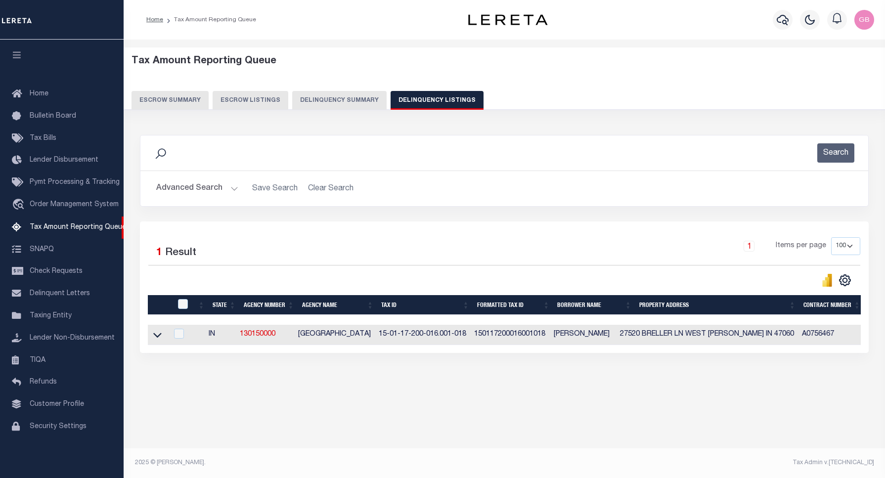
click at [230, 187] on button "Advanced Search" at bounding box center [197, 188] width 82 height 19
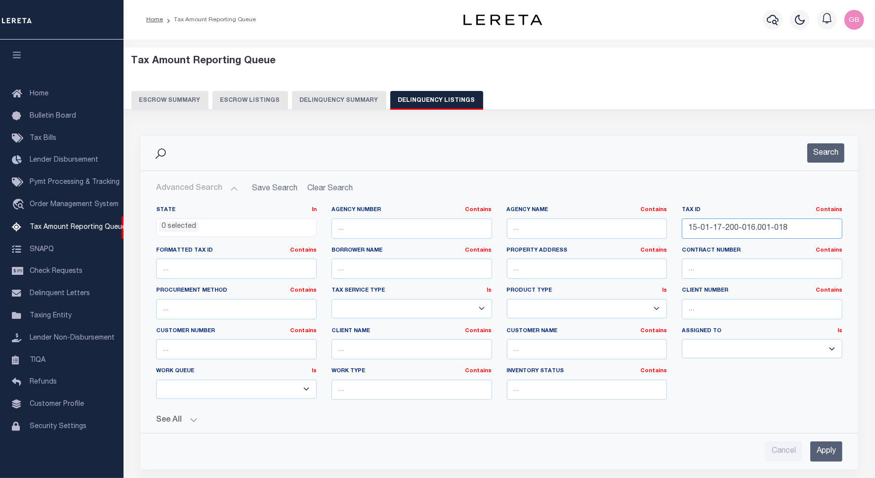
click at [728, 231] on input "15-01-17-200-016.001-018" at bounding box center [762, 229] width 161 height 20
paste input "30-100-008.000"
type input "15-01-30-100-008.000-018"
click at [820, 149] on button "Search" at bounding box center [826, 152] width 37 height 19
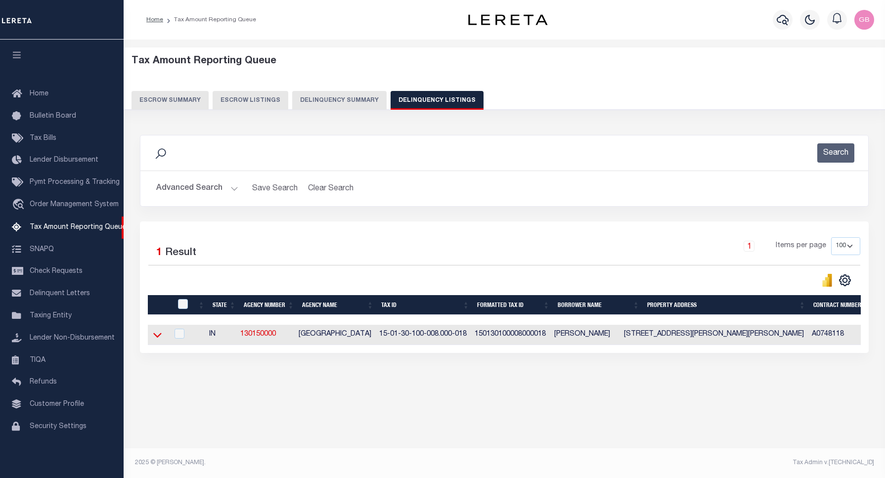
click at [155, 340] on icon at bounding box center [157, 335] width 8 height 10
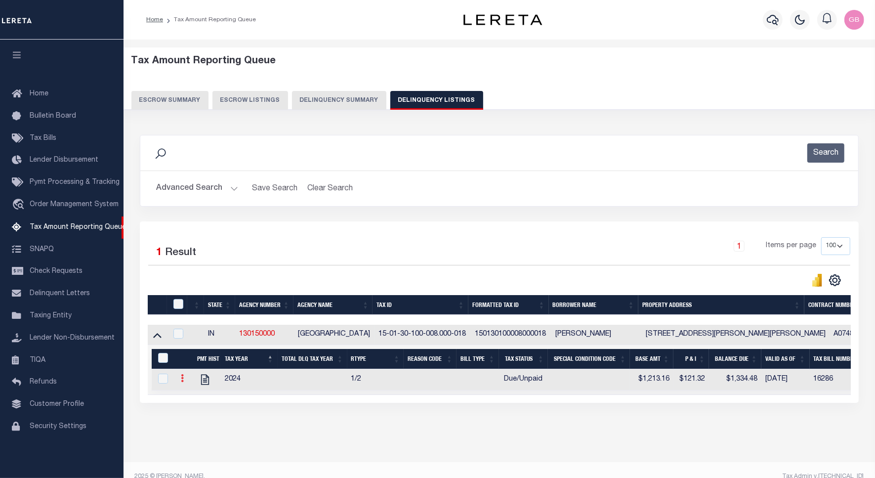
click at [186, 384] on link at bounding box center [182, 380] width 11 height 8
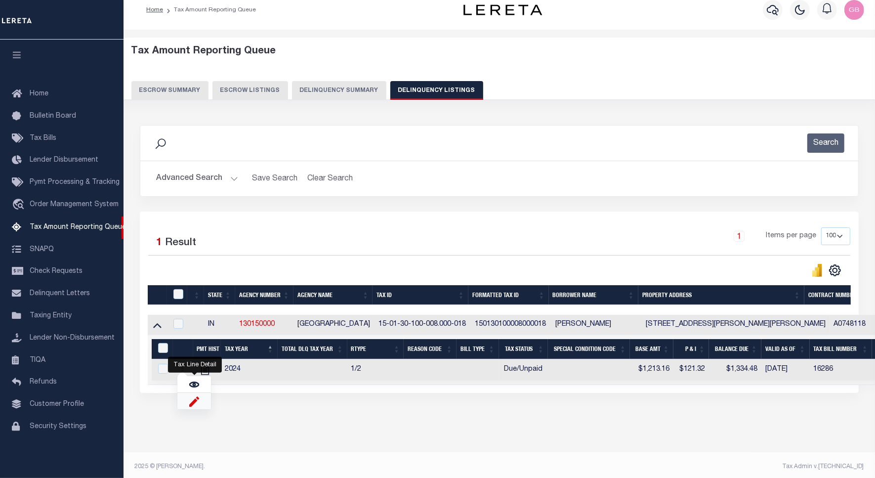
click at [190, 401] on link at bounding box center [194, 401] width 34 height 16
select select "DUE"
select select
type input "$1,213.16"
type input "$1,334.48"
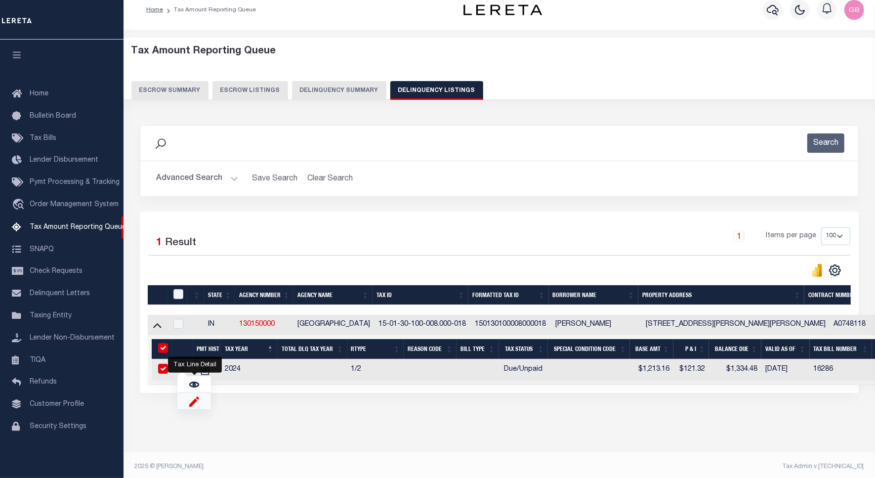
type input "16286"
type input "[DATE]"
type input "$121.32"
checkbox input "true"
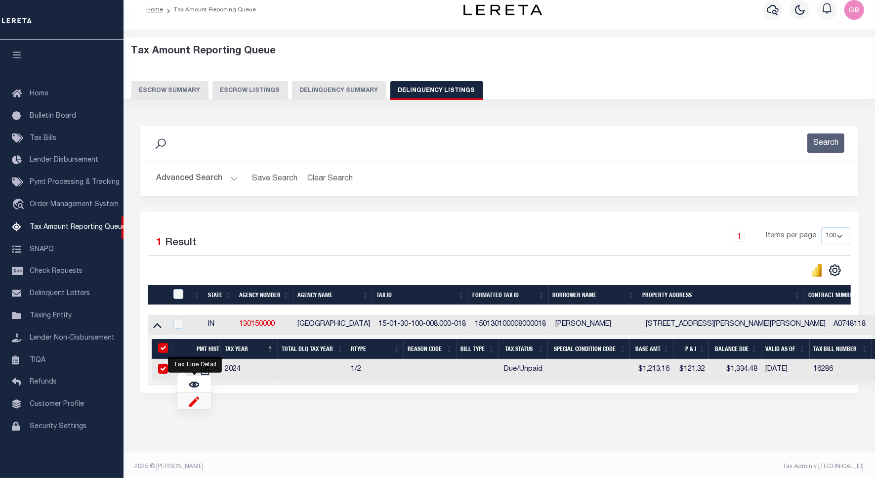
checkbox input "true"
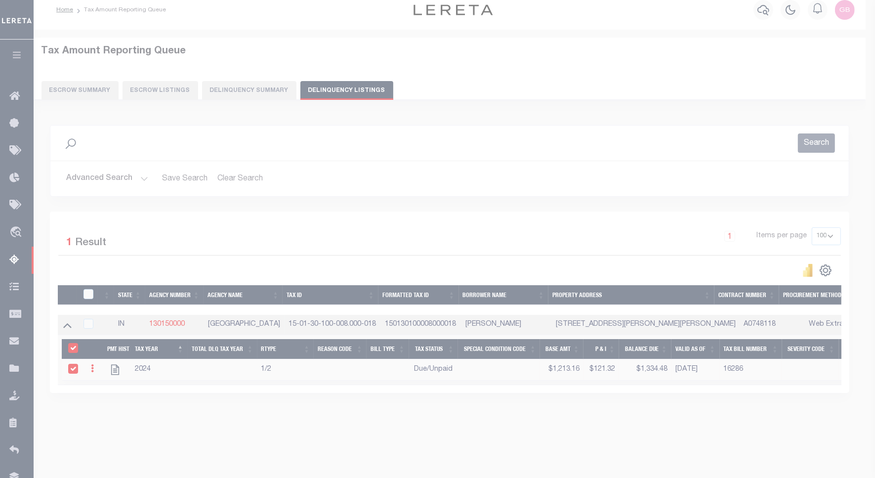
scroll to position [18, 0]
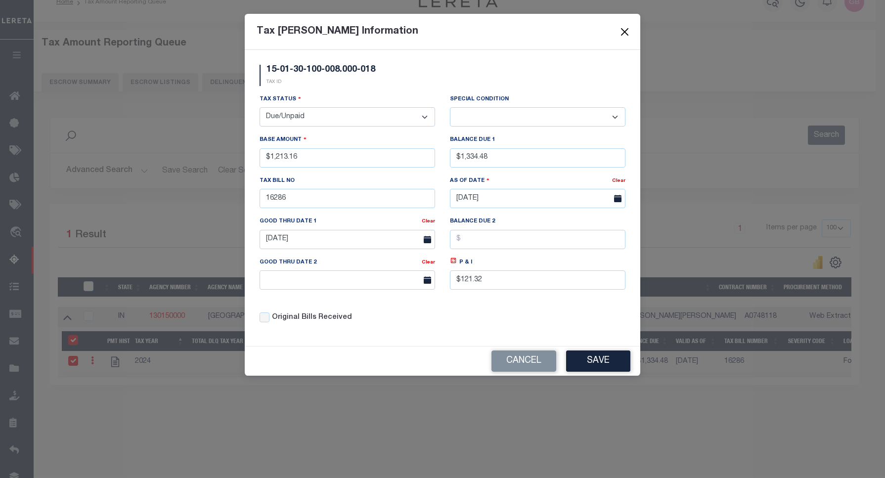
click at [625, 35] on button "Close" at bounding box center [624, 31] width 13 height 13
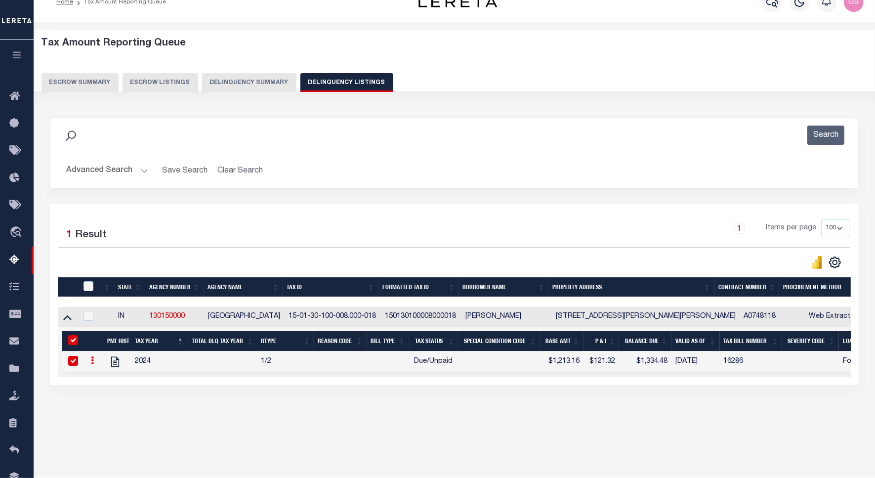
click at [89, 366] on link at bounding box center [92, 362] width 11 height 8
click at [102, 382] on img "" at bounding box center [104, 377] width 10 height 10
checkbox input "false"
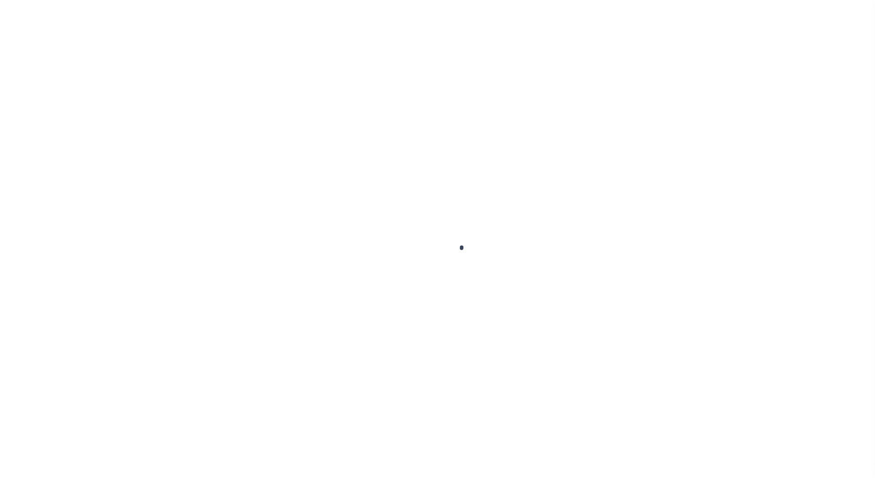
select select "DUE"
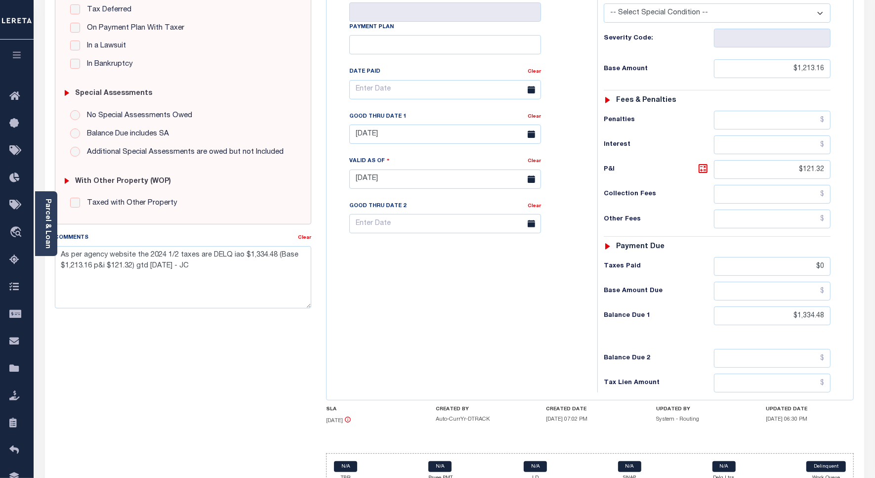
scroll to position [215, 0]
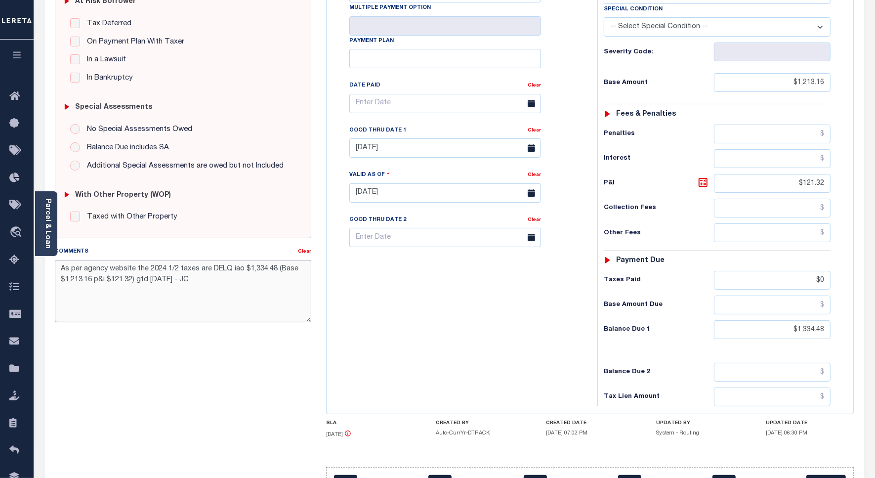
click at [204, 285] on textarea "As per agency website the 2024 1/2 taxes are DELQ iao $1,334.48 (Base $1,213.16…" at bounding box center [183, 291] width 257 height 62
click at [159, 288] on textarea "As per agency website the 2024 1/2 taxes are DELQ iao $1,334.48 (Base $1,213.16…" at bounding box center [183, 291] width 257 height 62
click at [117, 310] on textarea "As per agency website the 2024 1/2 taxes are DELQ iao $1,334.48 (Base $1,213.16…" at bounding box center [183, 291] width 257 height 62
type textarea "As per agency website the 2024 1/2 taxes are DELQ iao $1,334.48 (Base $1,213.16…"
type input "[DATE]"
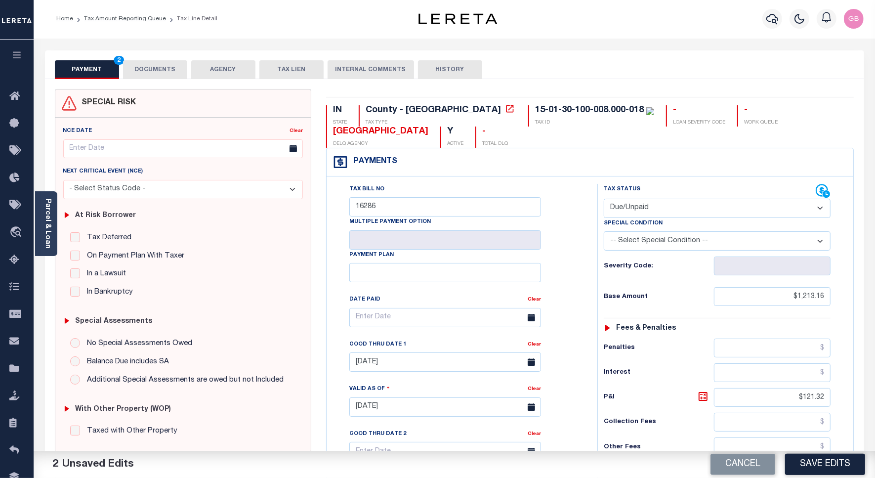
scroll to position [0, 0]
click at [130, 20] on link "Tax Amount Reporting Queue" at bounding box center [125, 20] width 82 height 6
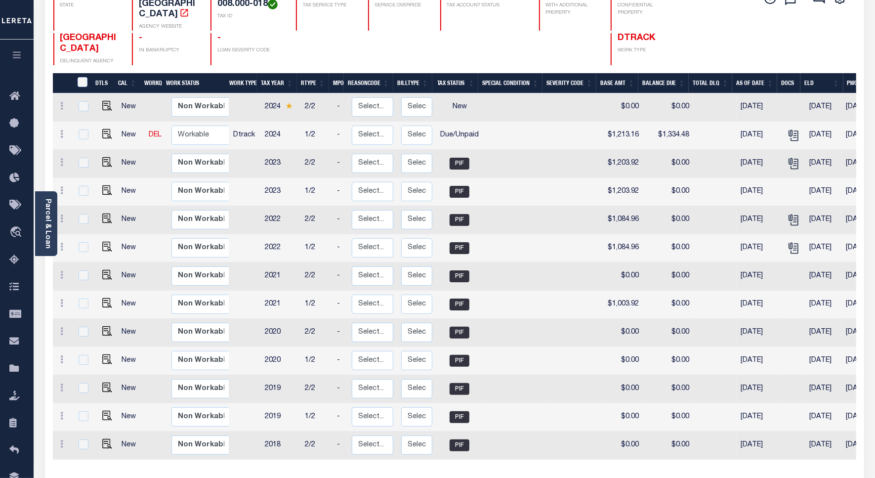
scroll to position [113, 0]
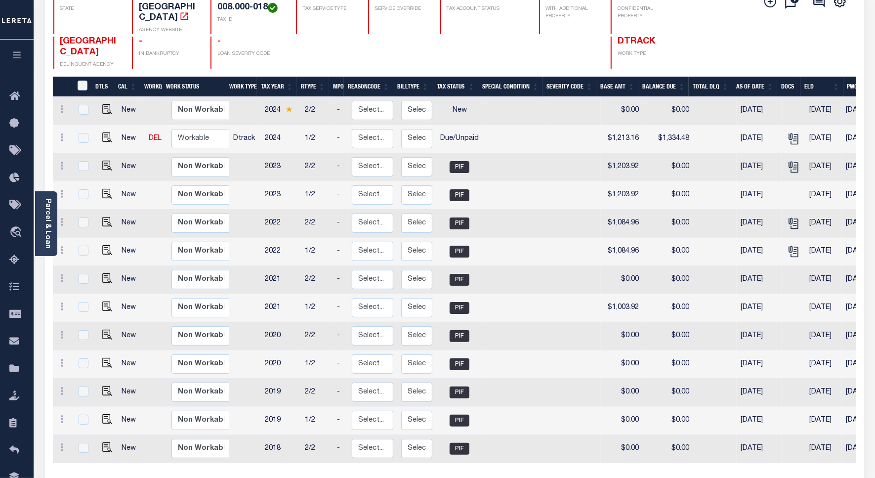
drag, startPoint x: 774, startPoint y: 131, endPoint x: 733, endPoint y: 131, distance: 40.5
click at [737, 131] on td "[DATE]" at bounding box center [759, 139] width 45 height 28
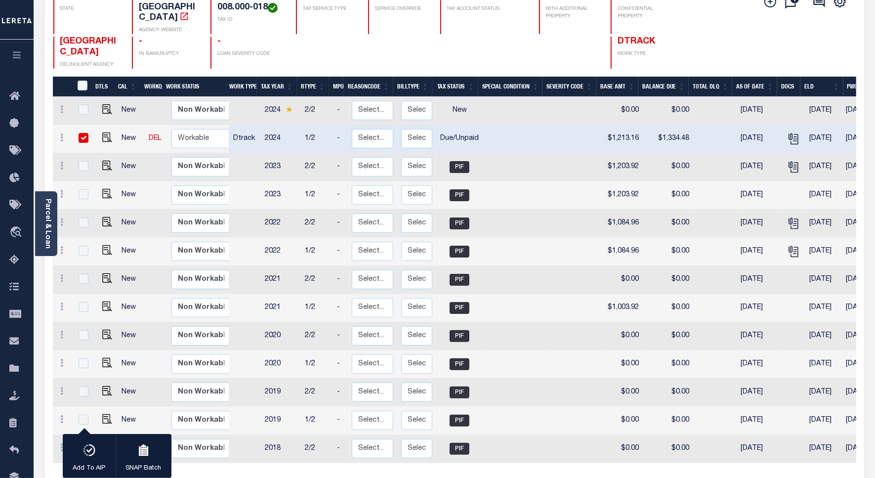
checkbox input "true"
click at [713, 133] on td at bounding box center [716, 139] width 44 height 28
checkbox input "false"
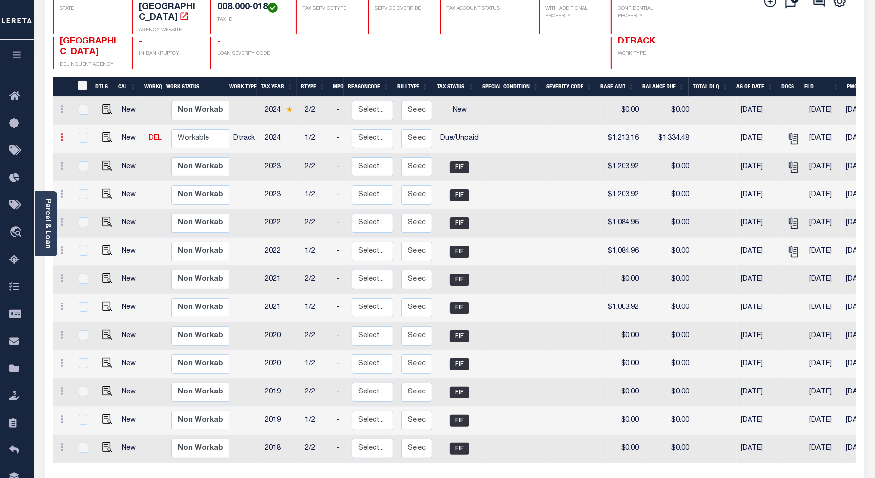
click at [64, 135] on link at bounding box center [62, 139] width 11 height 8
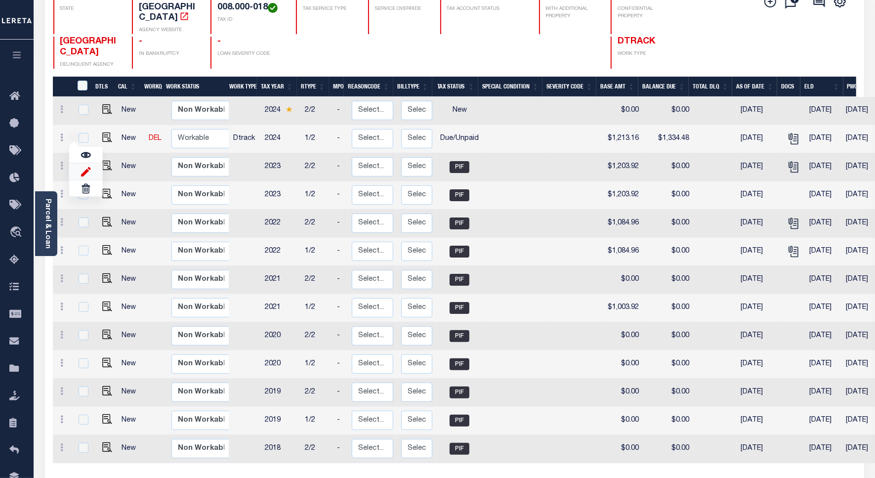
click at [89, 166] on img at bounding box center [86, 171] width 10 height 10
select select "DUE"
type input "$1,213.16"
type input "$1,334.48"
type input "16286"
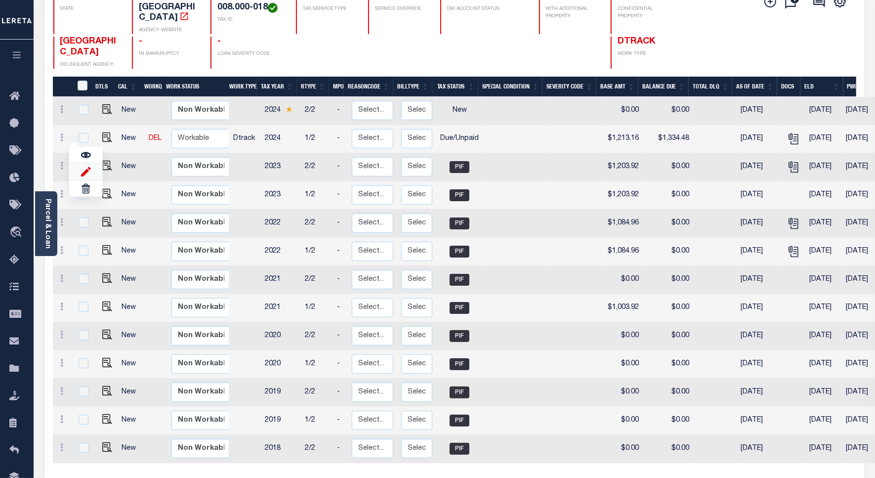
type input "[DATE]"
type input "$121.32"
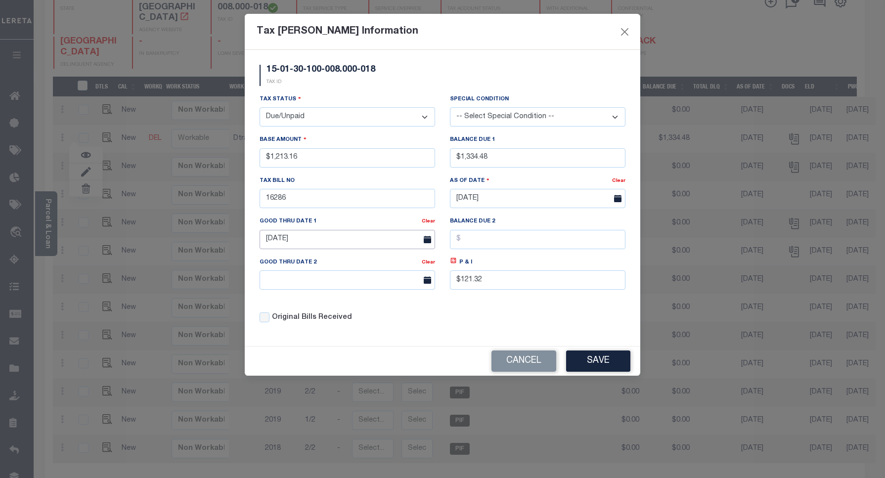
click at [356, 240] on input "[DATE]" at bounding box center [347, 239] width 175 height 19
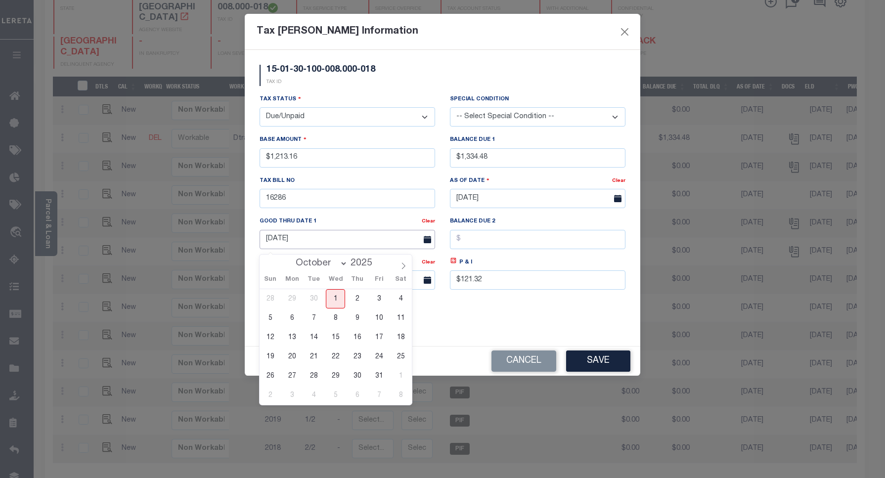
click at [356, 240] on input "[DATE]" at bounding box center [347, 239] width 175 height 19
click at [332, 299] on span "1" at bounding box center [335, 298] width 19 height 19
type input "[DATE]"
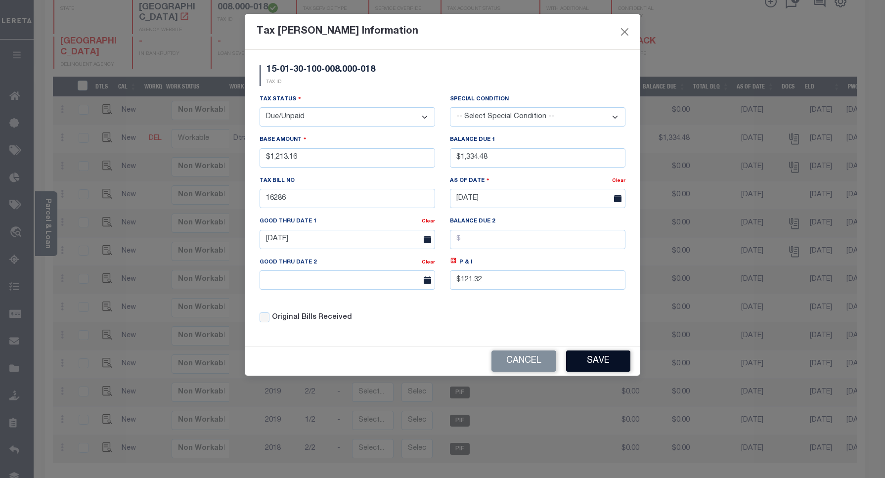
click at [584, 368] on button "Save" at bounding box center [598, 360] width 64 height 21
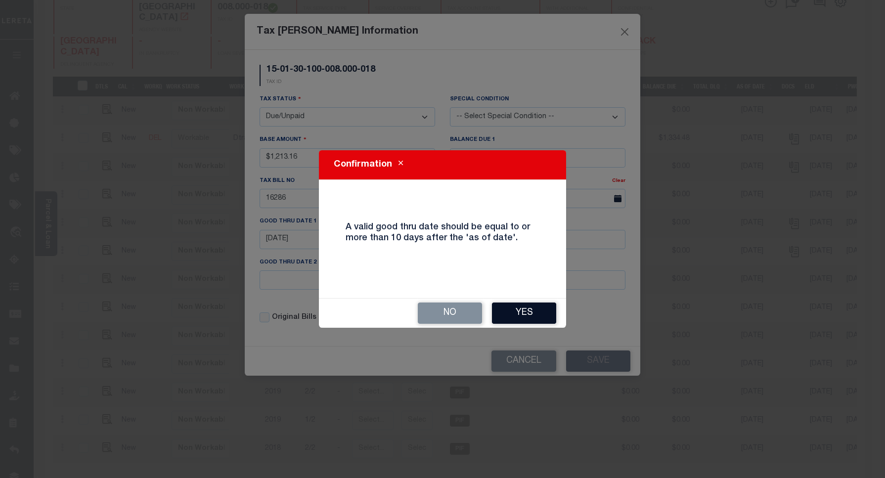
click at [531, 314] on button "Yes" at bounding box center [524, 313] width 64 height 21
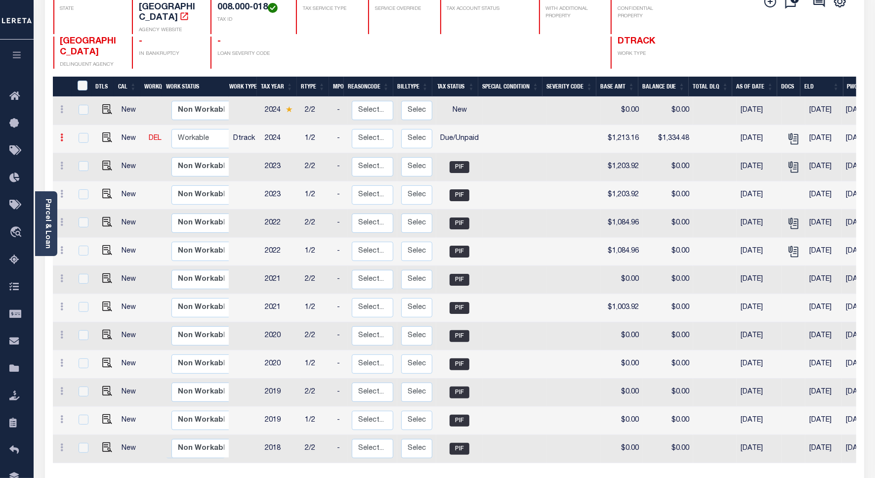
click at [63, 133] on icon at bounding box center [62, 137] width 3 height 8
click at [90, 163] on link at bounding box center [86, 171] width 34 height 16
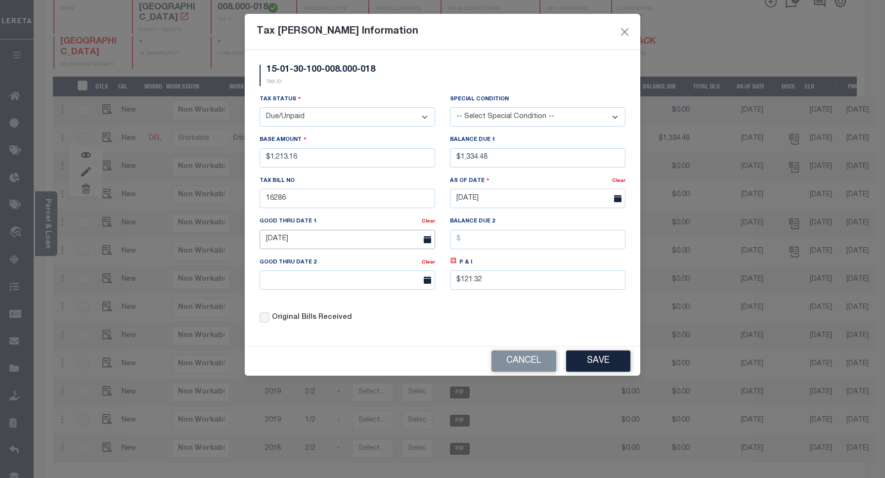
click at [413, 242] on input "[DATE]" at bounding box center [347, 239] width 175 height 19
click at [394, 242] on input "[DATE]" at bounding box center [347, 239] width 175 height 19
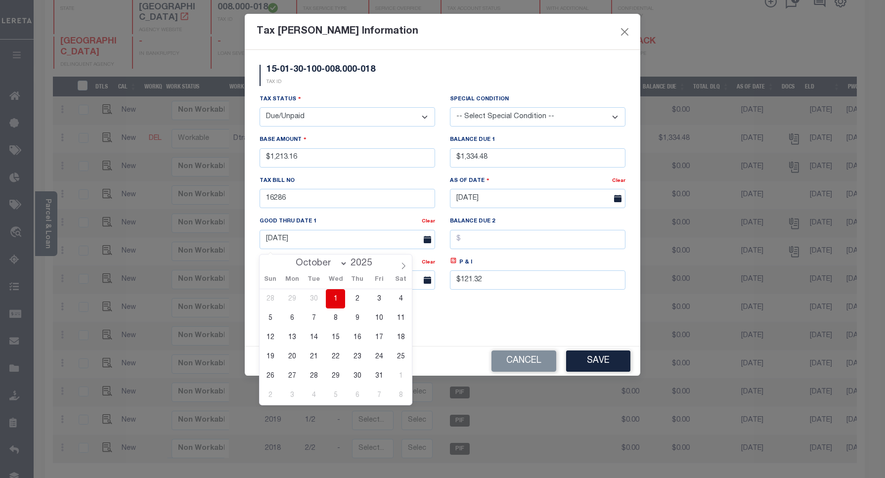
click at [518, 307] on div "Tax Status - Select Status - Open Due/Unpaid Paid Incomplete No Tax Due Interna…" at bounding box center [442, 212] width 381 height 237
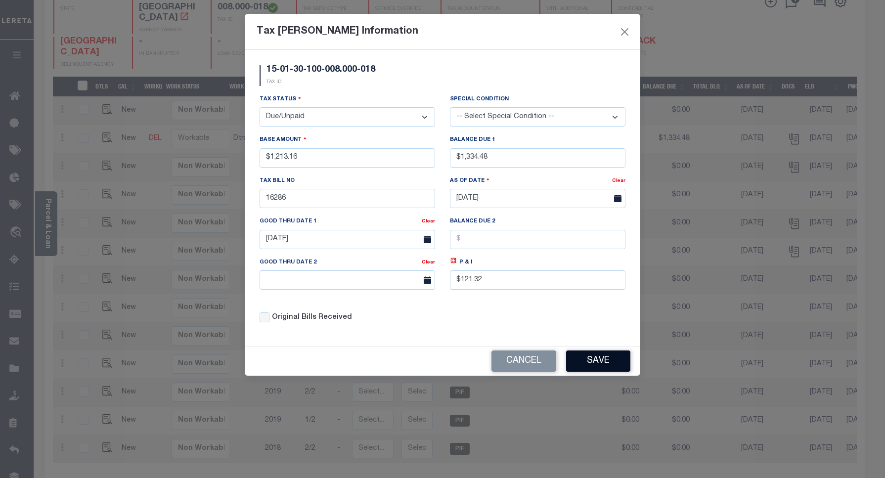
click at [592, 367] on button "Save" at bounding box center [598, 360] width 64 height 21
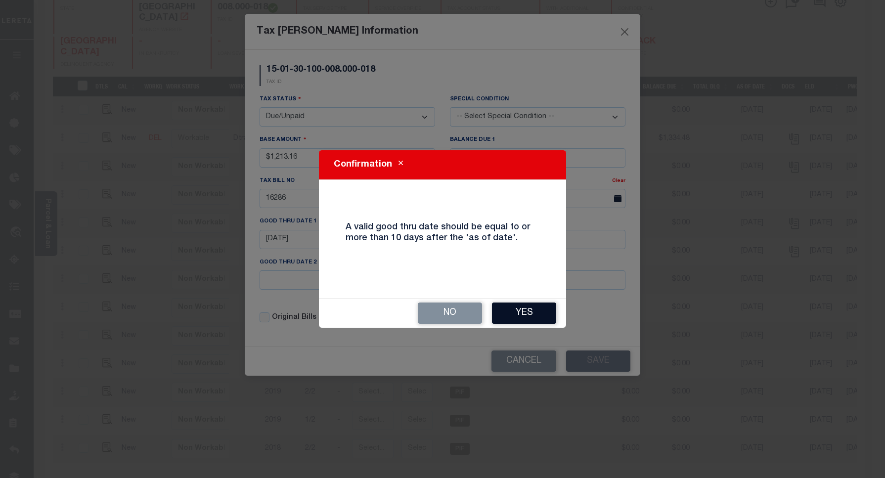
click at [537, 308] on button "Yes" at bounding box center [524, 313] width 64 height 21
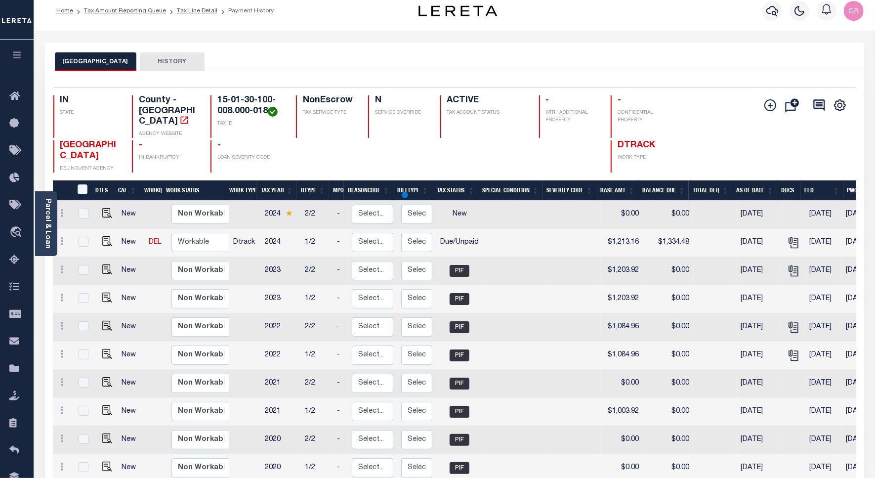
scroll to position [0, 0]
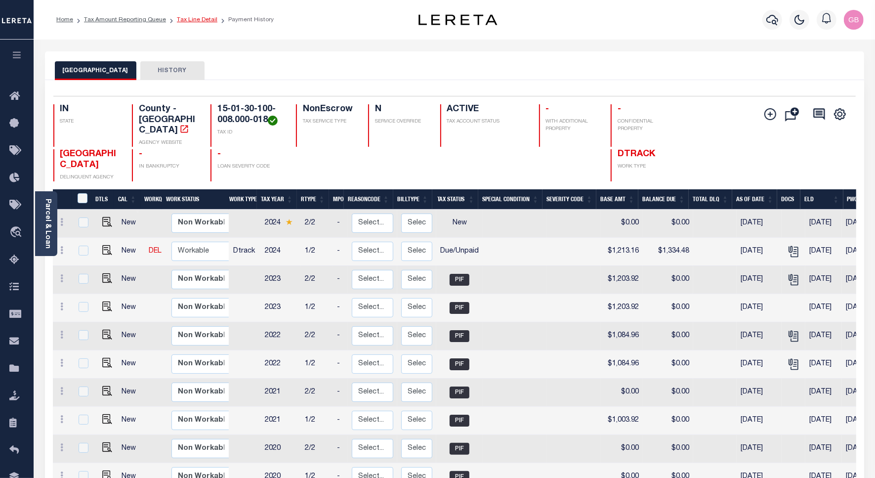
click at [201, 17] on link "Tax Line Detail" at bounding box center [197, 20] width 41 height 6
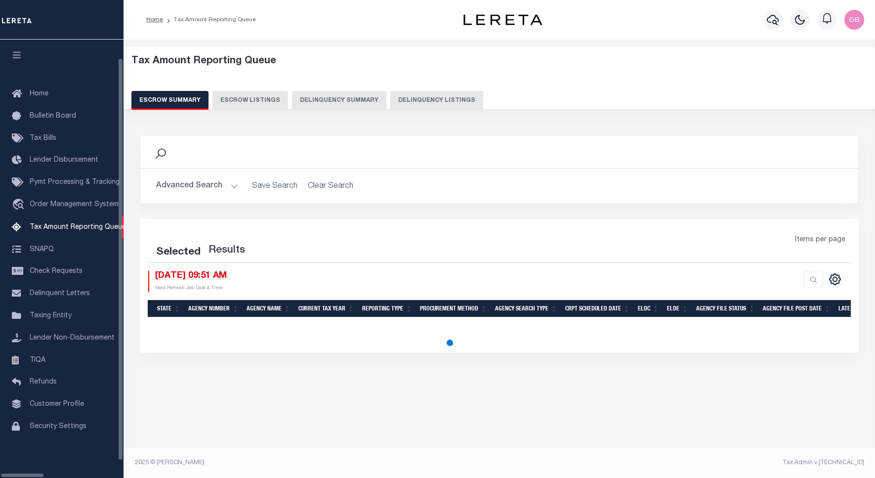
click at [403, 99] on button "Delinquency Listings" at bounding box center [437, 100] width 93 height 19
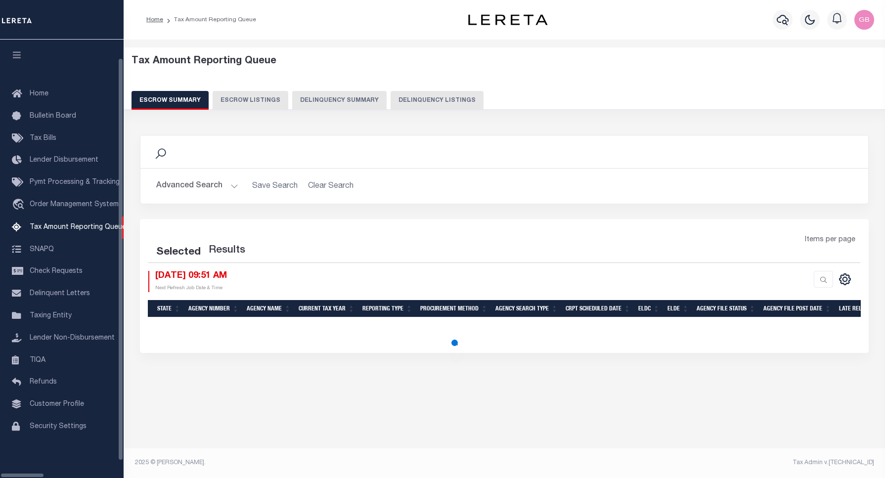
select select "100"
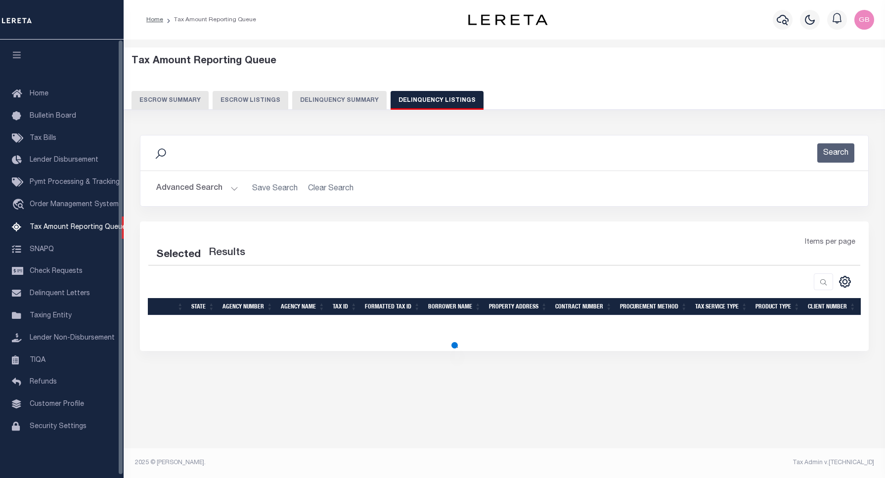
select select "100"
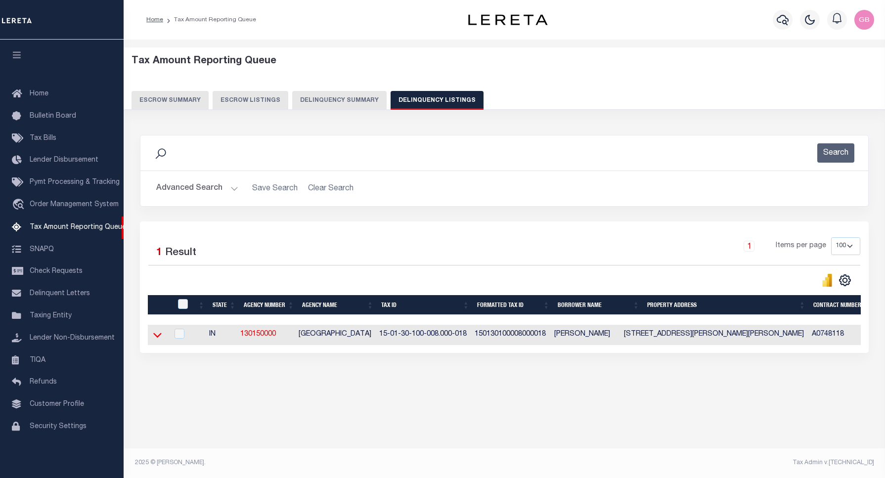
click at [159, 337] on icon at bounding box center [157, 335] width 8 height 10
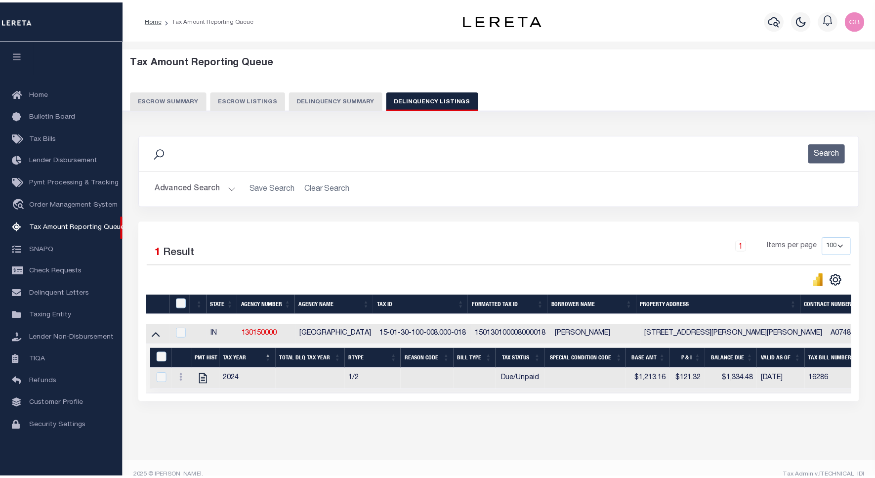
scroll to position [24, 0]
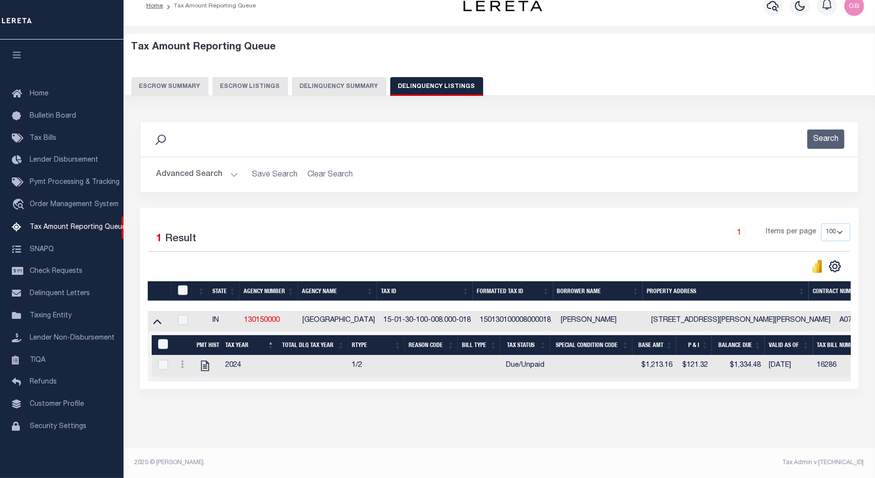
click at [183, 285] on input "checkbox" at bounding box center [183, 290] width 10 height 10
checkbox input "true"
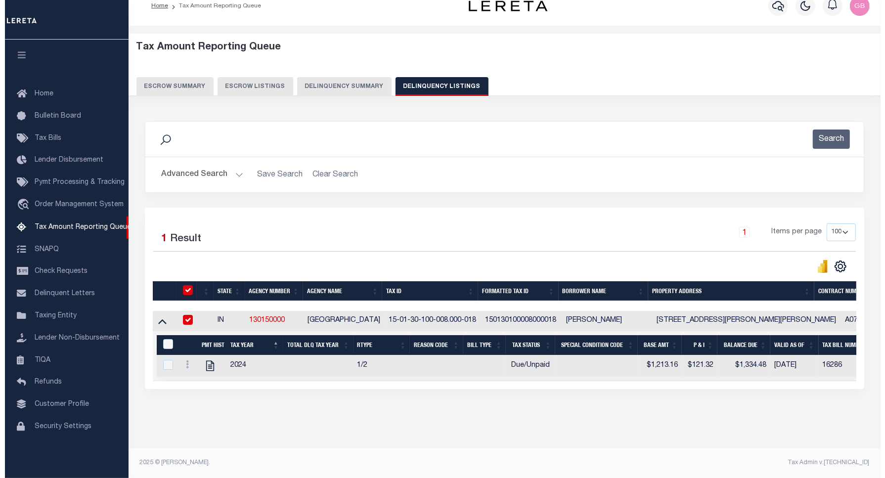
scroll to position [22, 0]
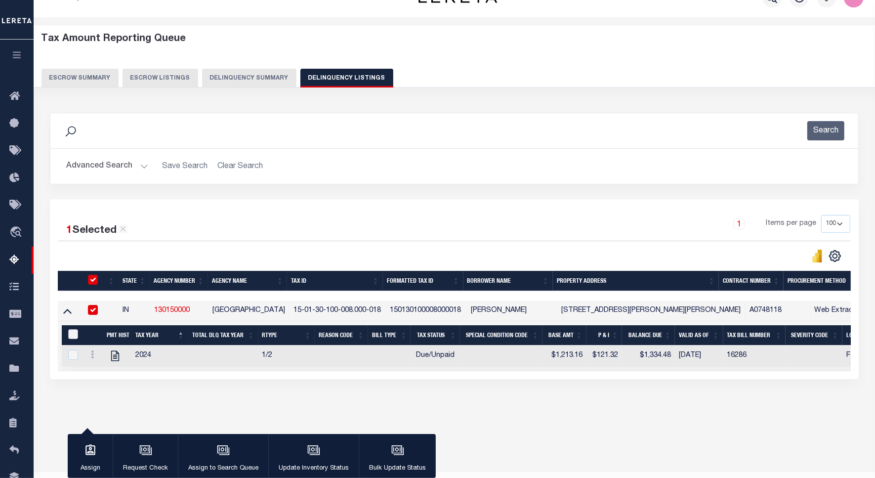
click at [76, 338] on input "&nbsp;" at bounding box center [73, 334] width 10 height 10
checkbox input "true"
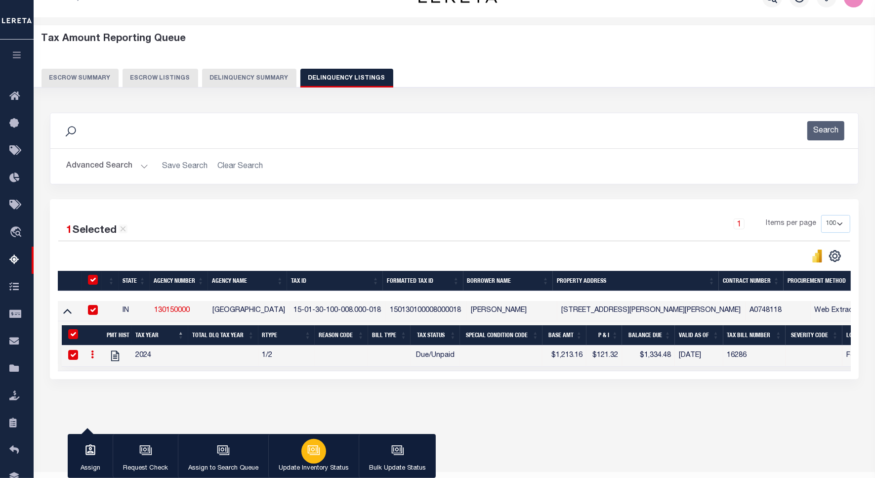
click at [317, 450] on icon "button" at bounding box center [313, 450] width 13 height 13
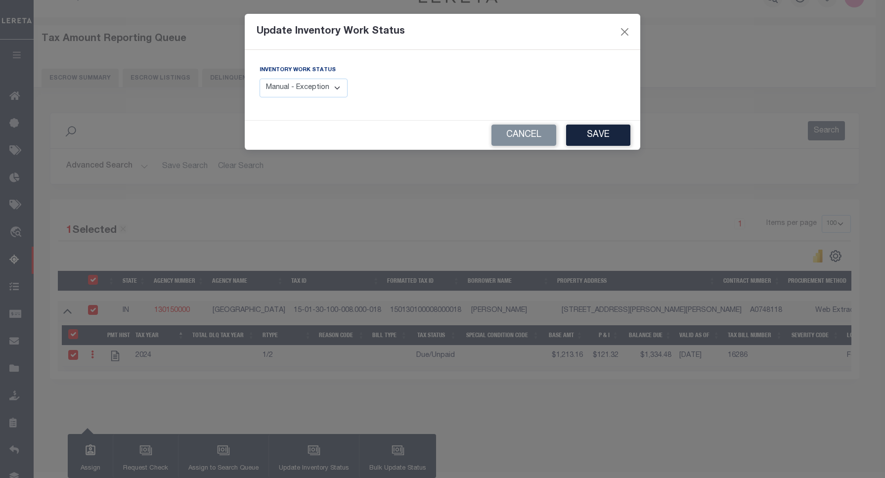
click at [337, 92] on select "Manual - Exception Pended - Awaiting Search Late Add Exception Completed" at bounding box center [304, 88] width 88 height 19
select select "4"
click at [260, 79] on select "Manual - Exception Pended - Awaiting Search Late Add Exception Completed" at bounding box center [304, 88] width 88 height 19
click at [587, 132] on button "Save" at bounding box center [598, 135] width 64 height 21
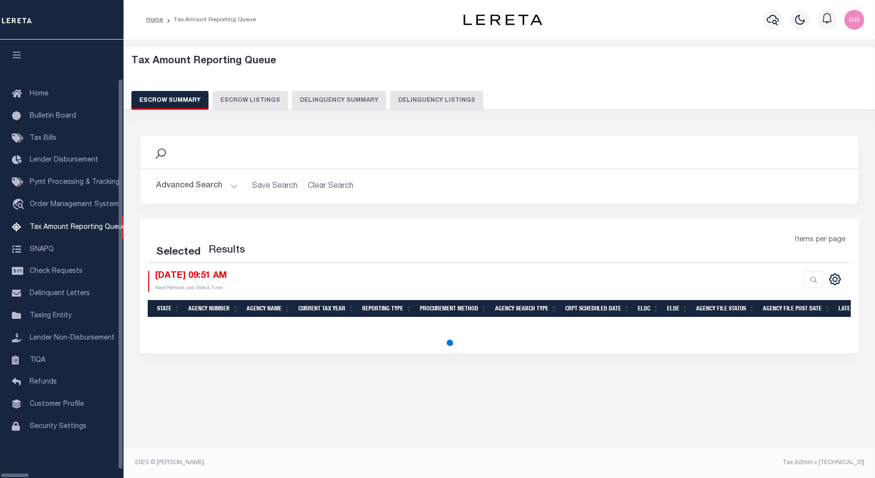
select select "100"
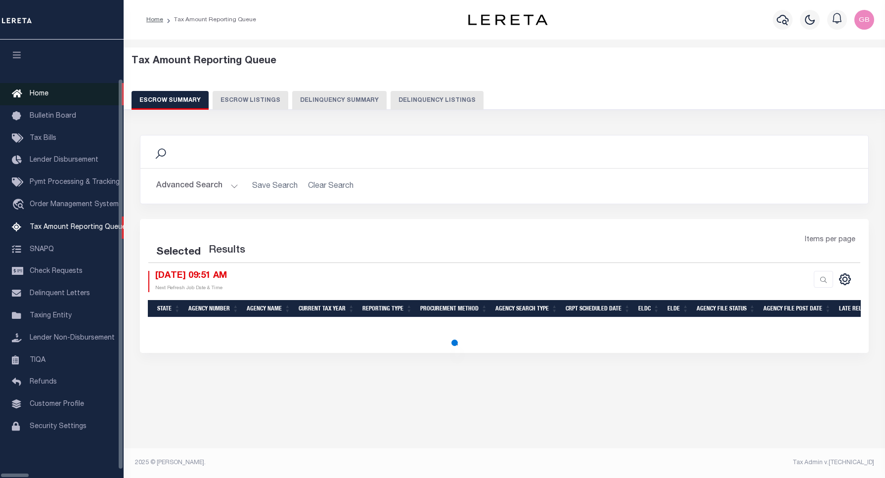
select select "100"
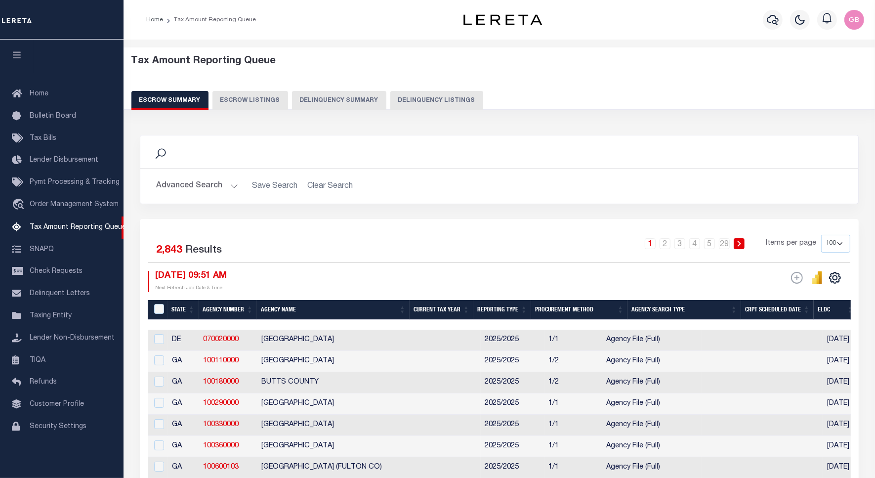
click at [446, 100] on button "Delinquency Listings" at bounding box center [437, 100] width 93 height 19
select select
select select "100"
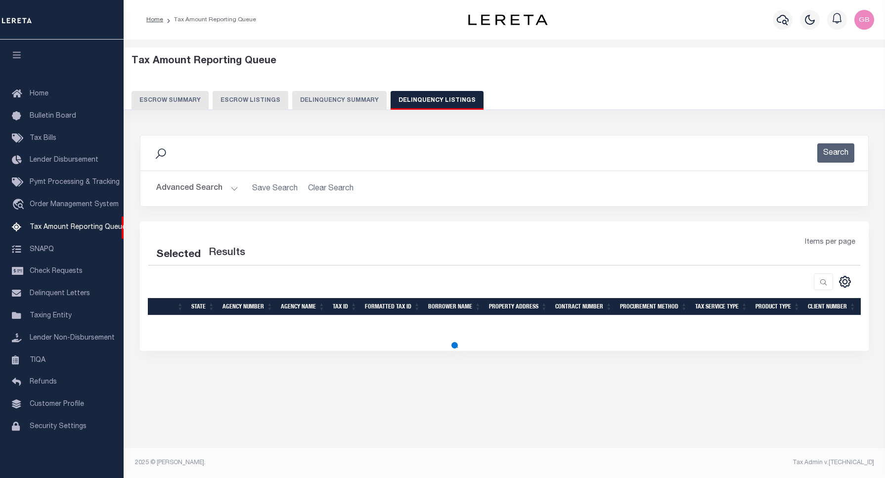
select select "100"
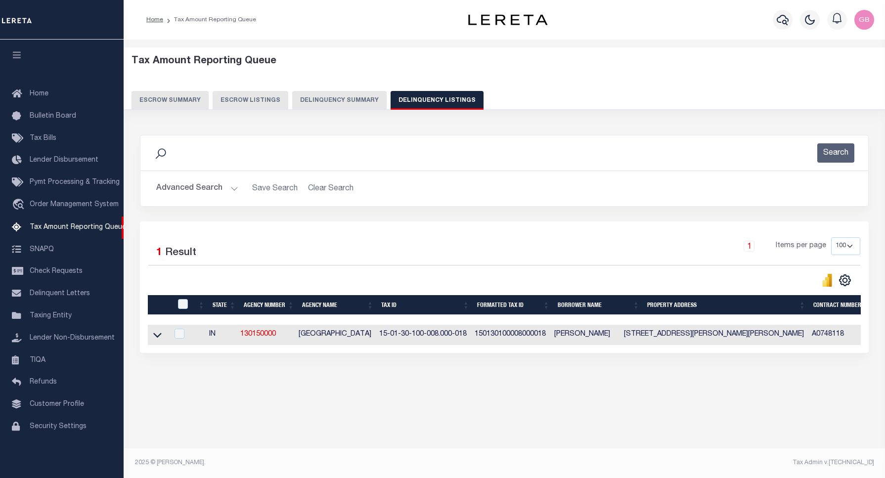
click at [231, 189] on button "Advanced Search" at bounding box center [197, 188] width 82 height 19
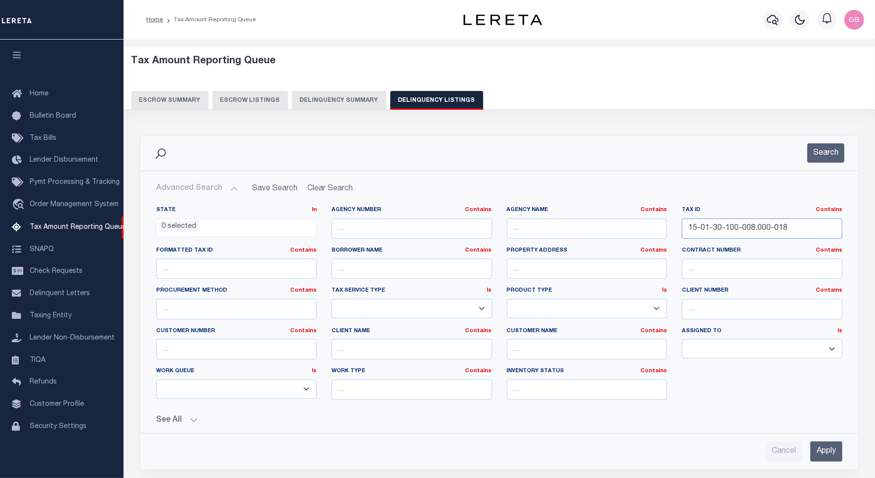
click at [729, 228] on input "15-01-30-100-008.000-018" at bounding box center [762, 229] width 161 height 20
paste input "[PHONE_NUMBER]"
type input "15-01-32-200-011.000-018"
click at [838, 161] on button "Search" at bounding box center [826, 152] width 37 height 19
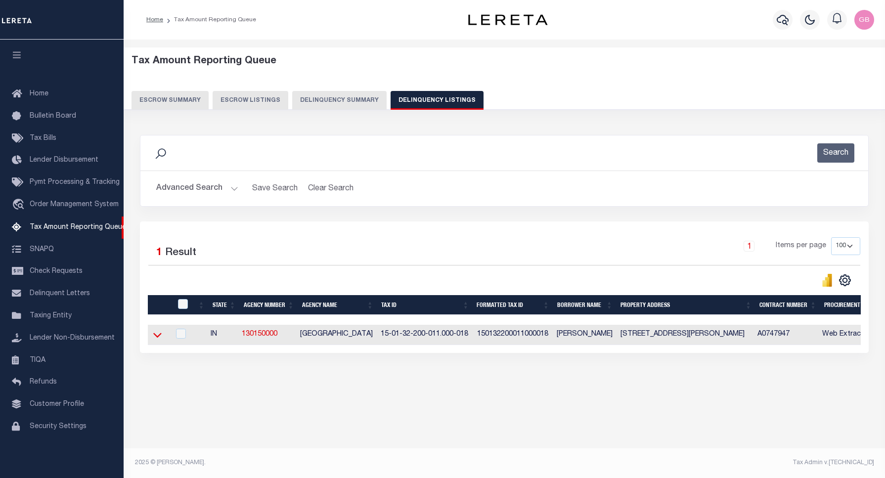
click at [158, 340] on icon at bounding box center [157, 335] width 8 height 10
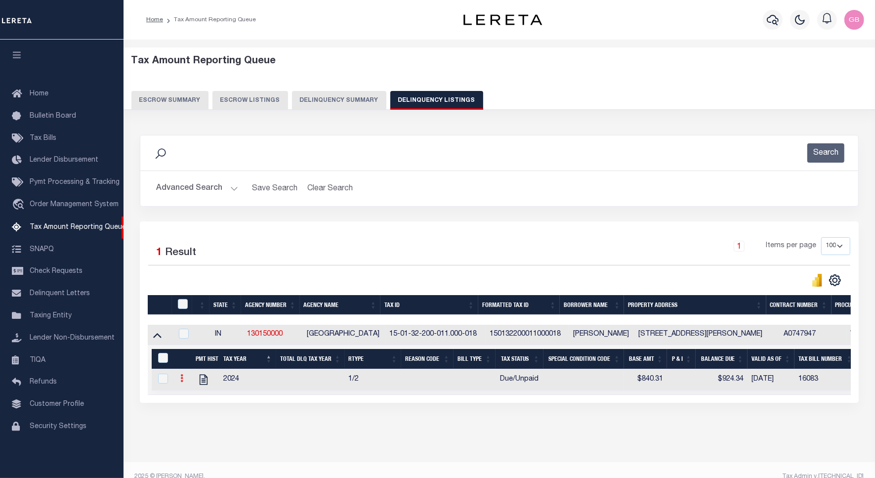
click at [180, 382] on icon at bounding box center [181, 378] width 3 height 8
click at [188, 393] on link "" at bounding box center [194, 394] width 34 height 16
checkbox input "true"
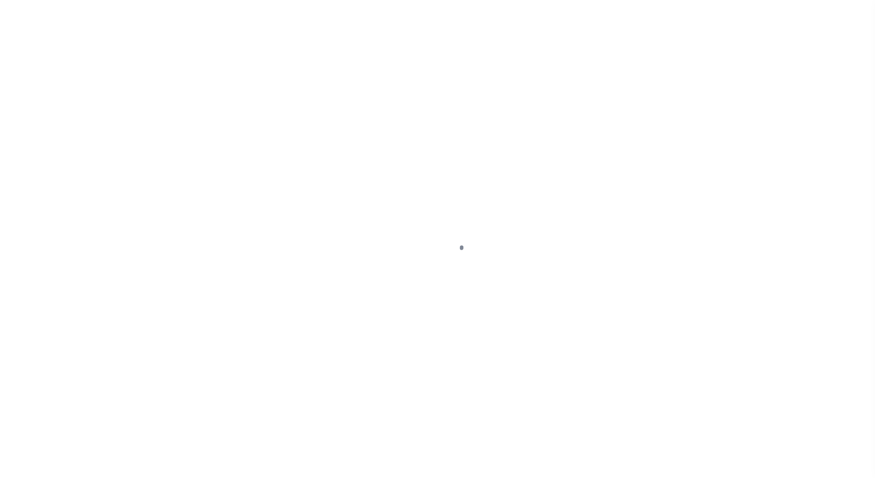
select select "DUE"
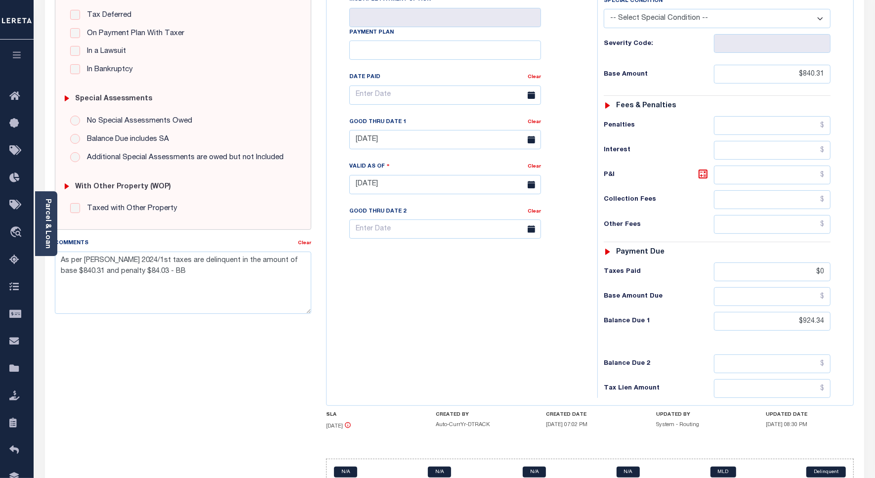
scroll to position [247, 0]
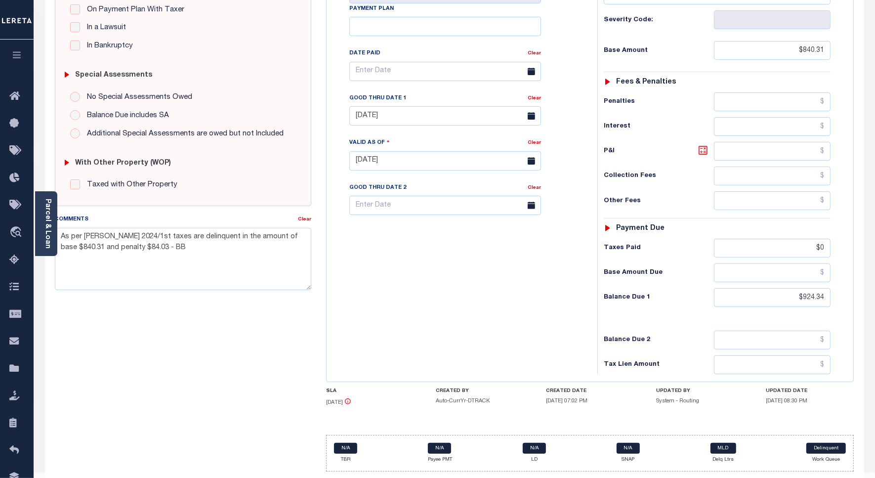
click at [700, 153] on icon at bounding box center [704, 150] width 12 height 12
type input "$84.03"
type input "[DATE]"
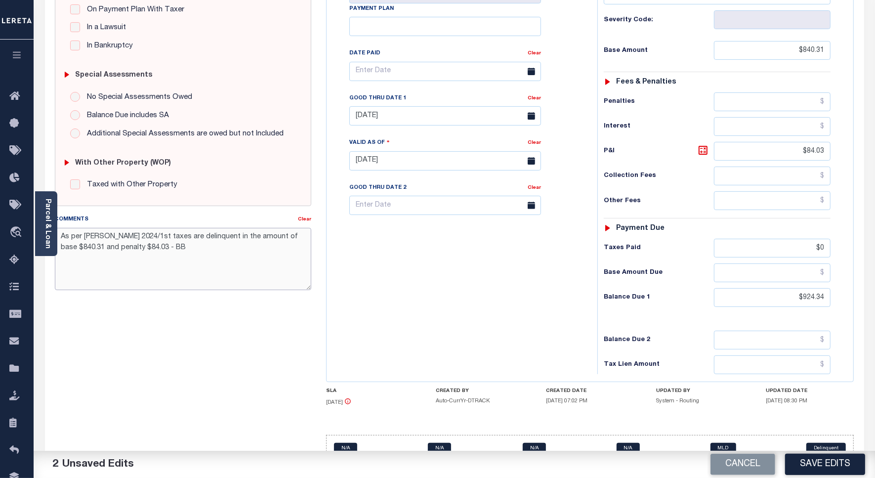
click at [139, 248] on textarea "As per [PERSON_NAME] 2024/1st taxes are delinquent in the amount of base $840.3…" at bounding box center [183, 259] width 257 height 62
click at [88, 240] on textarea "As per [PERSON_NAME] 2024/1st taxes are delinquent in the amount of base $840.3…" at bounding box center [183, 259] width 257 height 62
click at [147, 250] on textarea "As per [PERSON_NAME] 2024/1st taxes are delinquent in the amount of base $840.3…" at bounding box center [183, 259] width 257 height 62
type textarea "As per [PERSON_NAME] 2024/1st taxes are delinquent in the amount of base $840.3…"
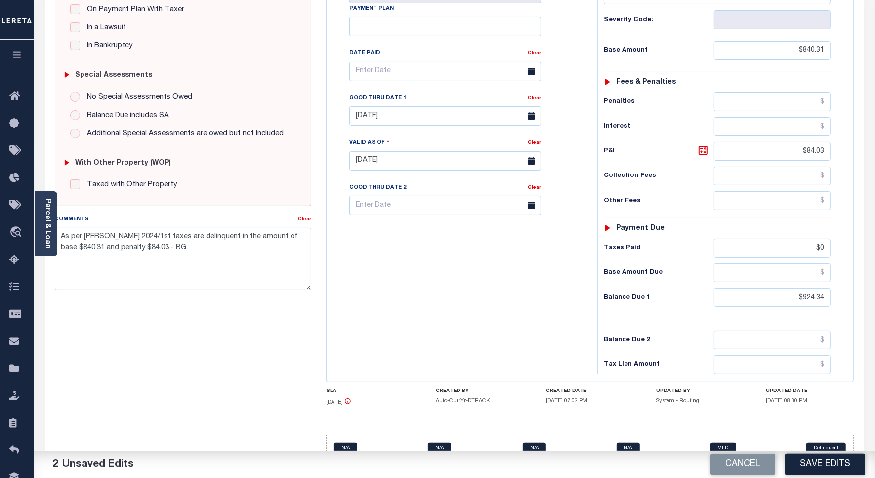
click at [523, 345] on div "Tax Bill No 16083 Multiple Payment Option Payment Plan" at bounding box center [459, 156] width 261 height 437
click at [813, 471] on button "Save Edits" at bounding box center [826, 464] width 80 height 21
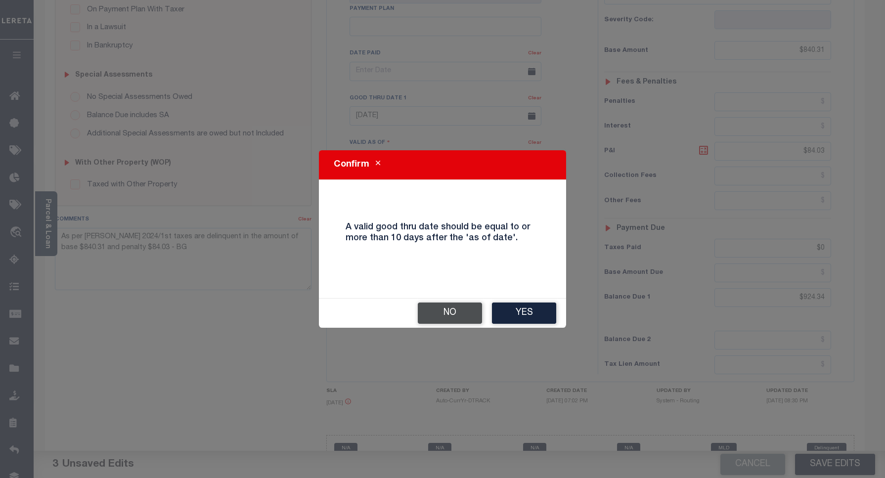
click at [476, 322] on button "No" at bounding box center [450, 313] width 64 height 21
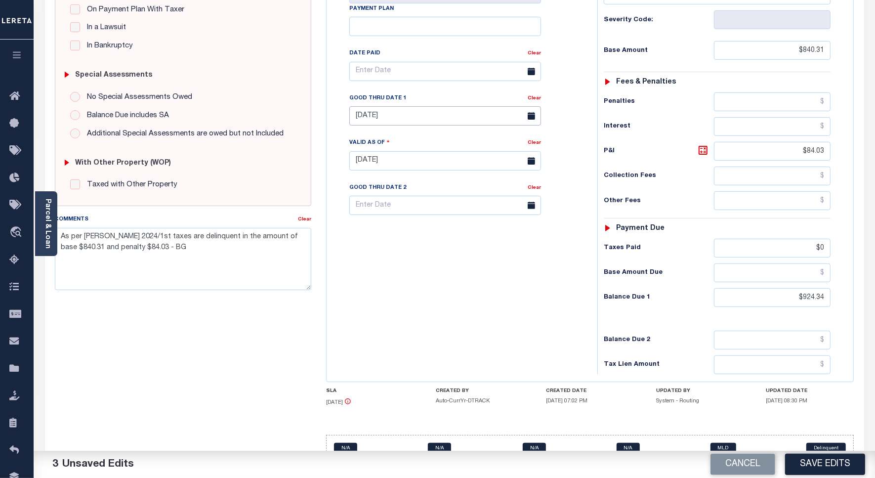
click at [373, 118] on input "[DATE]" at bounding box center [446, 115] width 192 height 19
click at [470, 260] on span "31" at bounding box center [468, 251] width 19 height 19
type input "[DATE]"
click at [828, 463] on button "Save Edits" at bounding box center [826, 464] width 80 height 21
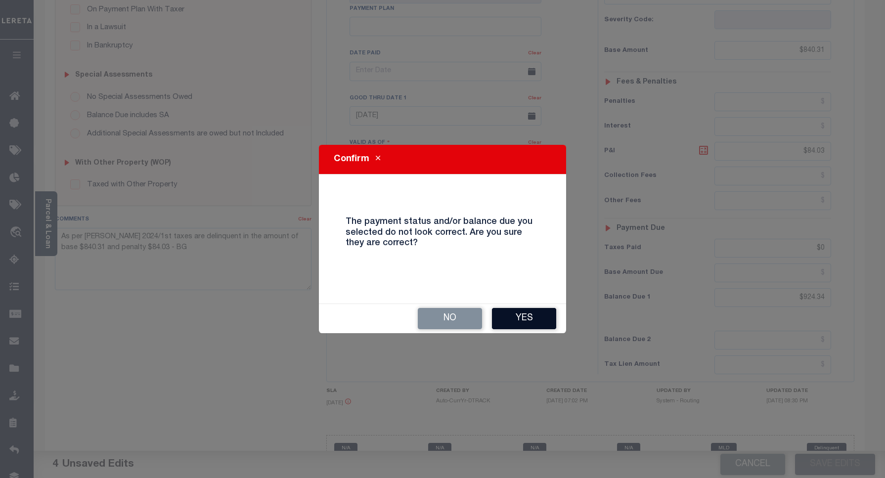
click at [535, 322] on button "Yes" at bounding box center [524, 318] width 64 height 21
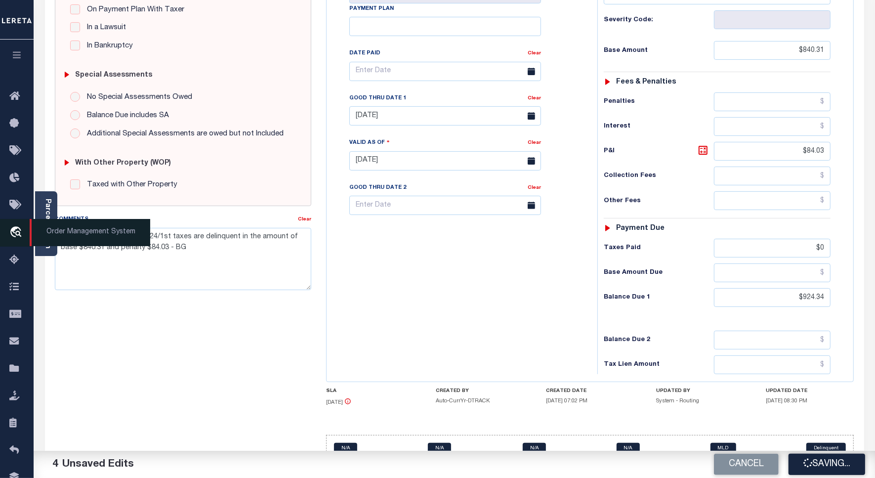
checkbox input "false"
type textarea "As per [PERSON_NAME] 2024/1st taxes are delinquent in the amount of base $840.3…"
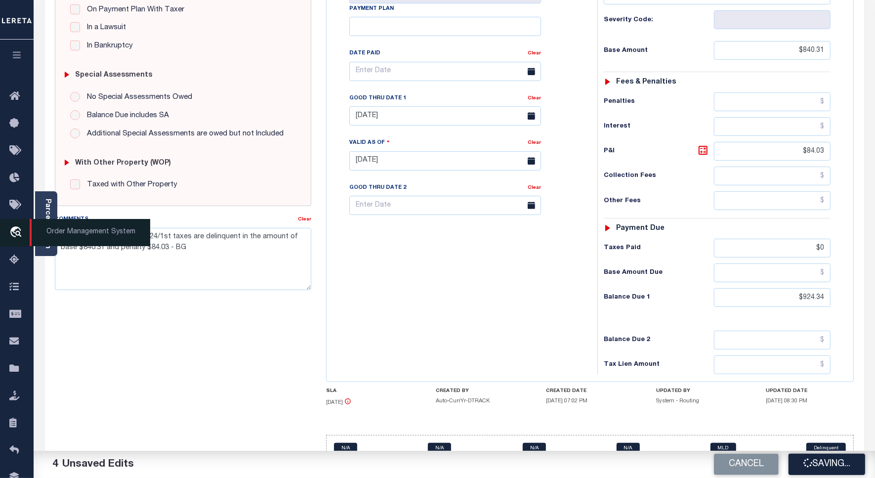
type input "$840.31"
type input "$84.03"
type input "$0"
type input "$924.34"
